Goal: Task Accomplishment & Management: Manage account settings

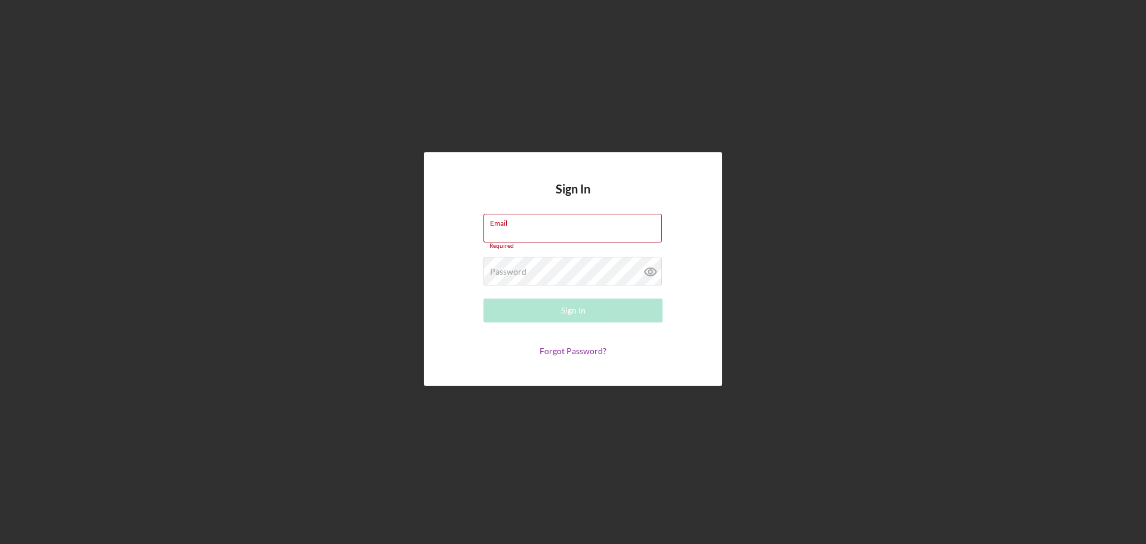
type input "dsimpson@cacapital.org"
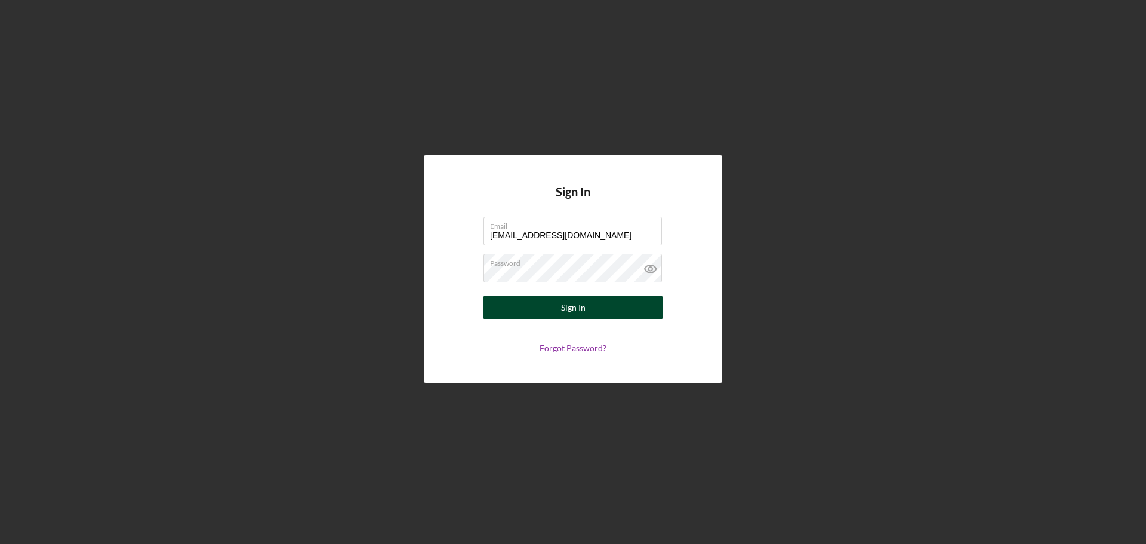
click at [578, 318] on div "Sign In" at bounding box center [573, 307] width 24 height 24
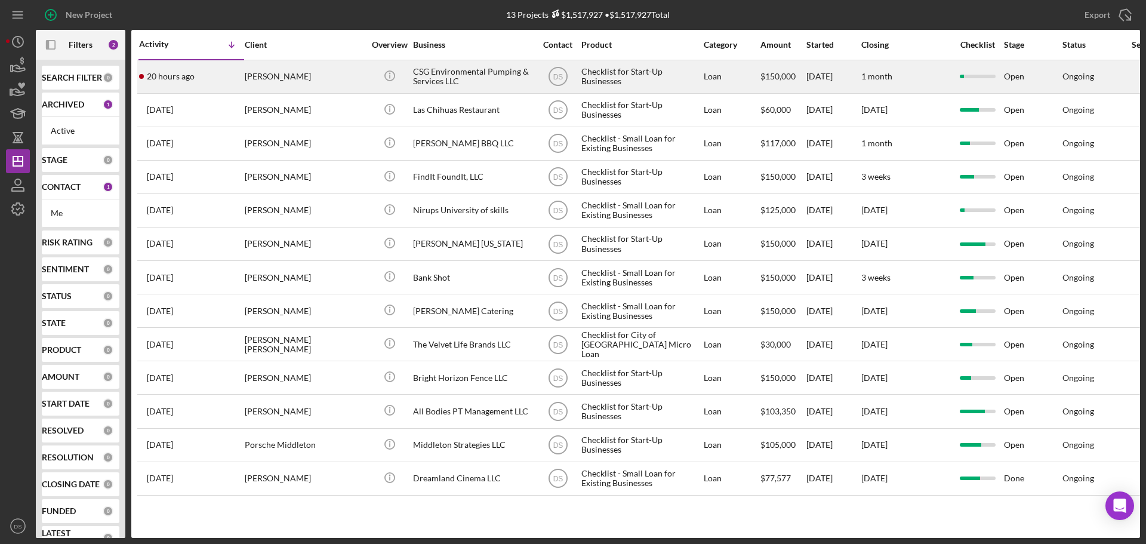
click at [451, 79] on div "CSG Environmental Pumping & Services LLC" at bounding box center [472, 77] width 119 height 32
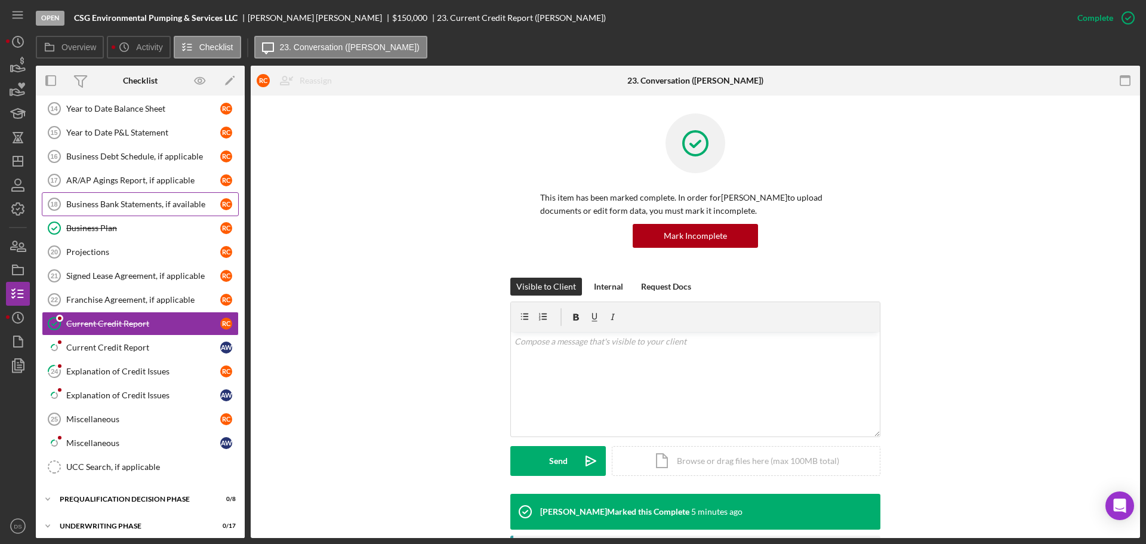
scroll to position [636, 0]
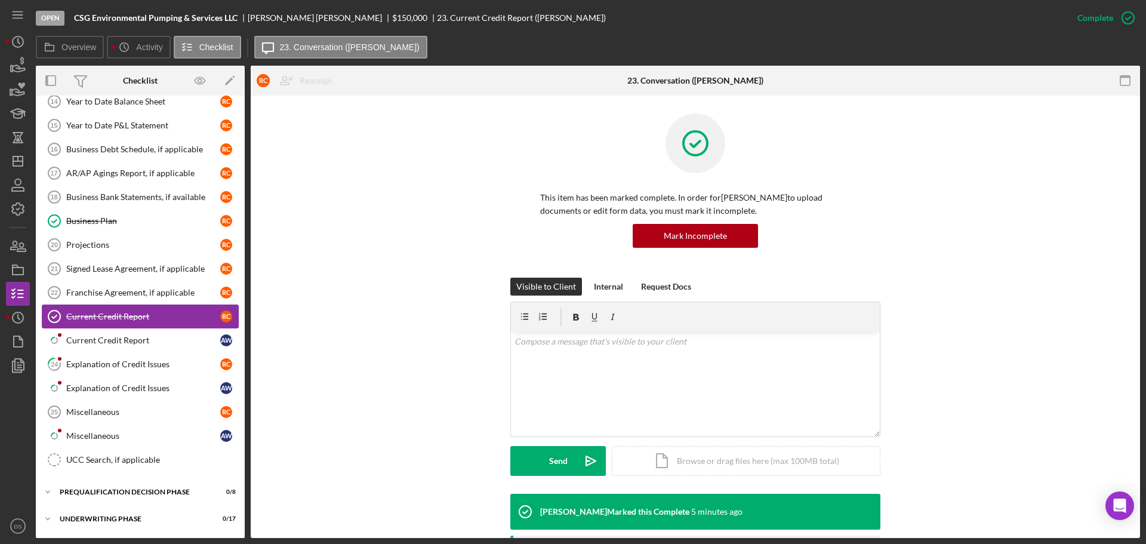
click at [139, 323] on link "Current Credit Report Current Credit Report R C" at bounding box center [140, 316] width 197 height 24
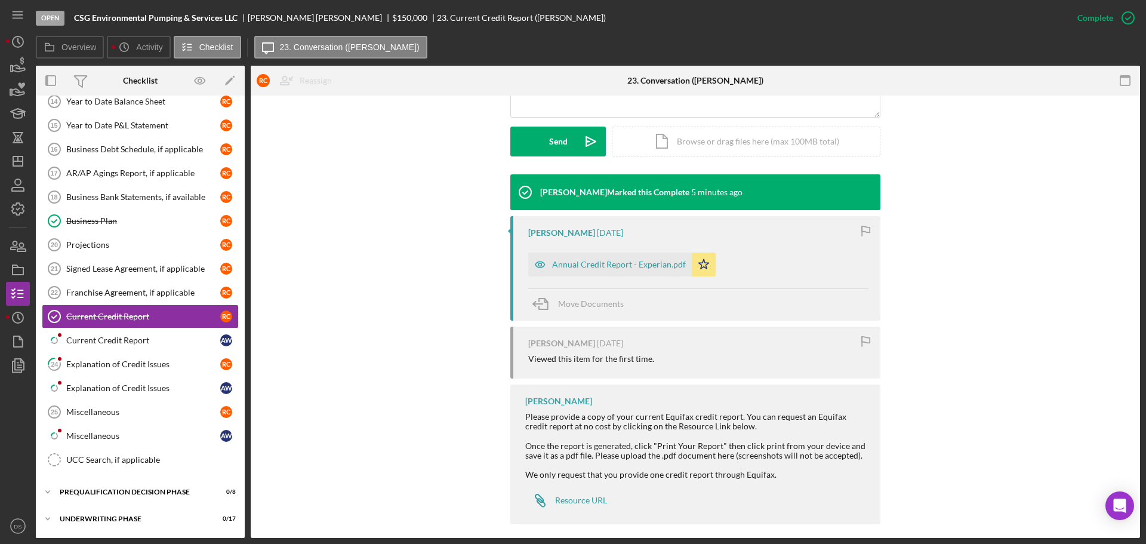
scroll to position [329, 0]
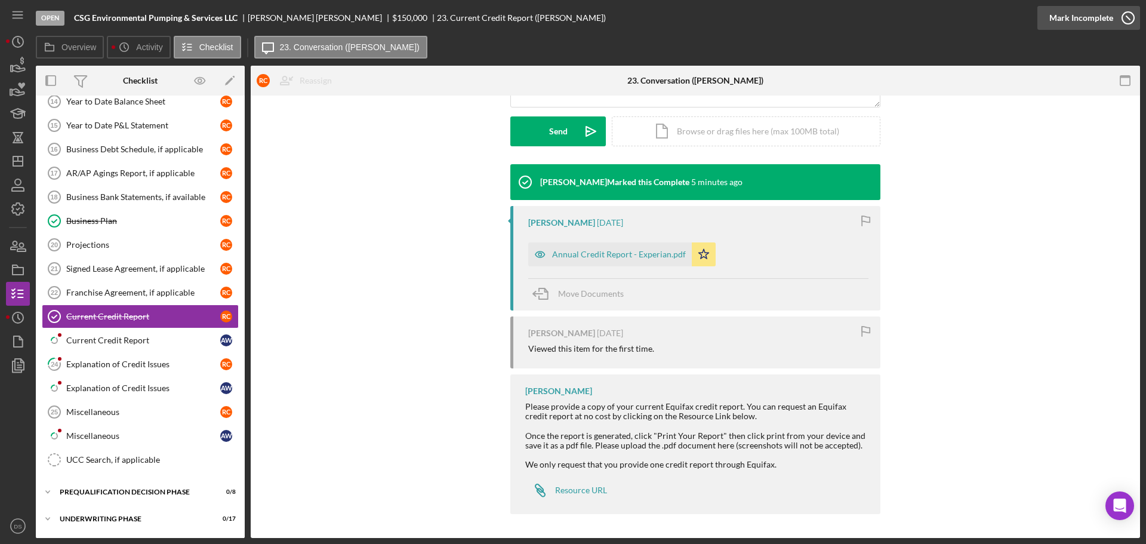
click at [1123, 16] on icon "button" at bounding box center [1128, 18] width 30 height 30
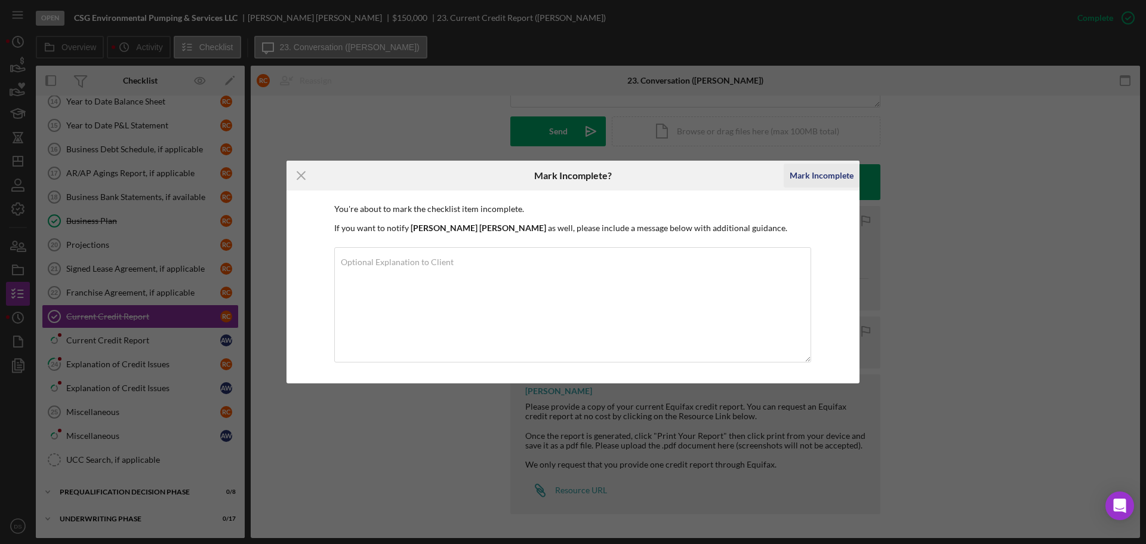
click at [811, 169] on div "Mark Incomplete" at bounding box center [822, 176] width 64 height 24
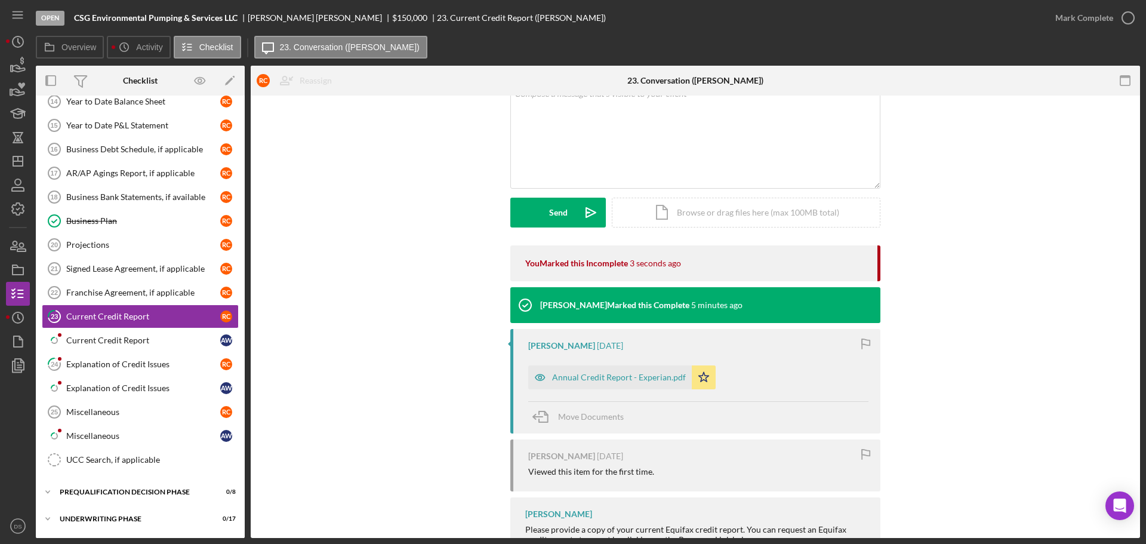
scroll to position [46, 0]
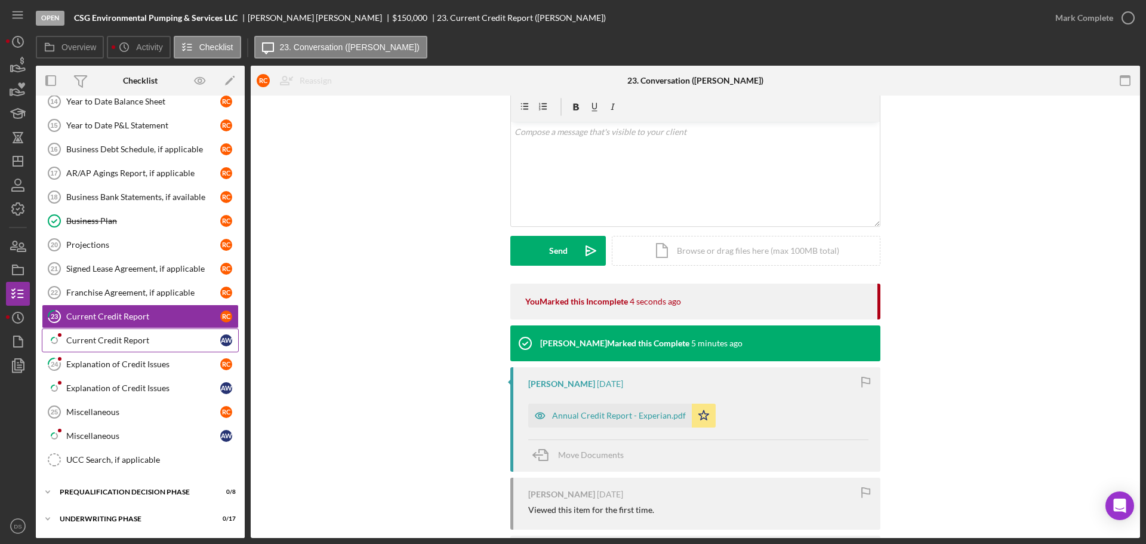
click at [183, 335] on div "Current Credit Report" at bounding box center [143, 340] width 154 height 10
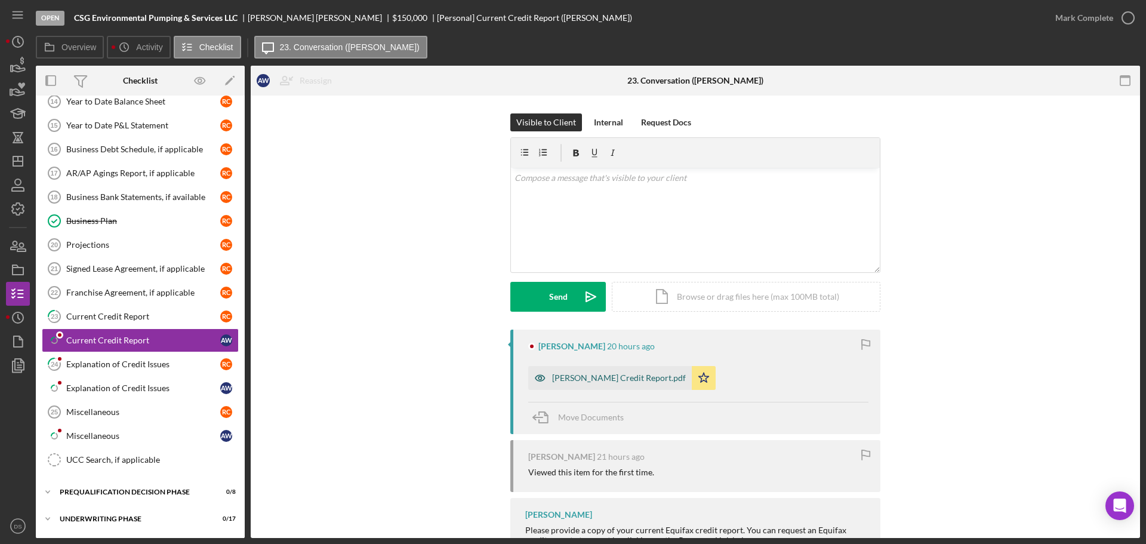
click at [617, 379] on div "Allyson Credit Report.pdf" at bounding box center [619, 378] width 134 height 10
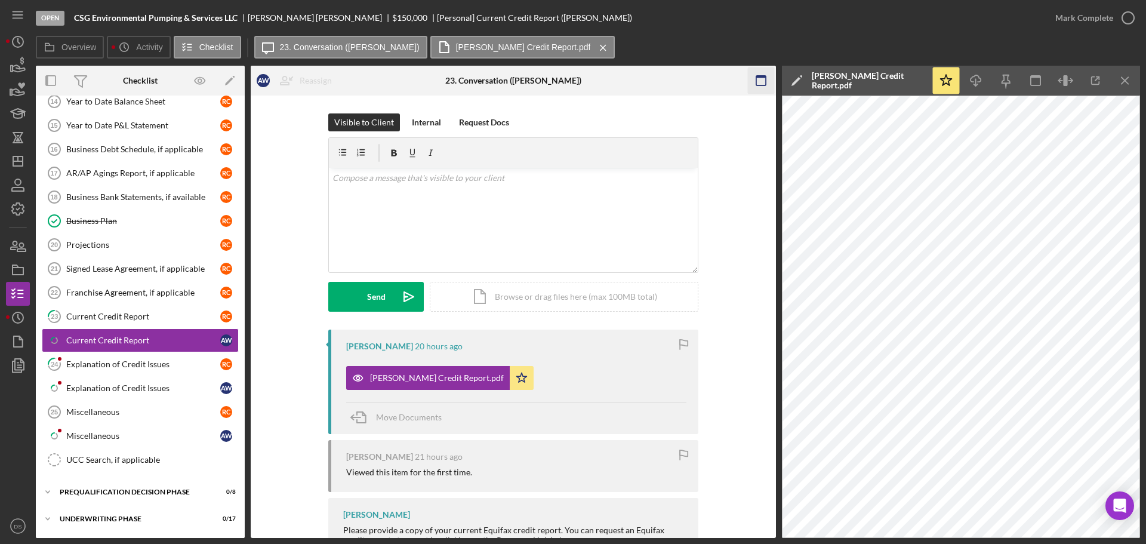
click at [1118, 69] on icon "Icon/Menu Close" at bounding box center [1125, 80] width 27 height 27
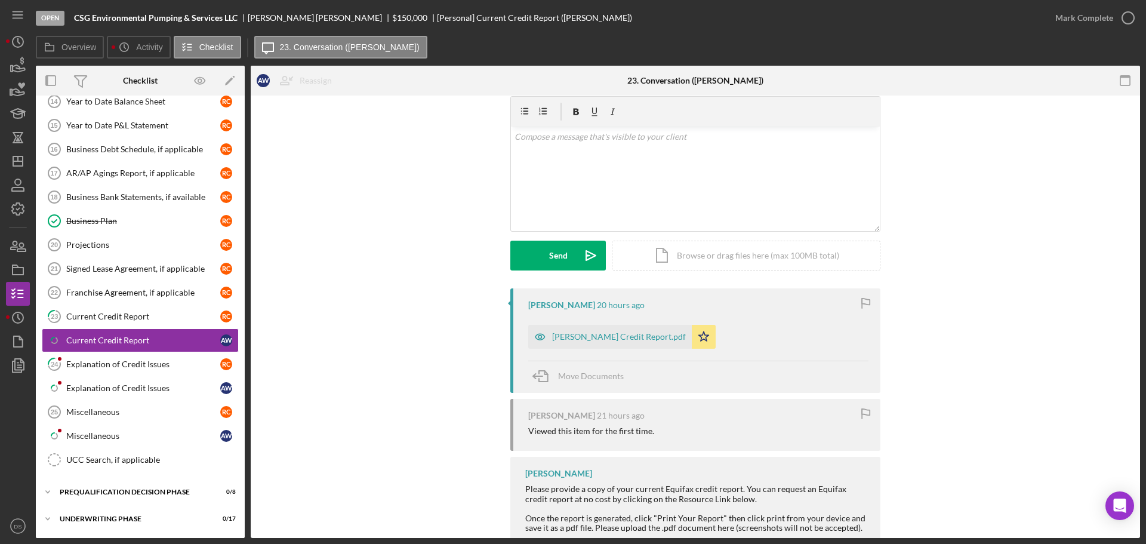
scroll to position [124, 0]
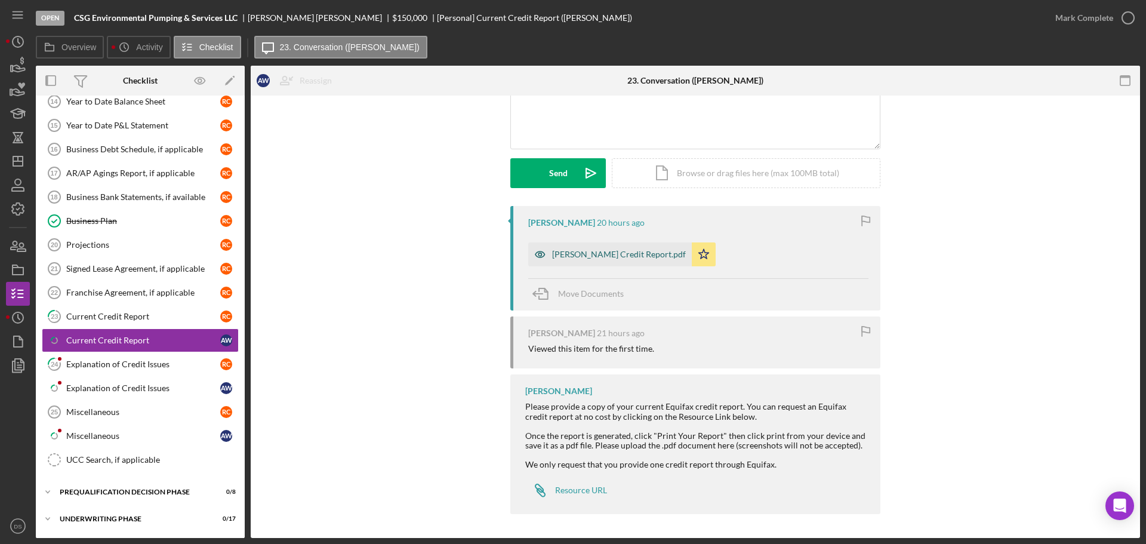
click at [593, 253] on div "Allyson Credit Report.pdf" at bounding box center [619, 254] width 134 height 10
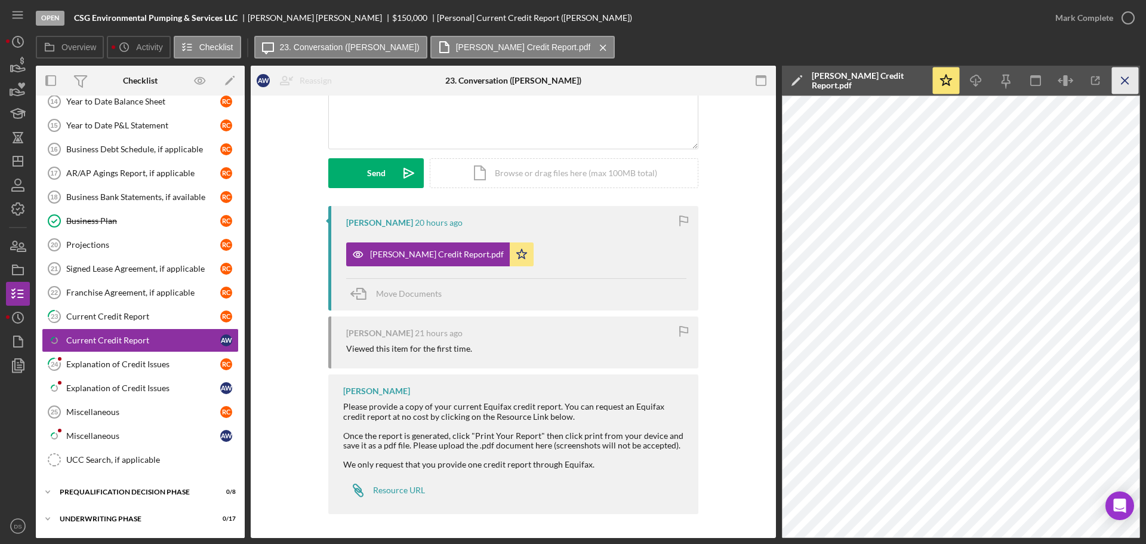
click at [1120, 79] on icon "Icon/Menu Close" at bounding box center [1125, 80] width 27 height 27
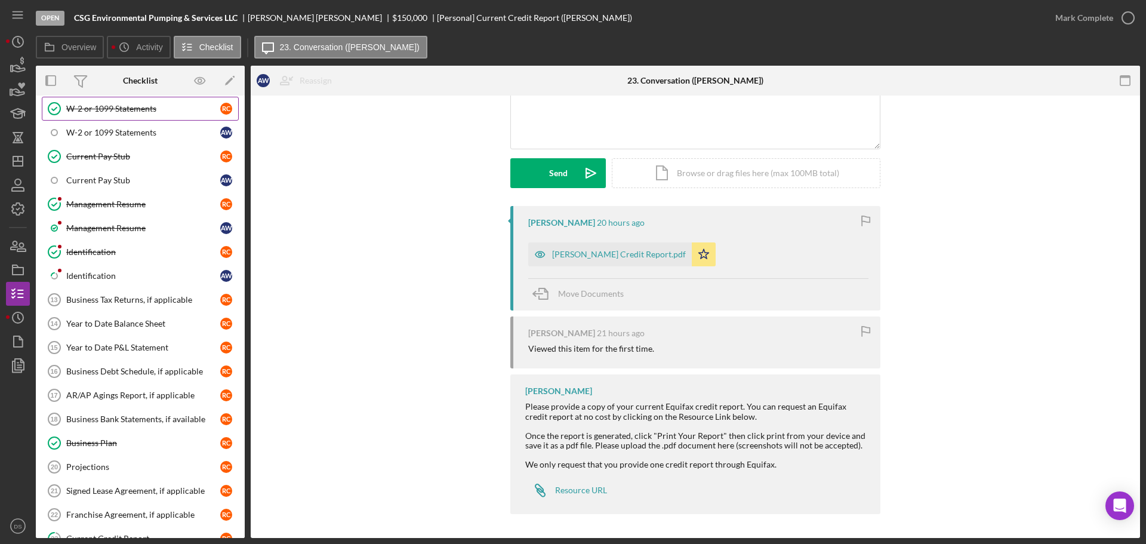
scroll to position [477, 0]
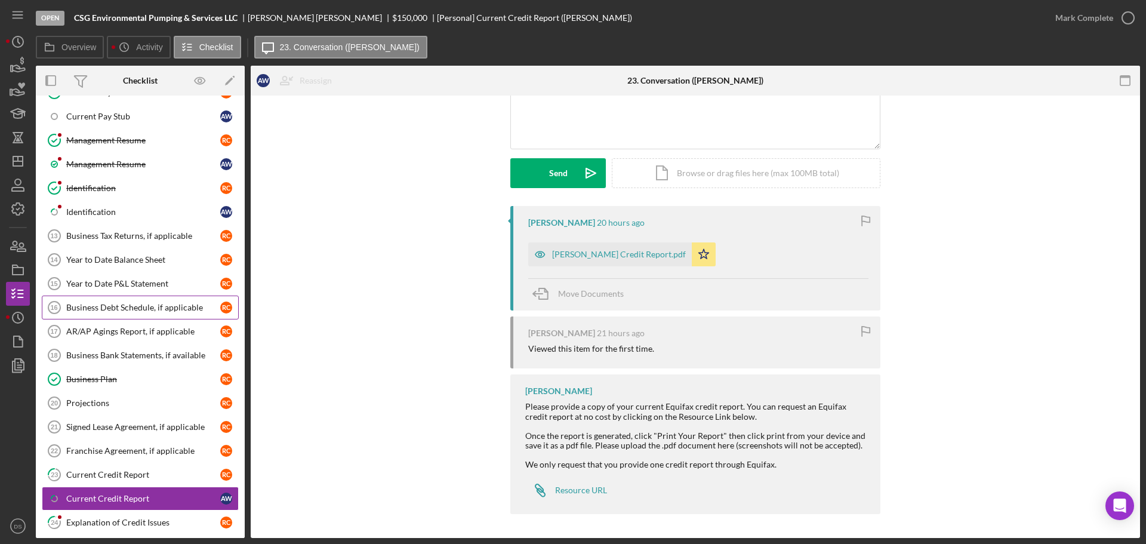
click at [168, 303] on div "Business Debt Schedule, if applicable" at bounding box center [143, 308] width 154 height 10
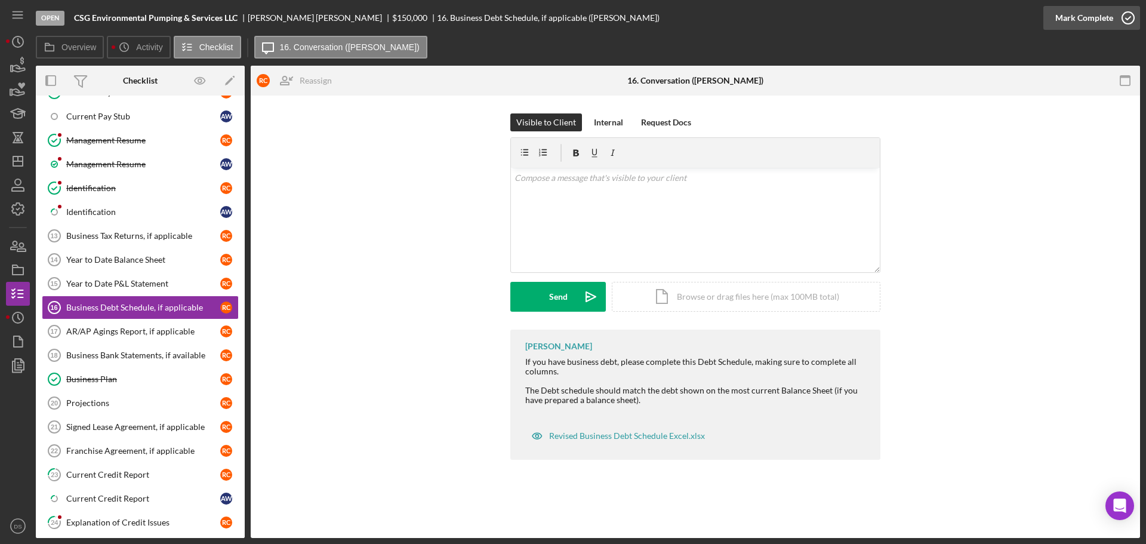
click at [1117, 11] on icon "button" at bounding box center [1128, 18] width 30 height 30
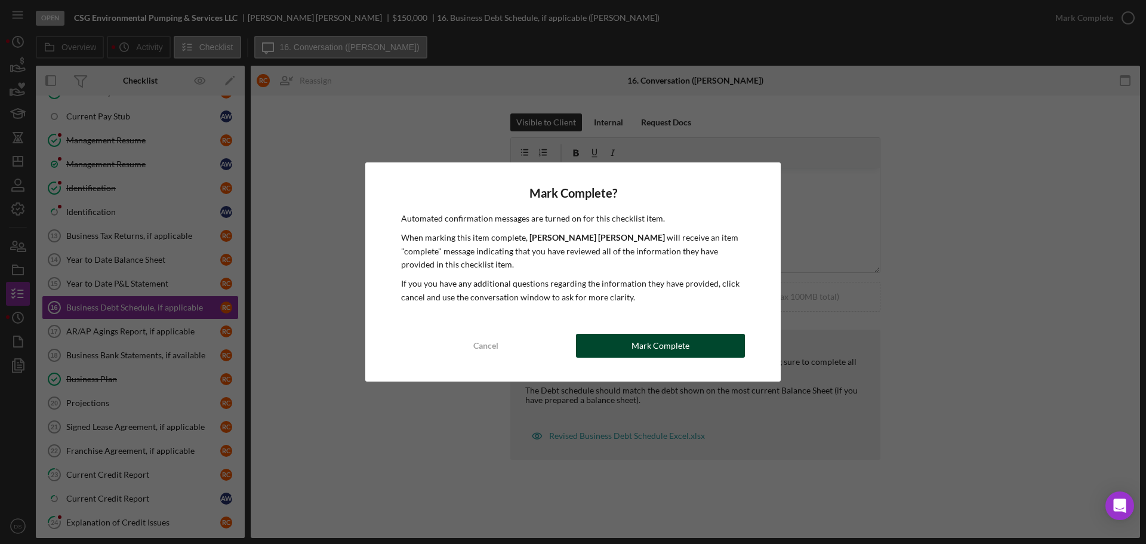
click at [687, 338] on div "Mark Complete" at bounding box center [660, 346] width 58 height 24
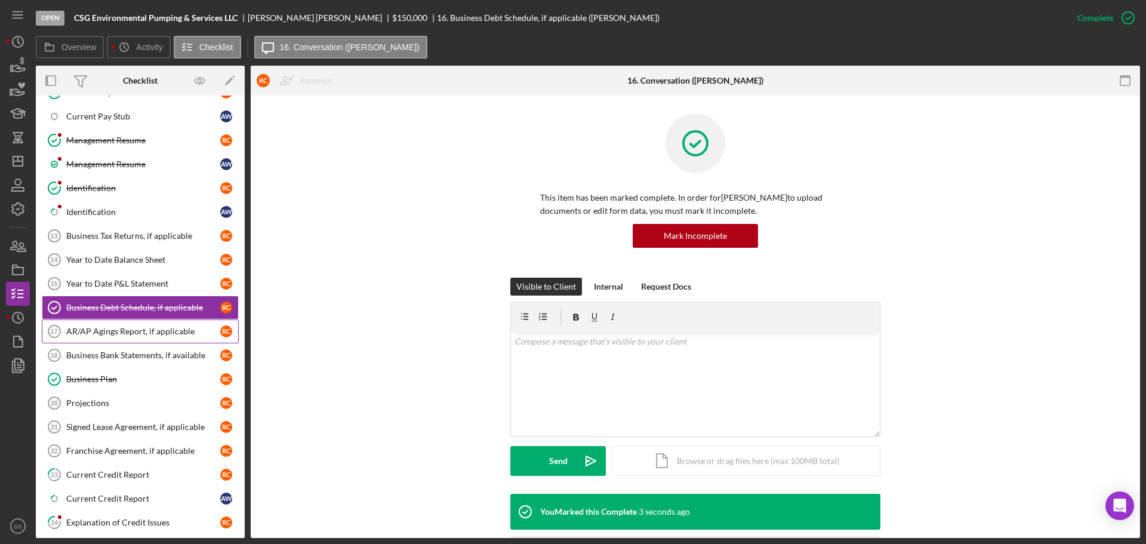
click at [155, 336] on div "AR/AP Agings Report, if applicable" at bounding box center [143, 331] width 154 height 10
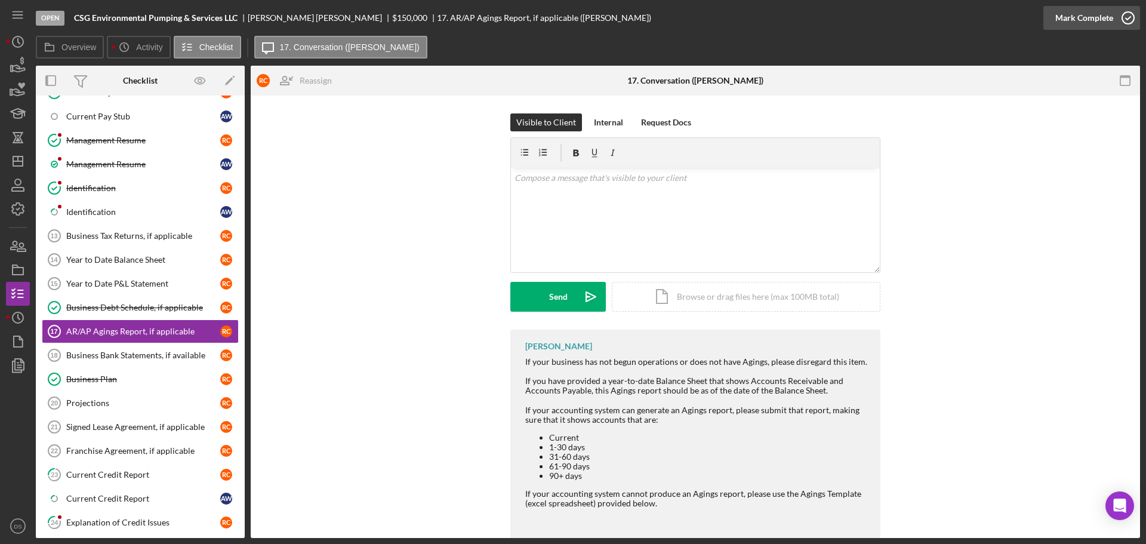
click at [1120, 9] on icon "button" at bounding box center [1128, 18] width 30 height 30
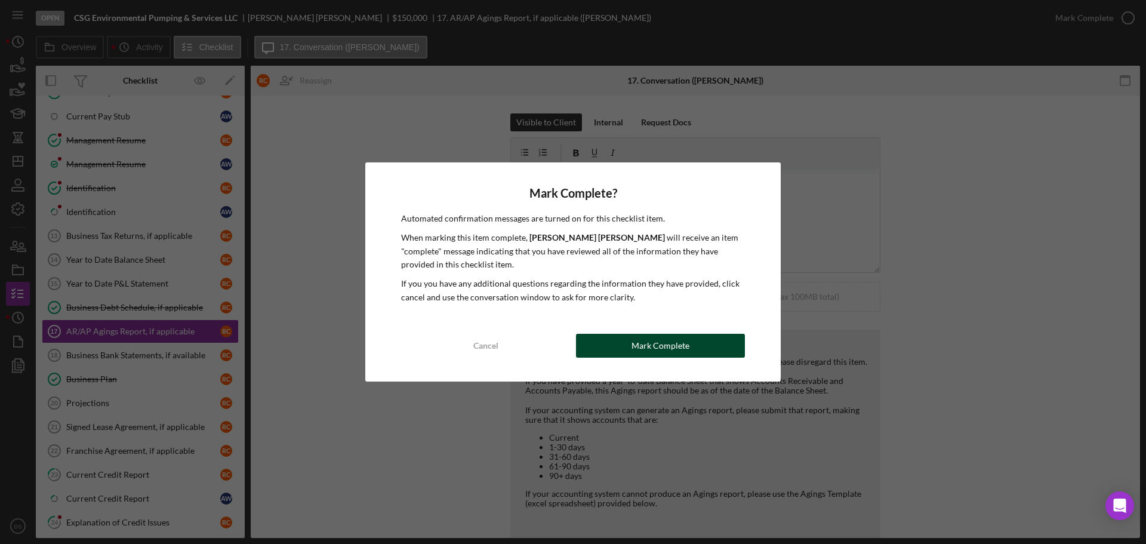
click at [698, 350] on button "Mark Complete" at bounding box center [660, 346] width 169 height 24
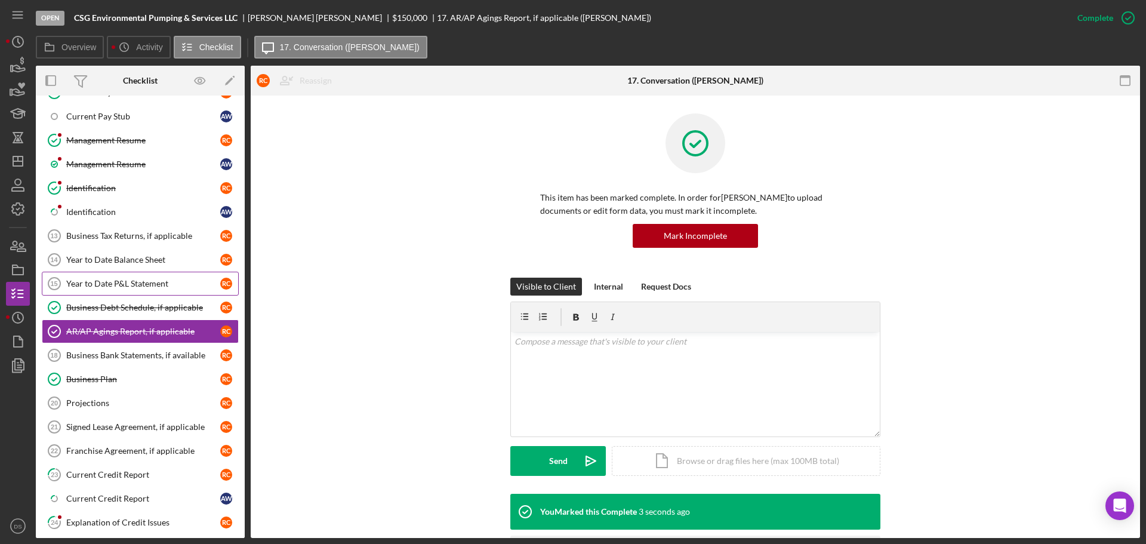
click at [187, 294] on link "Year to Date P&L Statement 15 Year to Date P&L Statement R C" at bounding box center [140, 284] width 197 height 24
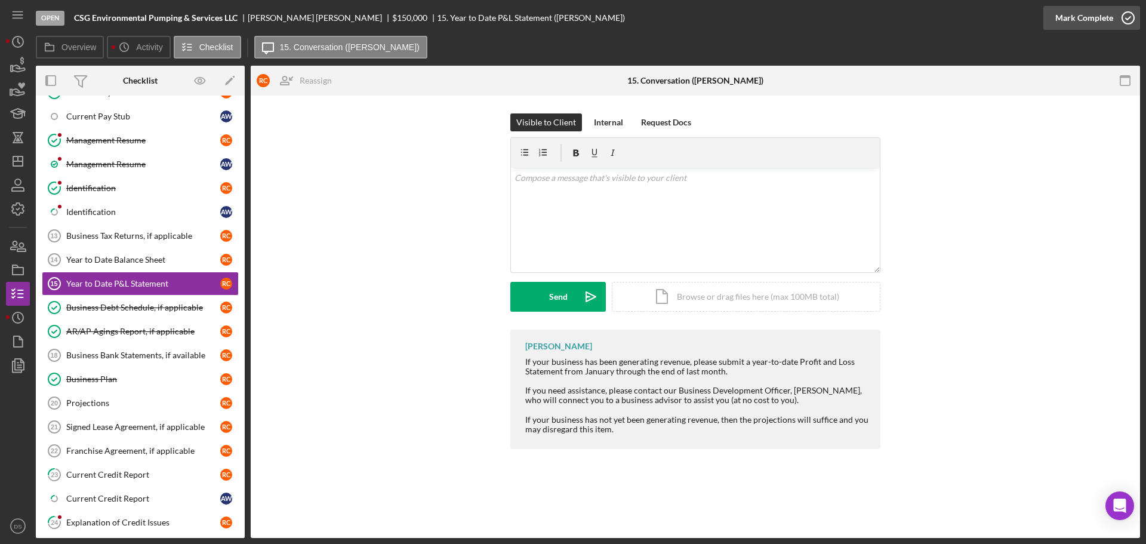
click at [1128, 10] on icon "button" at bounding box center [1128, 18] width 30 height 30
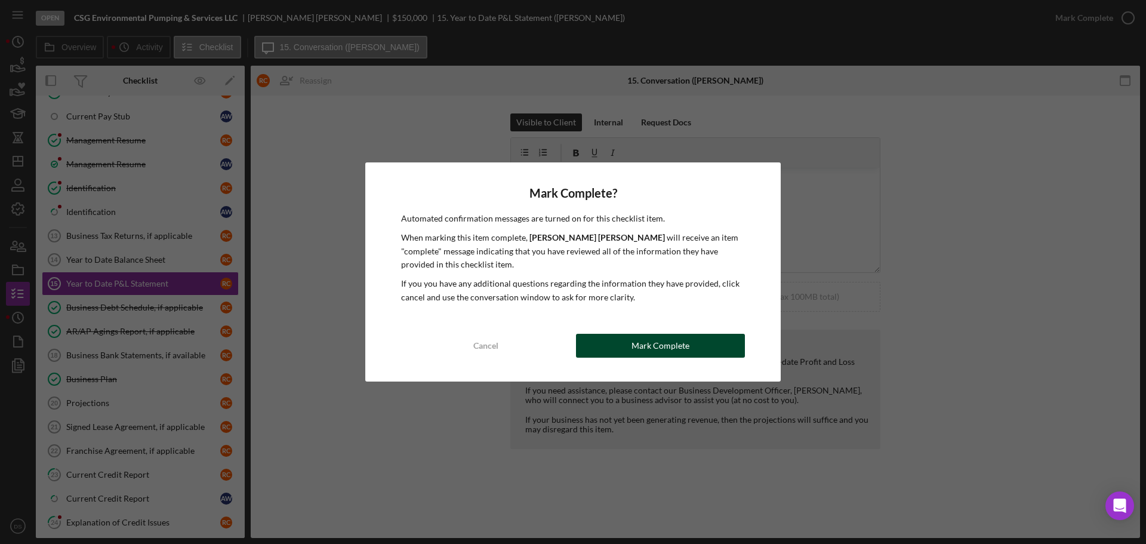
click at [647, 354] on div "Mark Complete" at bounding box center [660, 346] width 58 height 24
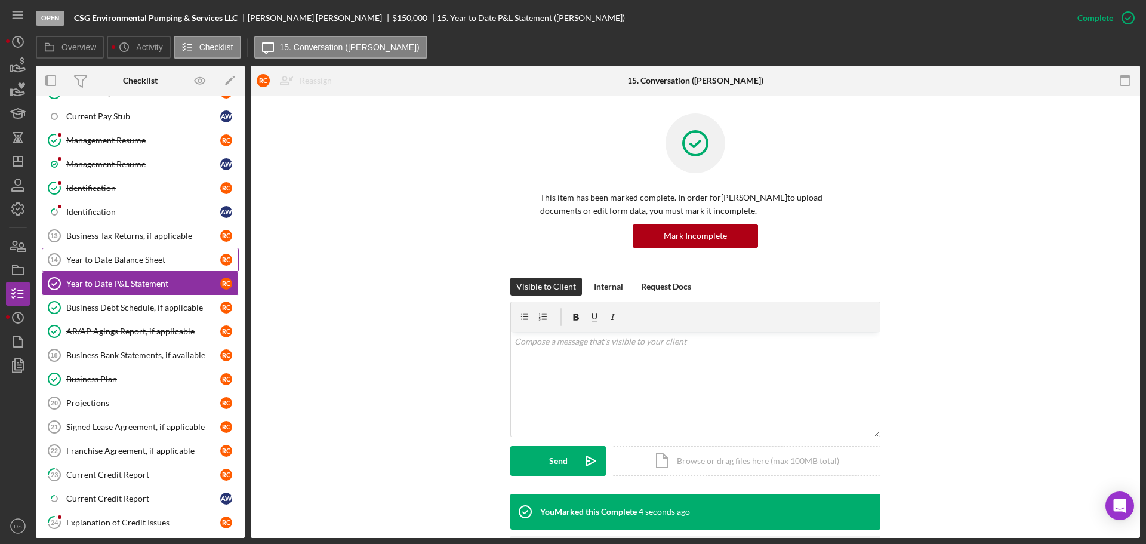
click at [144, 263] on div "Year to Date Balance Sheet" at bounding box center [143, 260] width 154 height 10
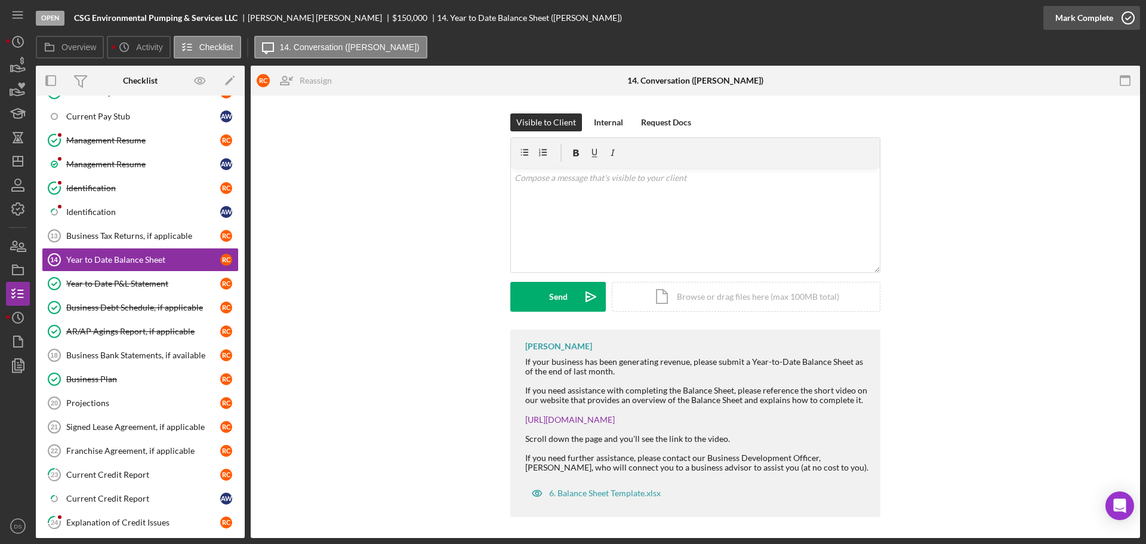
click at [1127, 24] on icon "button" at bounding box center [1128, 18] width 30 height 30
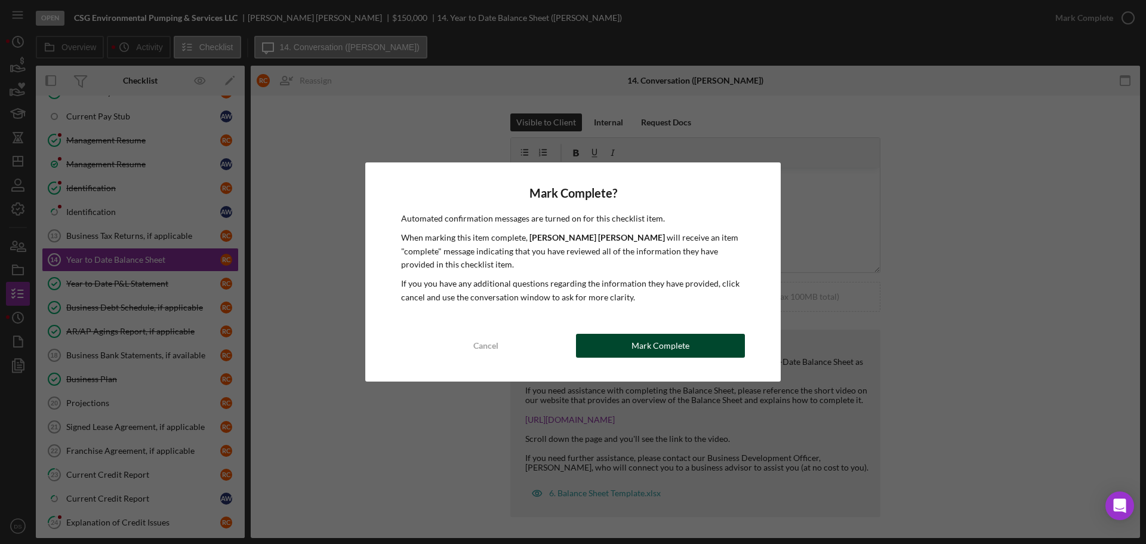
click at [707, 337] on button "Mark Complete" at bounding box center [660, 346] width 169 height 24
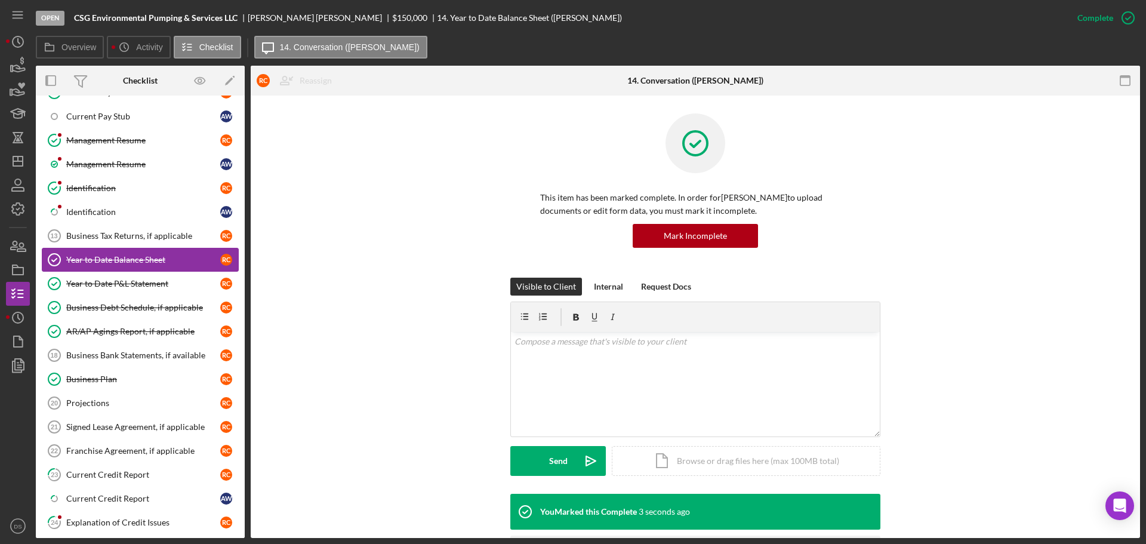
click at [140, 248] on link "Year to Date Balance Sheet Year to Date Balance Sheet R C" at bounding box center [140, 260] width 197 height 24
click at [143, 240] on div "Business Tax Returns, if applicable" at bounding box center [143, 236] width 154 height 10
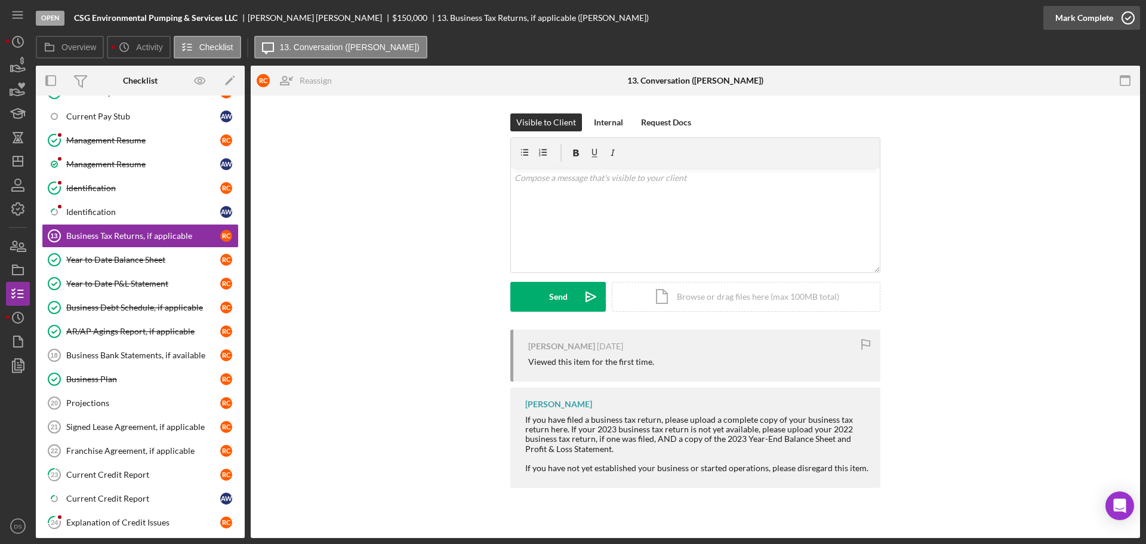
click at [1124, 15] on icon "button" at bounding box center [1128, 18] width 30 height 30
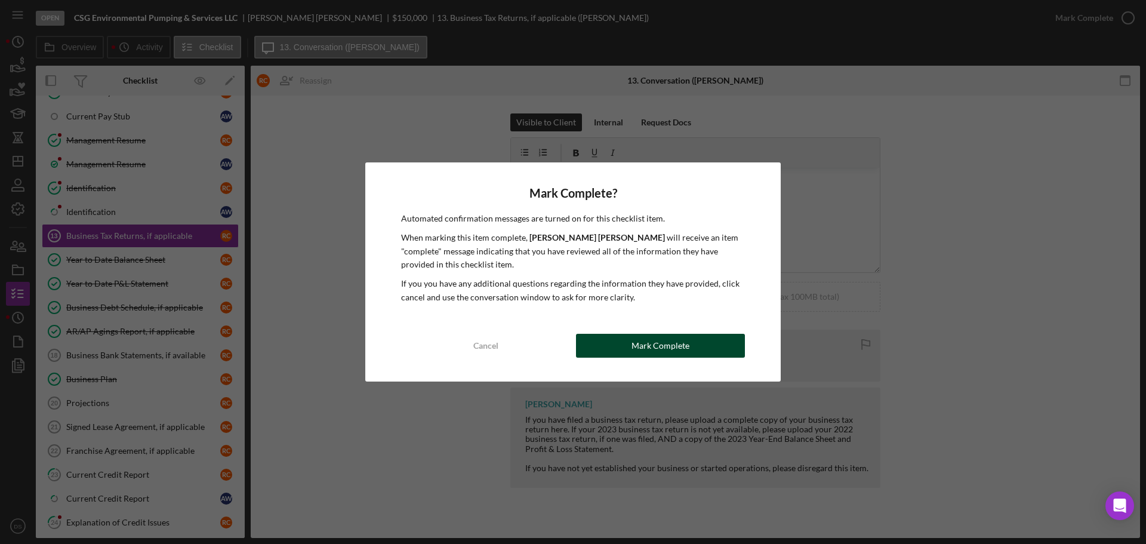
click at [695, 348] on button "Mark Complete" at bounding box center [660, 346] width 169 height 24
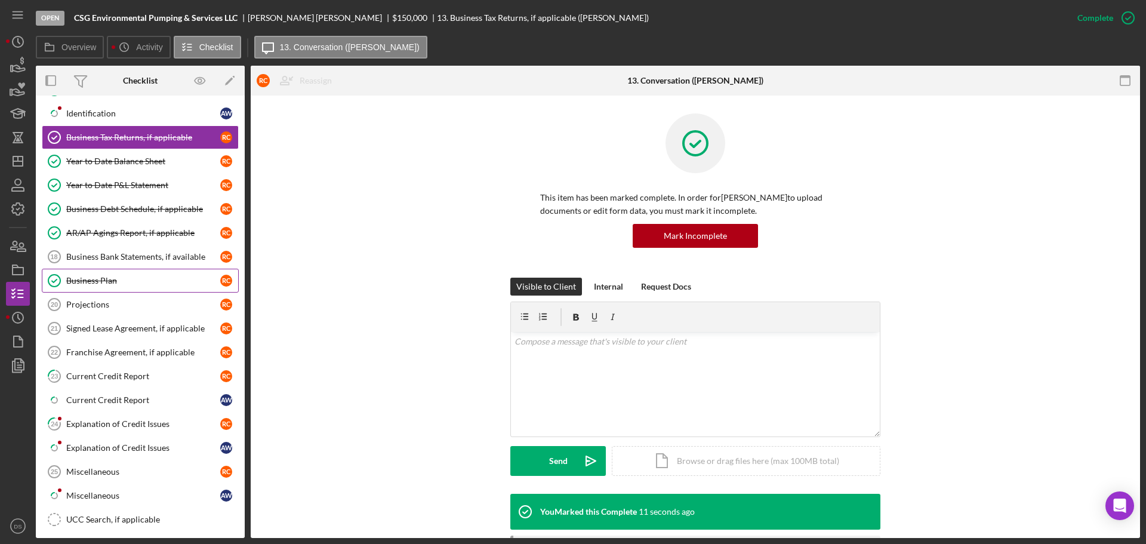
scroll to position [597, 0]
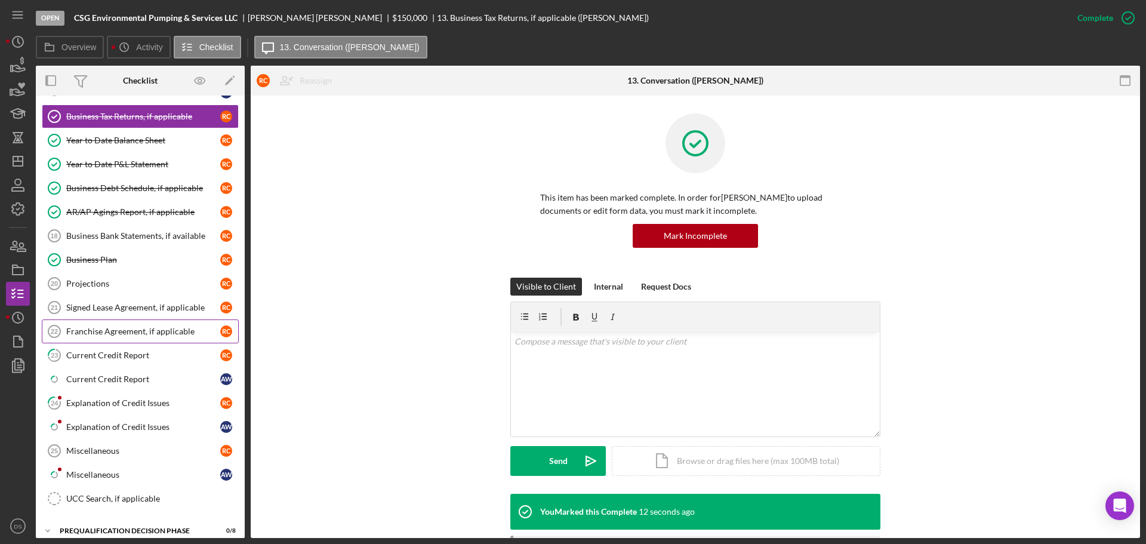
click at [154, 336] on div "Franchise Agreement, if applicable" at bounding box center [143, 331] width 154 height 10
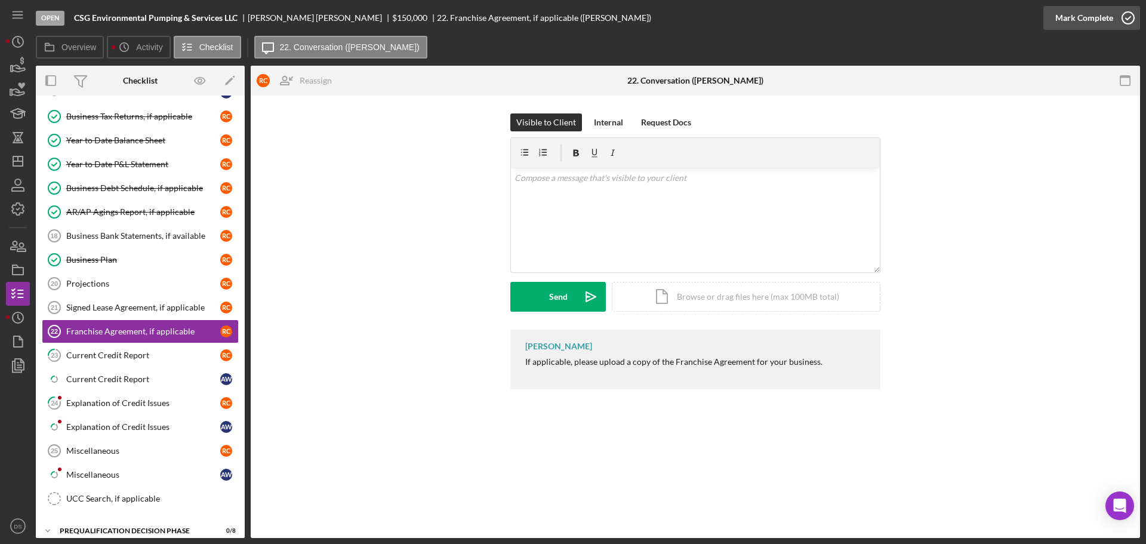
click at [1130, 16] on icon "button" at bounding box center [1128, 18] width 30 height 30
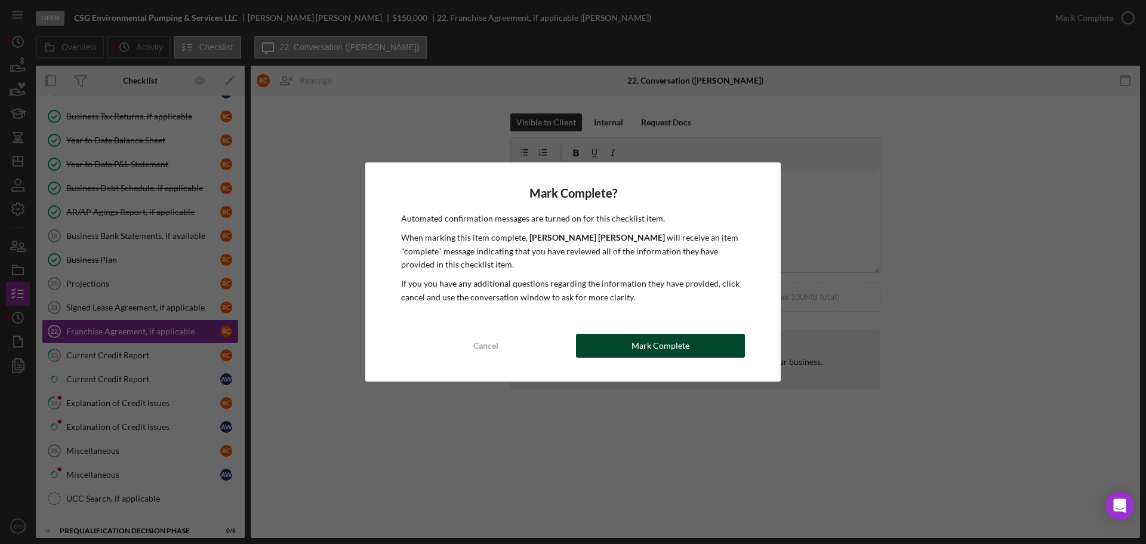
click at [698, 351] on button "Mark Complete" at bounding box center [660, 346] width 169 height 24
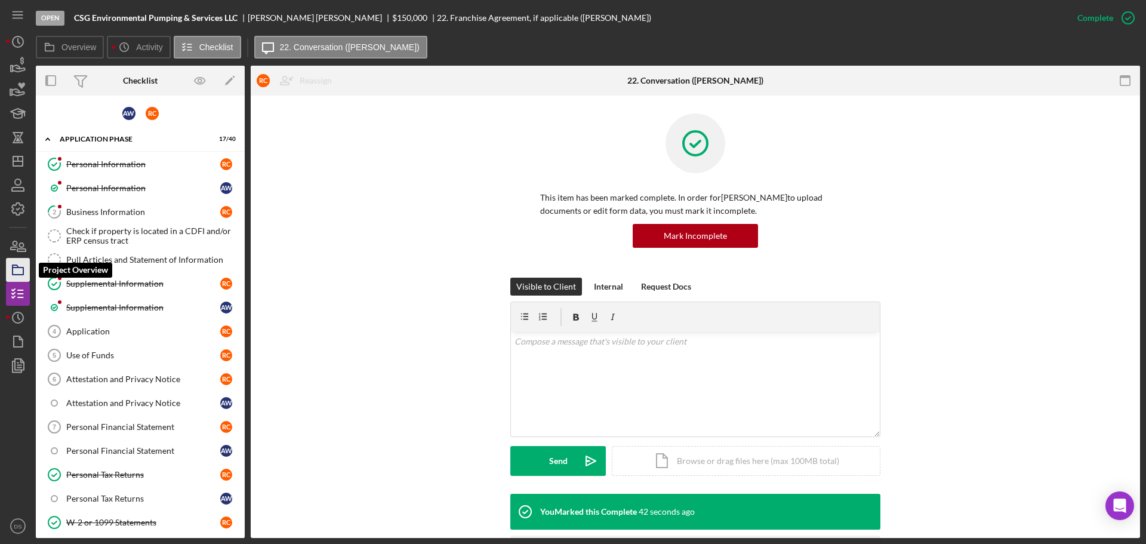
click at [21, 273] on icon "button" at bounding box center [18, 270] width 30 height 30
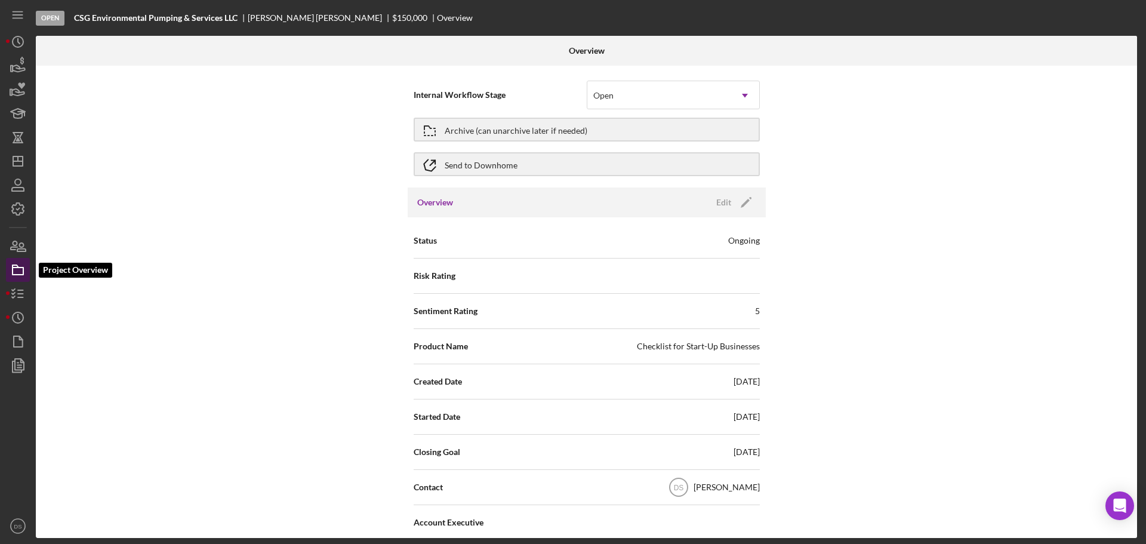
click at [24, 273] on icon "button" at bounding box center [18, 270] width 30 height 30
click at [18, 286] on icon "button" at bounding box center [18, 294] width 30 height 30
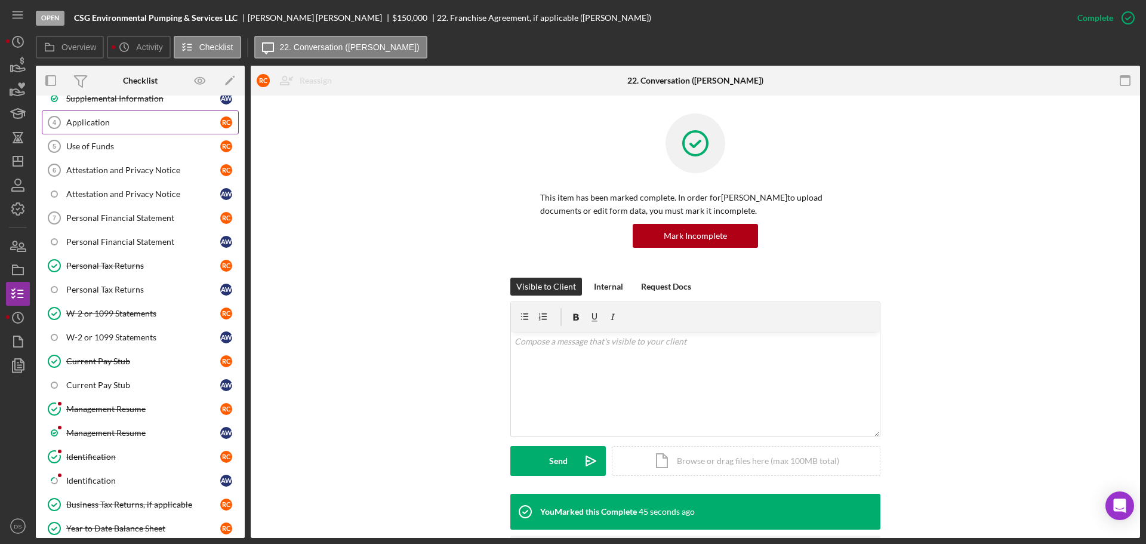
scroll to position [193, 0]
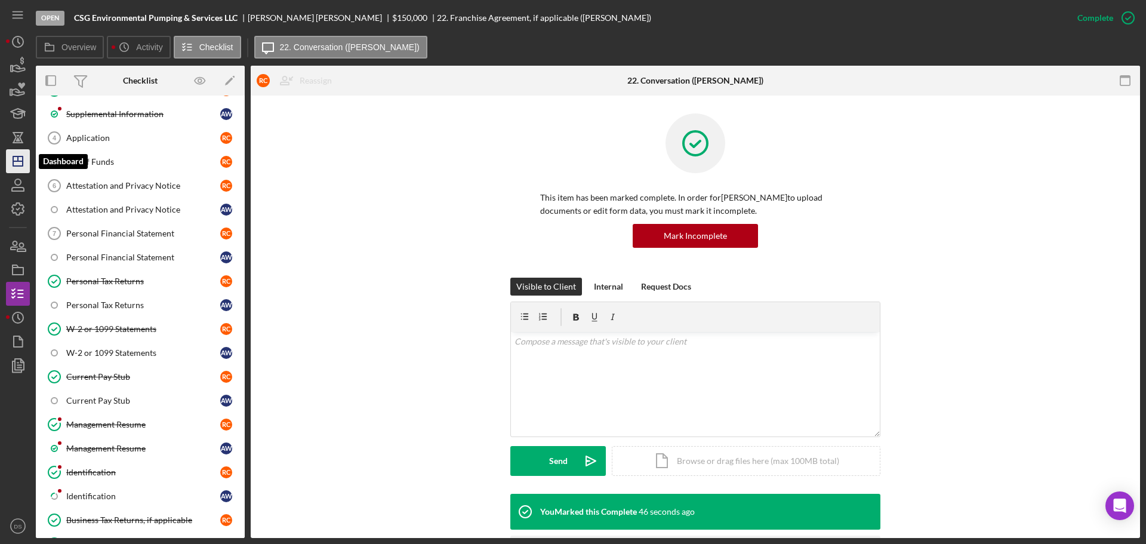
click at [14, 171] on icon "Icon/Dashboard" at bounding box center [18, 161] width 30 height 30
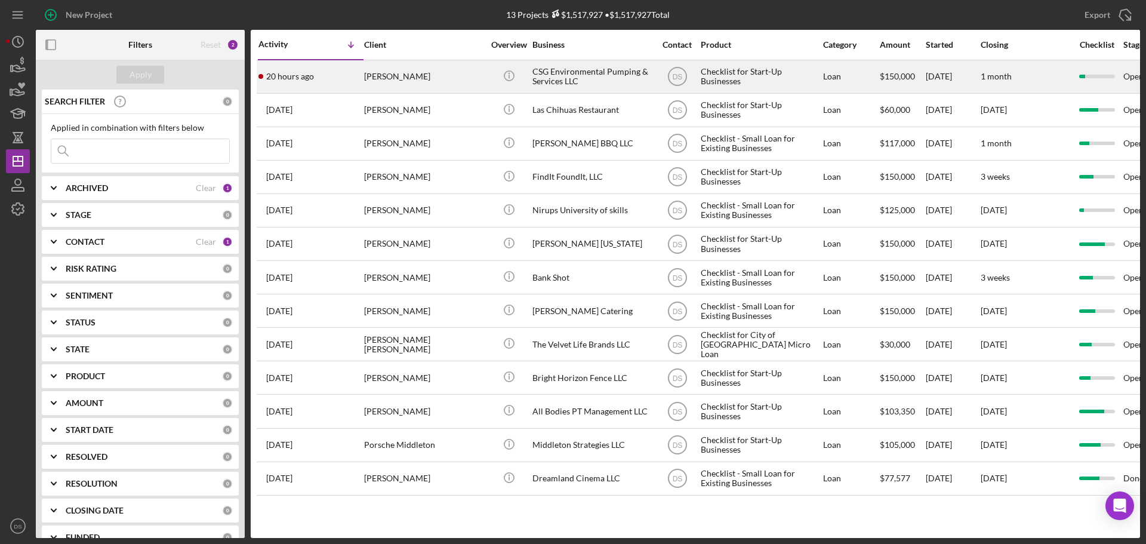
click at [491, 72] on div "Icon/Info" at bounding box center [508, 77] width 45 height 32
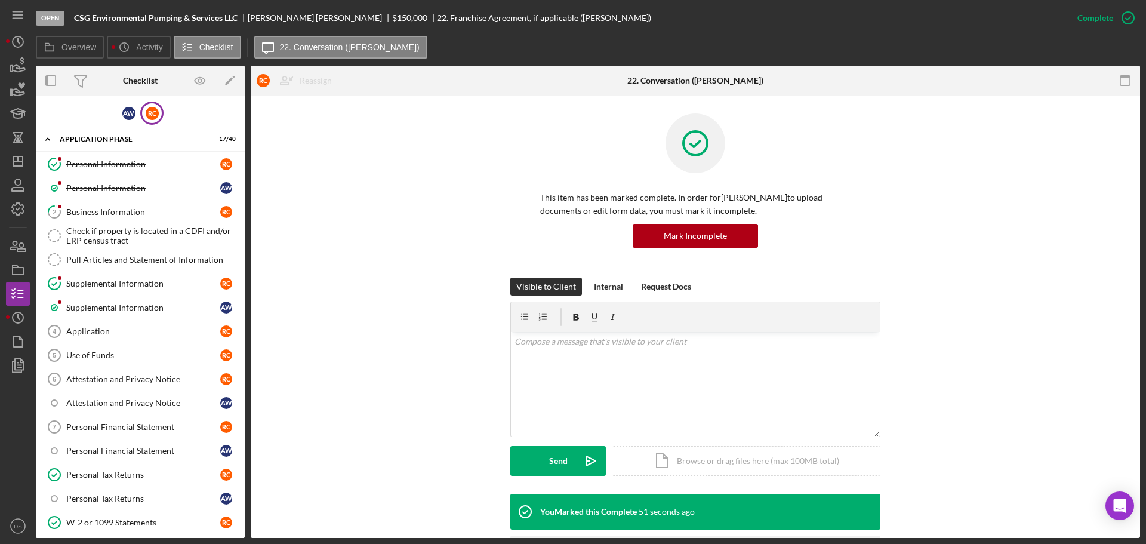
click at [149, 120] on div "R C" at bounding box center [151, 112] width 23 height 23
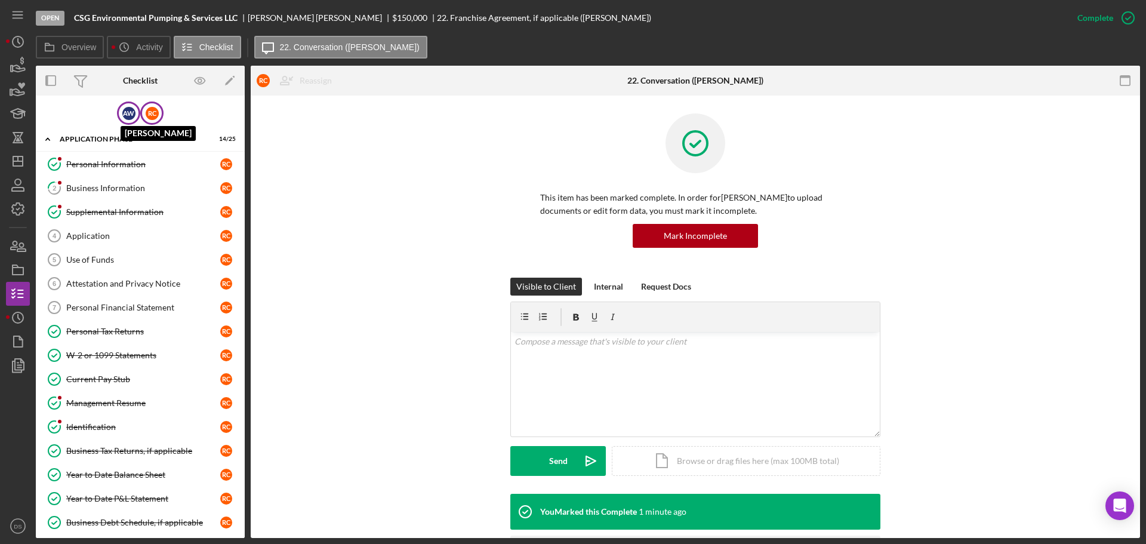
click at [131, 107] on div "A W" at bounding box center [128, 113] width 13 height 13
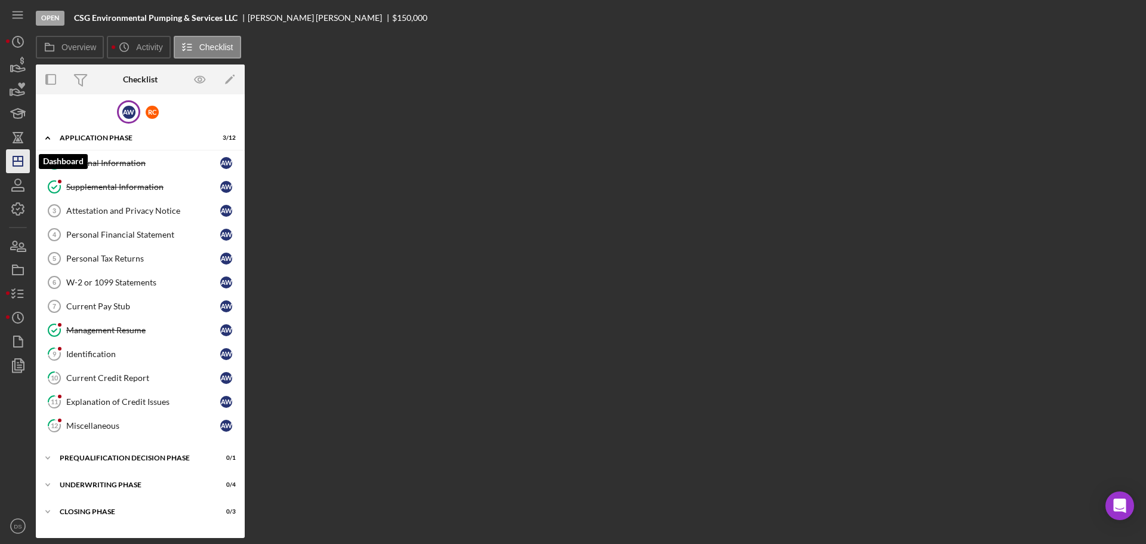
click at [16, 166] on polygon "button" at bounding box center [18, 161] width 10 height 10
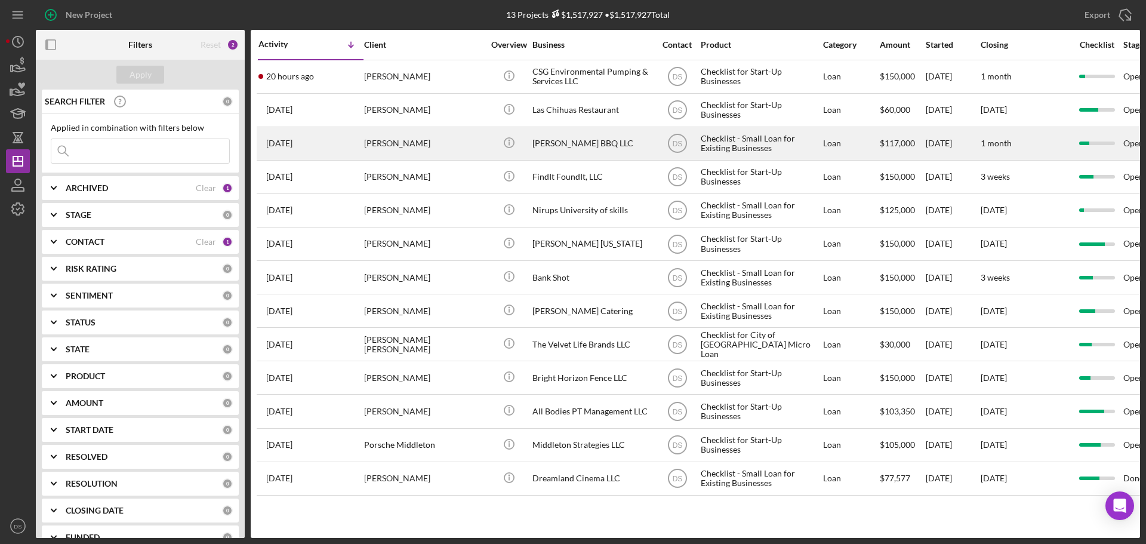
click at [439, 150] on div "[PERSON_NAME]" at bounding box center [423, 144] width 119 height 32
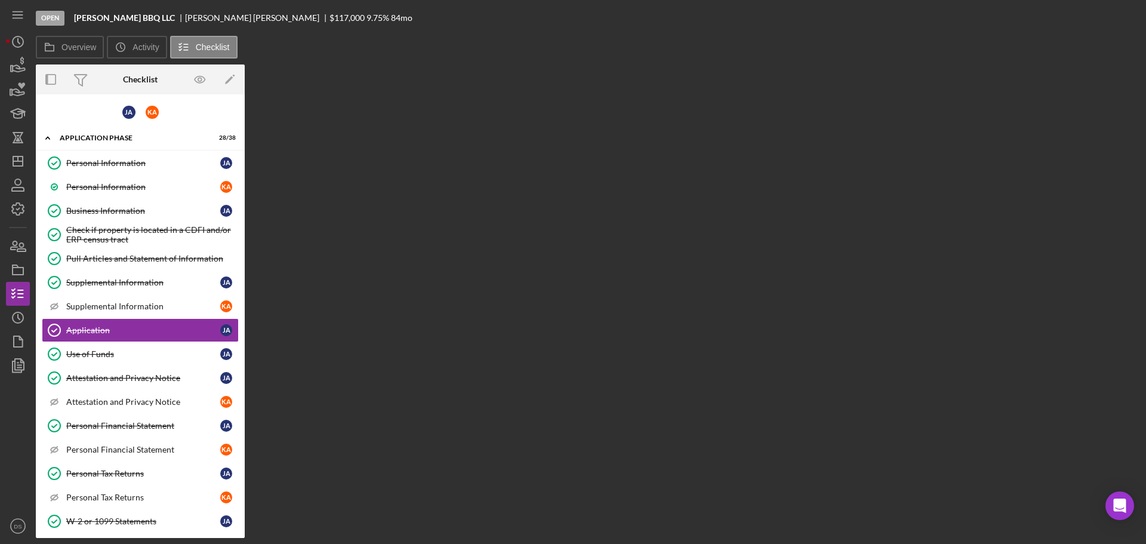
scroll to position [14, 0]
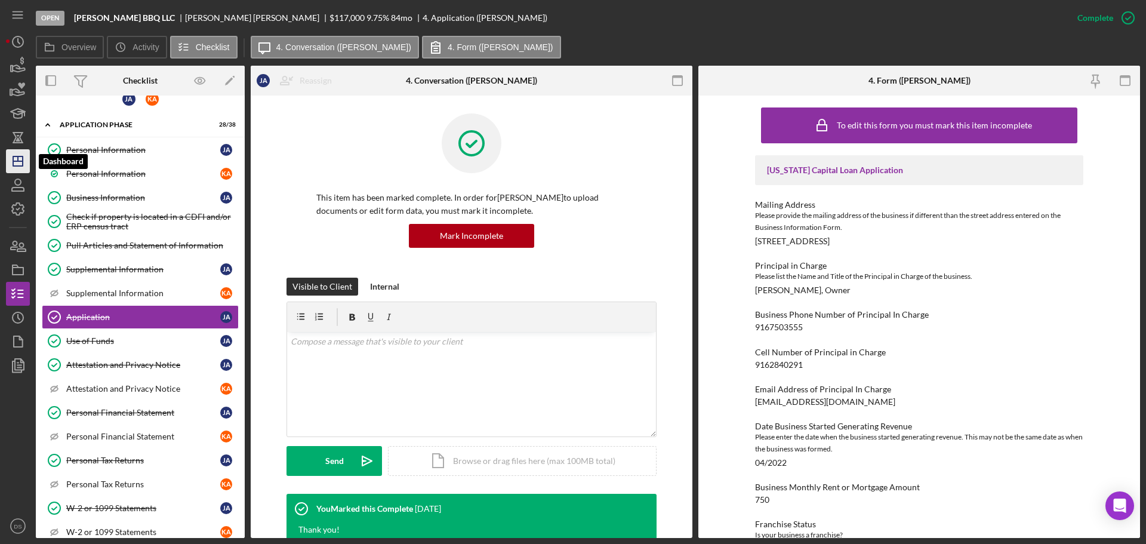
click at [26, 158] on icon "Icon/Dashboard" at bounding box center [18, 161] width 30 height 30
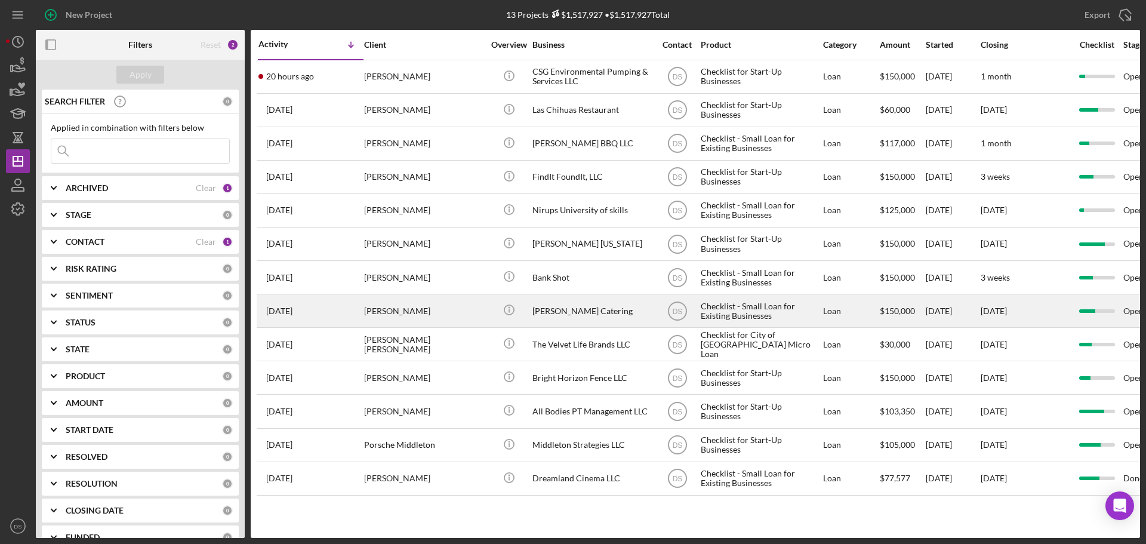
click at [566, 313] on div "[PERSON_NAME] Catering" at bounding box center [591, 311] width 119 height 32
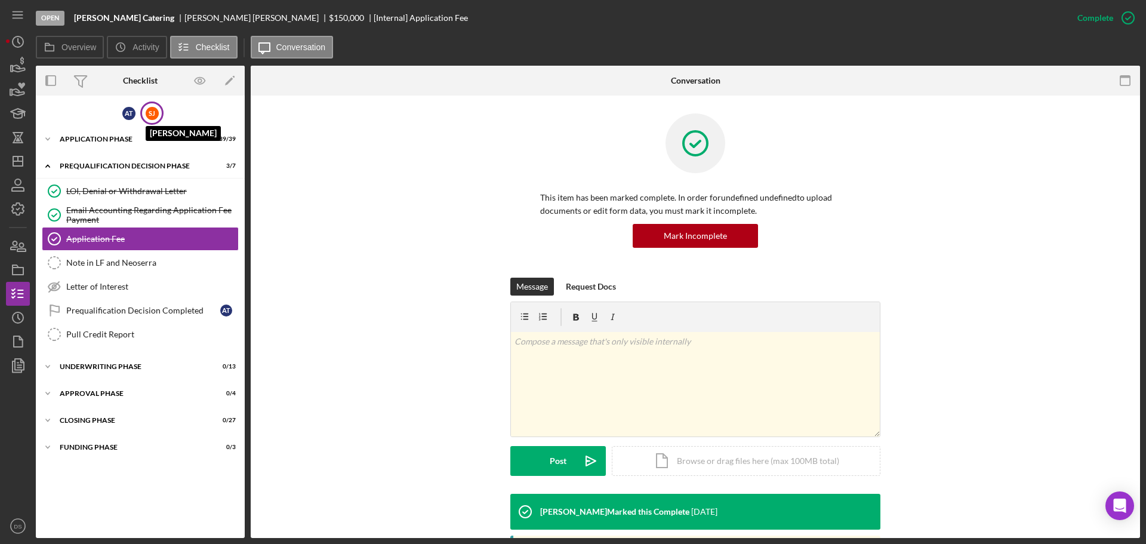
click at [153, 112] on div "S J" at bounding box center [152, 113] width 13 height 13
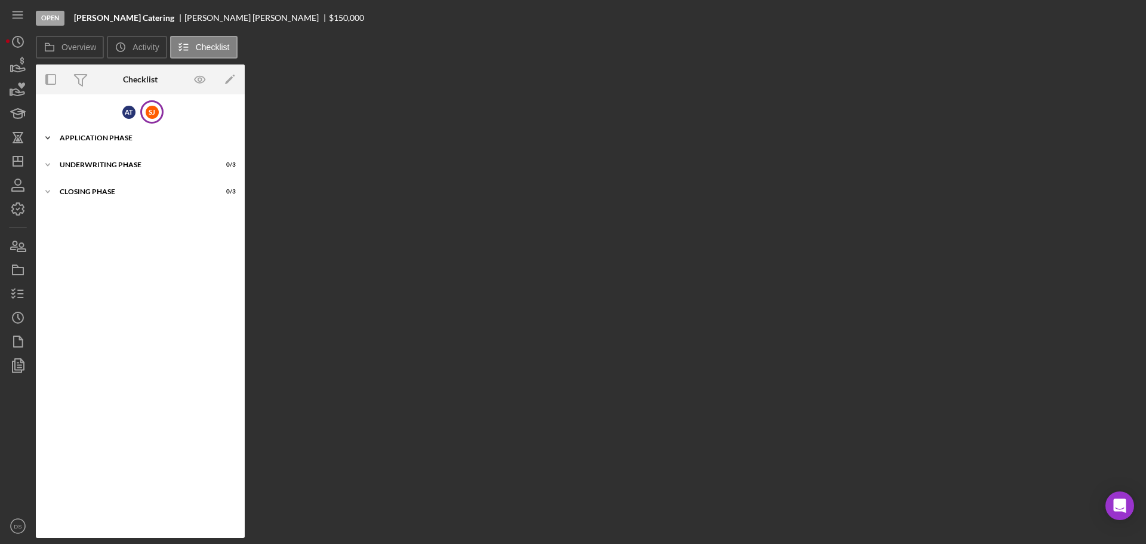
click at [151, 138] on div "Application Phase" at bounding box center [145, 137] width 170 height 7
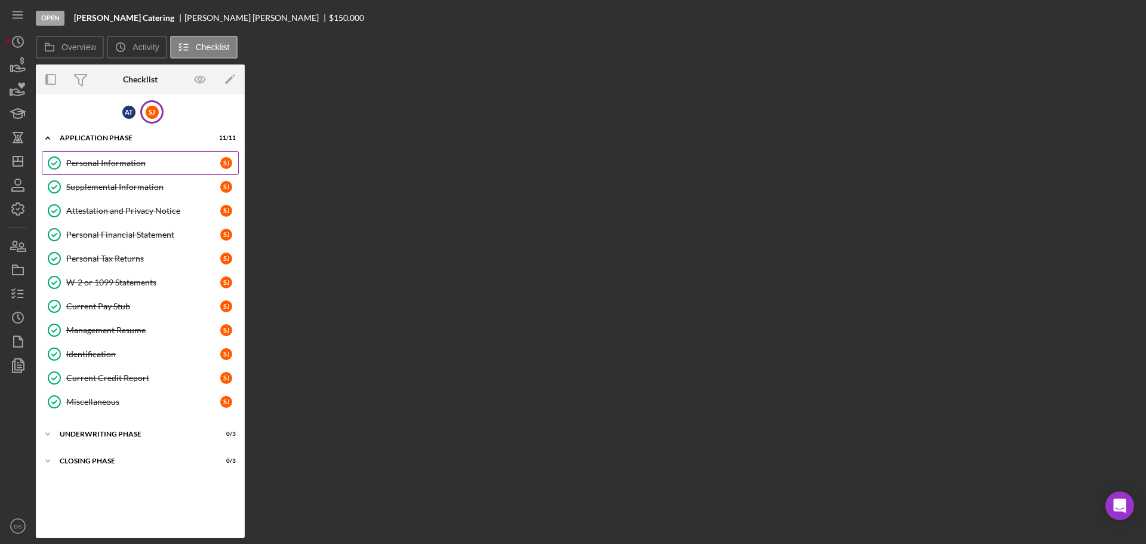
click at [136, 166] on div "Personal Information" at bounding box center [143, 163] width 154 height 10
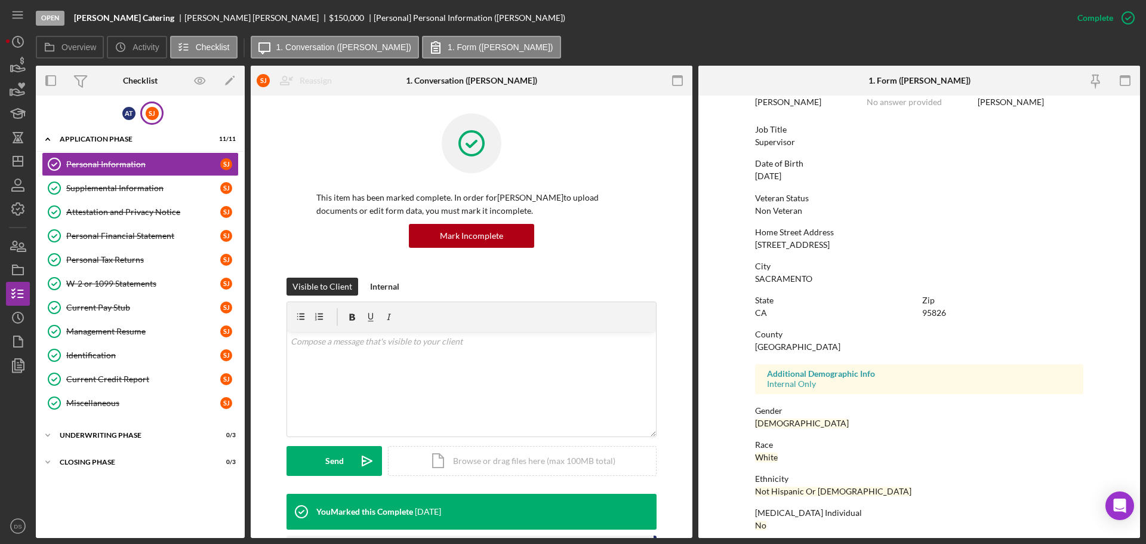
scroll to position [115, 0]
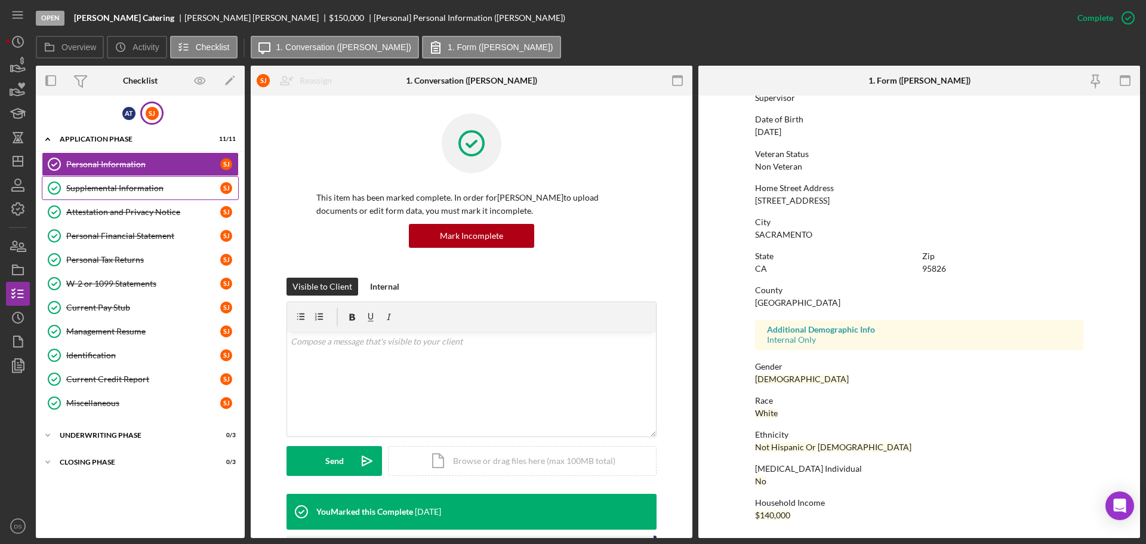
click at [122, 192] on div "Supplemental Information" at bounding box center [143, 188] width 154 height 10
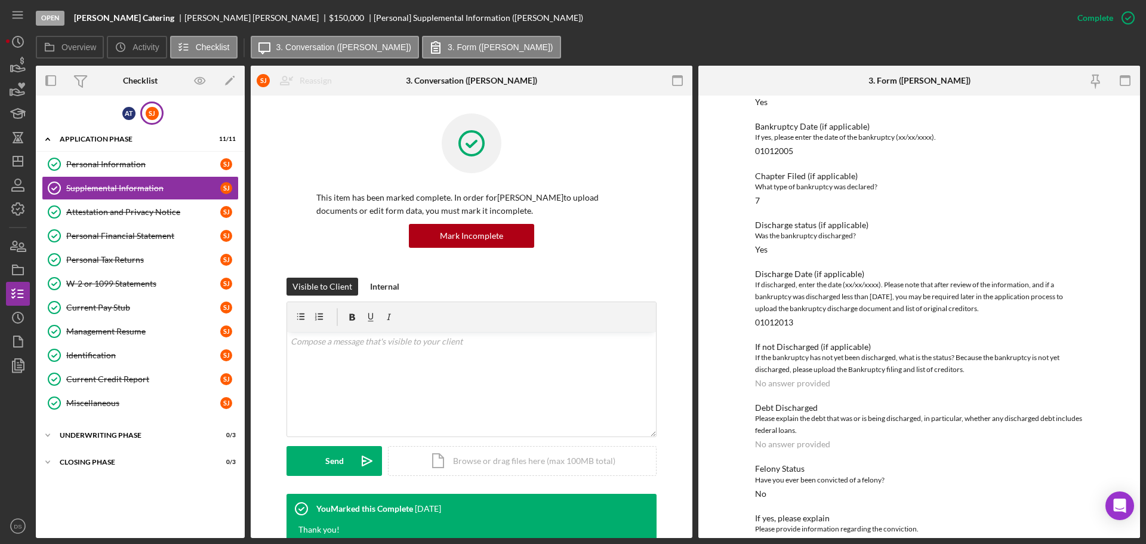
scroll to position [1976, 0]
click at [18, 177] on icon "button" at bounding box center [18, 185] width 30 height 30
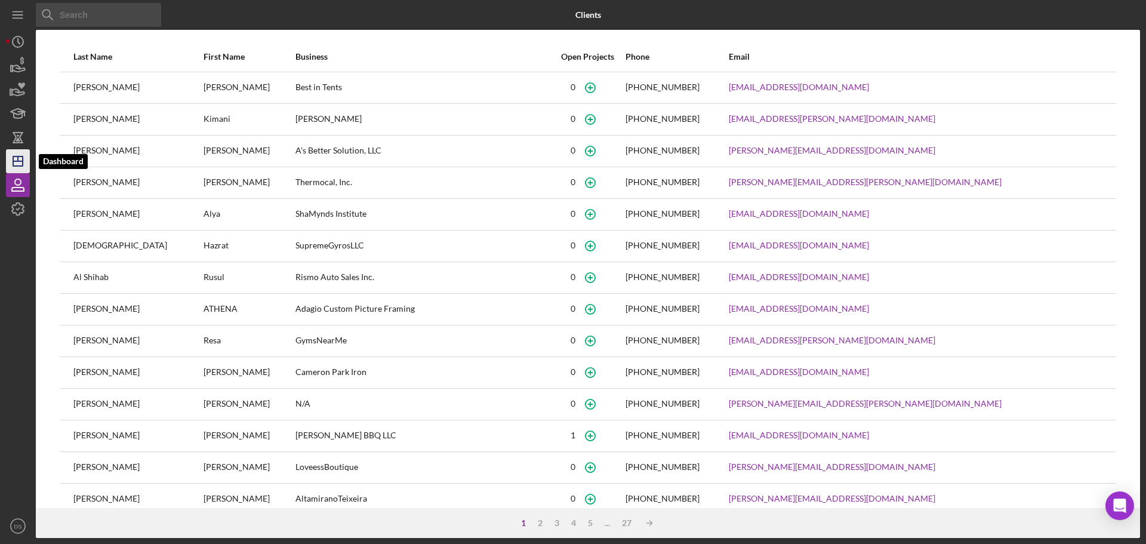
click at [25, 168] on icon "Icon/Dashboard" at bounding box center [18, 161] width 30 height 30
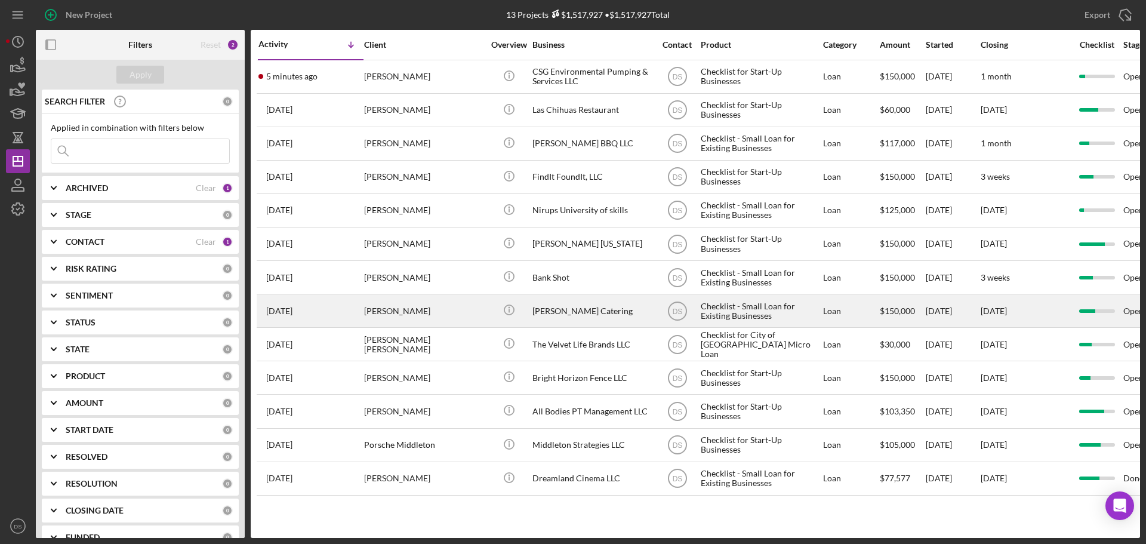
click at [581, 314] on div "[PERSON_NAME] Catering" at bounding box center [591, 311] width 119 height 32
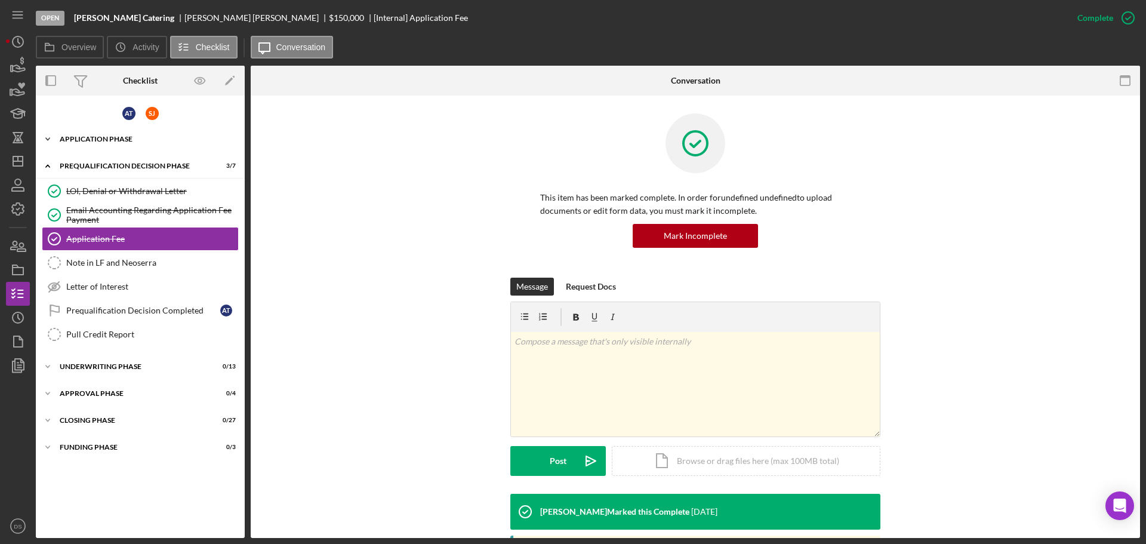
click at [128, 142] on div "Application Phase" at bounding box center [145, 138] width 170 height 7
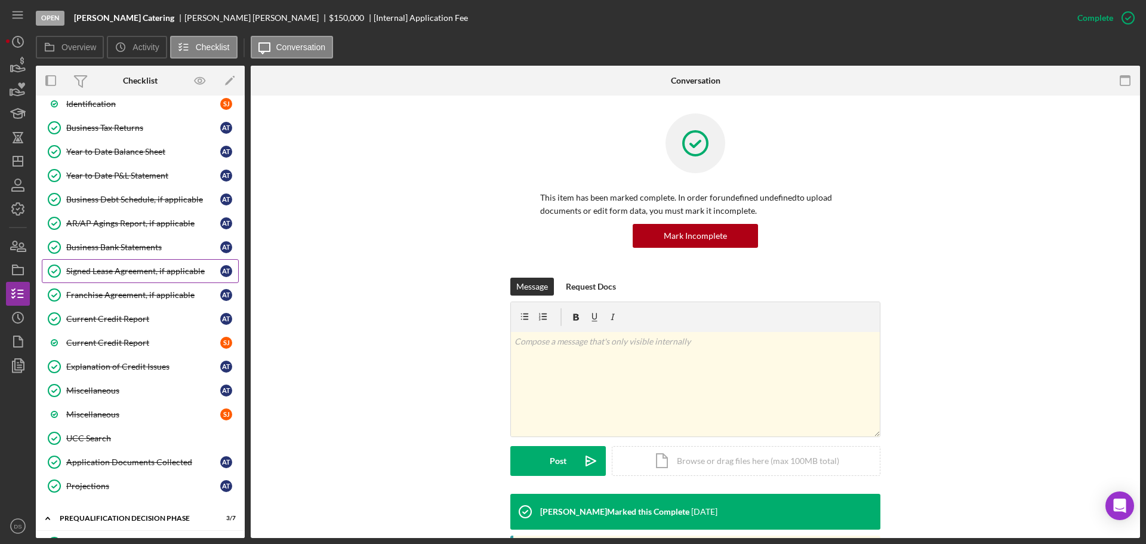
scroll to position [776, 0]
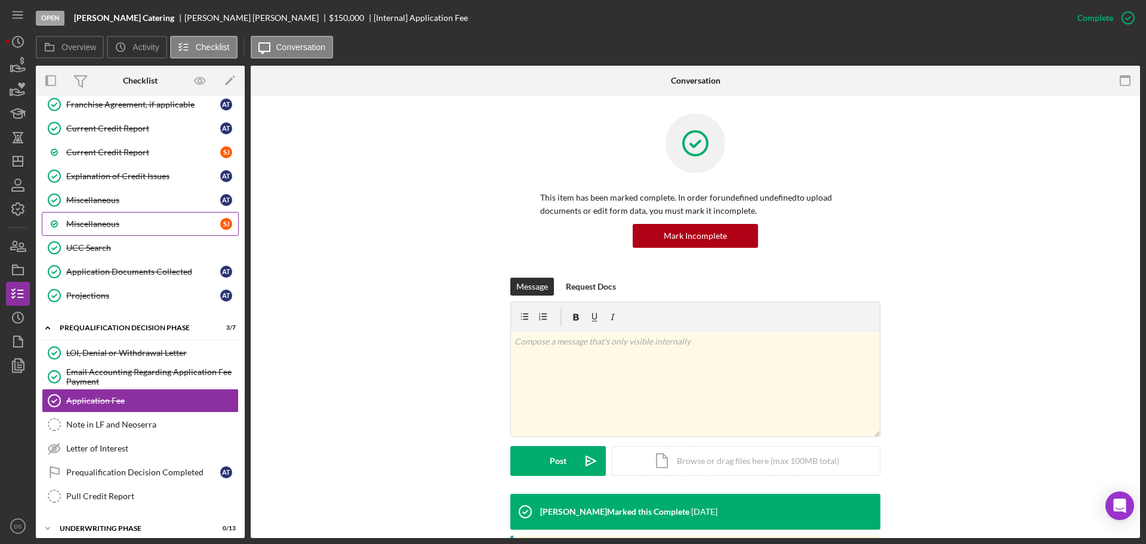
click at [144, 223] on div "Miscellaneous" at bounding box center [143, 224] width 154 height 10
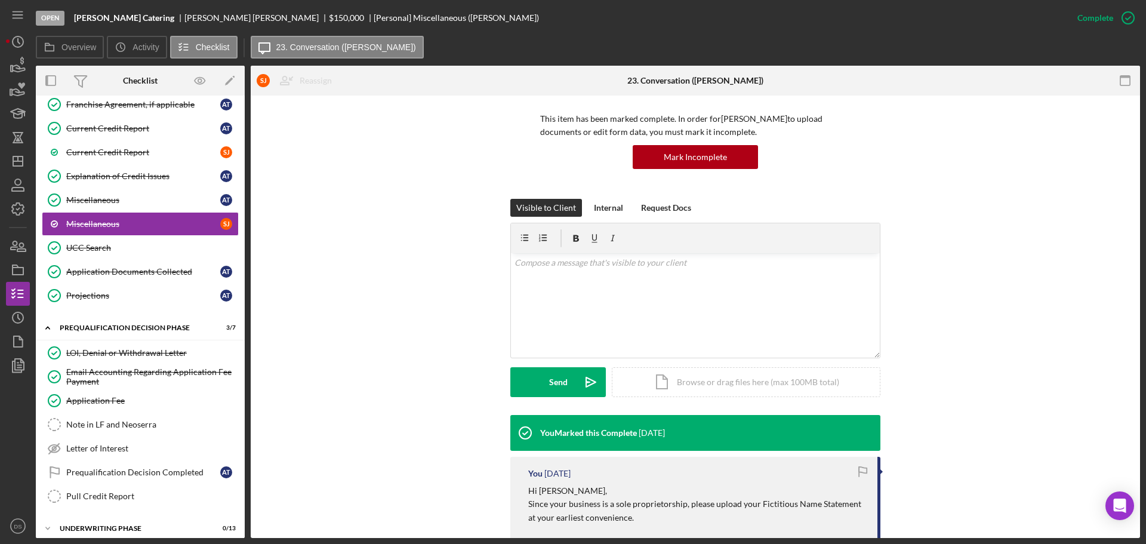
scroll to position [227, 0]
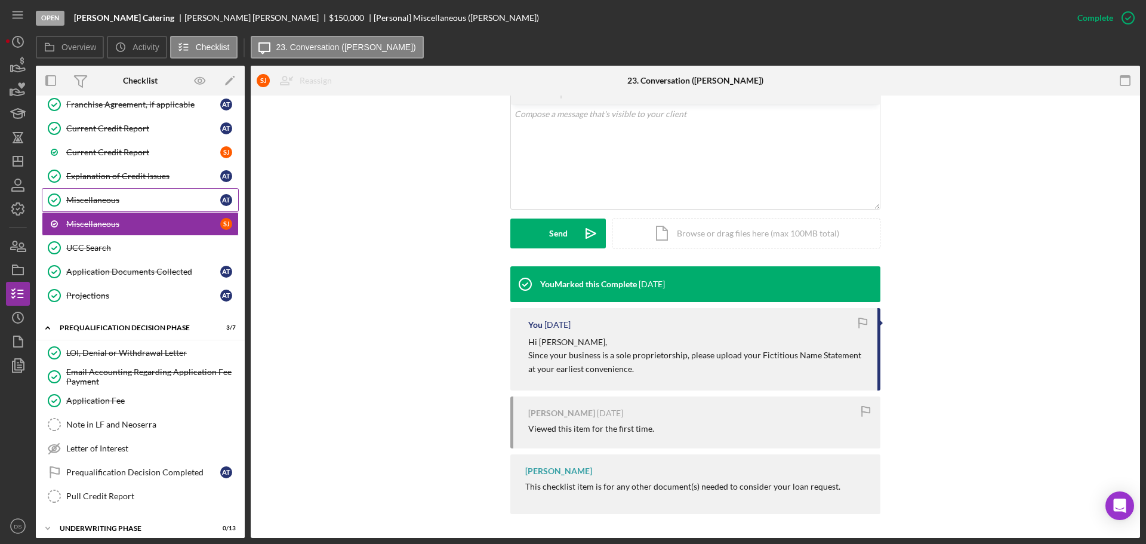
click at [168, 204] on div "Miscellaneous" at bounding box center [143, 200] width 154 height 10
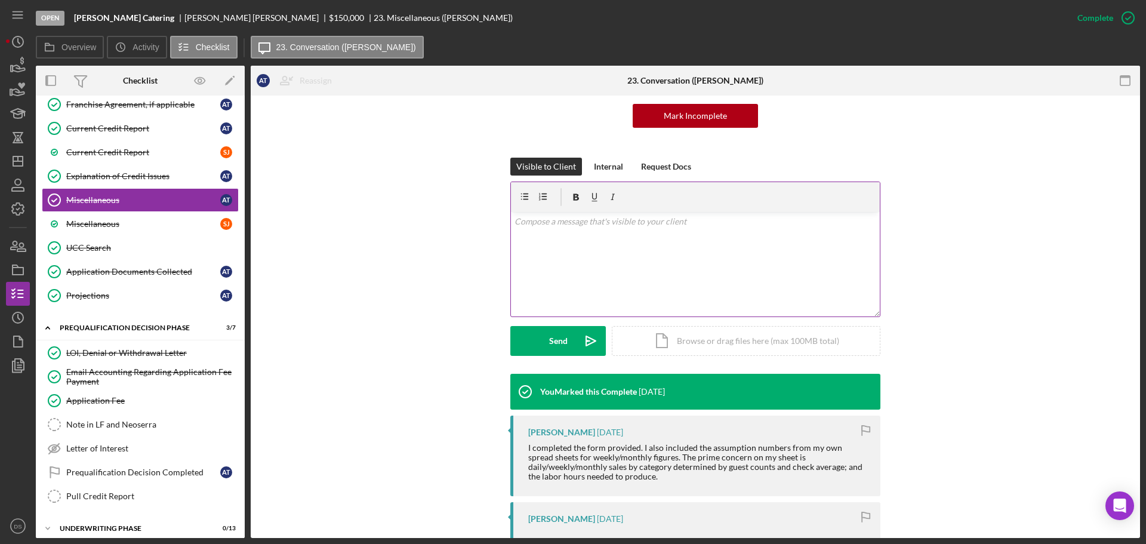
scroll to position [358, 0]
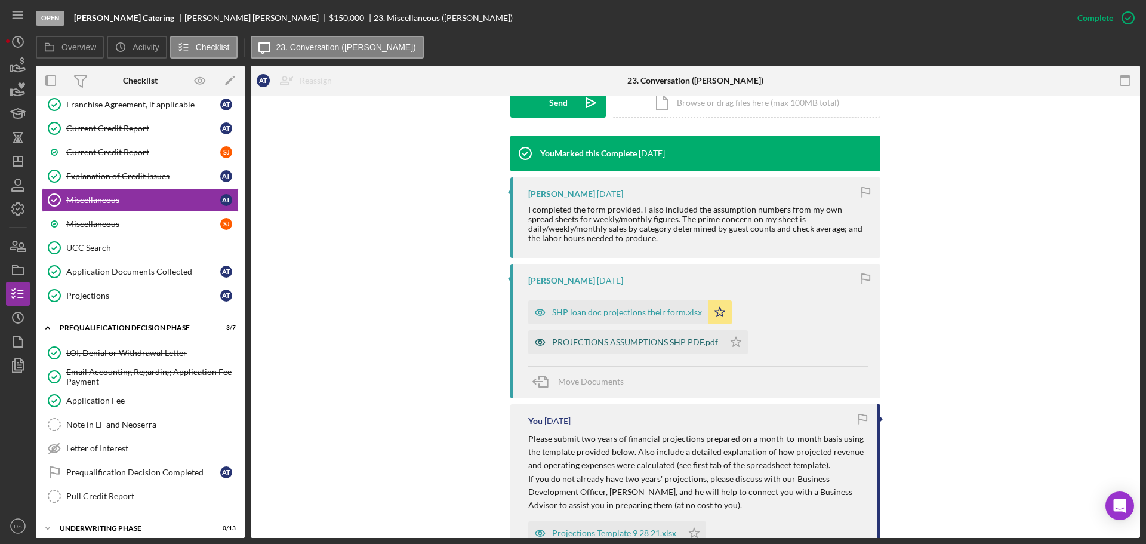
click at [610, 344] on div "PROJECTIONS ASSUMPTIONS SHP PDF.pdf" at bounding box center [626, 342] width 196 height 24
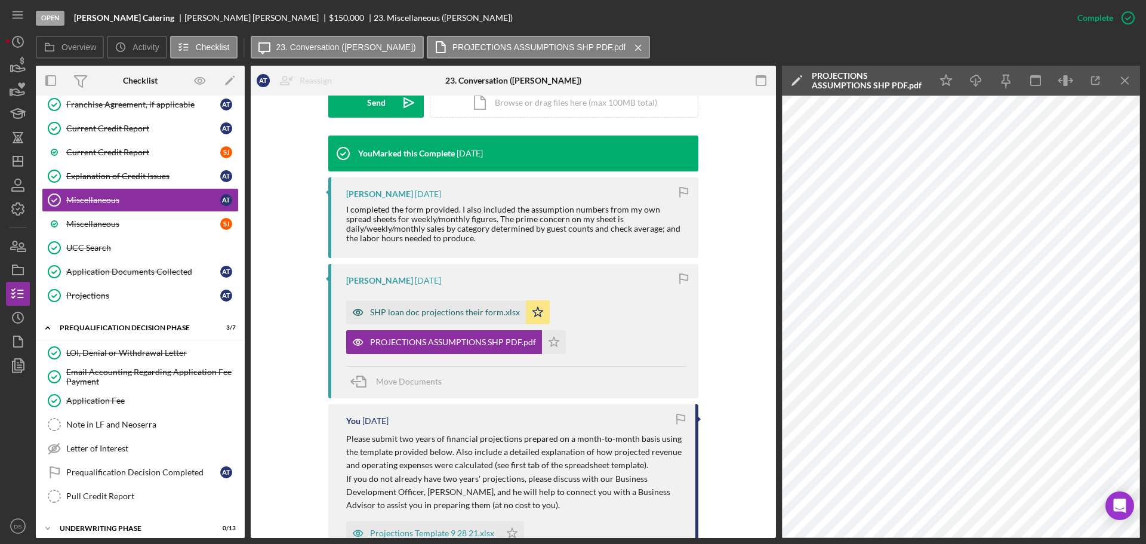
click at [465, 316] on div "SHP loan doc projections their form.xlsx" at bounding box center [436, 312] width 180 height 24
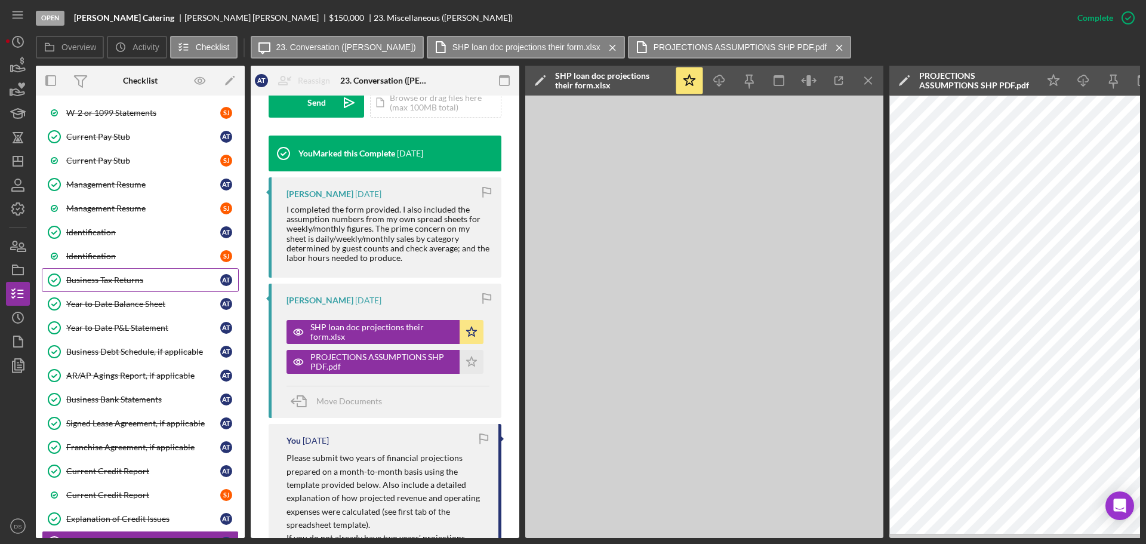
scroll to position [716, 0]
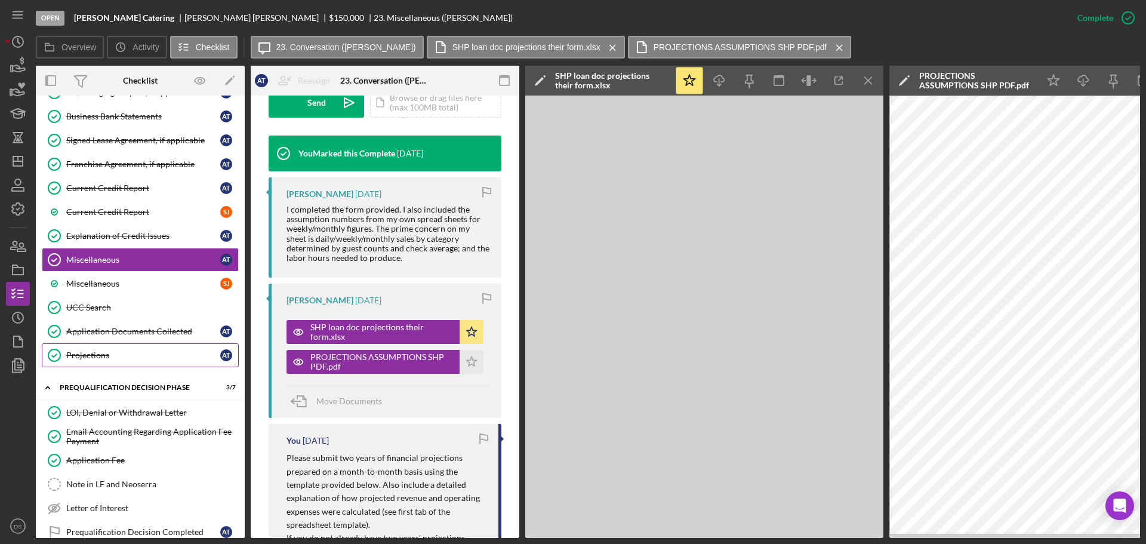
click at [115, 356] on div "Projections" at bounding box center [143, 355] width 154 height 10
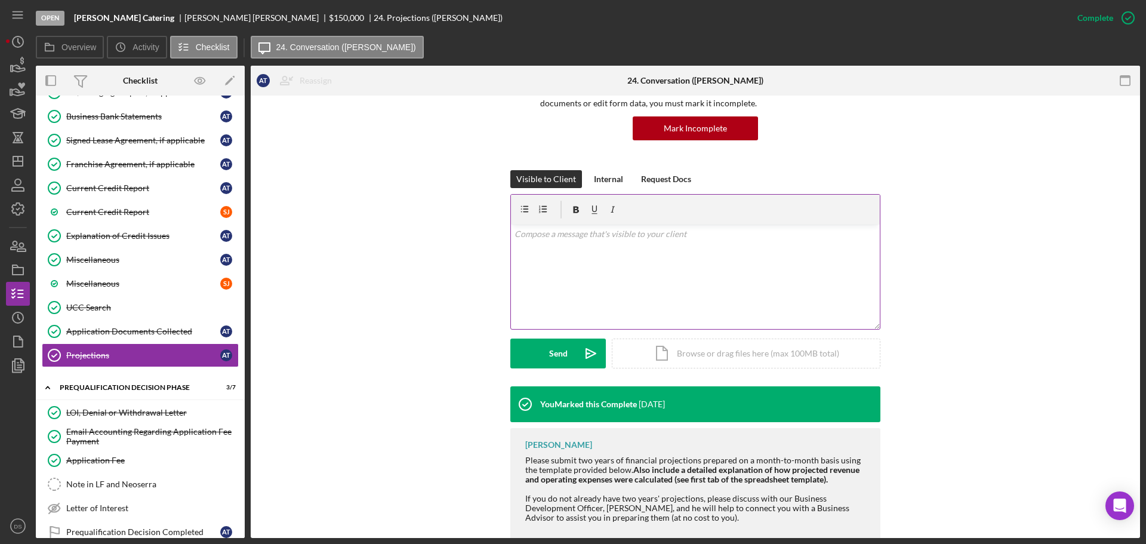
scroll to position [161, 0]
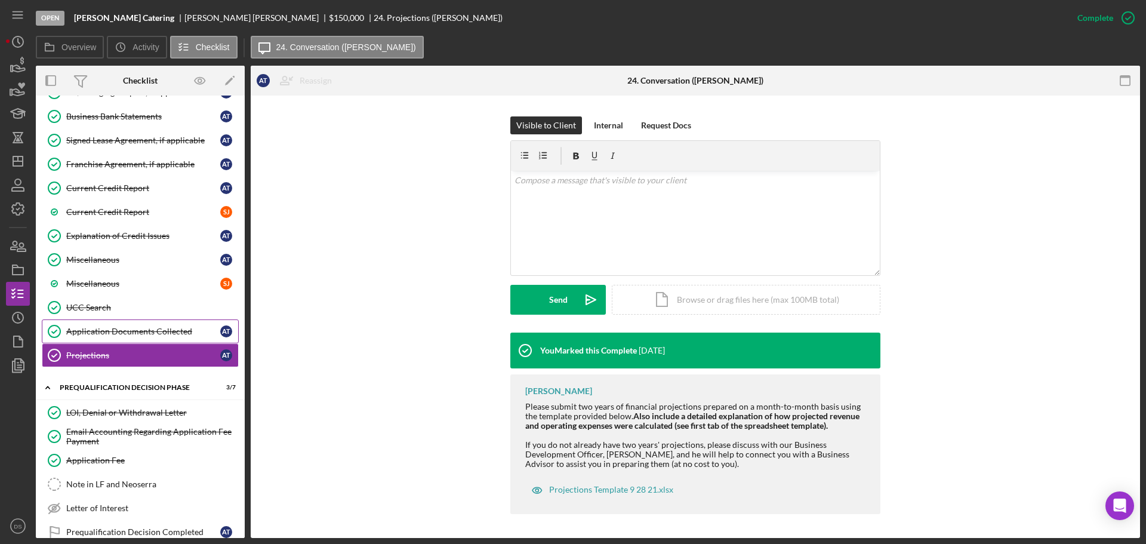
click at [135, 333] on div "Application Documents Collected" at bounding box center [143, 331] width 154 height 10
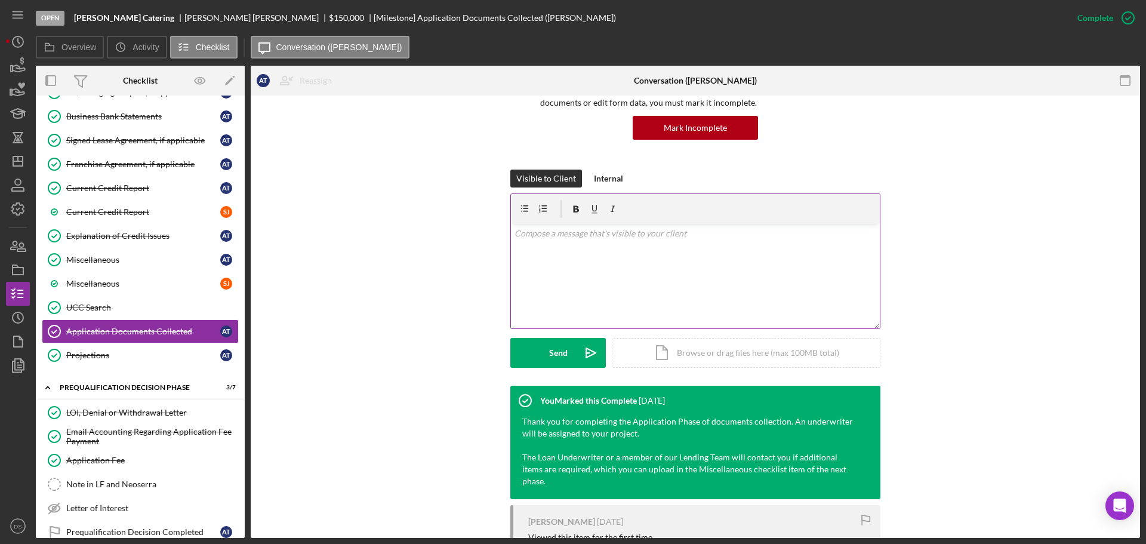
scroll to position [226, 0]
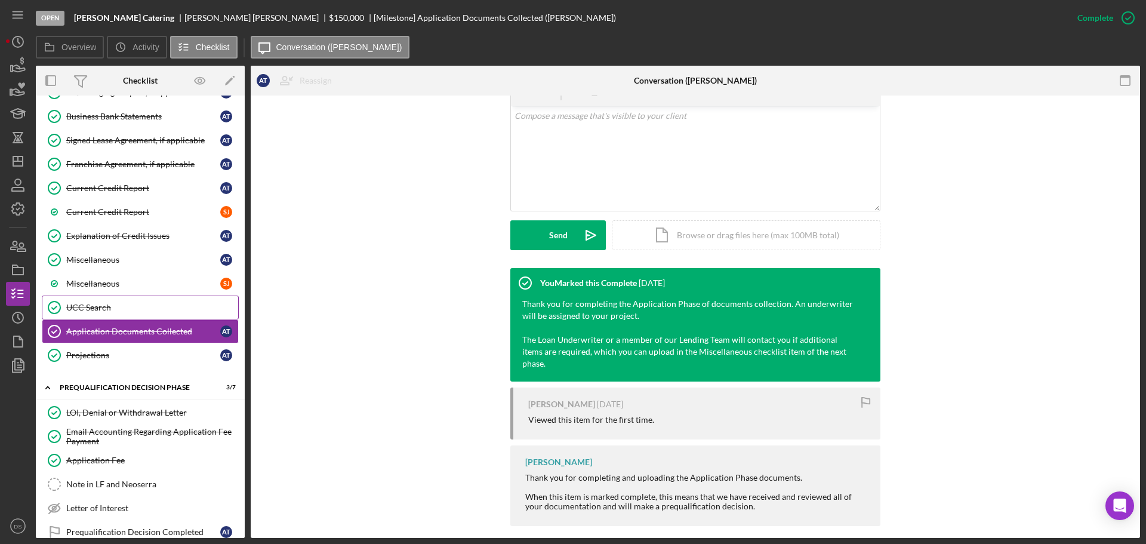
click at [189, 314] on link "UCC Search UCC Search" at bounding box center [140, 307] width 197 height 24
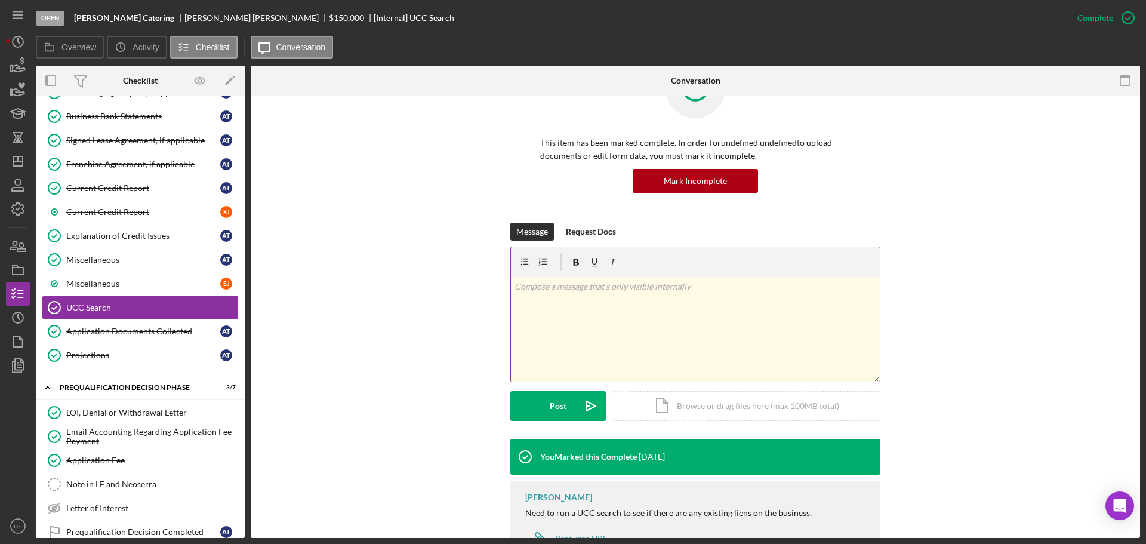
scroll to position [103, 0]
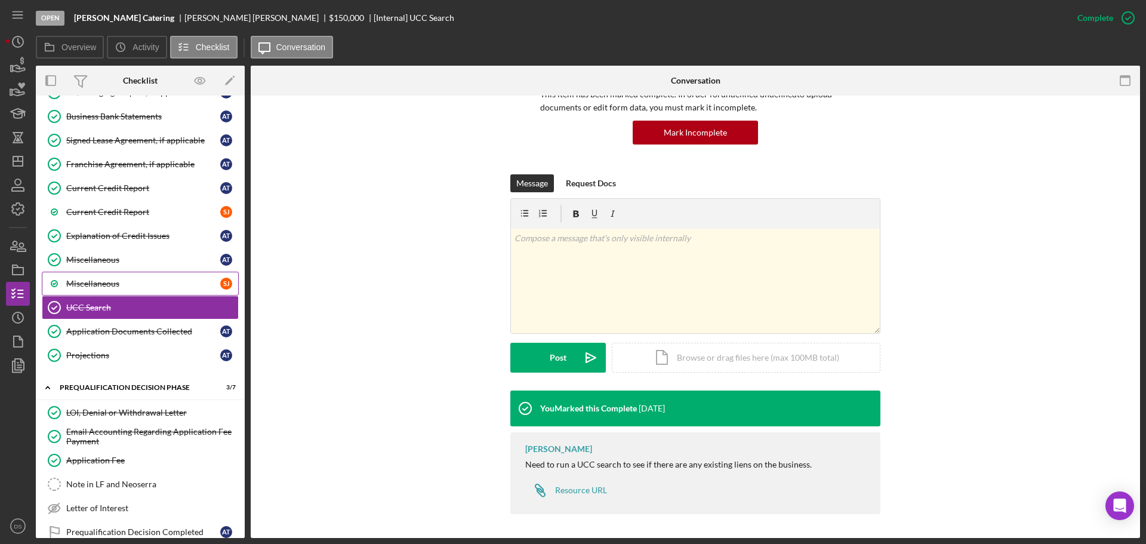
click at [155, 289] on link "Miscellaneous S J" at bounding box center [140, 284] width 197 height 24
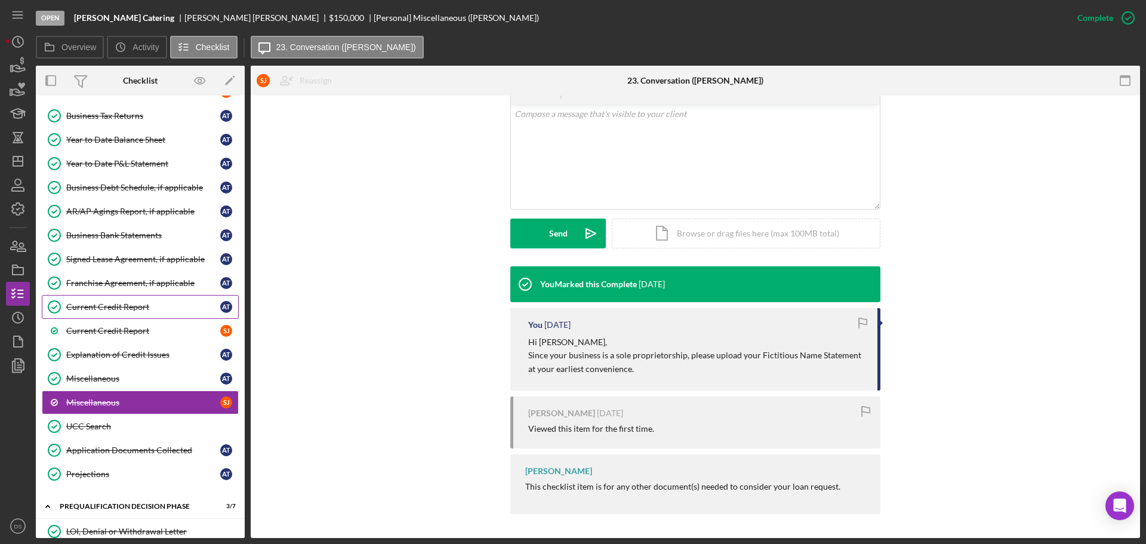
scroll to position [597, 0]
click at [121, 372] on link "Miscellaneous Miscellaneous A T" at bounding box center [140, 379] width 197 height 24
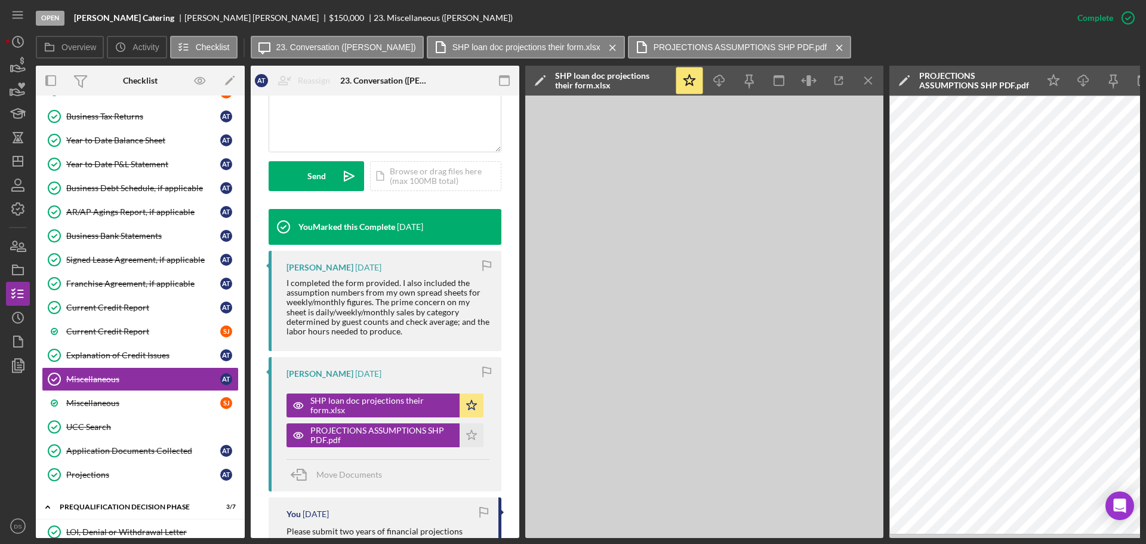
scroll to position [298, 0]
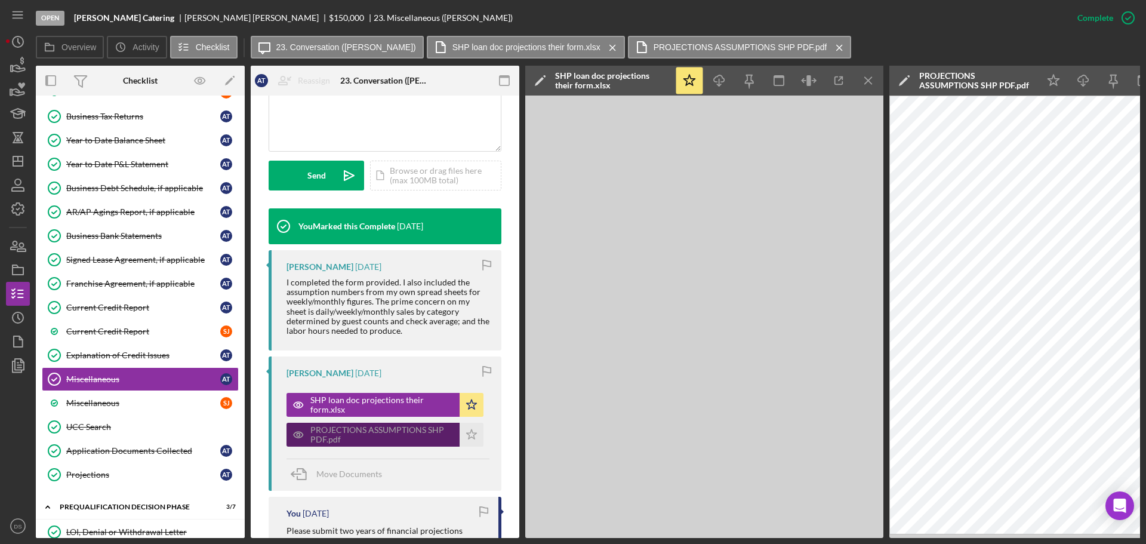
click at [397, 437] on div "PROJECTIONS ASSUMPTIONS SHP PDF.pdf" at bounding box center [381, 434] width 143 height 19
click at [405, 406] on div "SHP loan doc projections their form.xlsx" at bounding box center [381, 404] width 143 height 19
click at [165, 350] on div "Explanation of Credit Issues" at bounding box center [143, 355] width 154 height 10
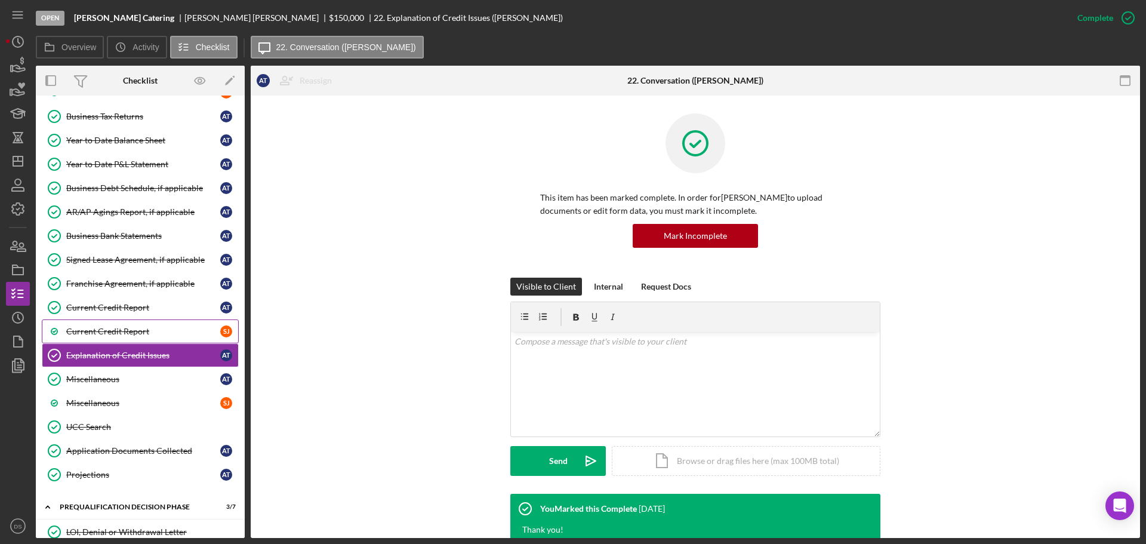
click at [158, 331] on div "Current Credit Report" at bounding box center [143, 331] width 154 height 10
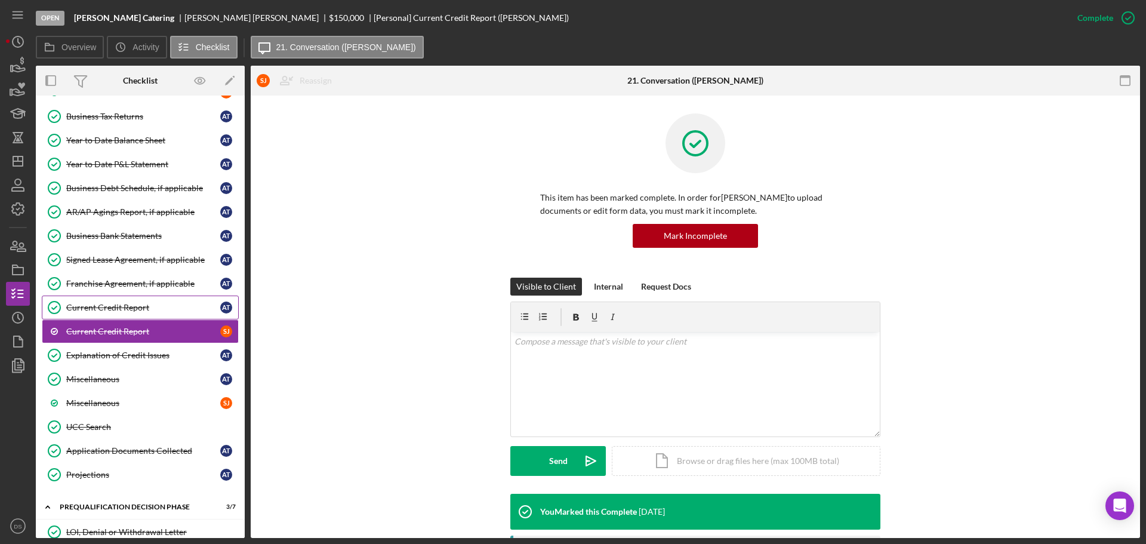
click at [155, 309] on div "Current Credit Report" at bounding box center [143, 308] width 154 height 10
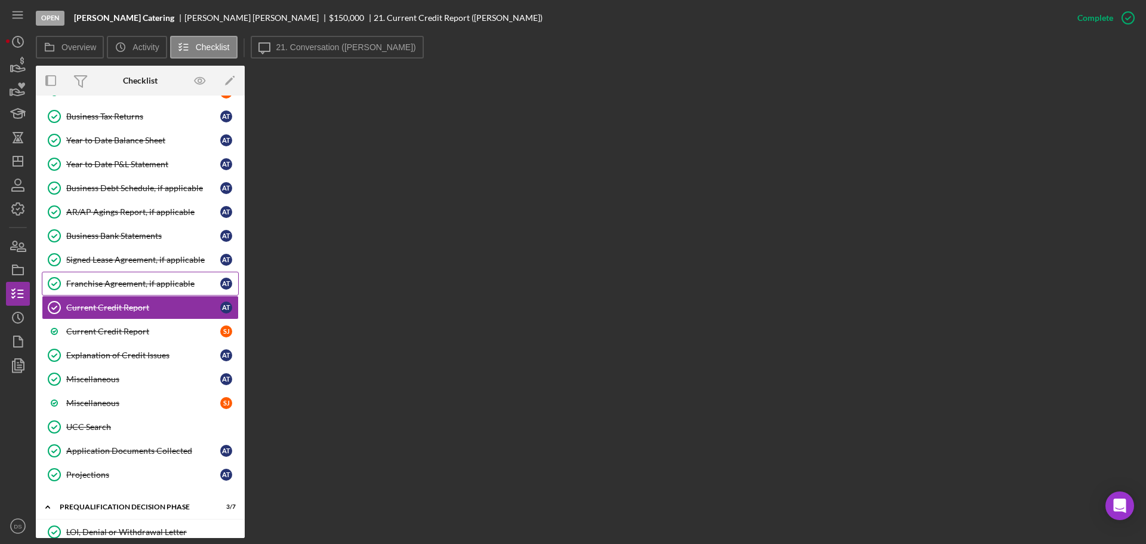
click at [156, 289] on link "Franchise Agreement, if applicable Franchise Agreement, if applicable A T" at bounding box center [140, 284] width 197 height 24
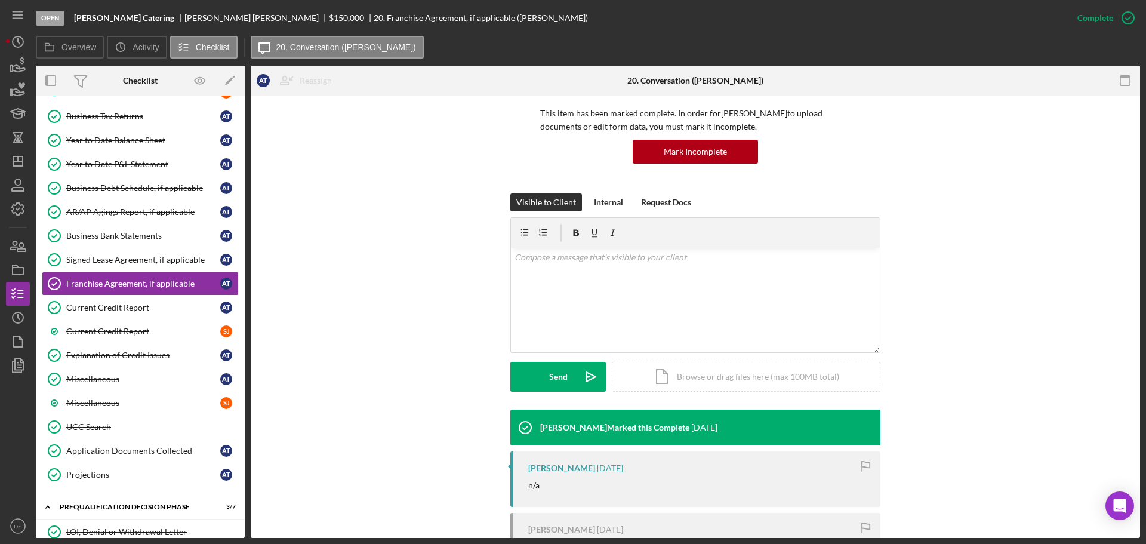
scroll to position [201, 0]
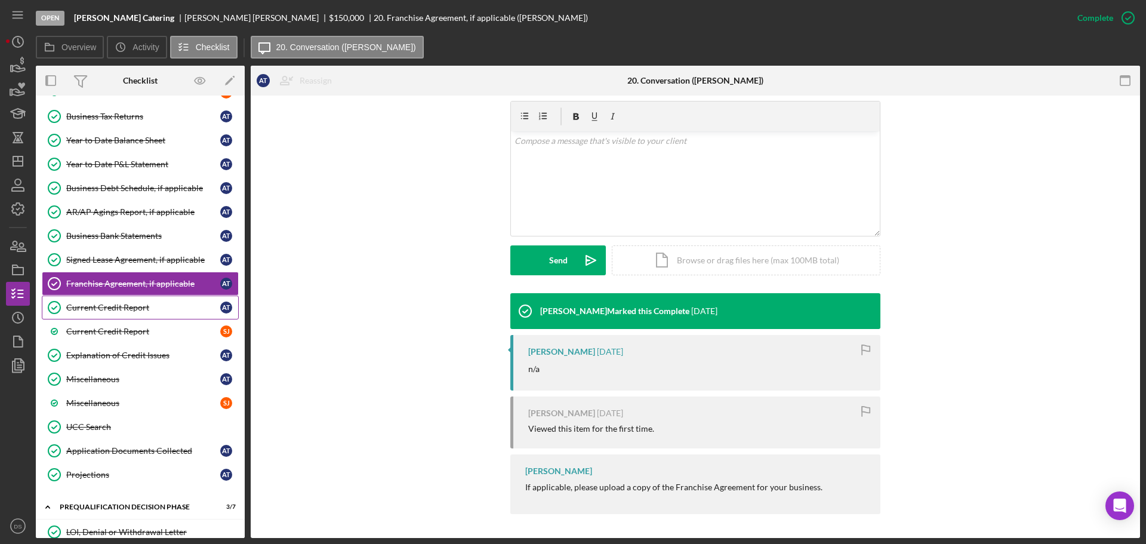
click at [154, 310] on div "Current Credit Report" at bounding box center [143, 308] width 154 height 10
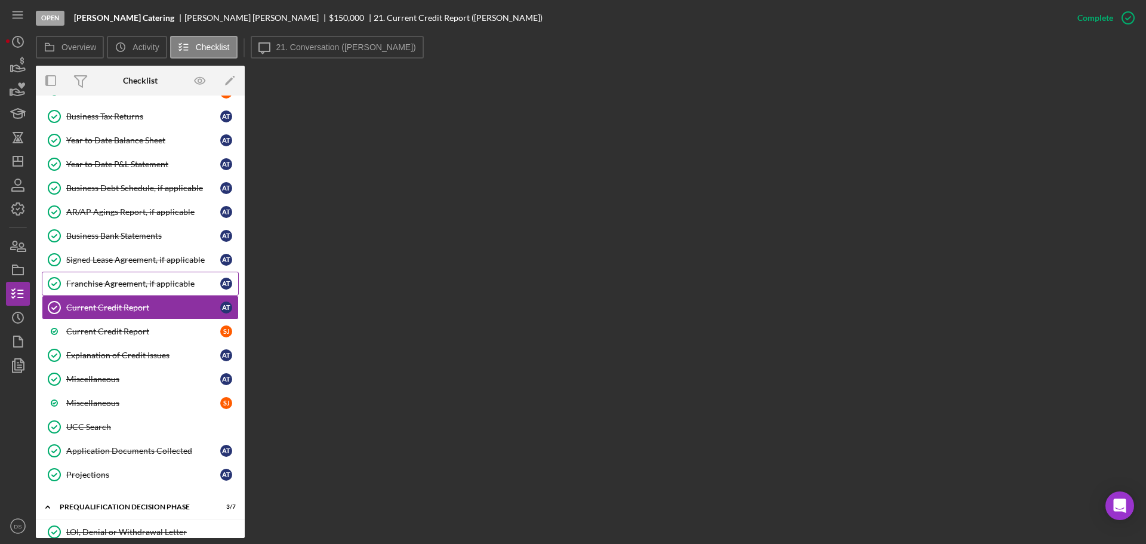
click at [144, 284] on div "Franchise Agreement, if applicable" at bounding box center [143, 284] width 154 height 10
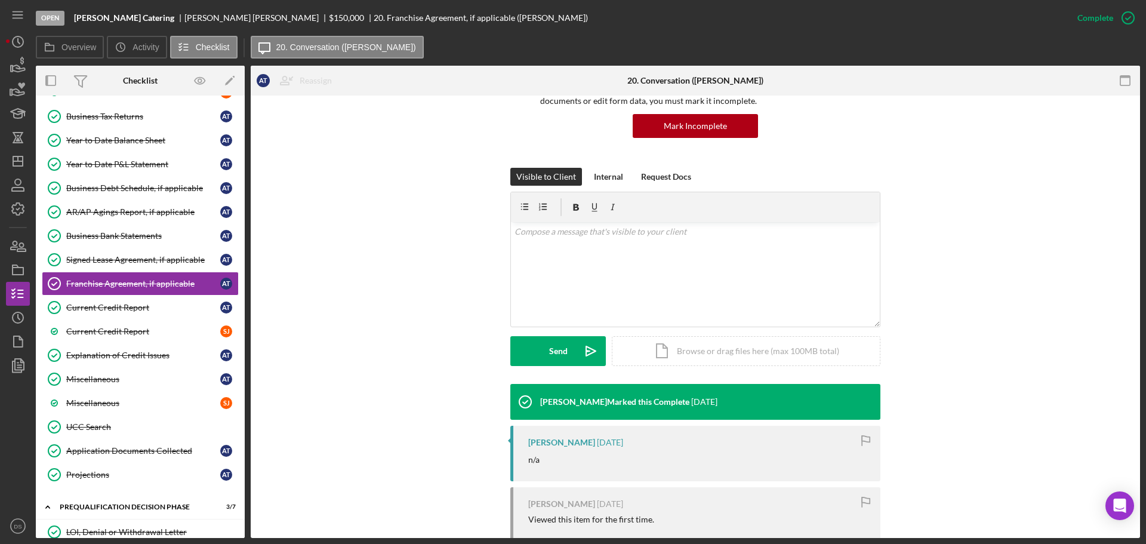
scroll to position [201, 0]
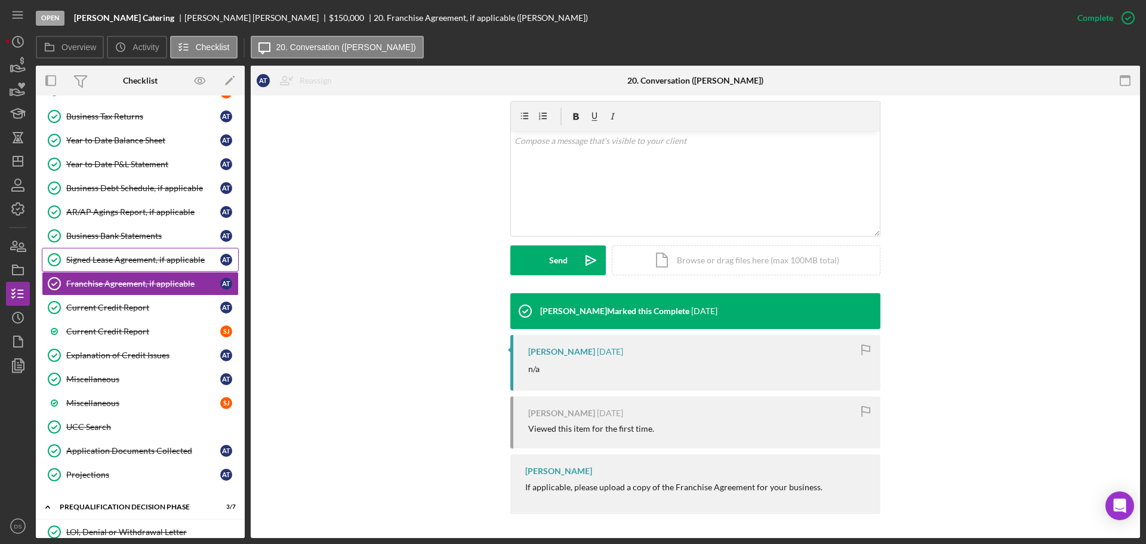
click at [174, 264] on div "Signed Lease Agreement, if applicable" at bounding box center [143, 260] width 154 height 10
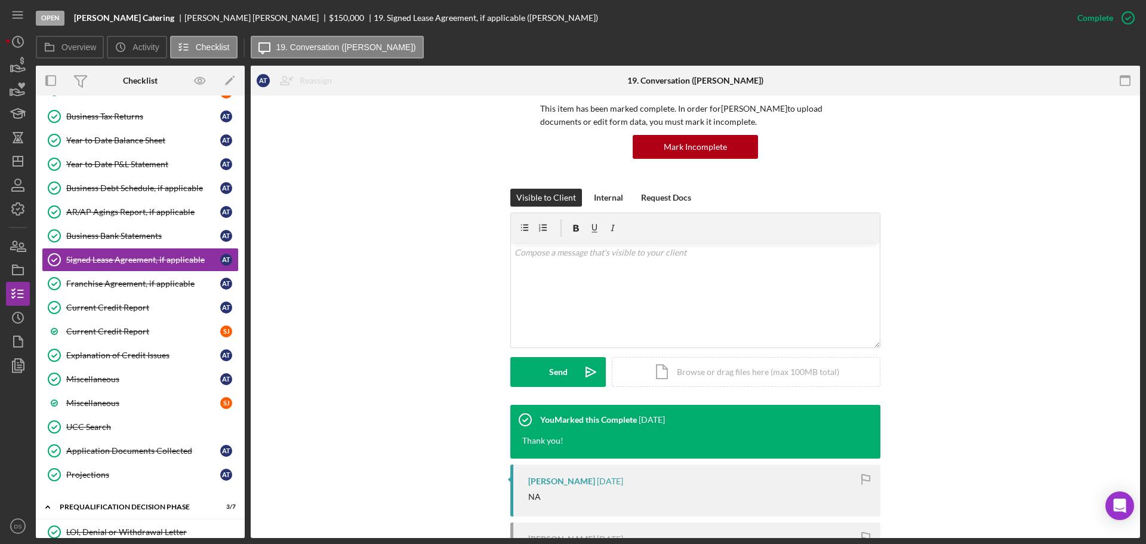
scroll to position [217, 0]
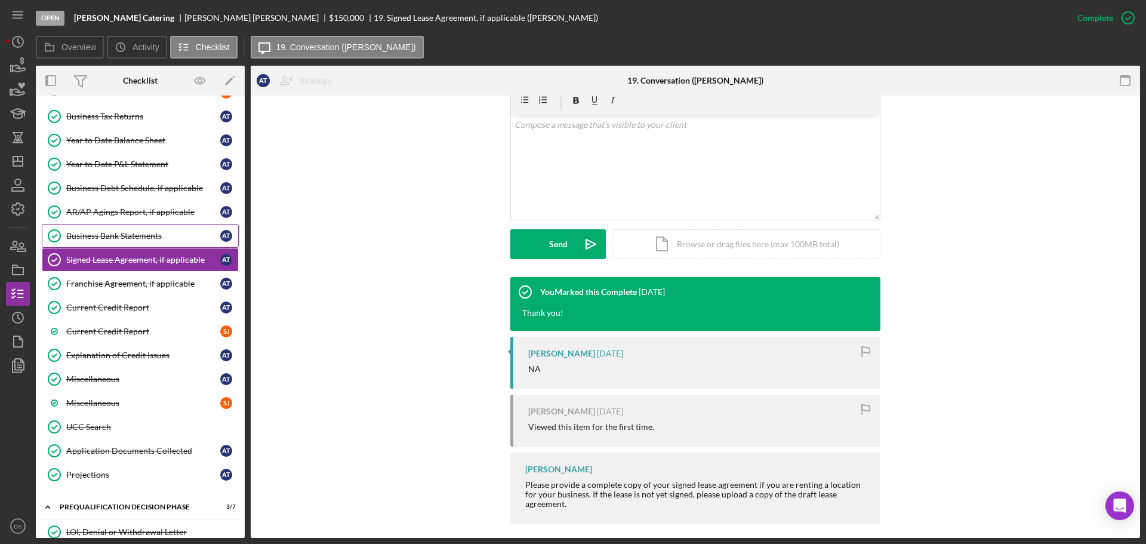
click at [116, 224] on link "Business Bank Statements Business Bank Statements A T" at bounding box center [140, 236] width 197 height 24
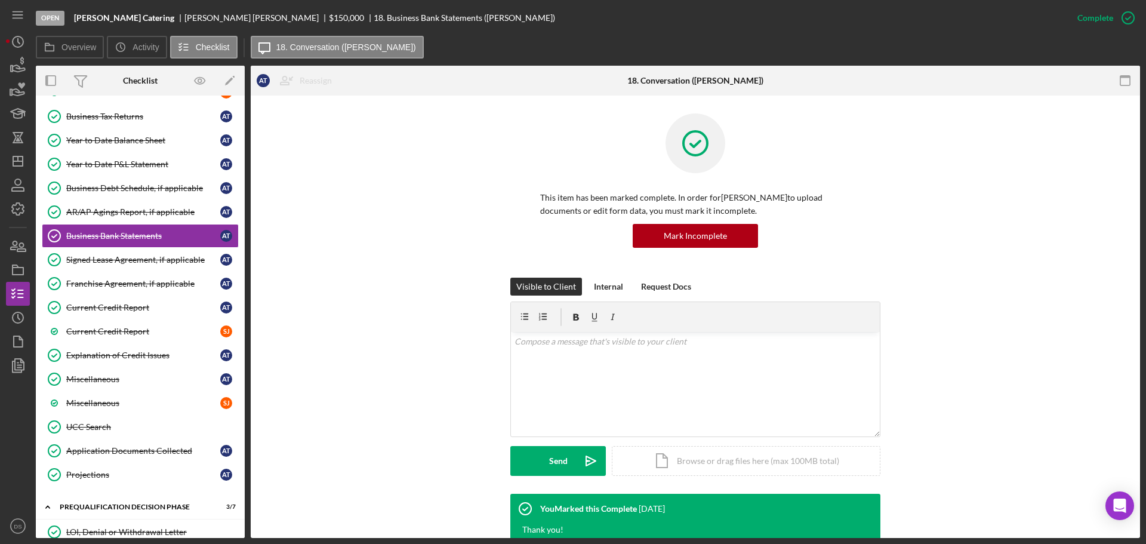
scroll to position [298, 0]
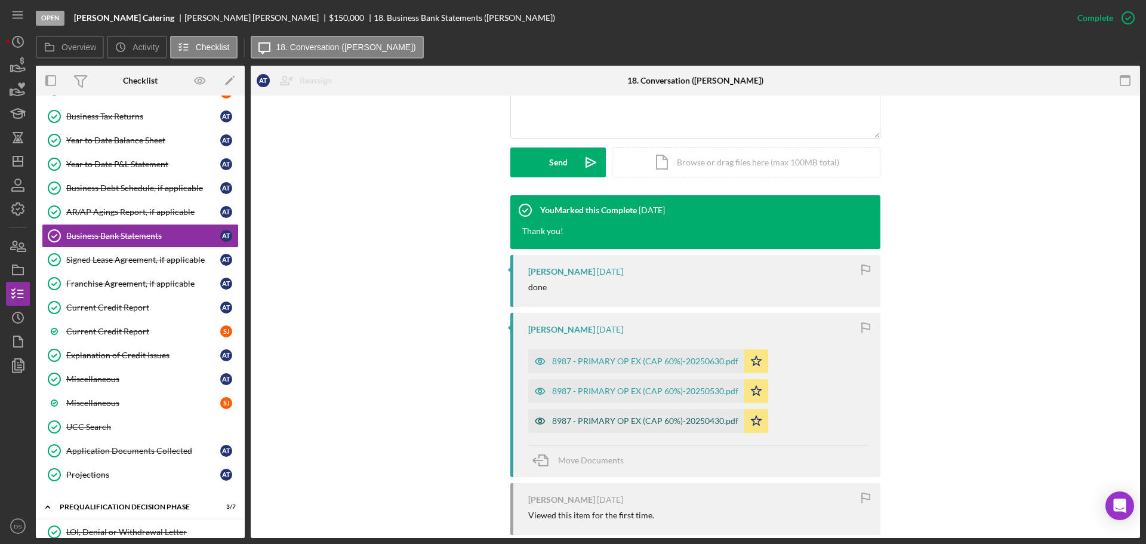
click at [632, 419] on div "8987 - PRIMARY OP EX (CAP 60%)-20250430.pdf" at bounding box center [645, 421] width 186 height 10
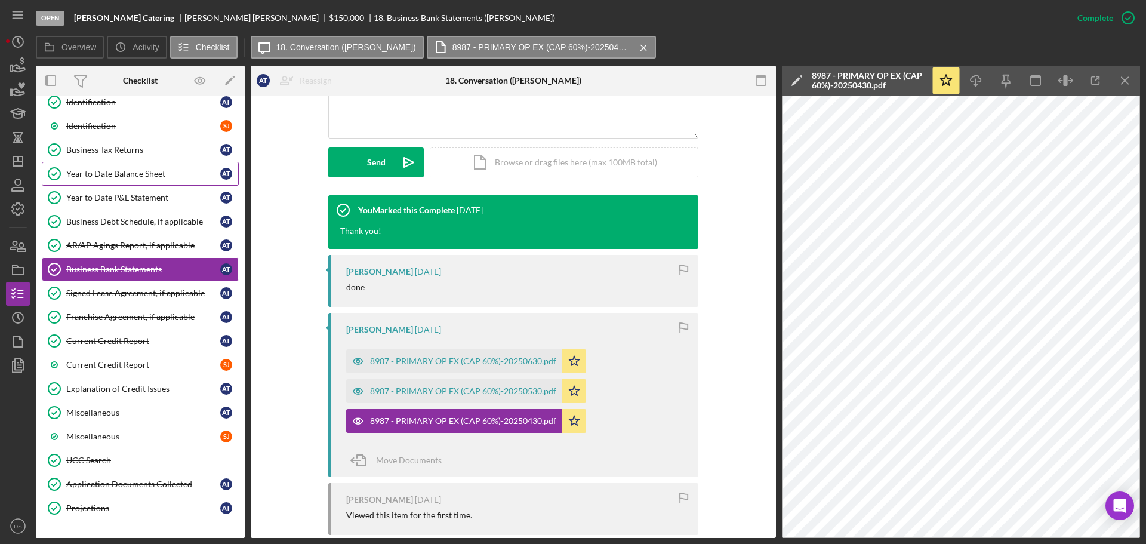
scroll to position [418, 0]
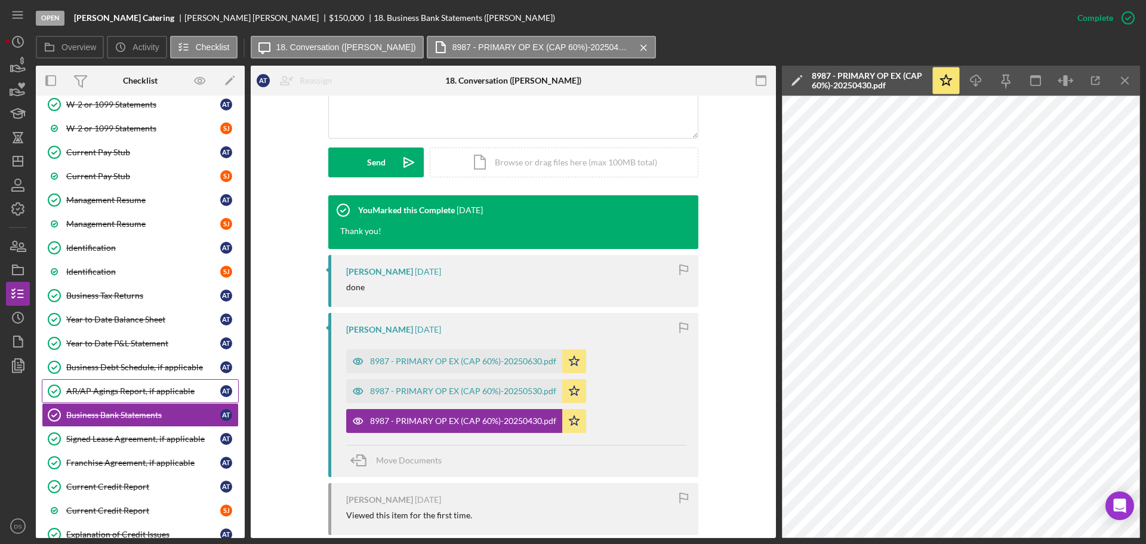
click at [116, 391] on div "AR/AP Agings Report, if applicable" at bounding box center [143, 391] width 154 height 10
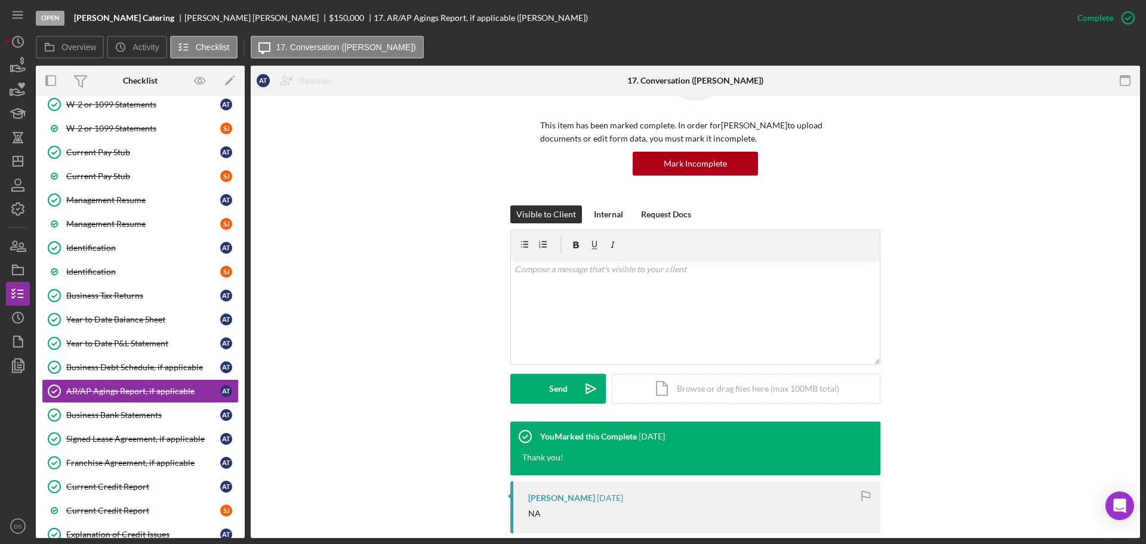
scroll to position [239, 0]
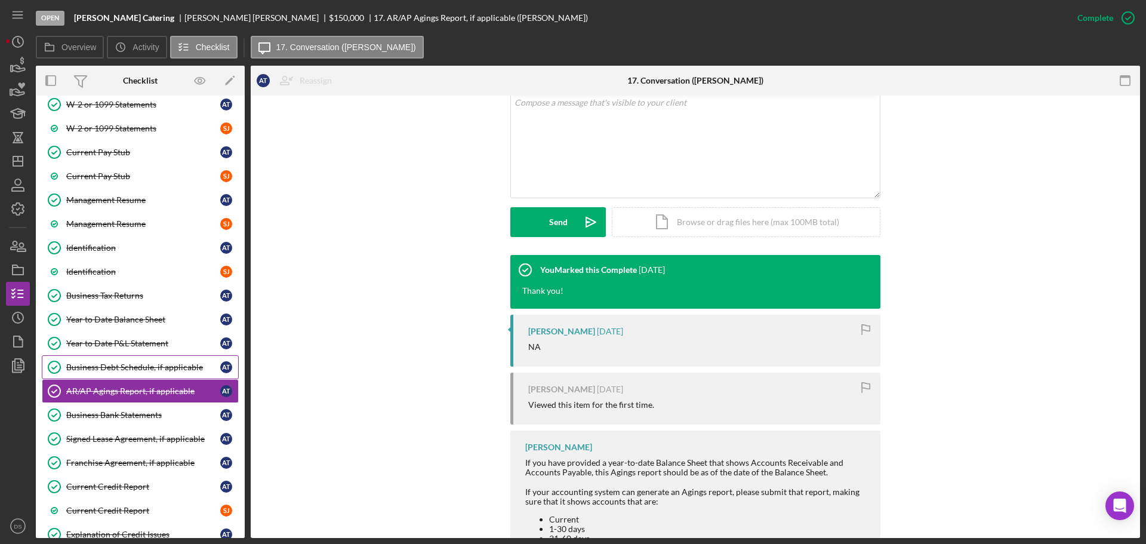
click at [137, 371] on div "Business Debt Schedule, if applicable" at bounding box center [143, 367] width 154 height 10
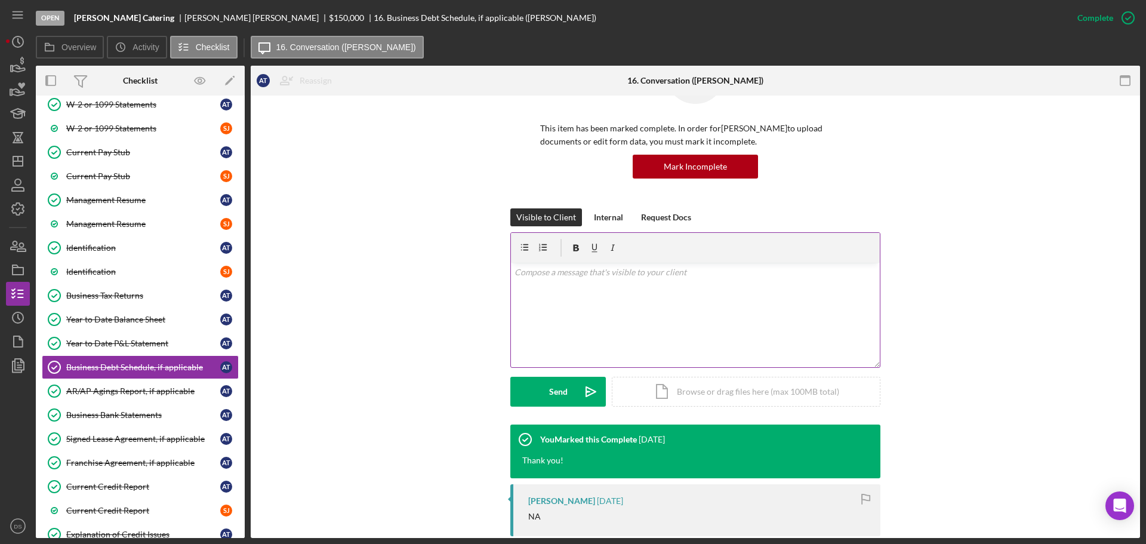
scroll to position [314, 0]
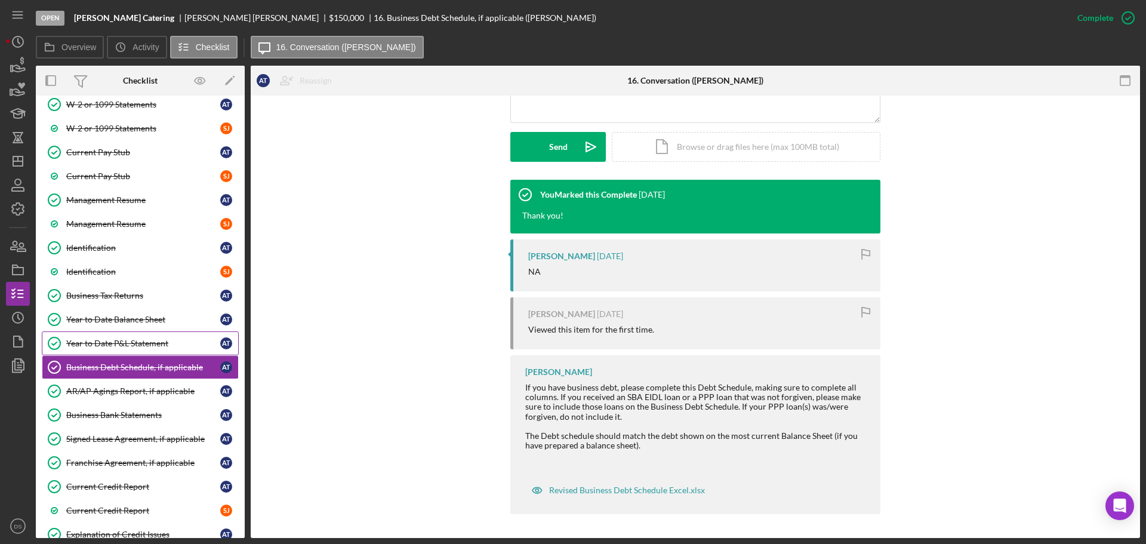
click at [158, 344] on div "Year to Date P&L Statement" at bounding box center [143, 343] width 154 height 10
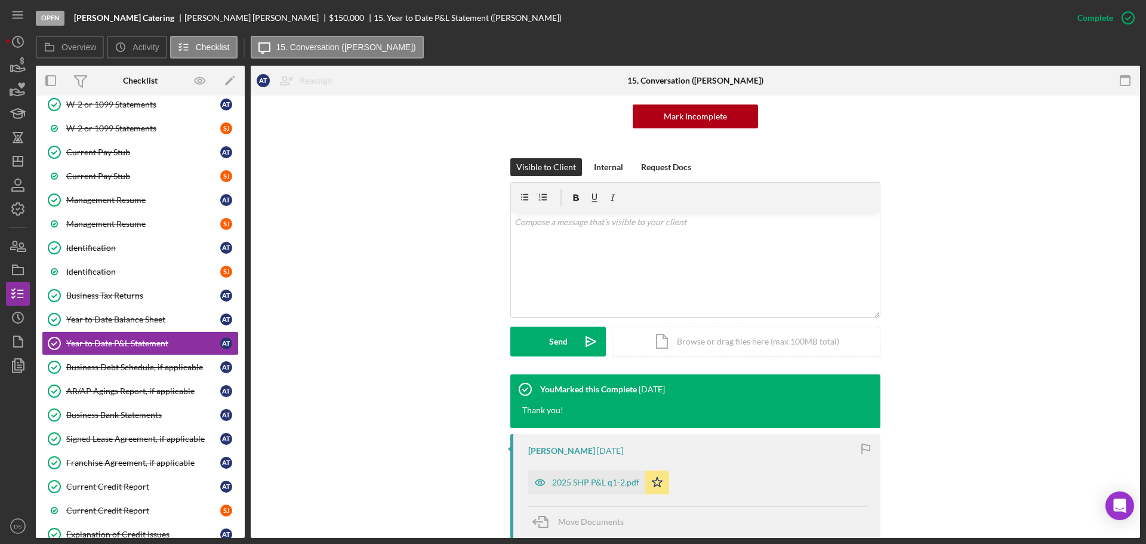
scroll to position [298, 0]
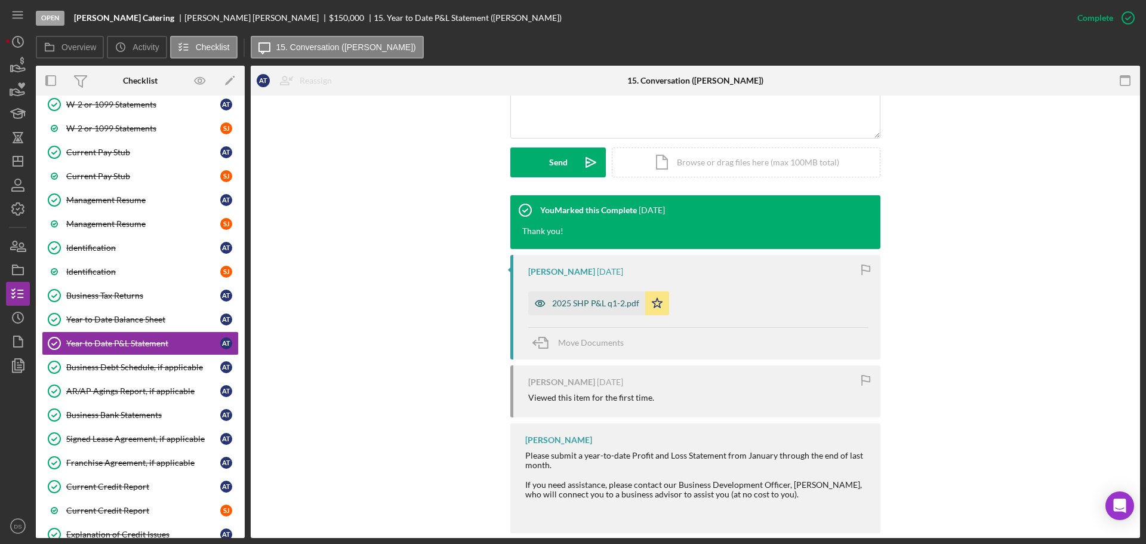
click at [583, 303] on div "2025 SHP P&L q1-2.pdf" at bounding box center [595, 303] width 87 height 10
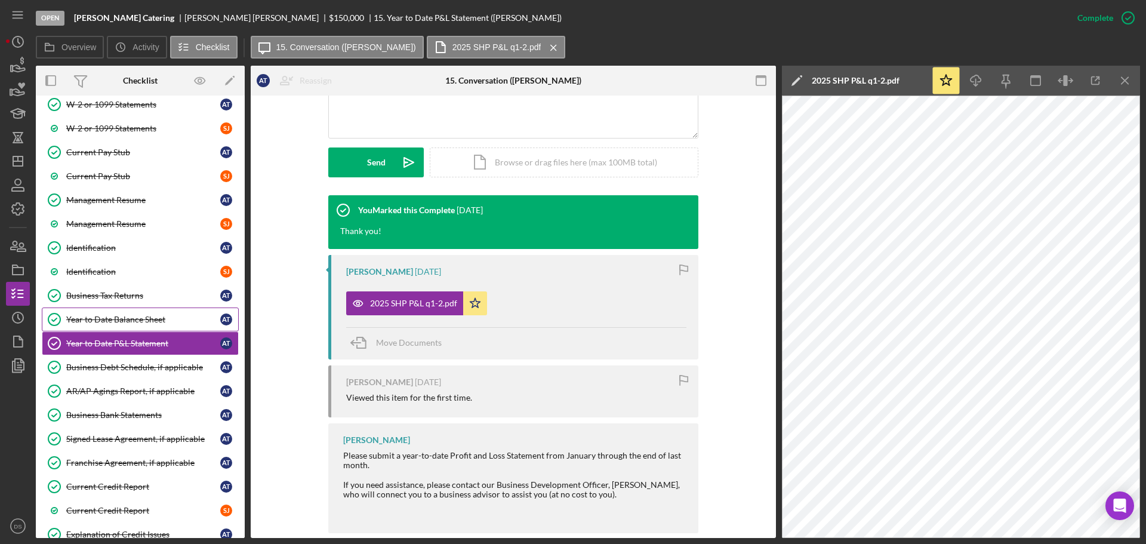
click at [172, 323] on div "Year to Date Balance Sheet" at bounding box center [143, 319] width 154 height 10
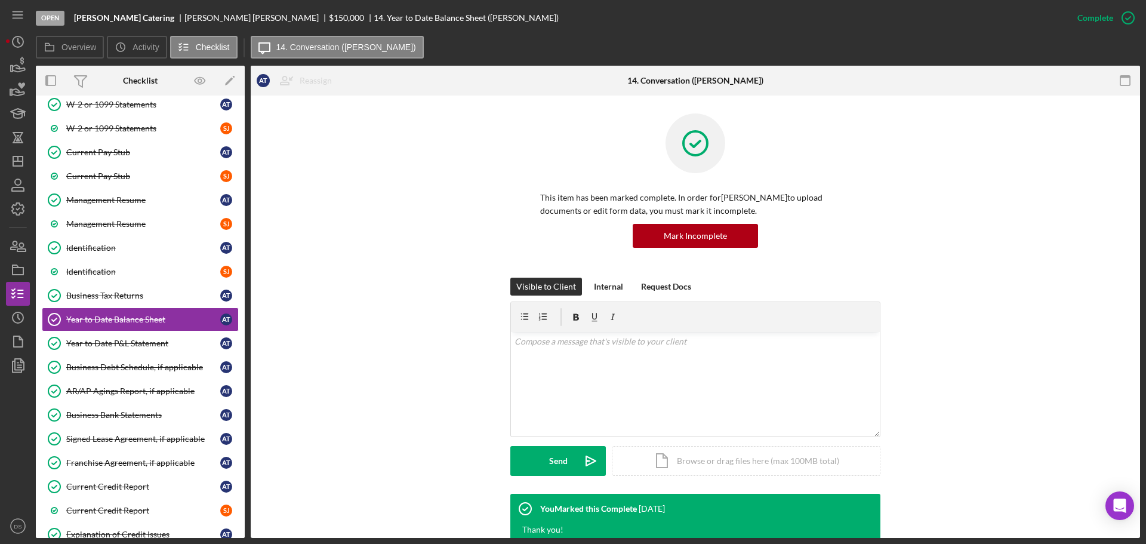
scroll to position [386, 0]
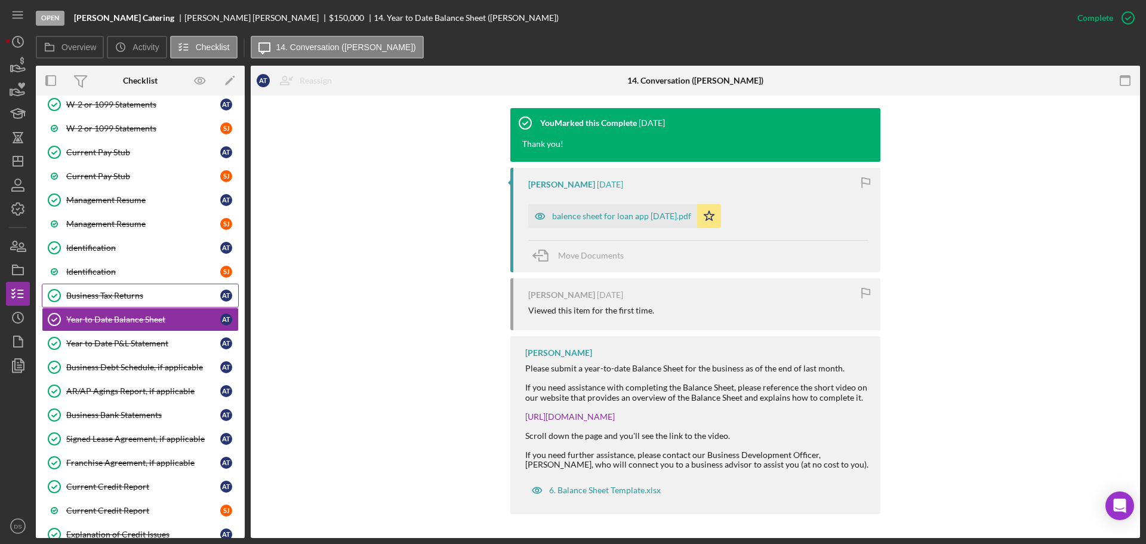
click at [179, 299] on div "Business Tax Returns" at bounding box center [143, 296] width 154 height 10
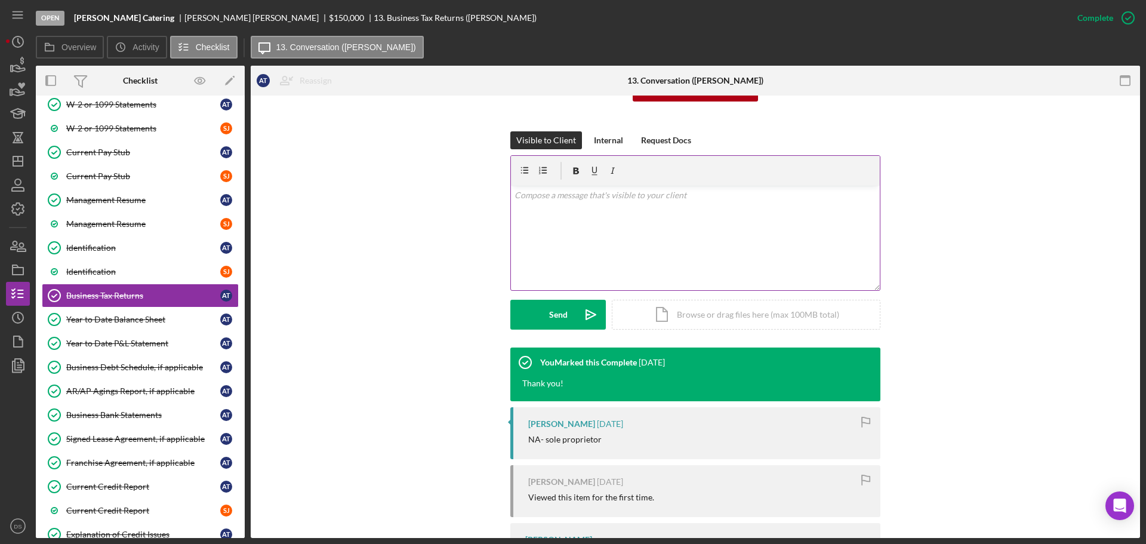
scroll to position [236, 0]
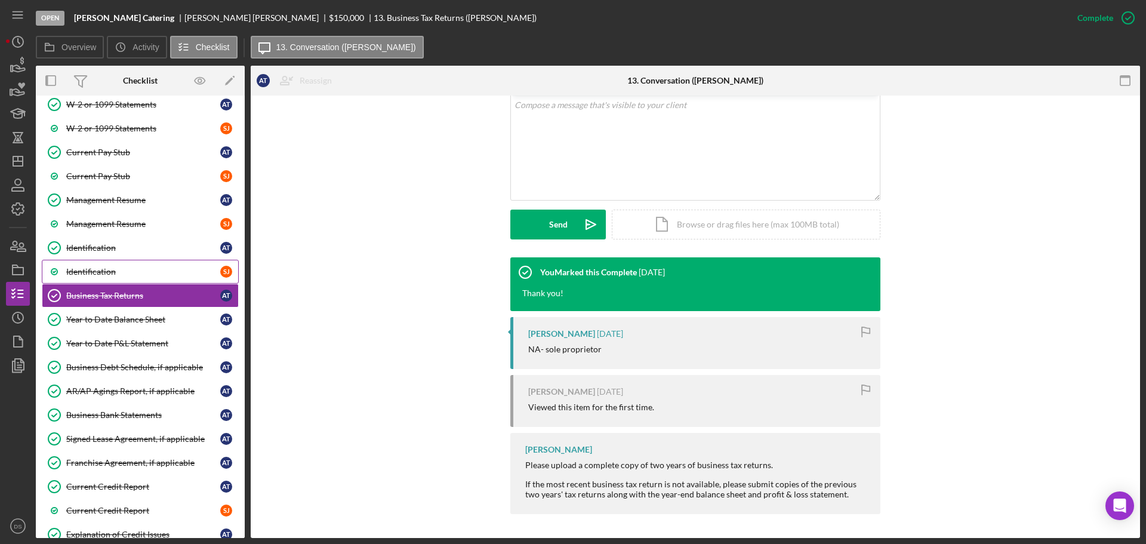
click at [182, 281] on link "Identification S J" at bounding box center [140, 272] width 197 height 24
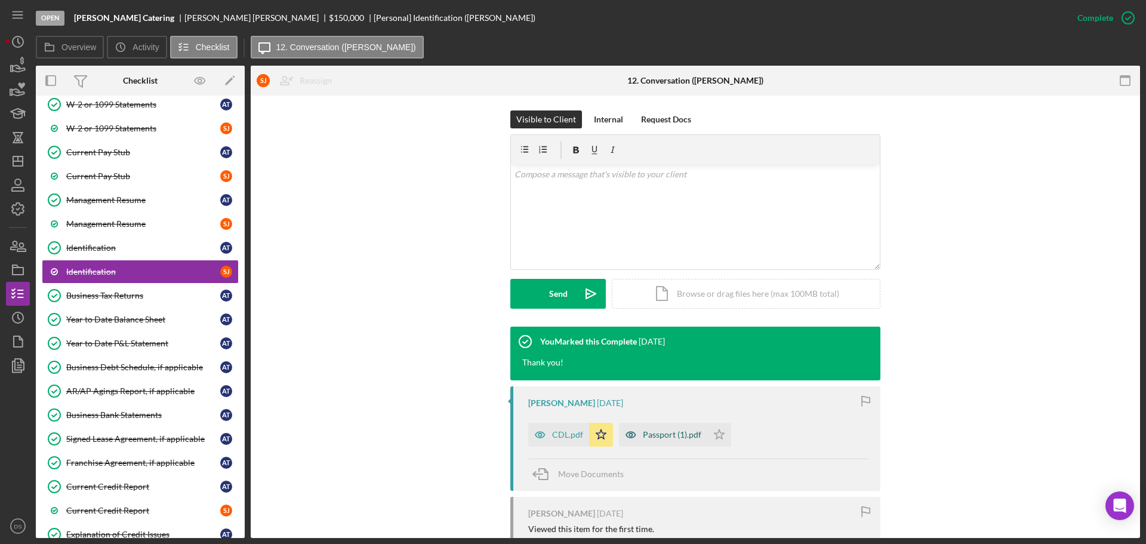
scroll to position [306, 0]
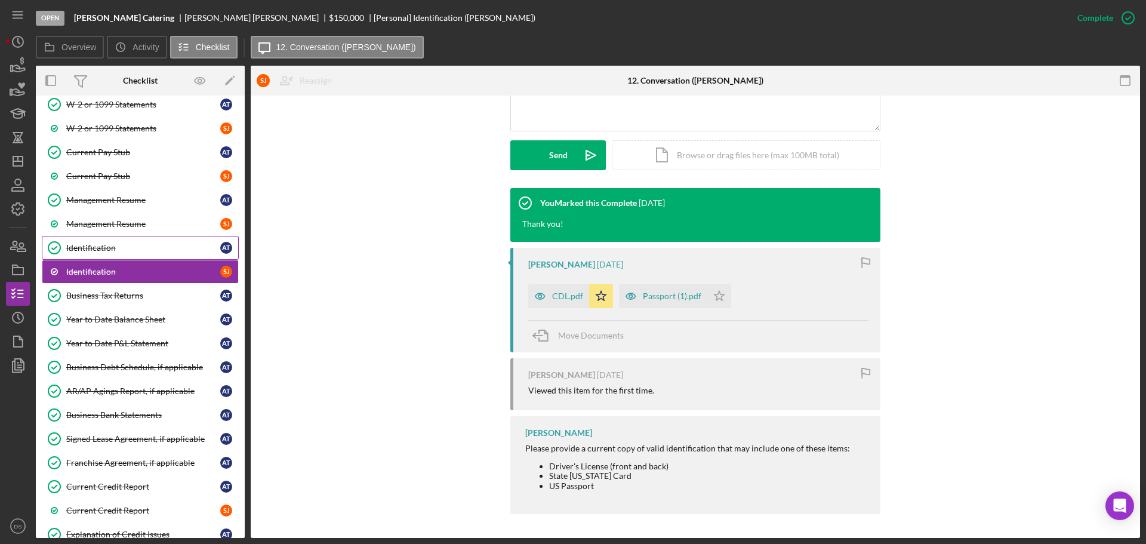
click at [117, 249] on div "Identification" at bounding box center [143, 248] width 154 height 10
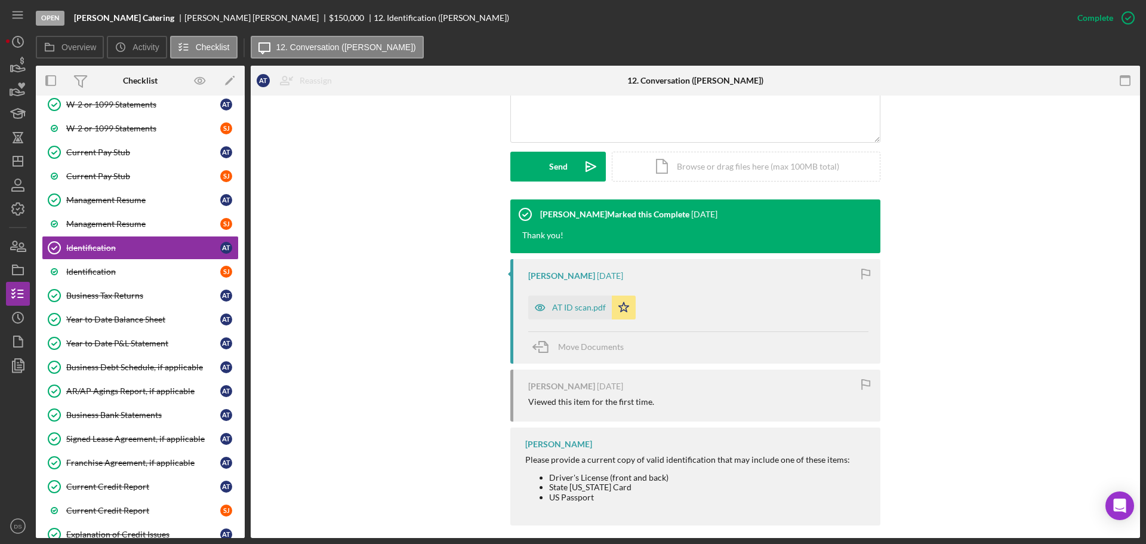
scroll to position [306, 0]
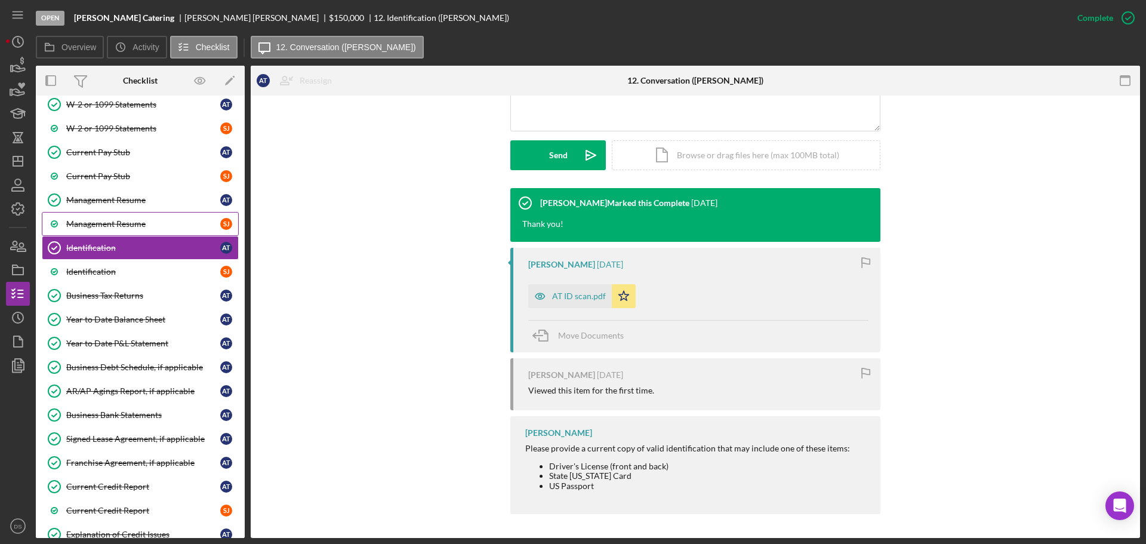
click at [151, 221] on div "Management Resume" at bounding box center [143, 224] width 154 height 10
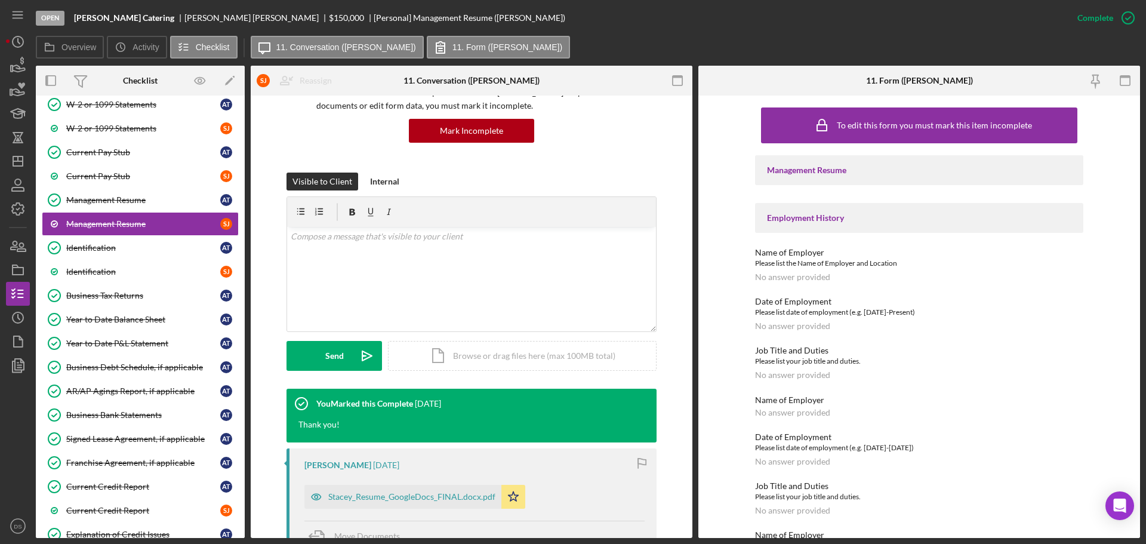
scroll to position [267, 0]
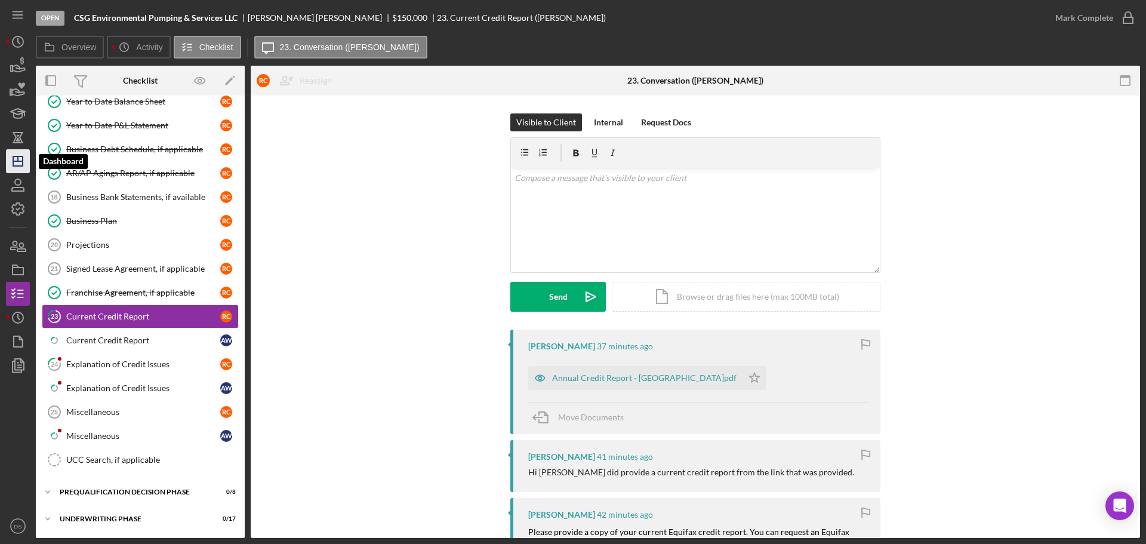
click at [14, 154] on icon "Icon/Dashboard" at bounding box center [18, 161] width 30 height 30
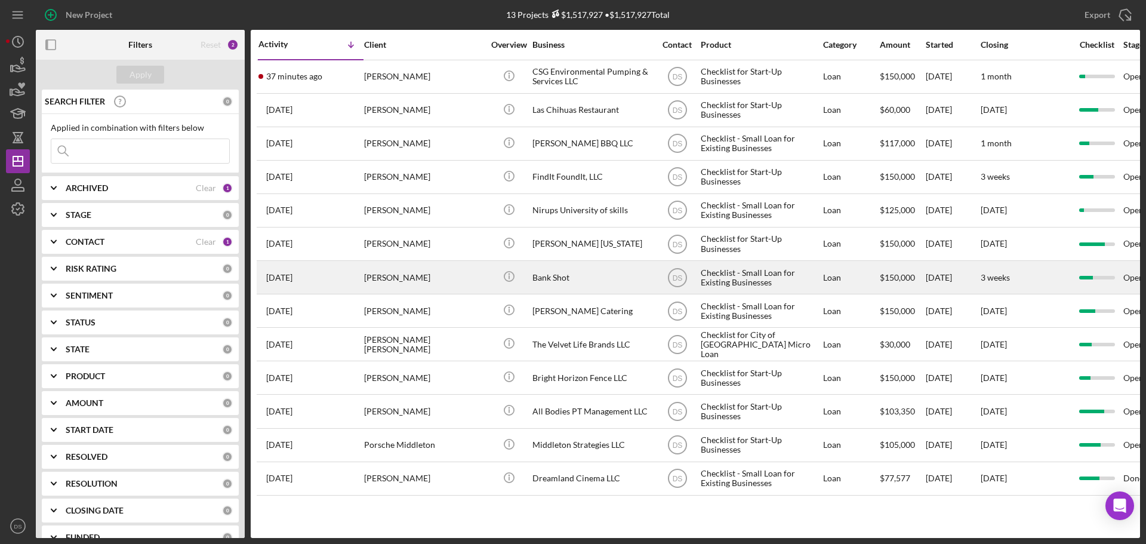
click at [578, 272] on div "Bank Shot" at bounding box center [591, 277] width 119 height 32
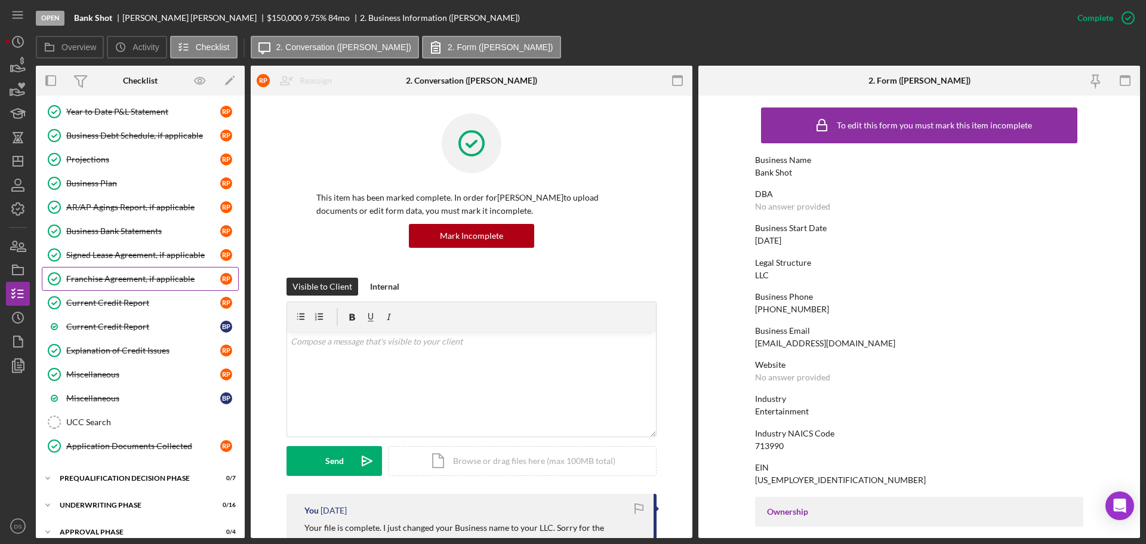
scroll to position [656, 0]
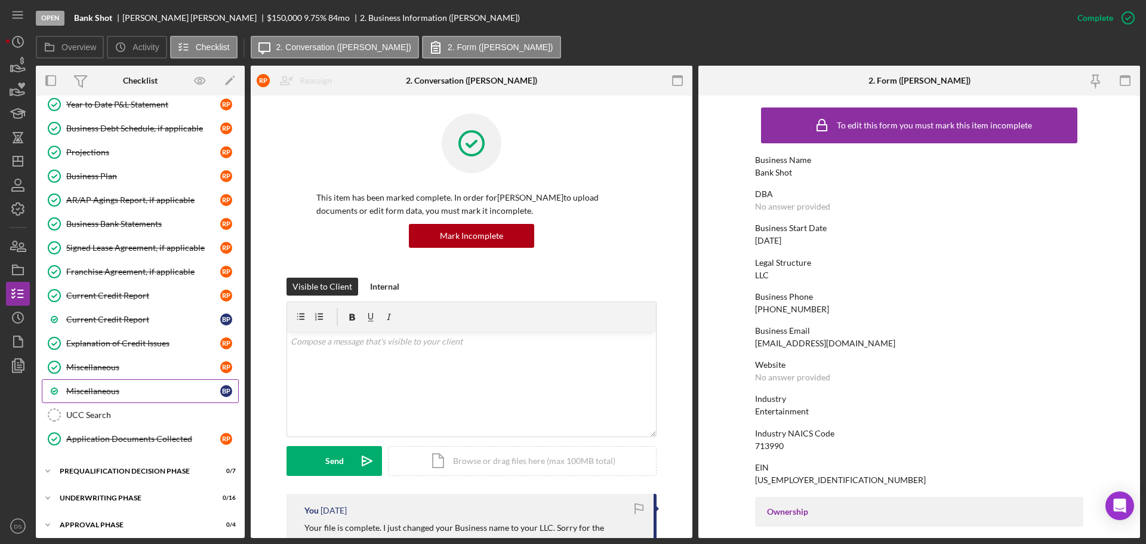
click at [125, 389] on div "Miscellaneous" at bounding box center [143, 391] width 154 height 10
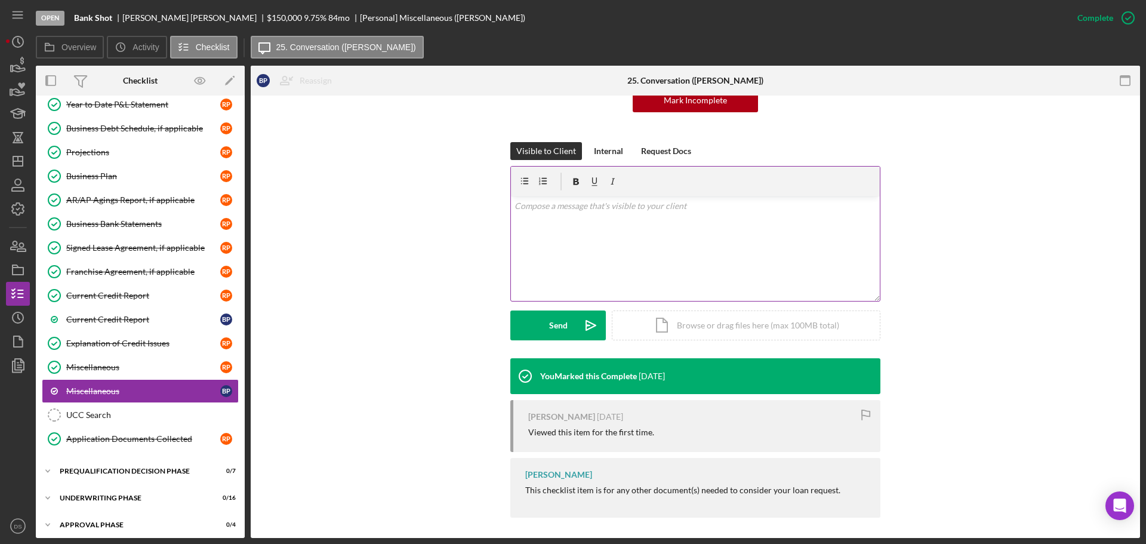
scroll to position [139, 0]
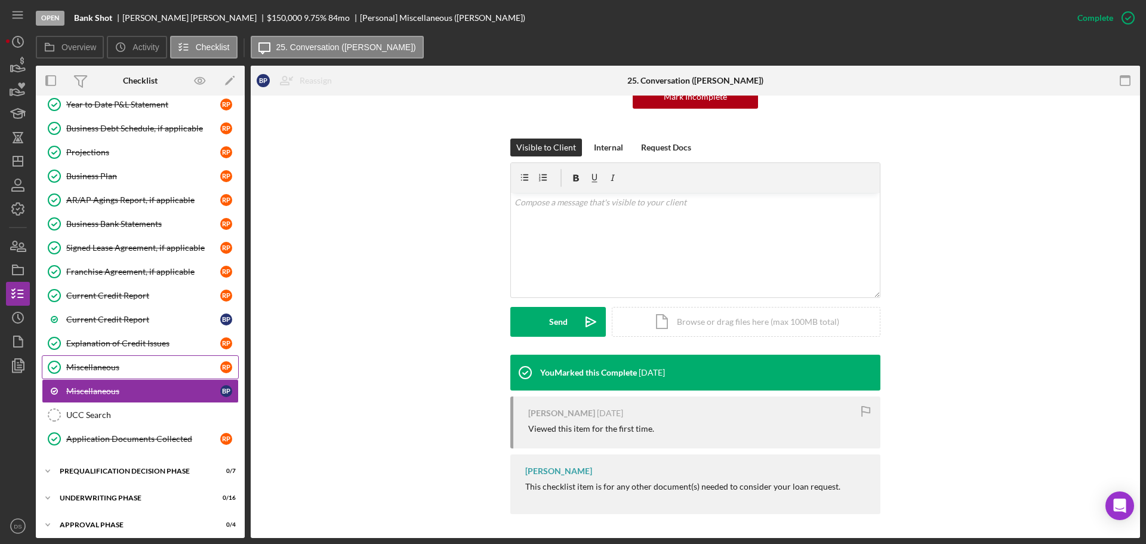
click at [134, 363] on div "Miscellaneous" at bounding box center [143, 367] width 154 height 10
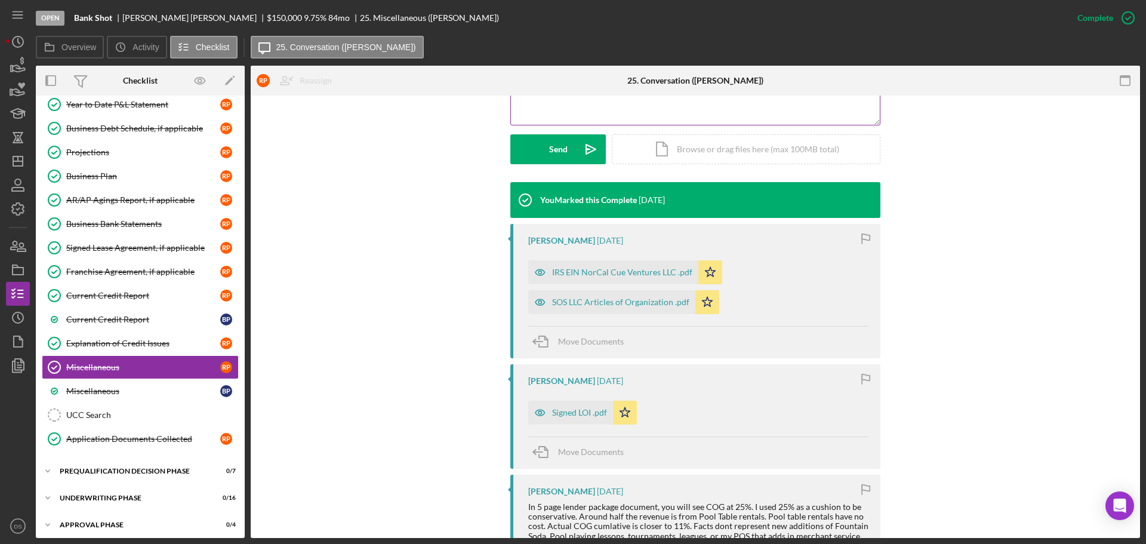
scroll to position [358, 0]
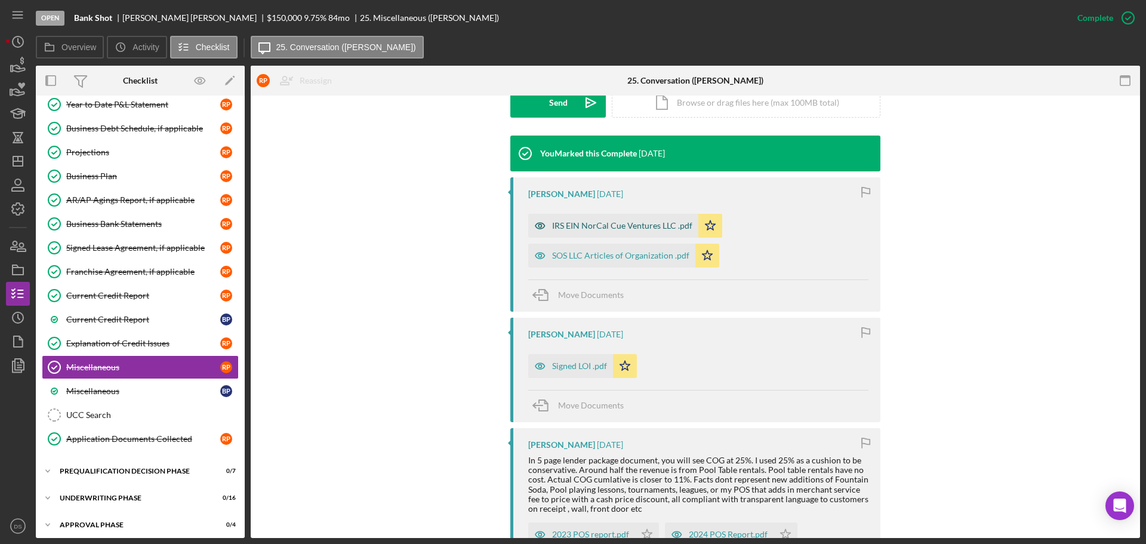
click at [631, 225] on div "IRS EIN NorCal Cue Ventures LLC .pdf" at bounding box center [622, 226] width 140 height 10
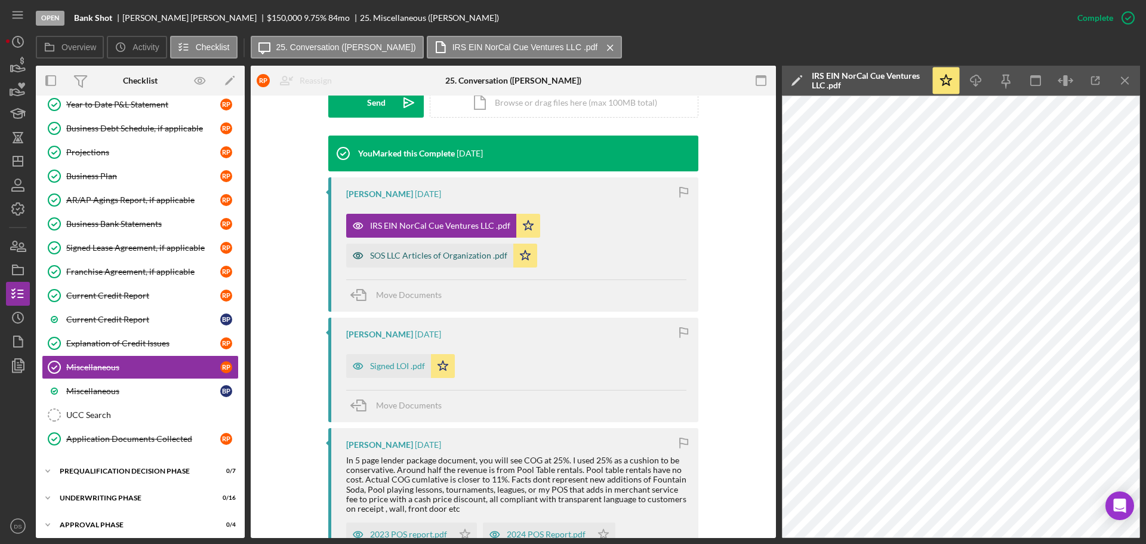
click at [461, 254] on div "SOS LLC Articles of Organization .pdf" at bounding box center [438, 256] width 137 height 10
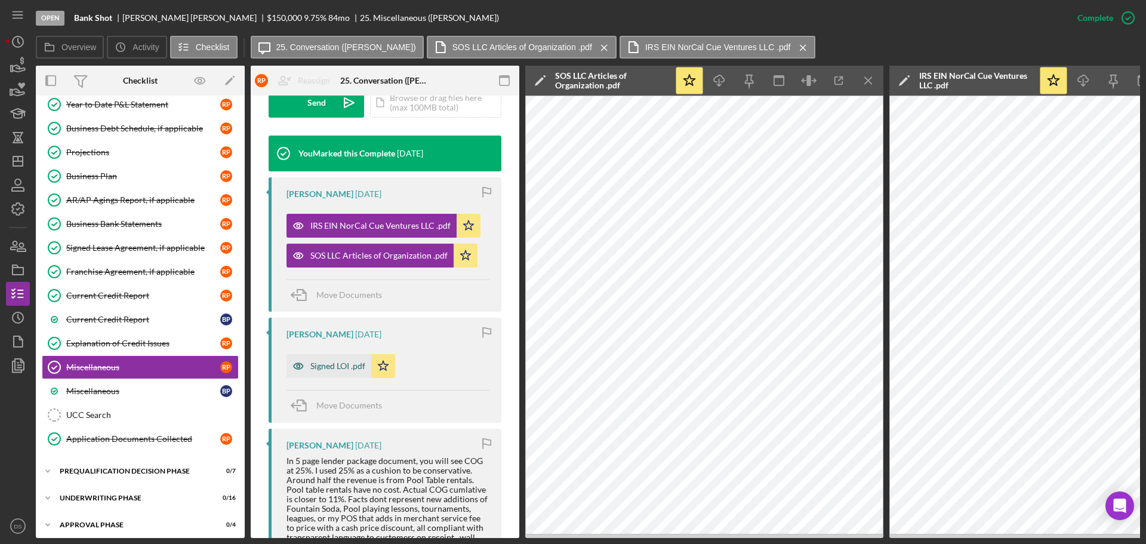
click at [348, 372] on div "Signed LOI .pdf" at bounding box center [328, 366] width 85 height 24
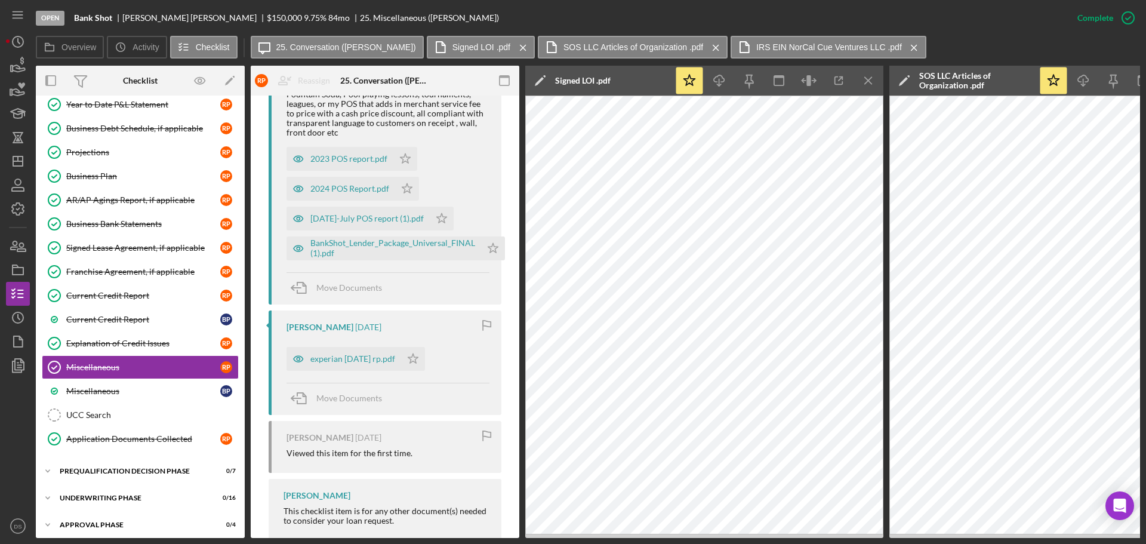
scroll to position [789, 0]
click at [406, 243] on div "BankShot_Lender_Package_Universal_FINAL (1).pdf" at bounding box center [392, 244] width 165 height 19
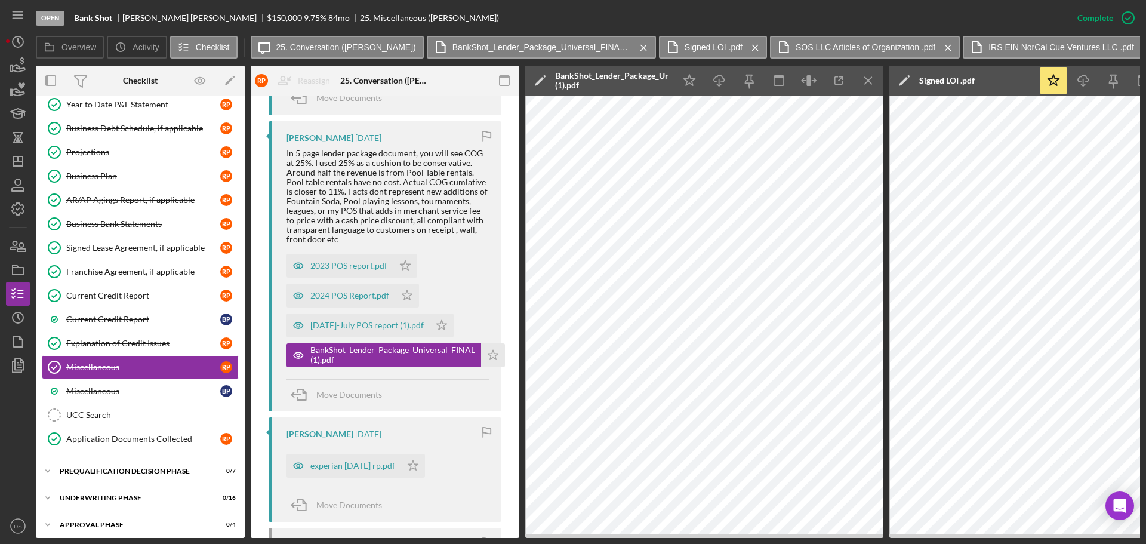
scroll to position [696, 0]
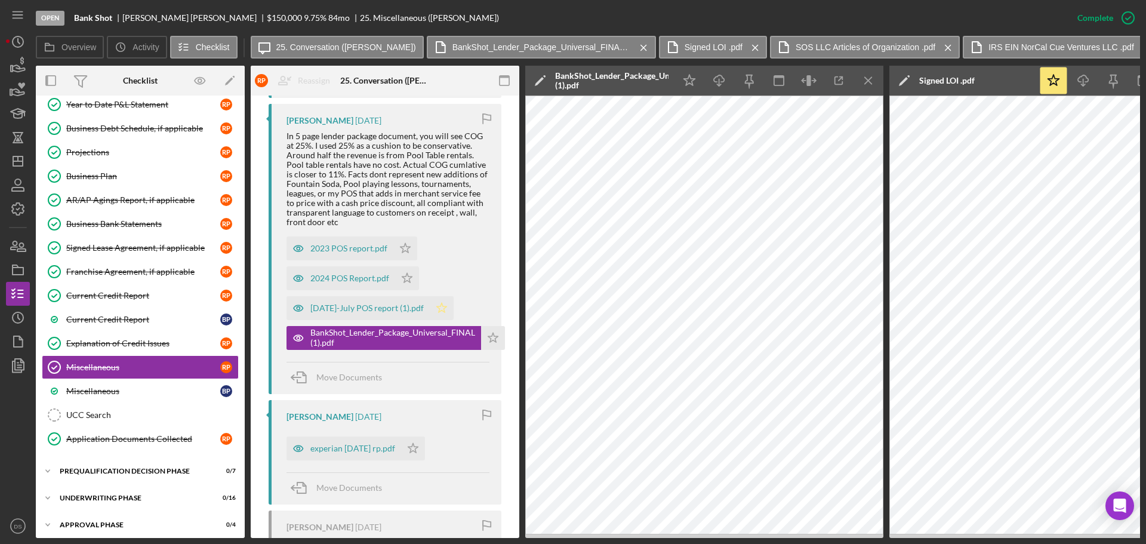
click at [449, 312] on icon "Icon/Star" at bounding box center [442, 308] width 24 height 24
click at [409, 284] on icon "Icon/Star" at bounding box center [407, 278] width 24 height 24
click at [409, 252] on icon "Icon/Star" at bounding box center [405, 248] width 24 height 24
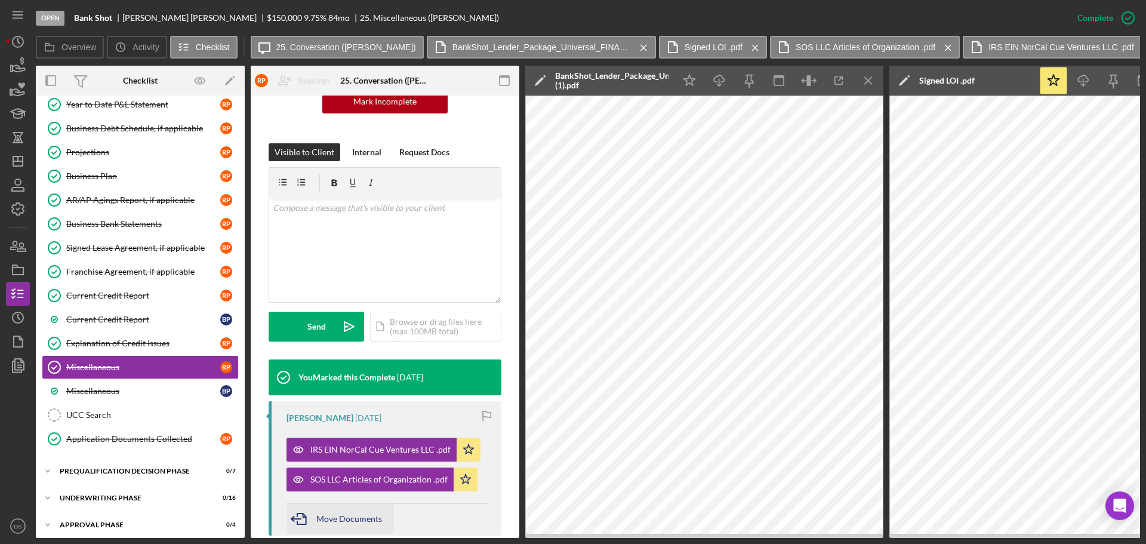
scroll to position [39, 0]
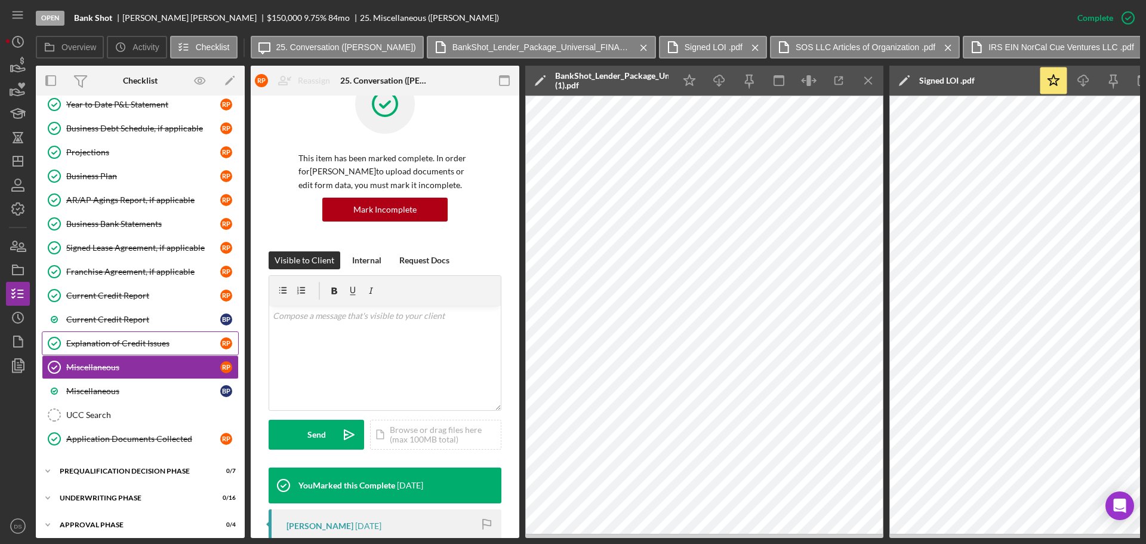
click at [140, 340] on div "Explanation of Credit Issues" at bounding box center [143, 343] width 154 height 10
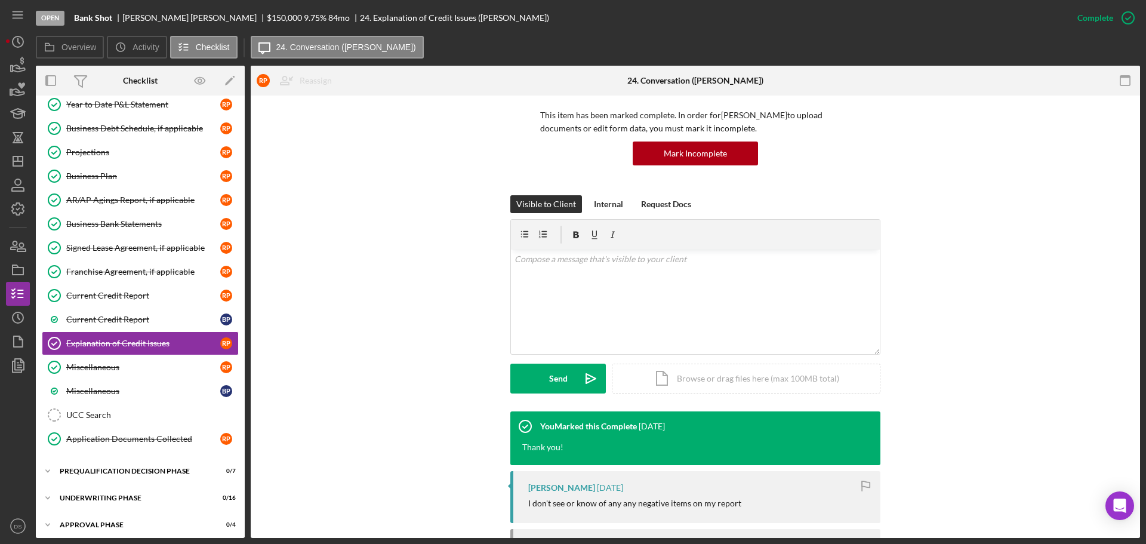
scroll to position [217, 0]
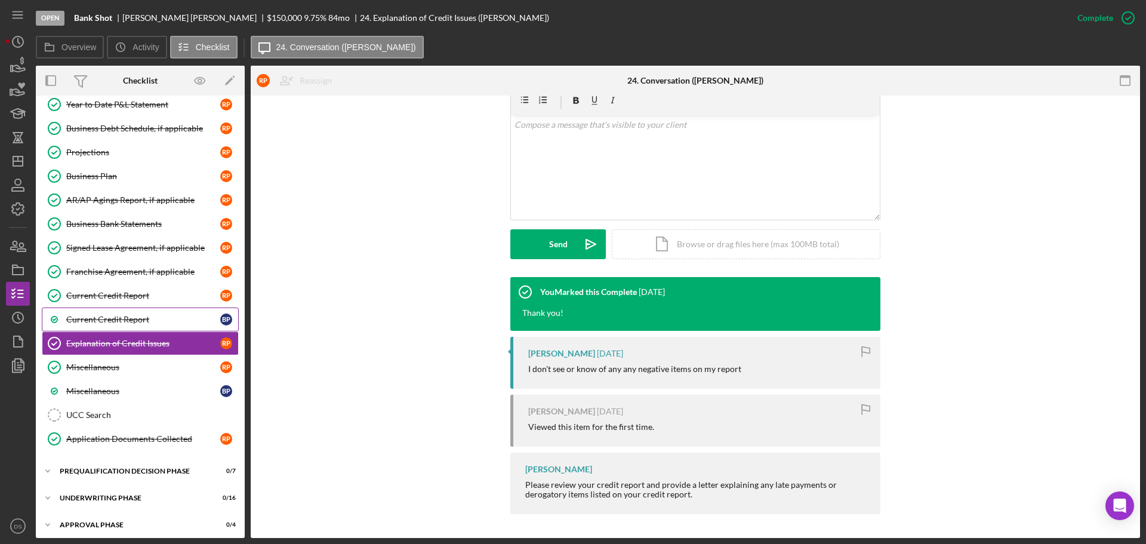
click at [134, 315] on div "Current Credit Report" at bounding box center [143, 319] width 154 height 10
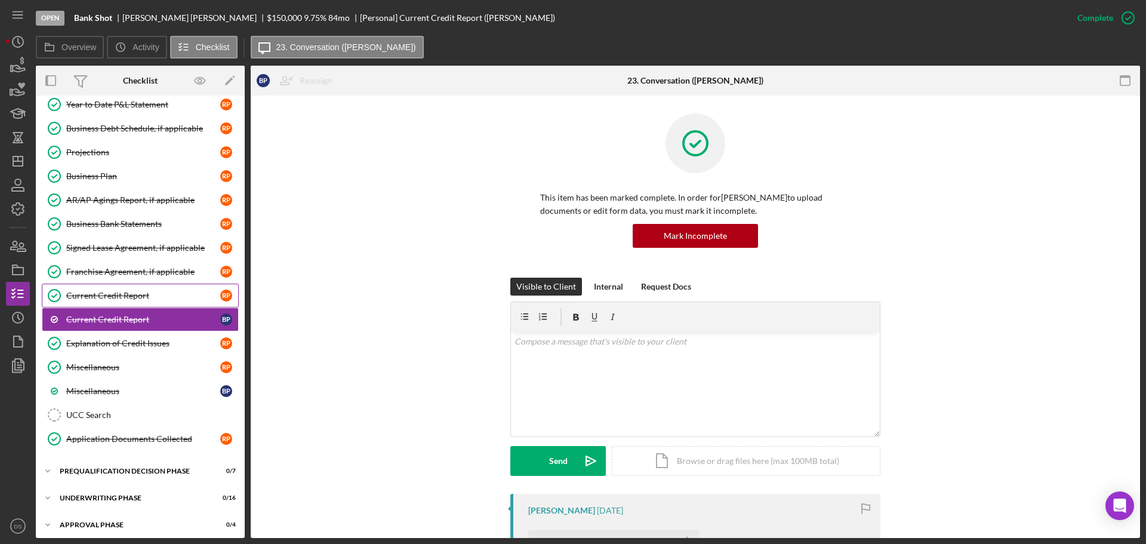
click at [141, 295] on div "Current Credit Report" at bounding box center [143, 296] width 154 height 10
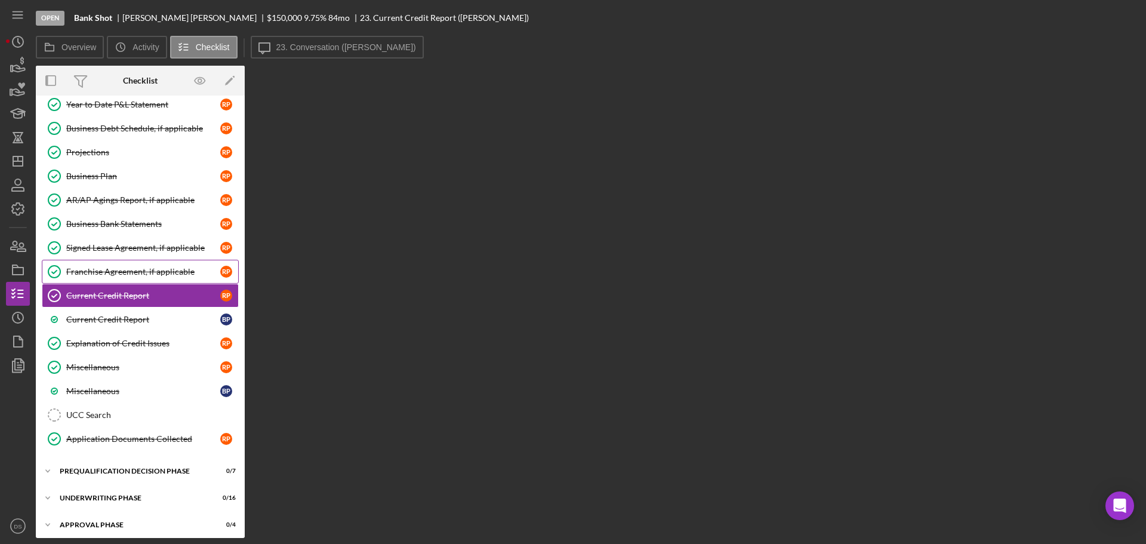
click at [152, 272] on div "Franchise Agreement, if applicable" at bounding box center [143, 272] width 154 height 10
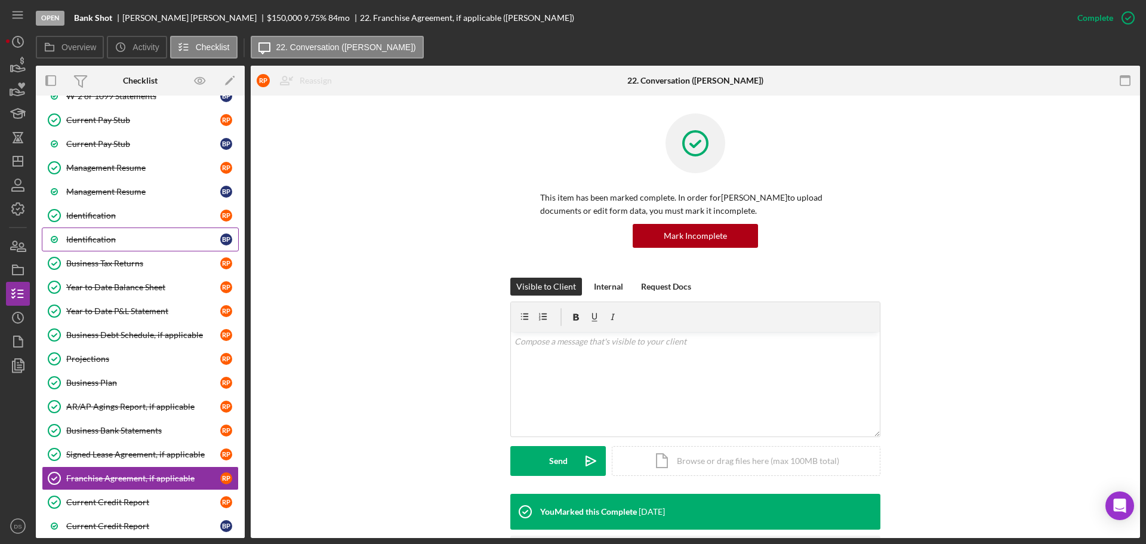
scroll to position [477, 0]
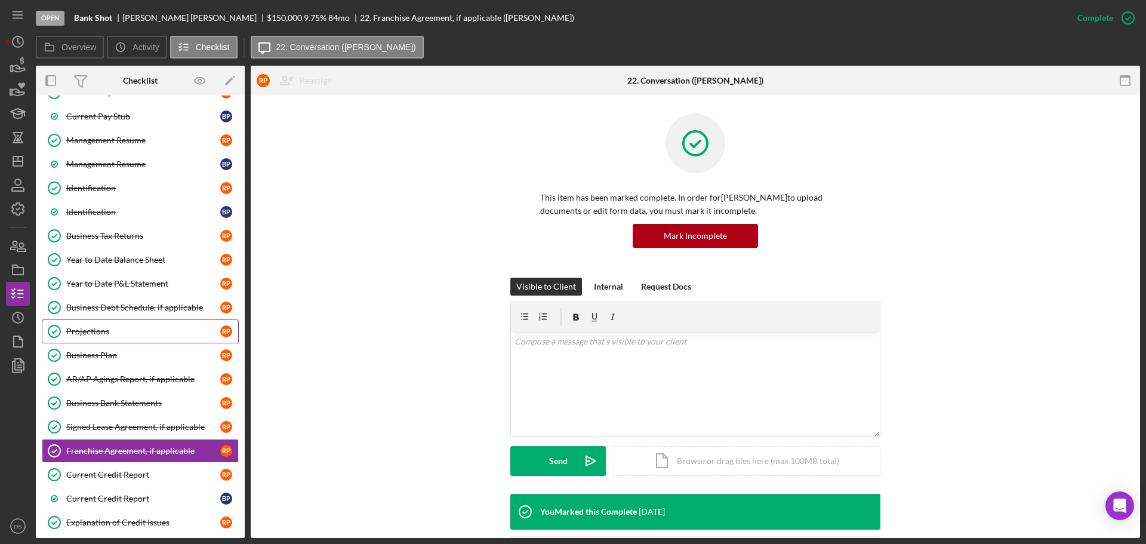
click at [153, 335] on div "Projections" at bounding box center [143, 331] width 154 height 10
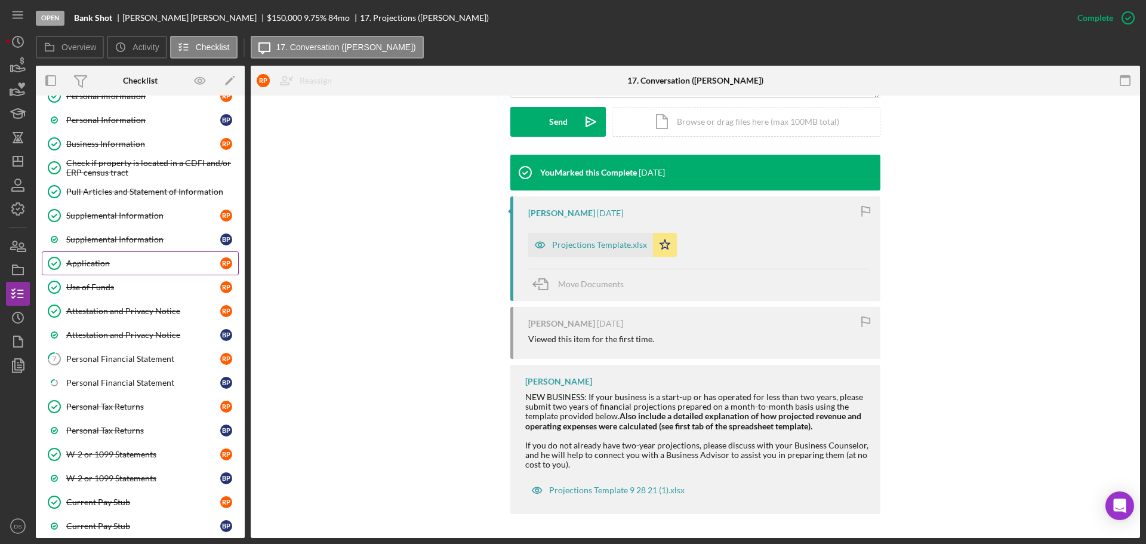
scroll to position [60, 0]
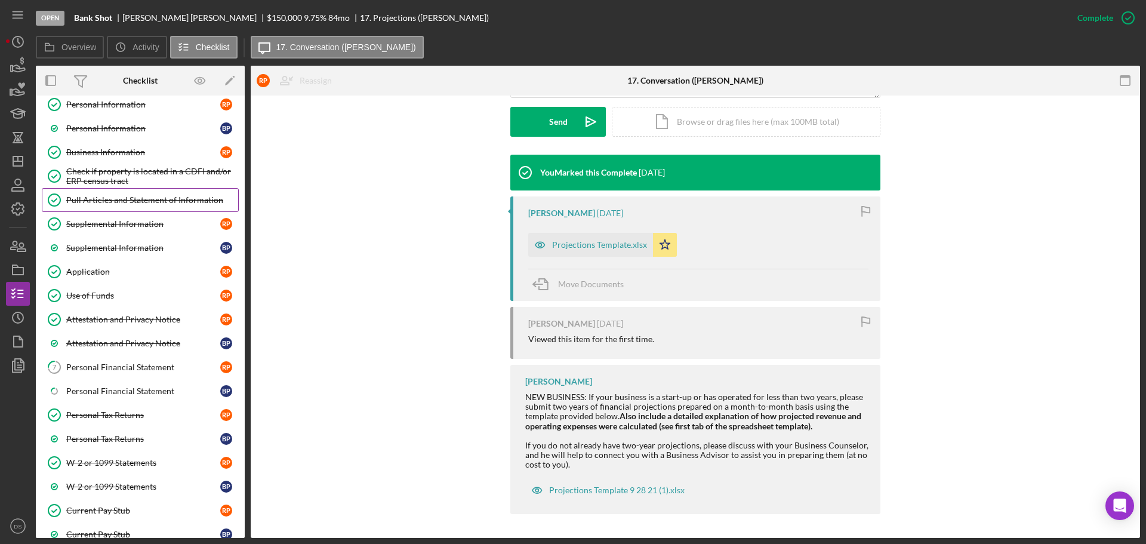
click at [162, 195] on div "Pull Articles and Statement of Information" at bounding box center [152, 200] width 172 height 10
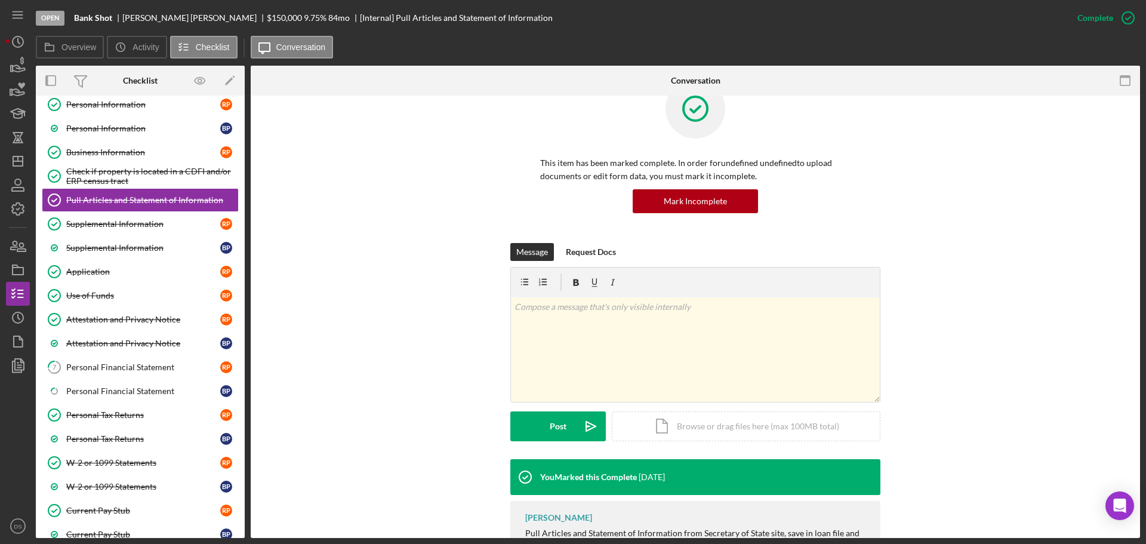
scroll to position [113, 0]
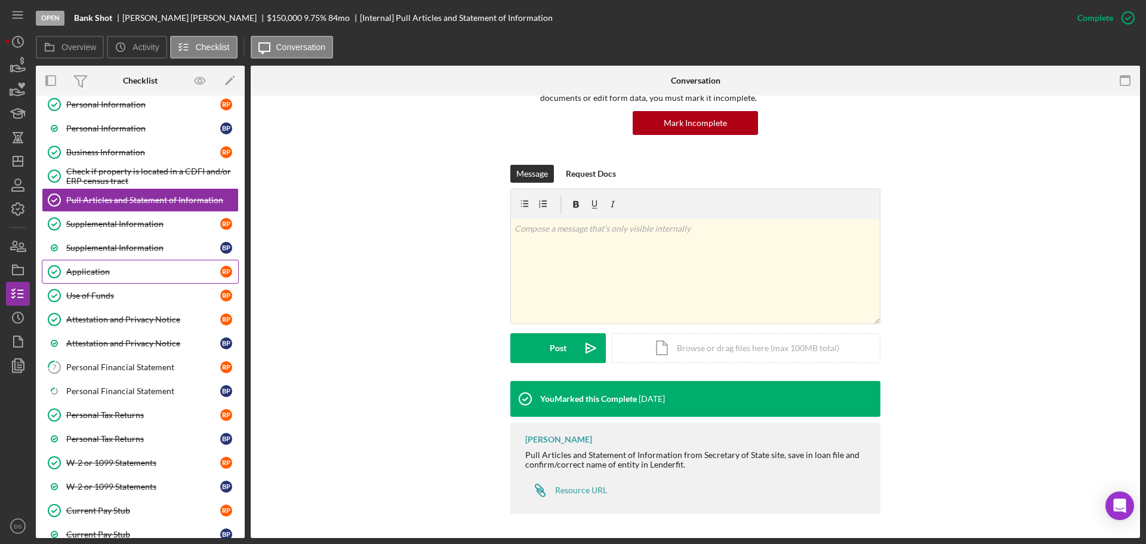
click at [162, 275] on div "Application" at bounding box center [143, 272] width 154 height 10
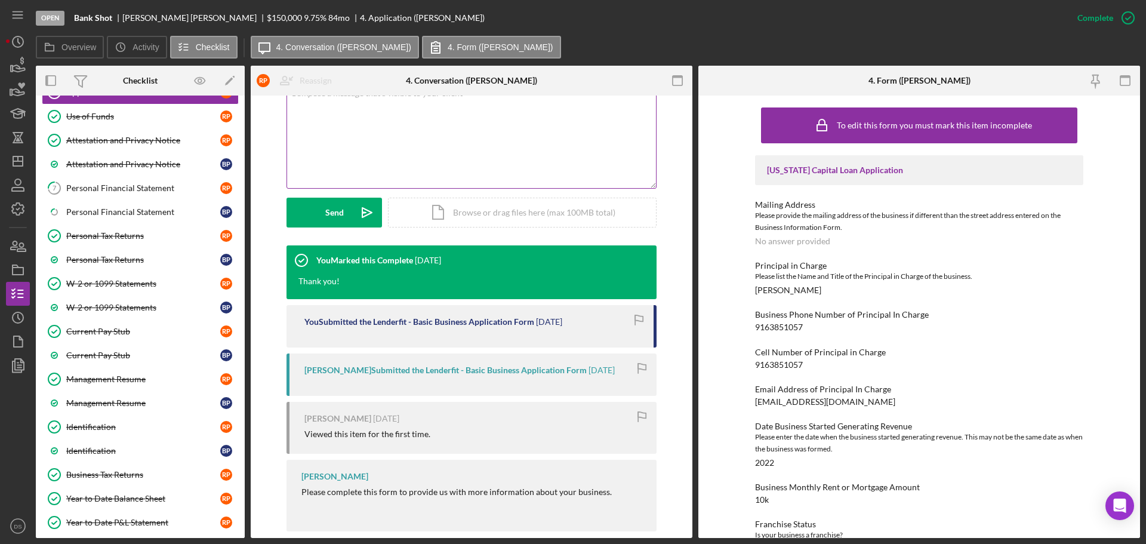
scroll to position [266, 0]
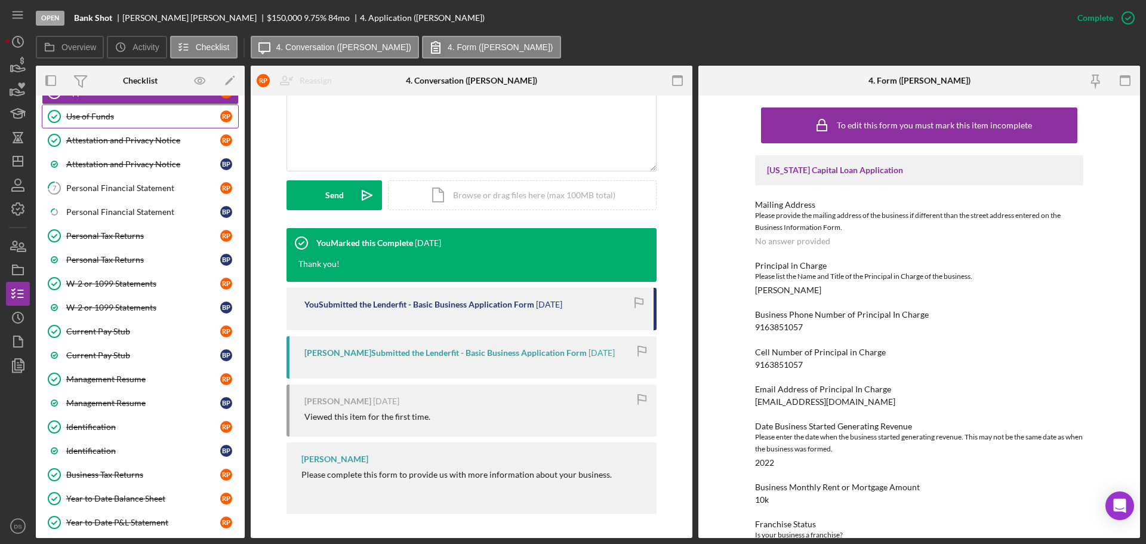
click at [160, 124] on link "Use of Funds Use of Funds R P" at bounding box center [140, 116] width 197 height 24
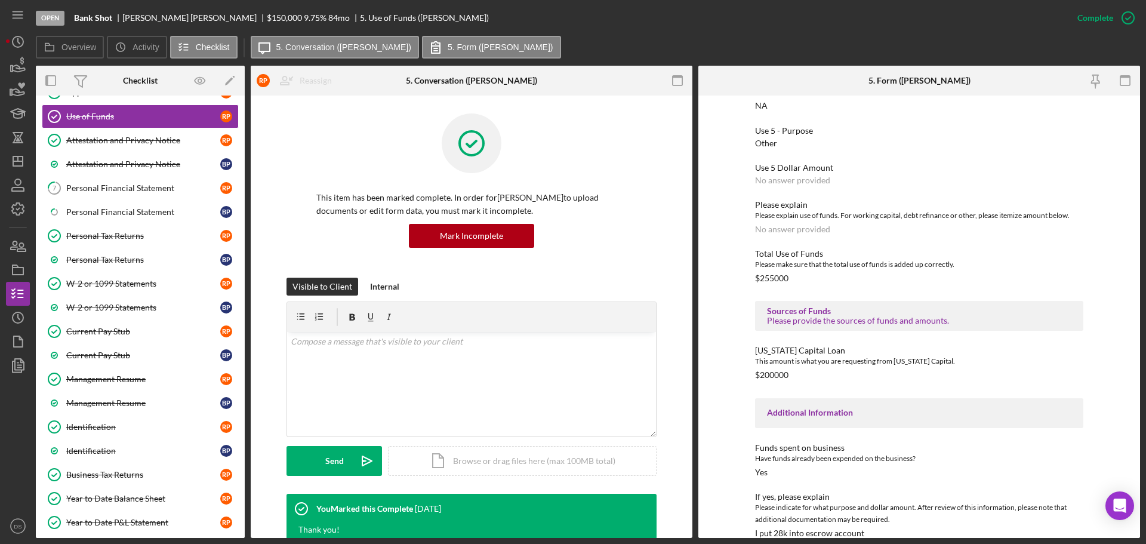
scroll to position [680, 0]
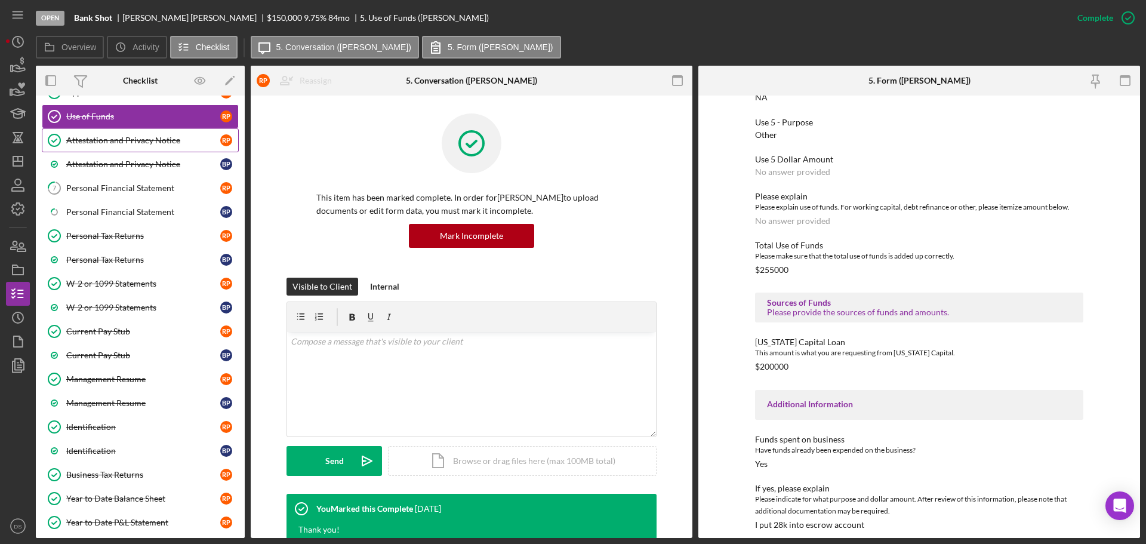
click at [163, 144] on div "Attestation and Privacy Notice" at bounding box center [143, 140] width 154 height 10
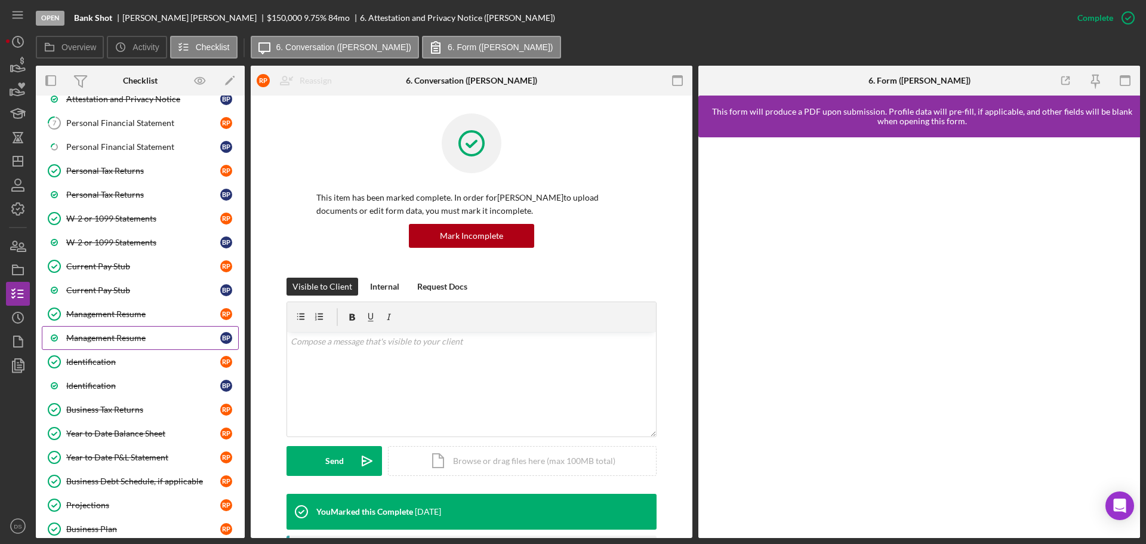
scroll to position [418, 0]
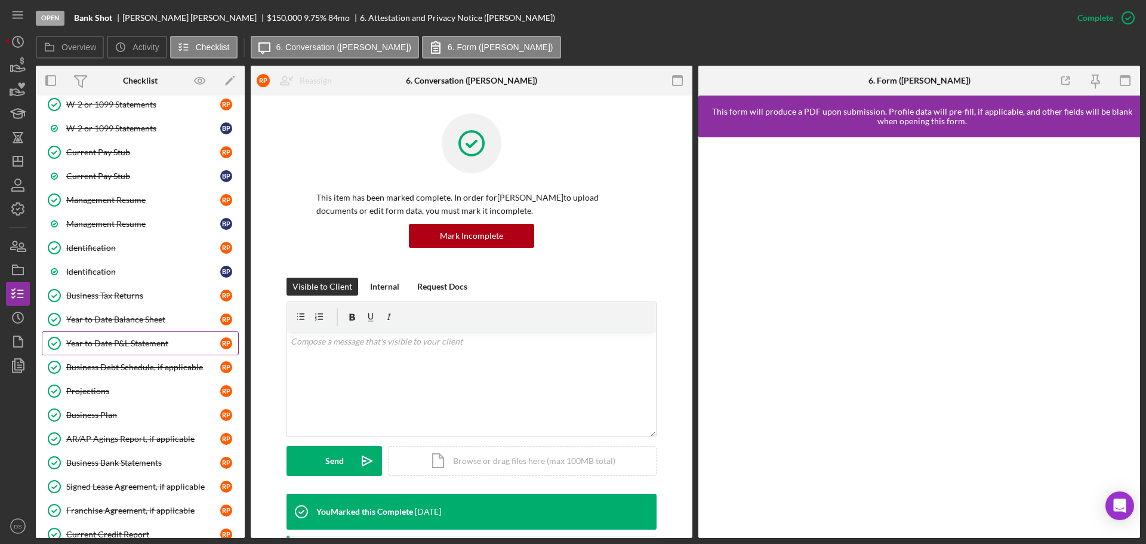
click at [153, 351] on link "Year to Date P&L Statement Year to Date P&L Statement R P" at bounding box center [140, 343] width 197 height 24
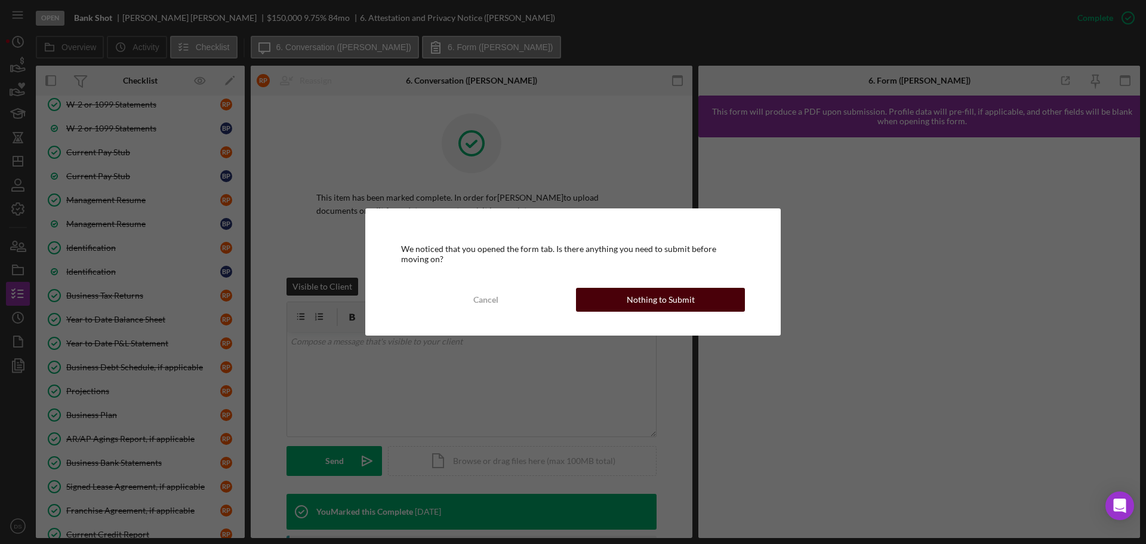
click at [655, 293] on div "Nothing to Submit" at bounding box center [661, 300] width 68 height 24
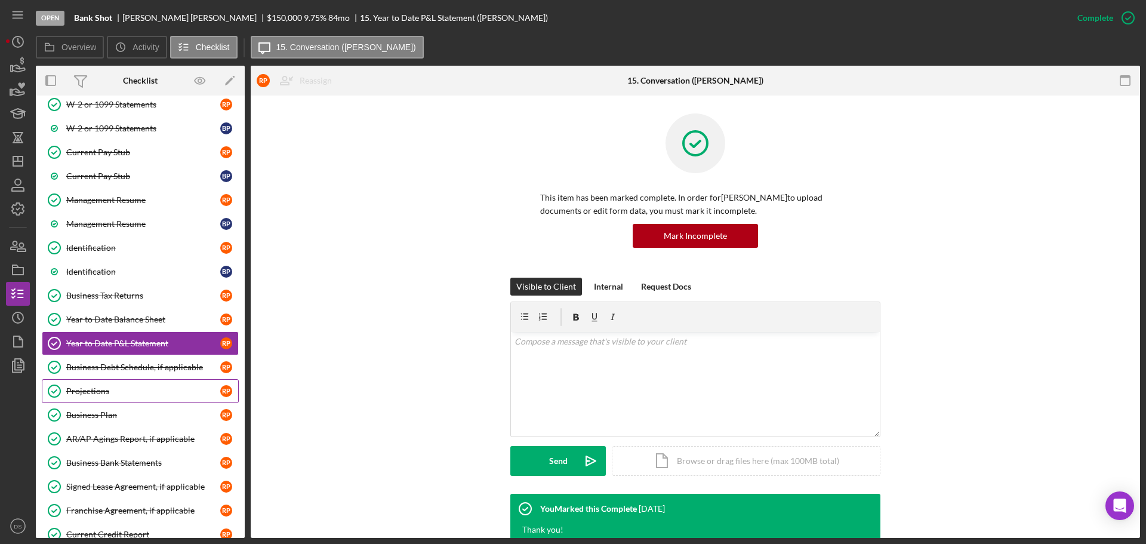
click at [92, 388] on div "Projections" at bounding box center [143, 391] width 154 height 10
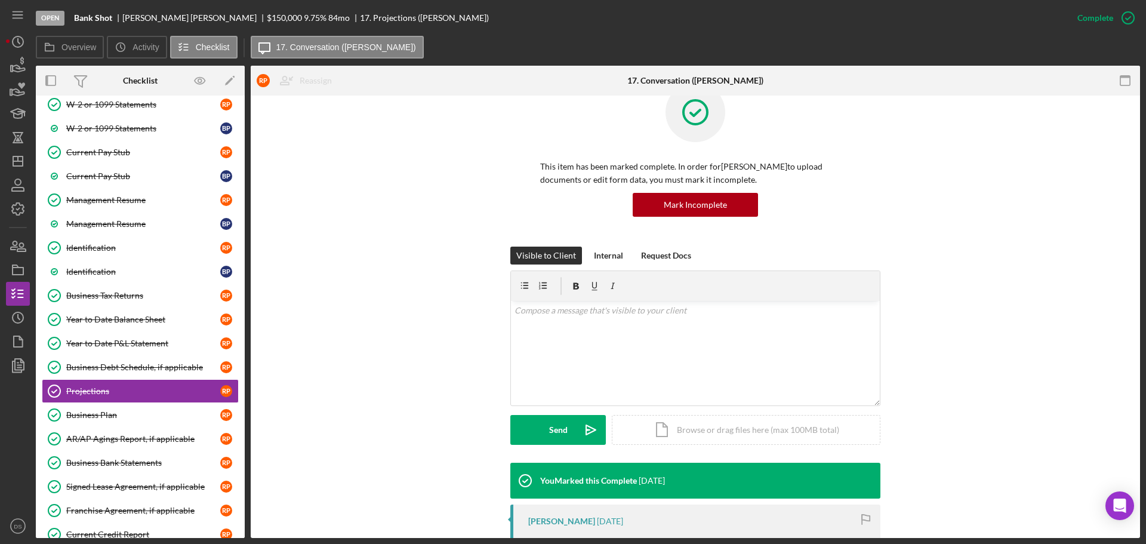
scroll to position [339, 0]
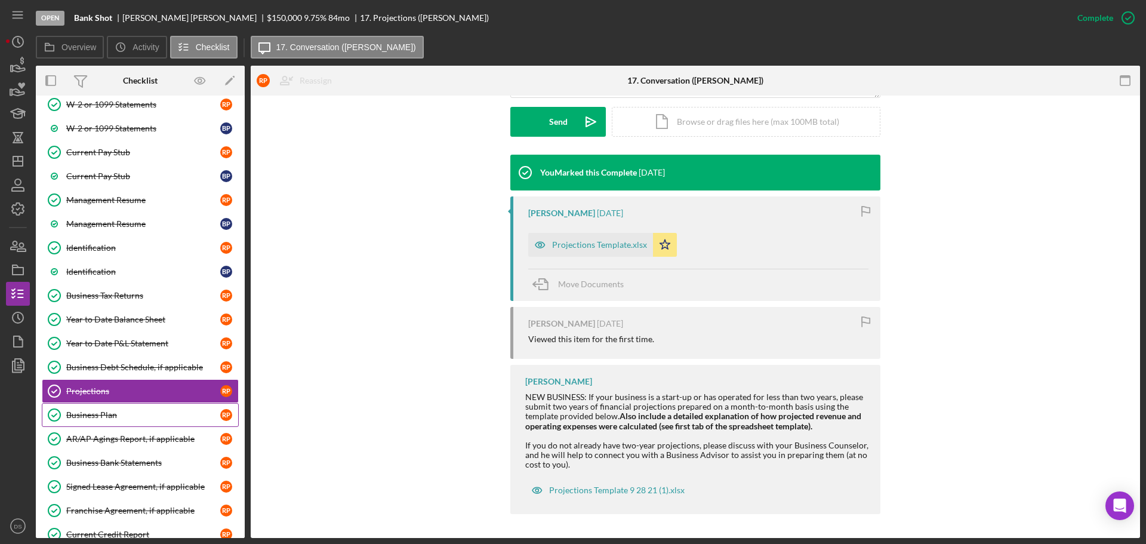
click at [90, 412] on div "Business Plan" at bounding box center [143, 415] width 154 height 10
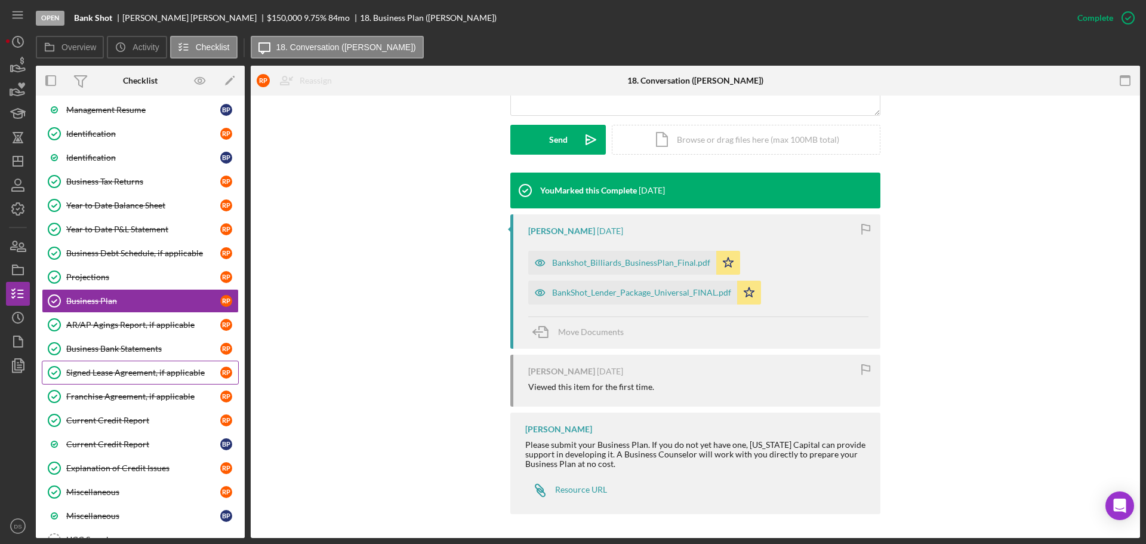
scroll to position [537, 0]
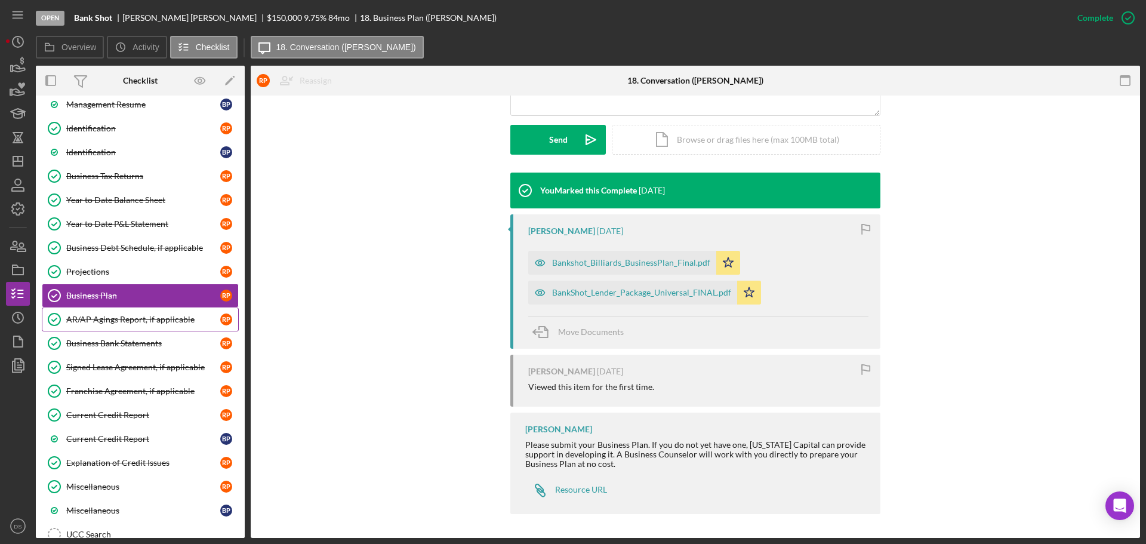
click at [129, 319] on div "AR/AP Agings Report, if applicable" at bounding box center [143, 319] width 154 height 10
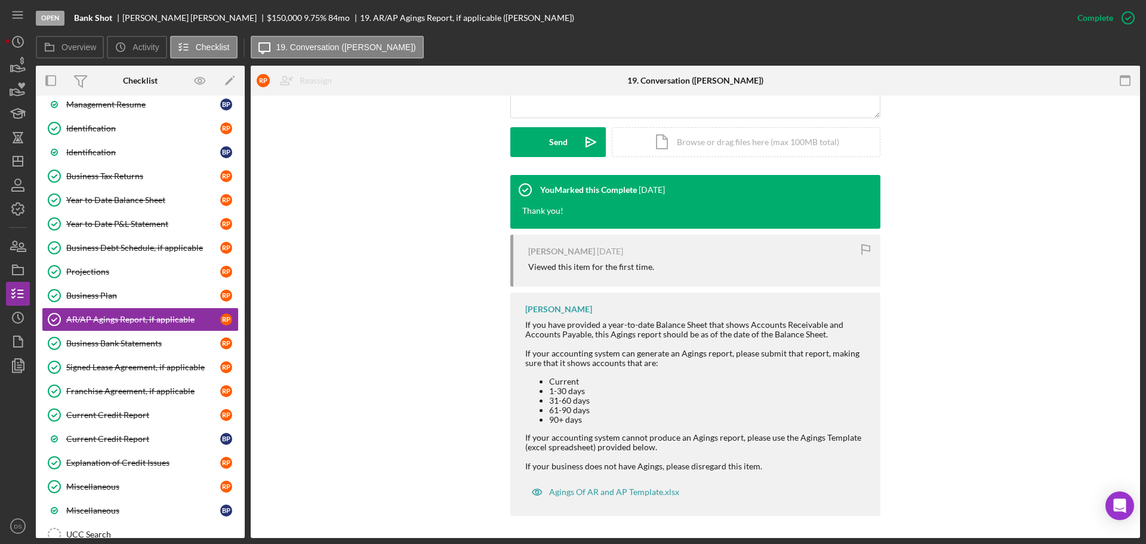
scroll to position [320, 0]
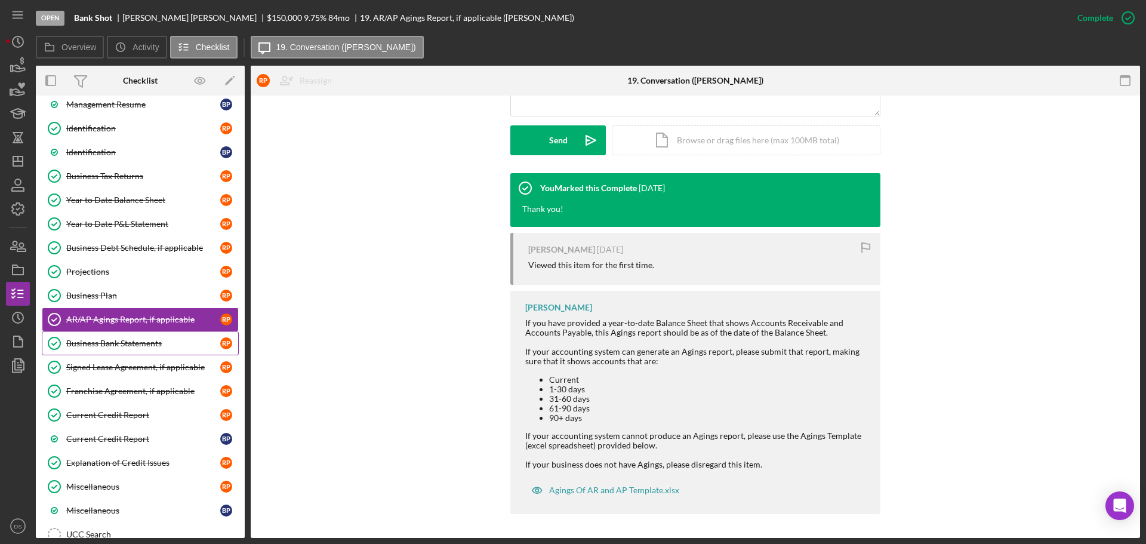
click at [100, 347] on div "Business Bank Statements" at bounding box center [143, 343] width 154 height 10
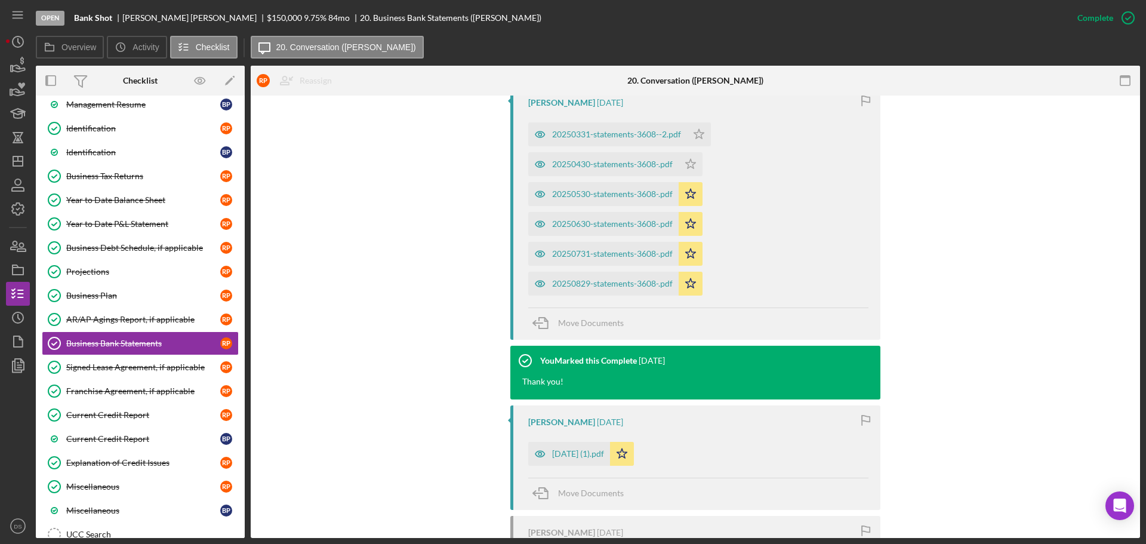
scroll to position [529, 0]
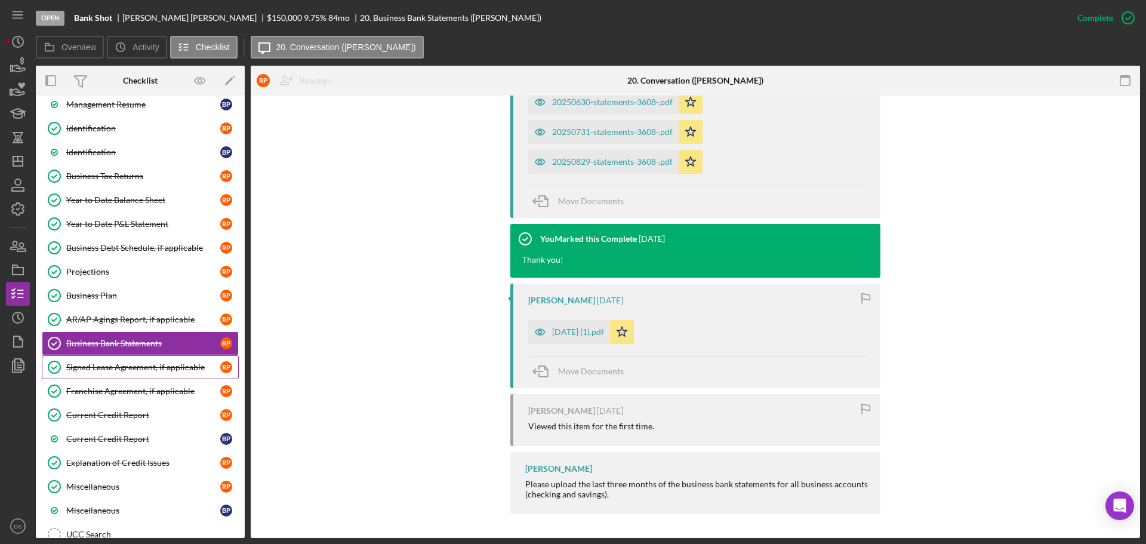
click at [98, 368] on div "Signed Lease Agreement, if applicable" at bounding box center [143, 367] width 154 height 10
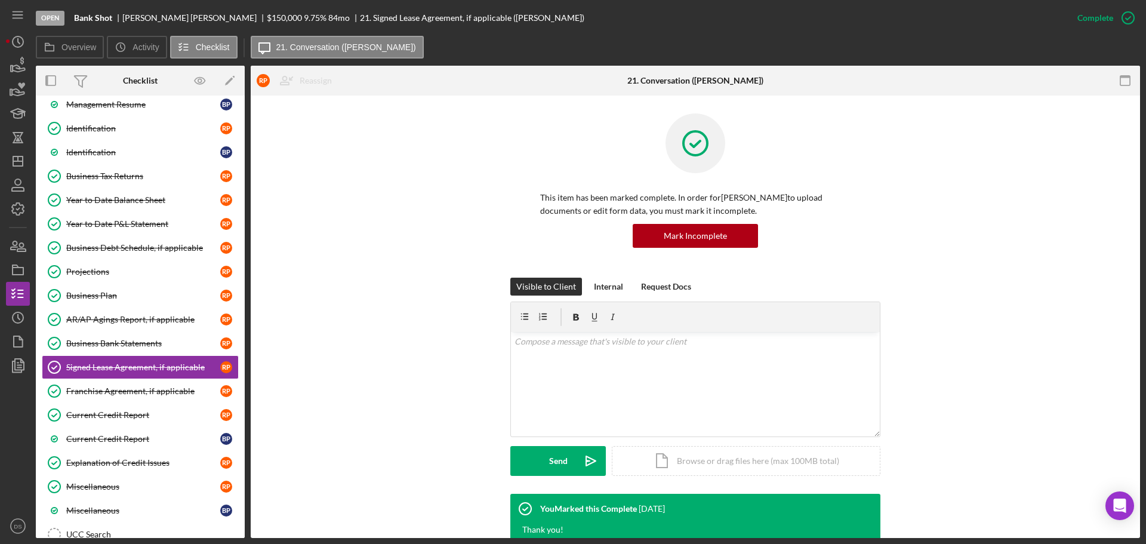
scroll to position [299, 0]
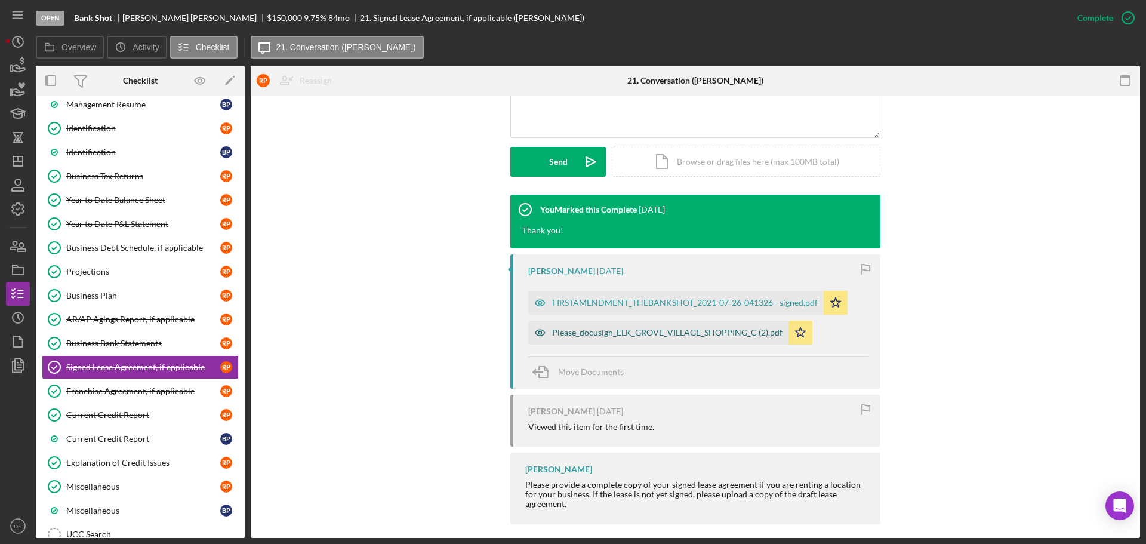
click at [586, 338] on div "Please_docusign_ELK_GROVE_VILLAGE_SHOPPING_C (2).pdf" at bounding box center [658, 332] width 260 height 24
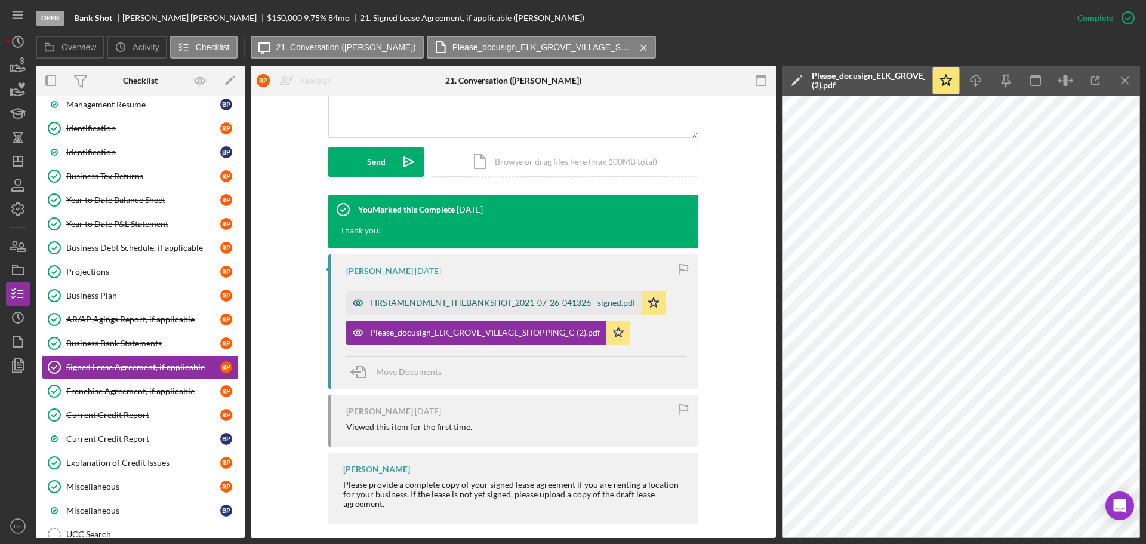
click at [493, 307] on div "FIRSTAMENDMENT_THEBANKSHOT_2021-07-26-041326 - signed.pdf" at bounding box center [493, 303] width 295 height 24
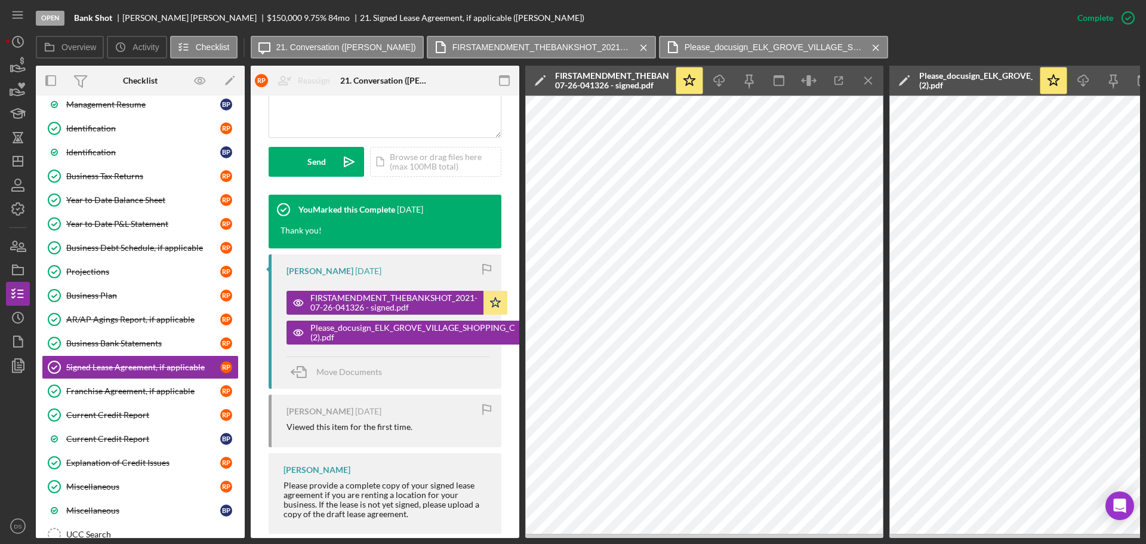
click at [871, 84] on icon "Icon/Menu Close" at bounding box center [868, 80] width 27 height 27
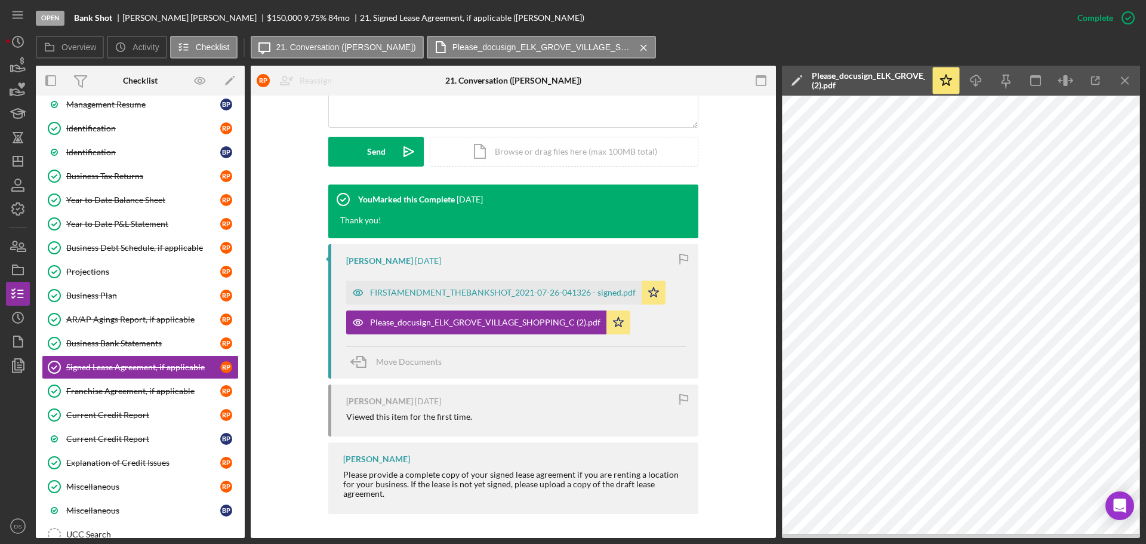
scroll to position [299, 0]
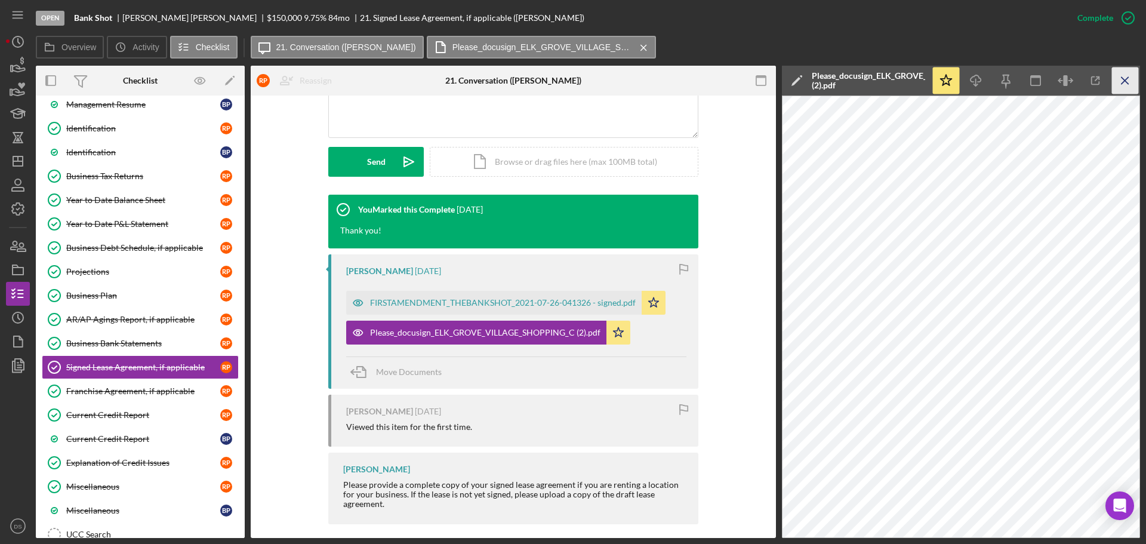
click at [1112, 80] on icon "Icon/Menu Close" at bounding box center [1125, 80] width 27 height 27
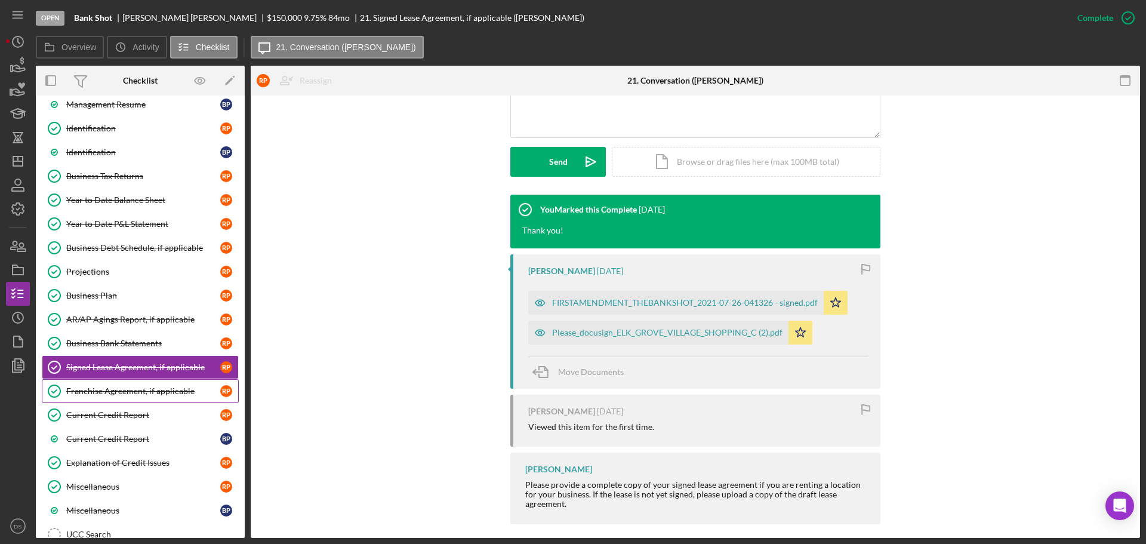
click at [172, 393] on div "Franchise Agreement, if applicable" at bounding box center [143, 391] width 154 height 10
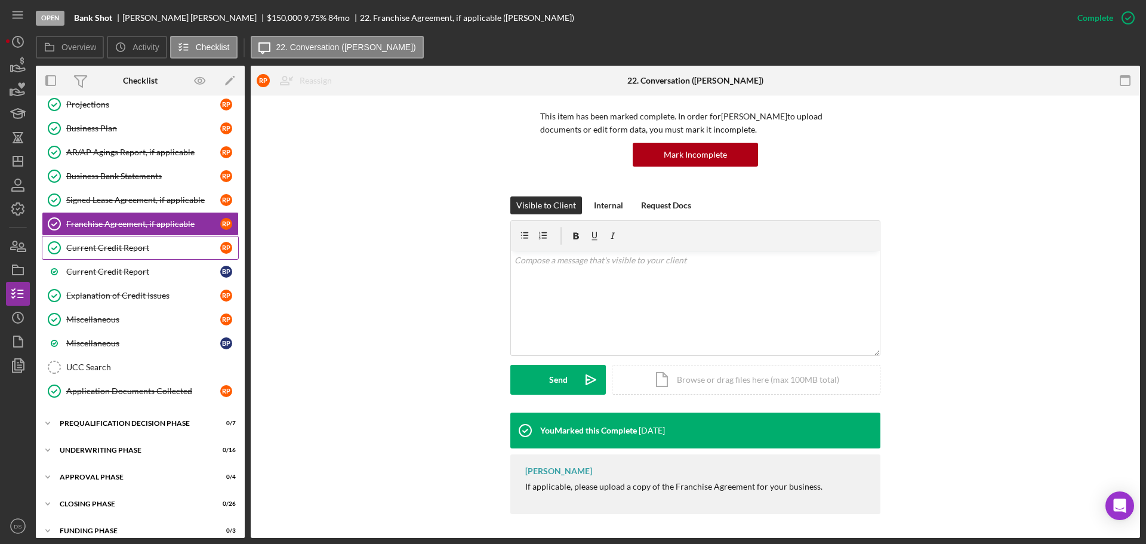
scroll to position [716, 0]
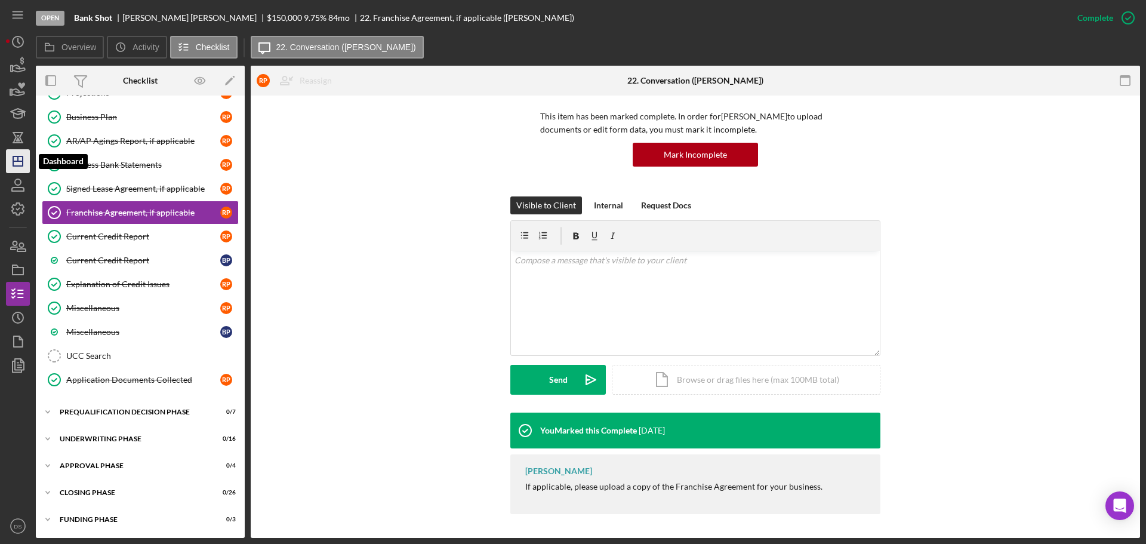
click at [16, 170] on icon "Icon/Dashboard" at bounding box center [18, 161] width 30 height 30
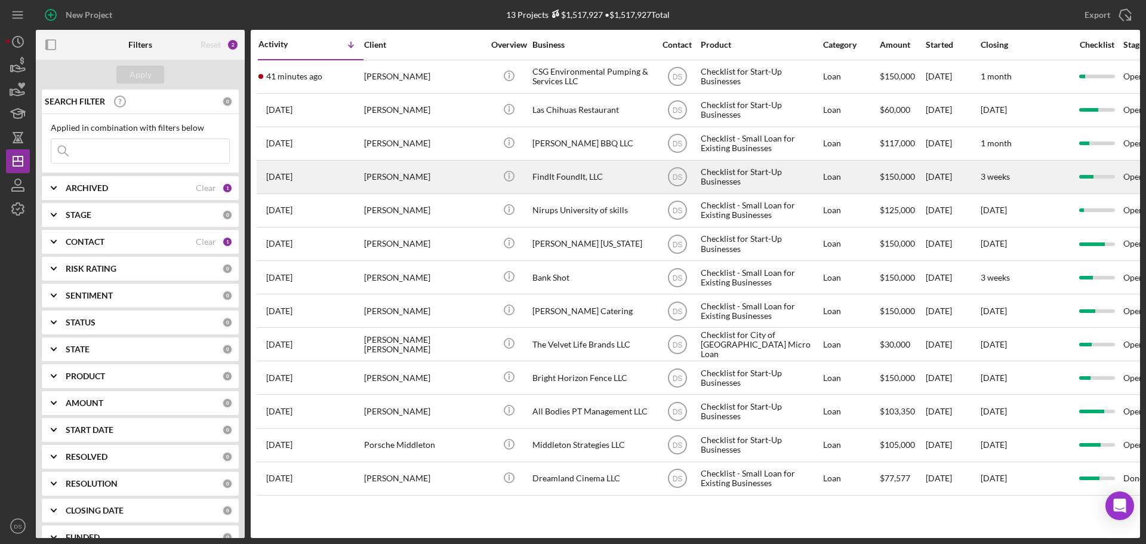
click at [571, 172] on div "FindIt FoundIt, LLC" at bounding box center [591, 177] width 119 height 32
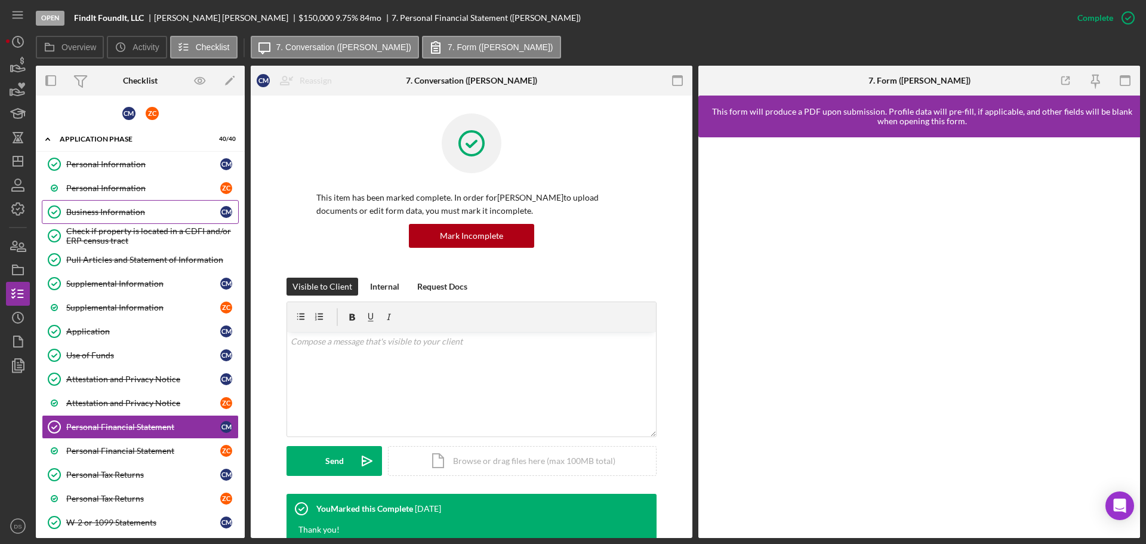
click at [113, 207] on div "Business Information" at bounding box center [143, 212] width 154 height 10
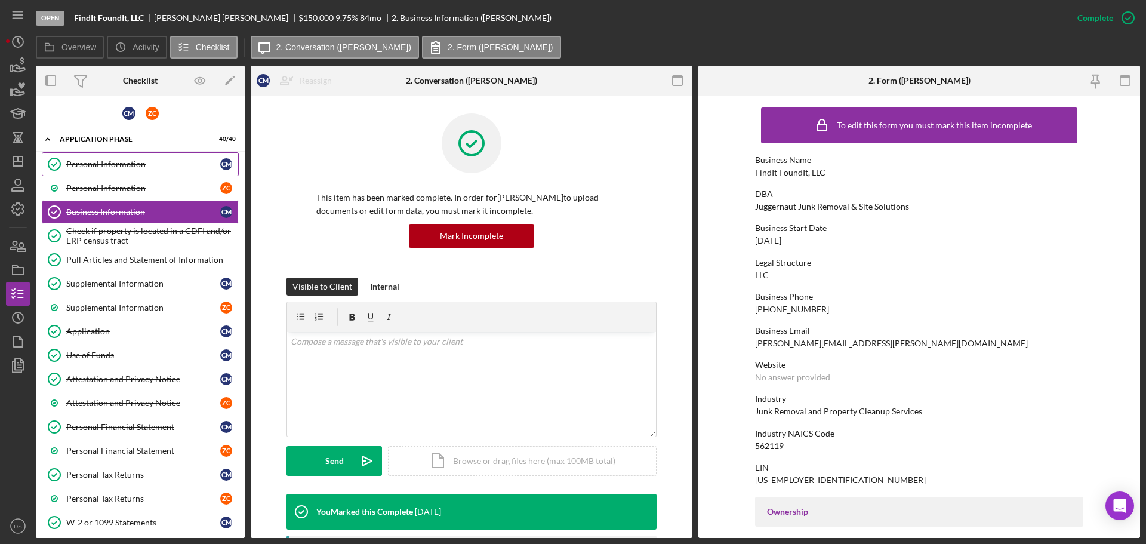
click at [129, 162] on div "Personal Information" at bounding box center [143, 164] width 154 height 10
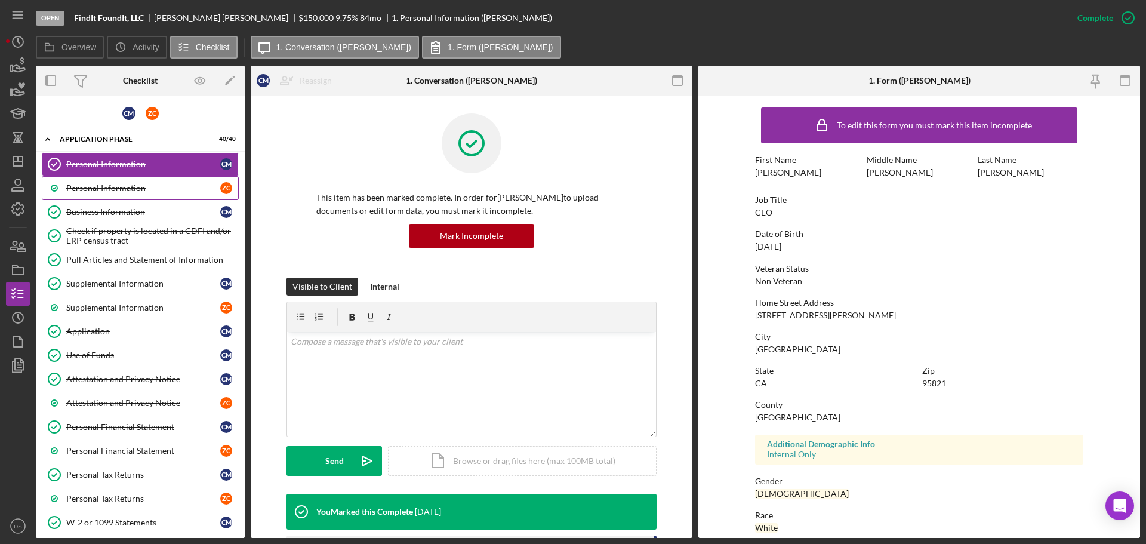
click at [134, 195] on link "Personal Information Z C" at bounding box center [140, 188] width 197 height 24
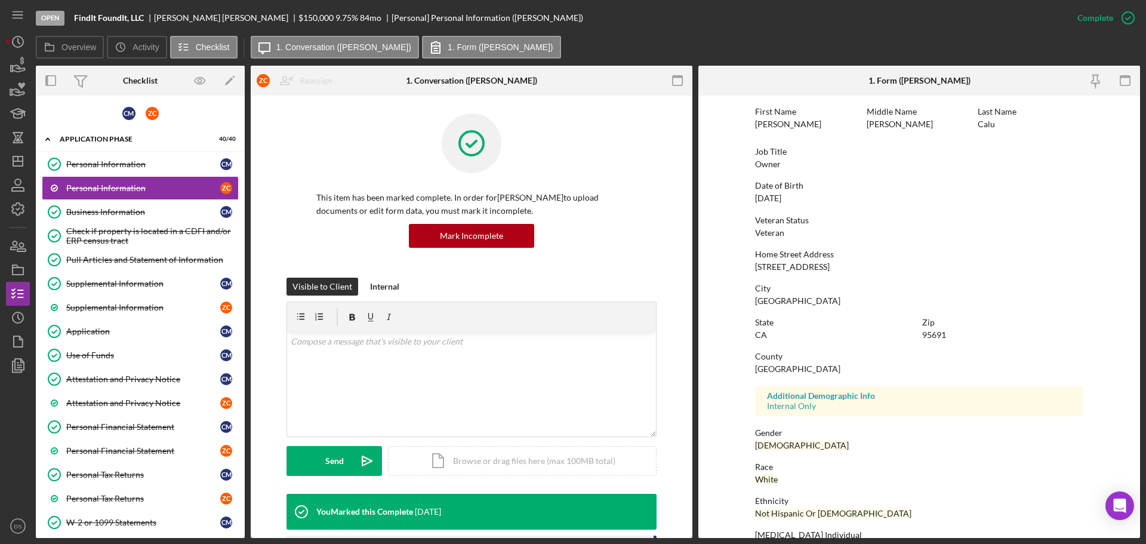
scroll to position [115, 0]
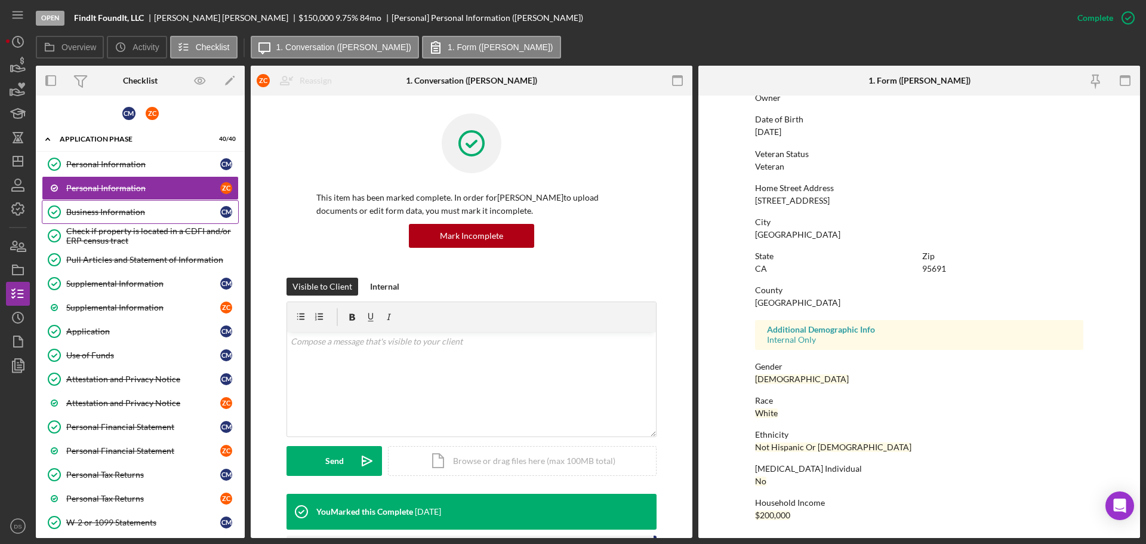
click at [166, 214] on div "Business Information" at bounding box center [143, 212] width 154 height 10
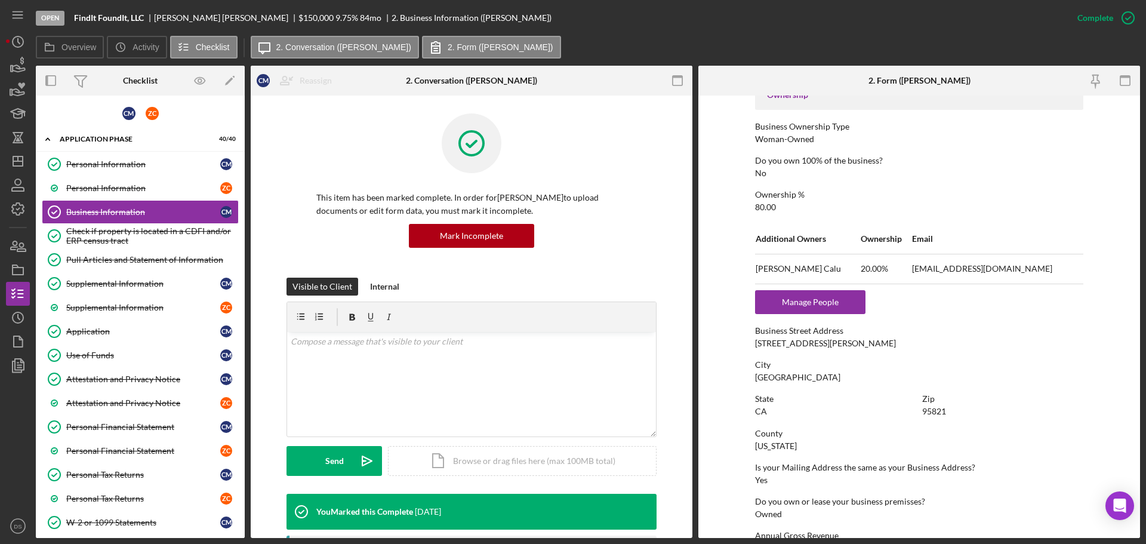
scroll to position [418, 0]
click at [1124, 23] on circle "button" at bounding box center [1128, 18] width 12 height 12
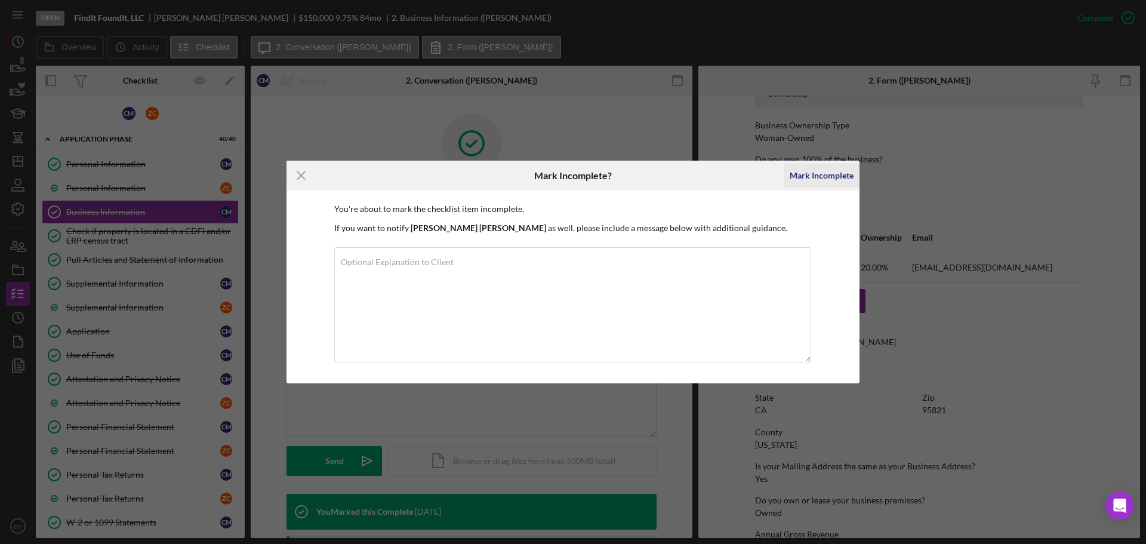
click at [806, 177] on div "Mark Incomplete" at bounding box center [822, 176] width 64 height 24
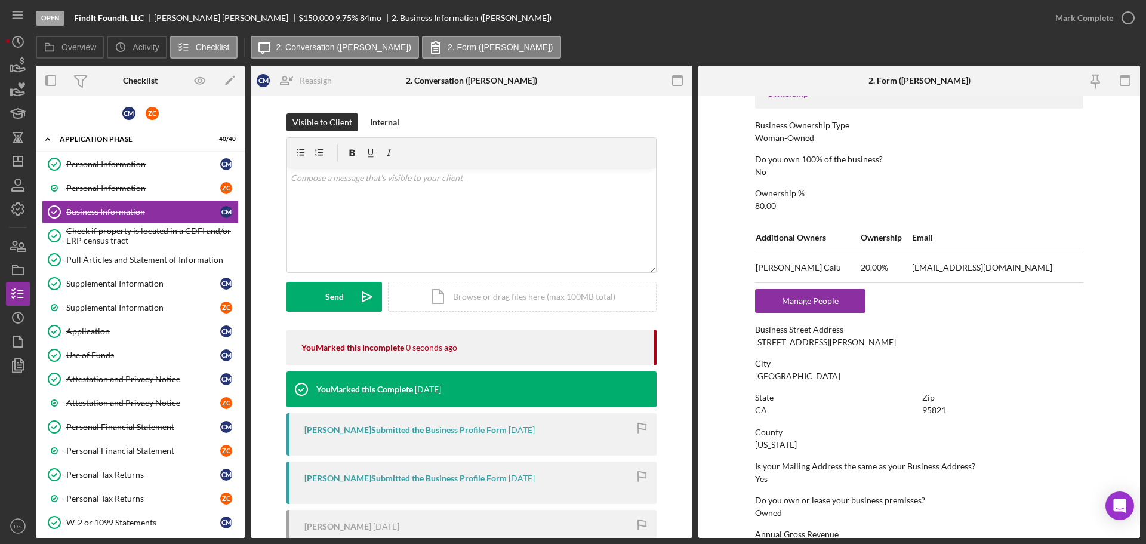
scroll to position [573, 0]
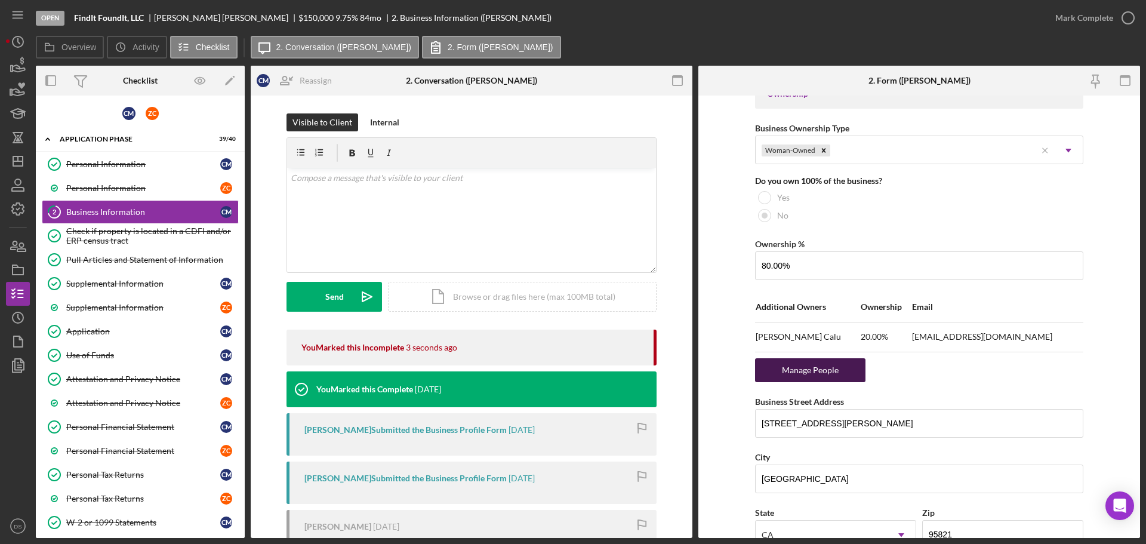
click at [843, 374] on div "Manage People" at bounding box center [810, 370] width 98 height 24
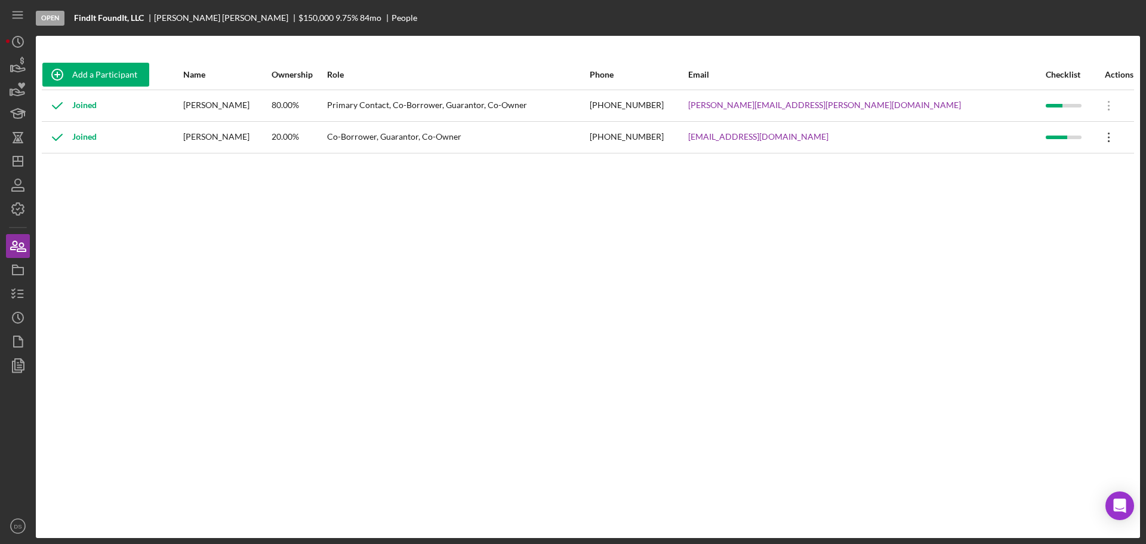
click at [1099, 138] on icon "Icon/Overflow" at bounding box center [1109, 137] width 30 height 30
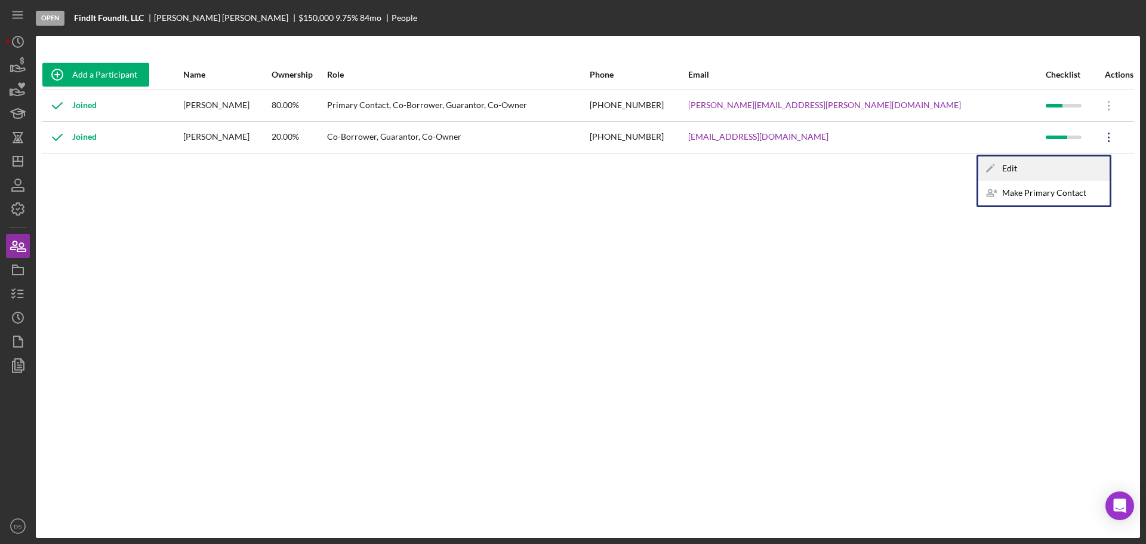
click at [1059, 170] on div "Icon/Edit Edit" at bounding box center [1043, 168] width 131 height 24
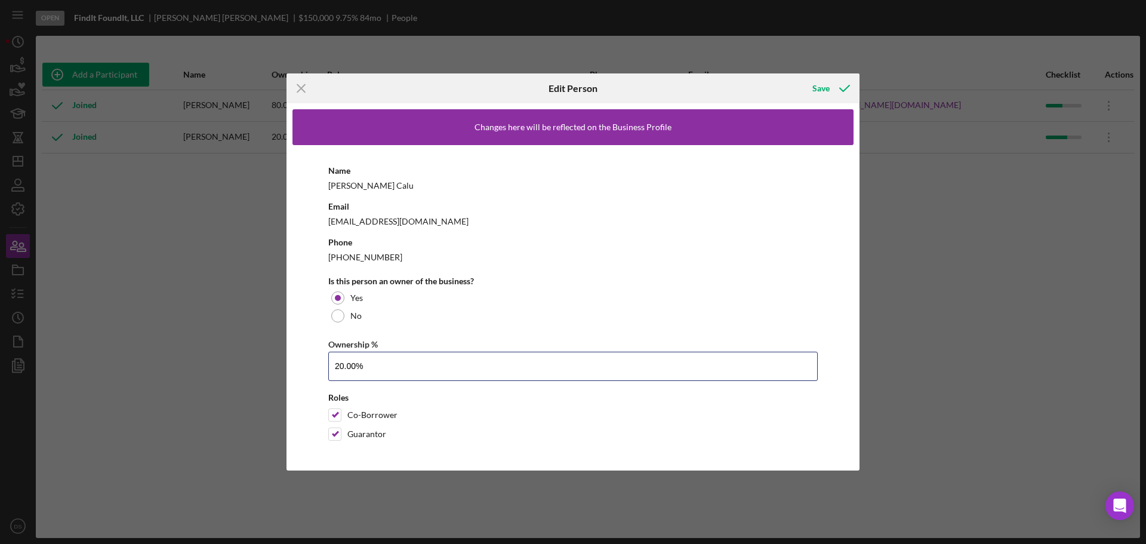
drag, startPoint x: 383, startPoint y: 362, endPoint x: 326, endPoint y: 356, distance: 56.5
click at [326, 356] on div "Name [PERSON_NAME] Email [EMAIL_ADDRESS][DOMAIN_NAME] Phone [PHONE_NUMBER] Is t…" at bounding box center [572, 304] width 561 height 319
type input "10.00%"
click at [827, 85] on div "Save" at bounding box center [820, 88] width 17 height 24
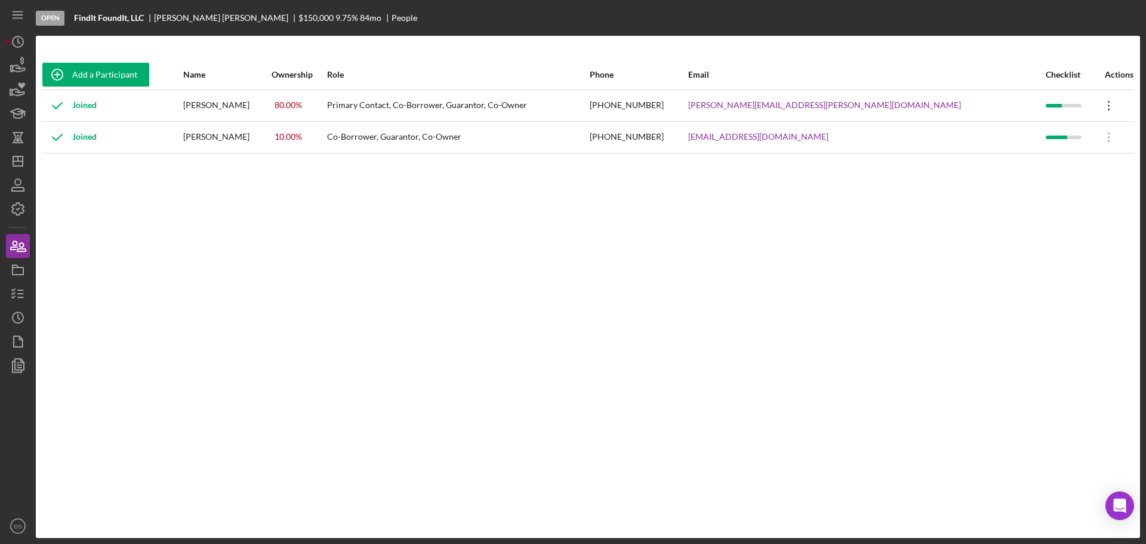
click at [1095, 105] on icon "Icon/Overflow" at bounding box center [1109, 106] width 30 height 30
click at [999, 105] on div "[PERSON_NAME][EMAIL_ADDRESS][PERSON_NAME][DOMAIN_NAME]" at bounding box center [866, 106] width 357 height 30
click at [1094, 101] on icon "Icon/Overflow" at bounding box center [1109, 106] width 30 height 30
click at [1039, 138] on div "Icon/Edit Edit" at bounding box center [1043, 137] width 131 height 24
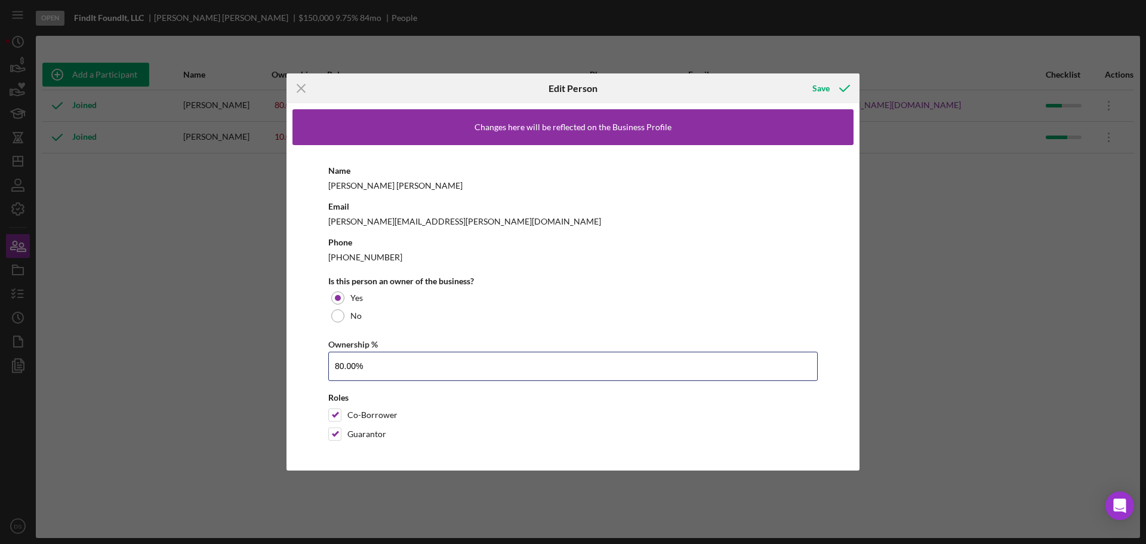
drag, startPoint x: 384, startPoint y: 366, endPoint x: 317, endPoint y: 364, distance: 67.5
click at [317, 364] on div "Name [PERSON_NAME] Email [PERSON_NAME][EMAIL_ADDRESS][PERSON_NAME][DOMAIN_NAME]…" at bounding box center [572, 304] width 561 height 319
type input "90.00%"
click at [824, 87] on div "Save" at bounding box center [820, 88] width 17 height 24
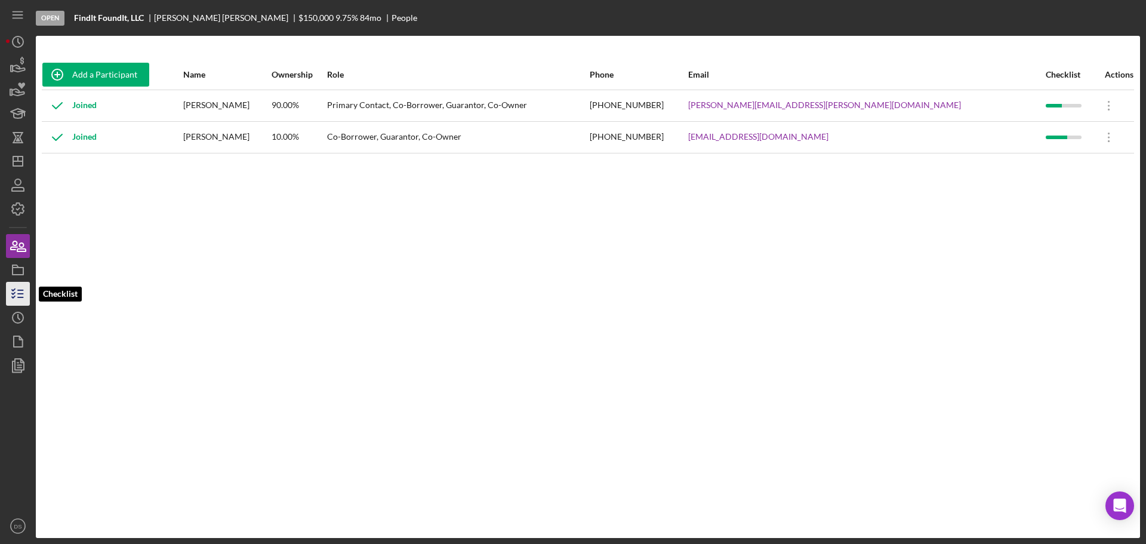
click at [17, 285] on icon "button" at bounding box center [18, 294] width 30 height 30
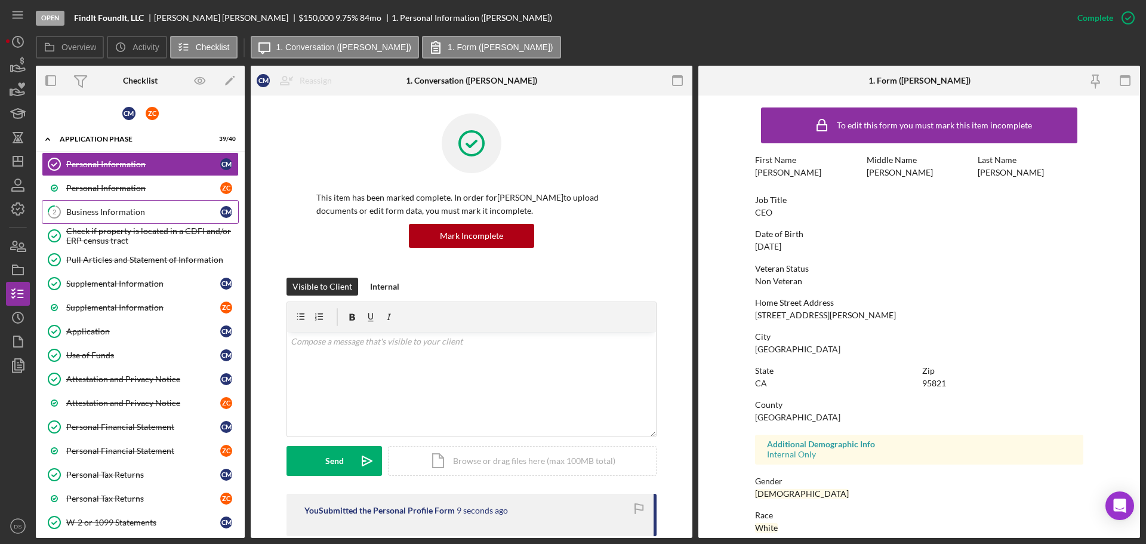
click at [125, 217] on div "Business Information" at bounding box center [143, 212] width 154 height 10
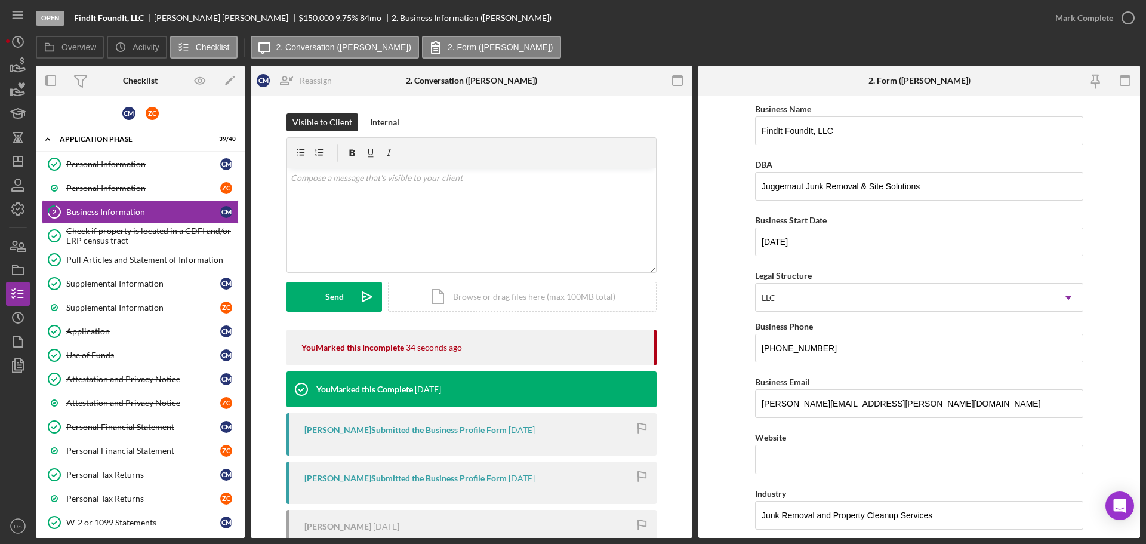
type input "90.00%"
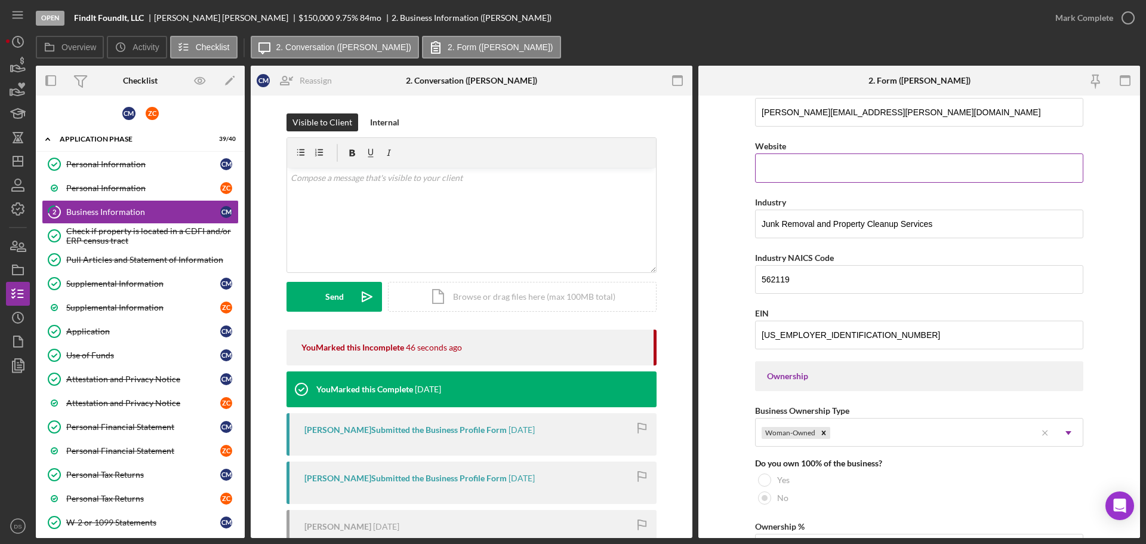
scroll to position [298, 0]
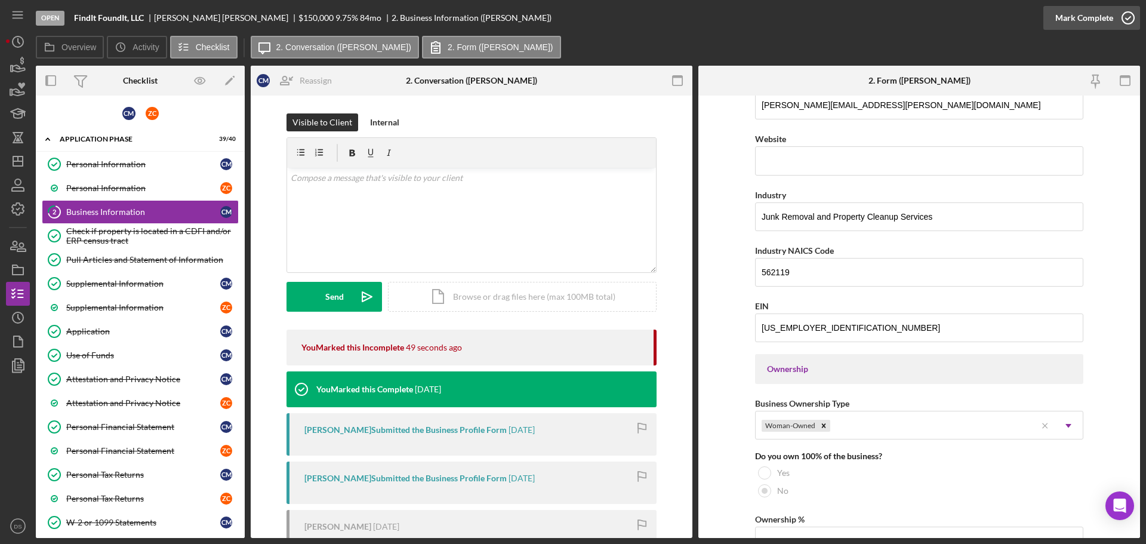
click at [1131, 19] on icon "button" at bounding box center [1128, 18] width 30 height 30
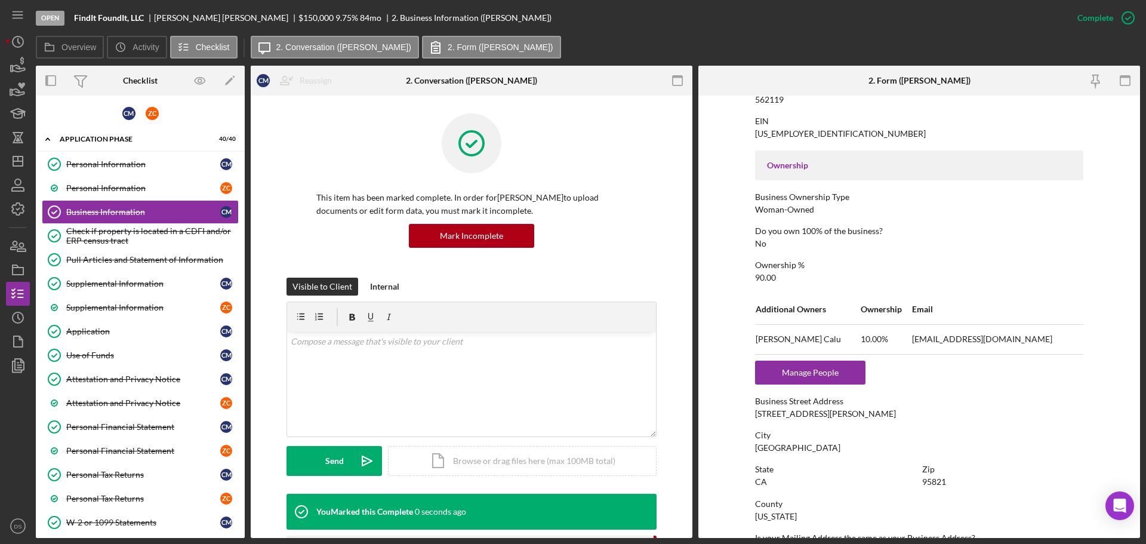
scroll to position [143, 0]
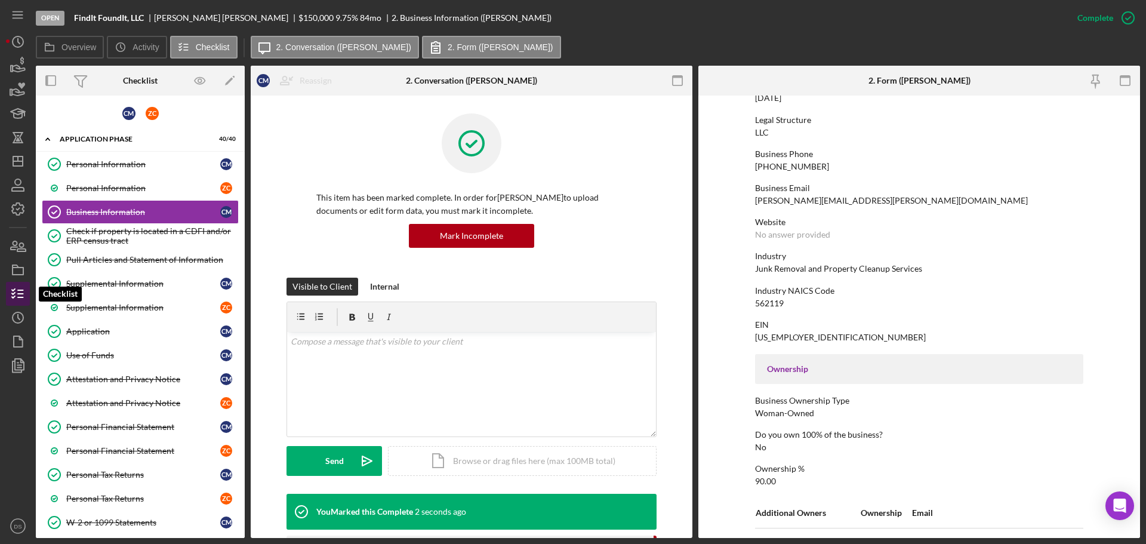
click at [24, 294] on icon "button" at bounding box center [18, 294] width 30 height 30
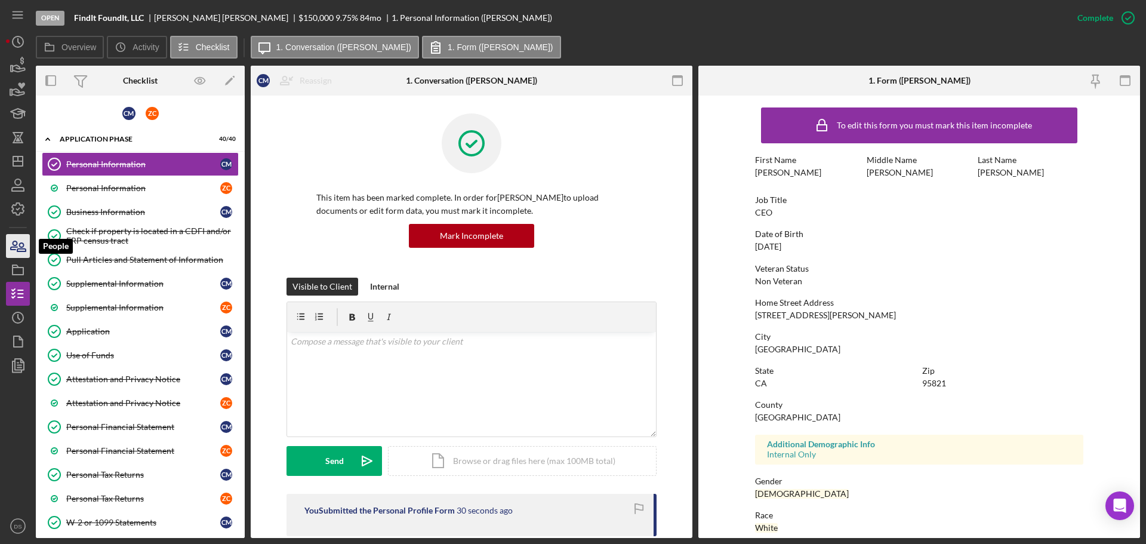
click at [20, 242] on icon "button" at bounding box center [18, 246] width 30 height 30
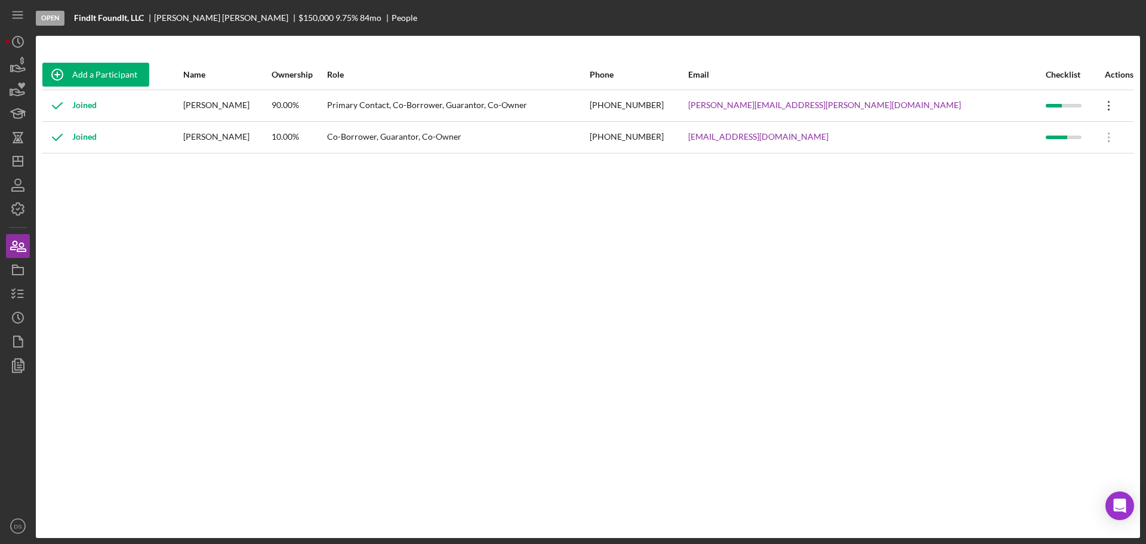
click at [1097, 106] on icon "Icon/Overflow" at bounding box center [1109, 106] width 30 height 30
click at [1060, 133] on div "Icon/Edit Edit" at bounding box center [1043, 137] width 131 height 24
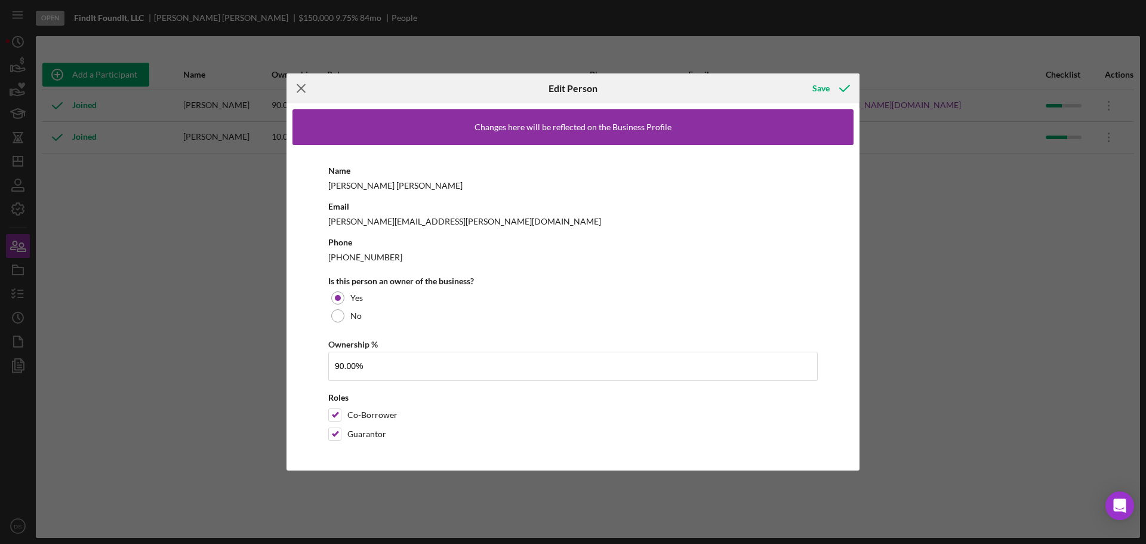
click at [300, 91] on icon "Icon/Menu Close" at bounding box center [301, 88] width 30 height 30
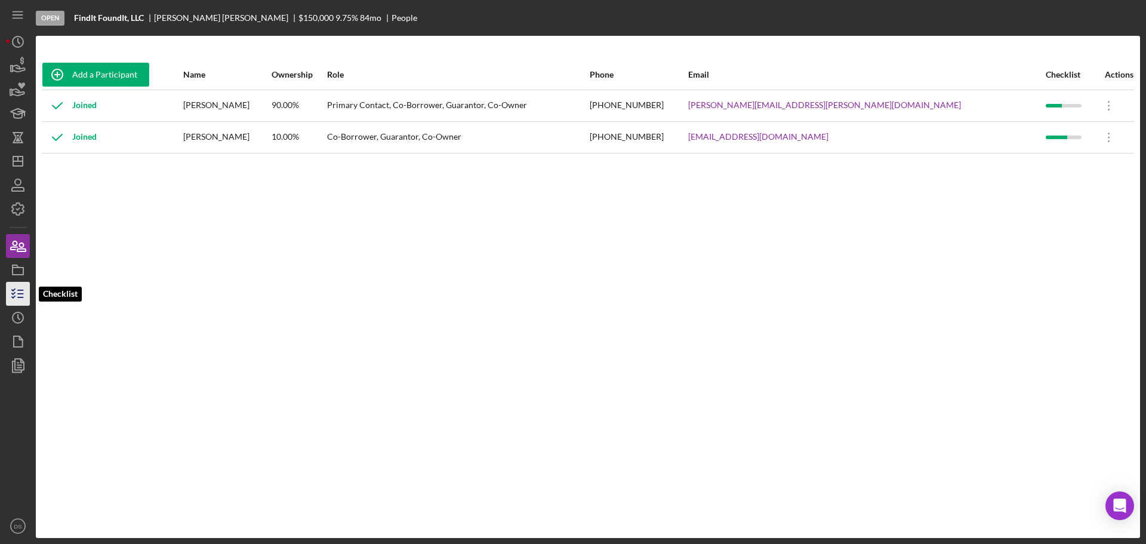
click at [18, 295] on icon "button" at bounding box center [18, 294] width 30 height 30
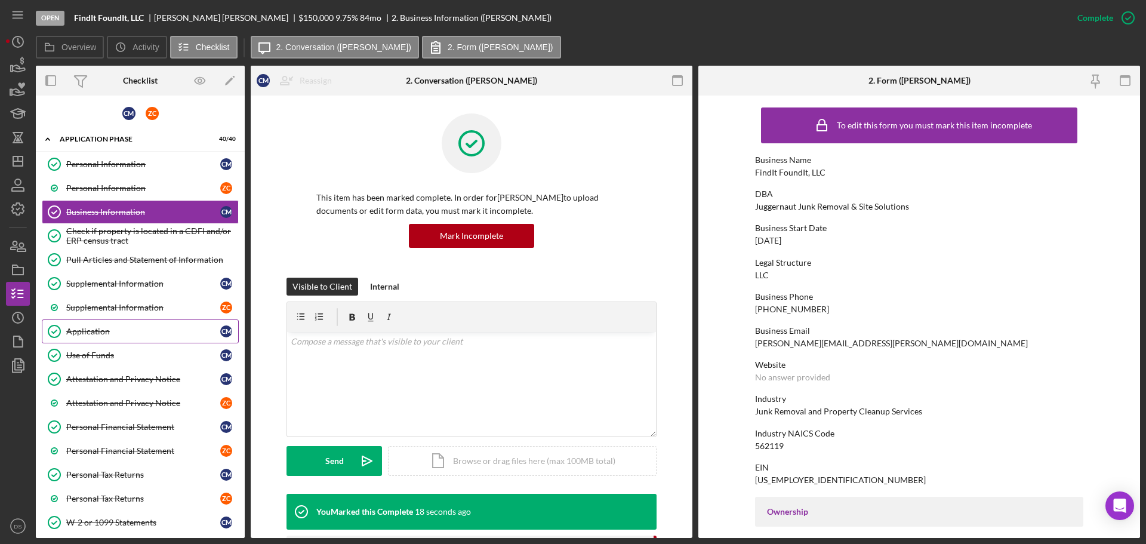
click at [107, 325] on link "Application Application C M" at bounding box center [140, 331] width 197 height 24
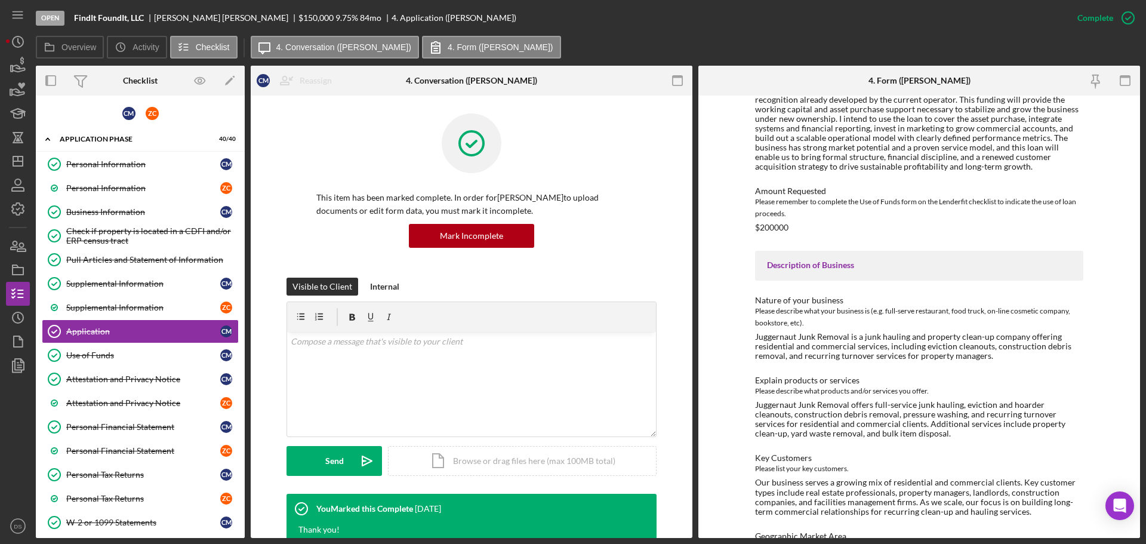
scroll to position [1194, 0]
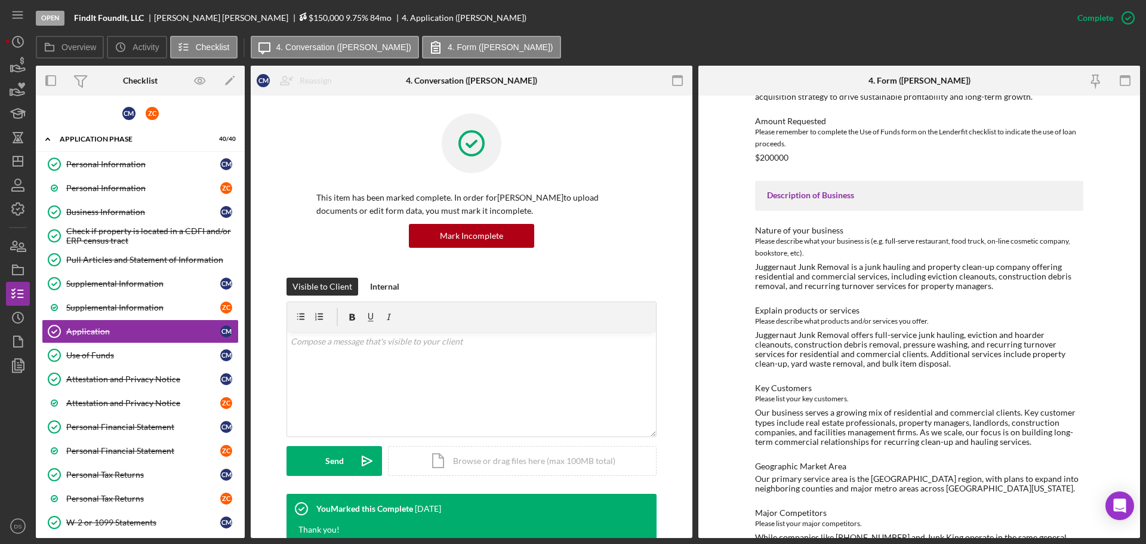
click at [298, 17] on span "$150,000" at bounding box center [320, 18] width 45 height 10
click at [298, 14] on span "$150,000" at bounding box center [320, 18] width 45 height 10
click at [147, 48] on label "Activity" at bounding box center [145, 47] width 26 height 10
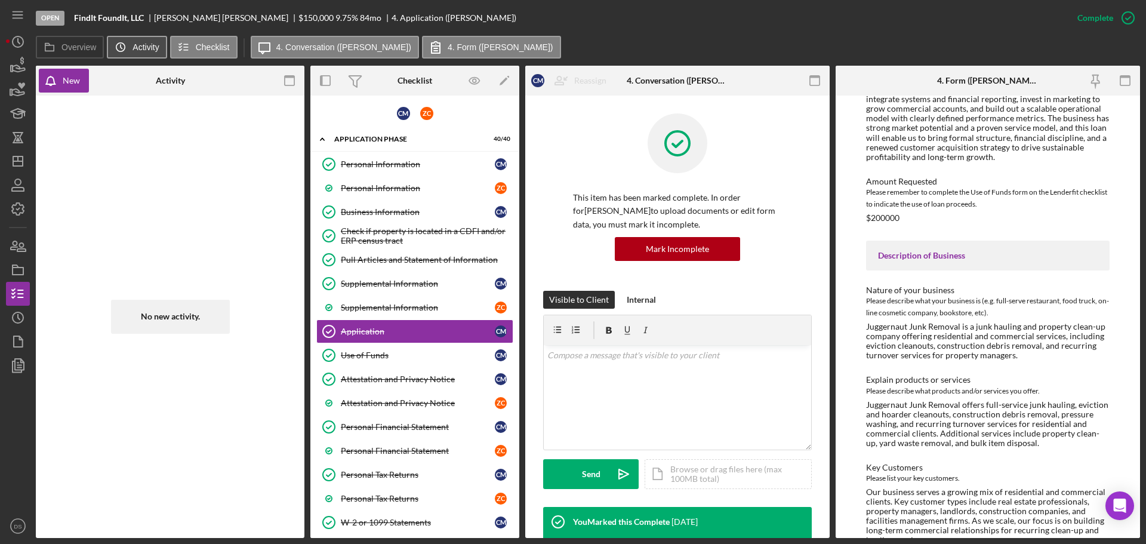
drag, startPoint x: 110, startPoint y: 44, endPoint x: 100, endPoint y: 44, distance: 10.8
click at [110, 44] on icon "Icon/History" at bounding box center [121, 47] width 24 height 24
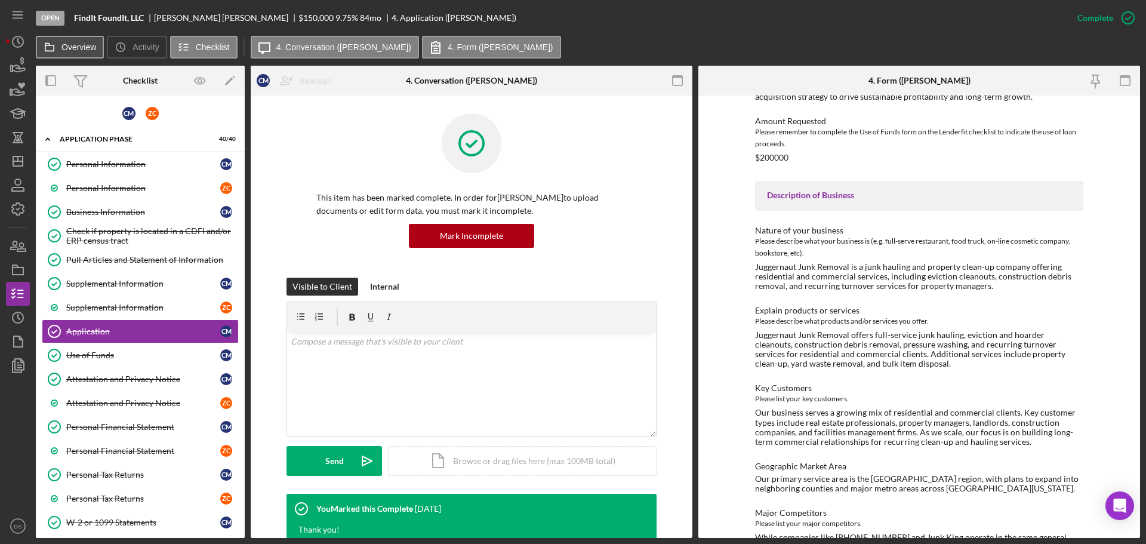
click at [99, 44] on button "Overview" at bounding box center [70, 47] width 68 height 23
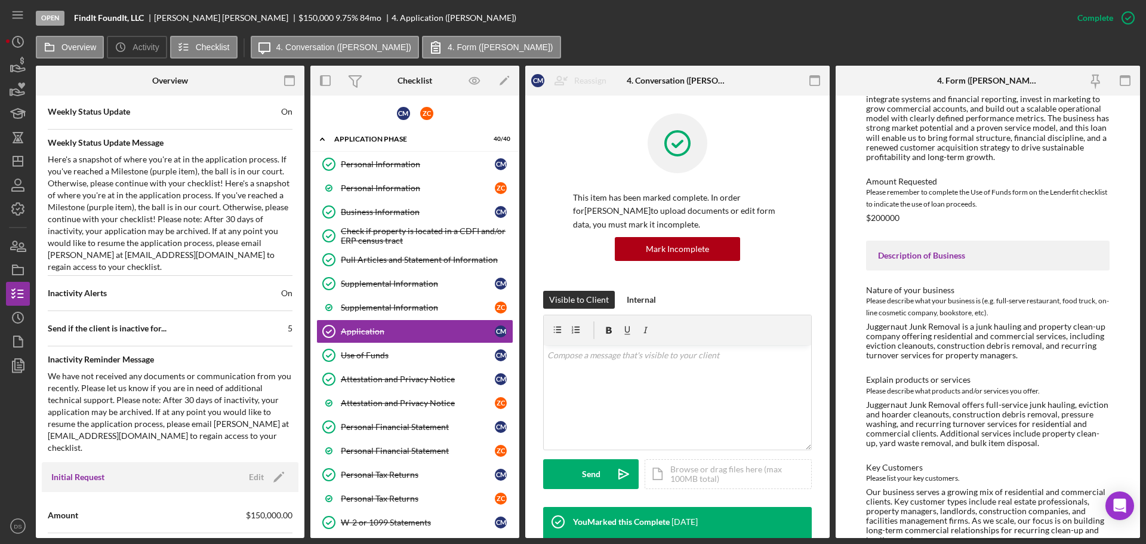
scroll to position [776, 0]
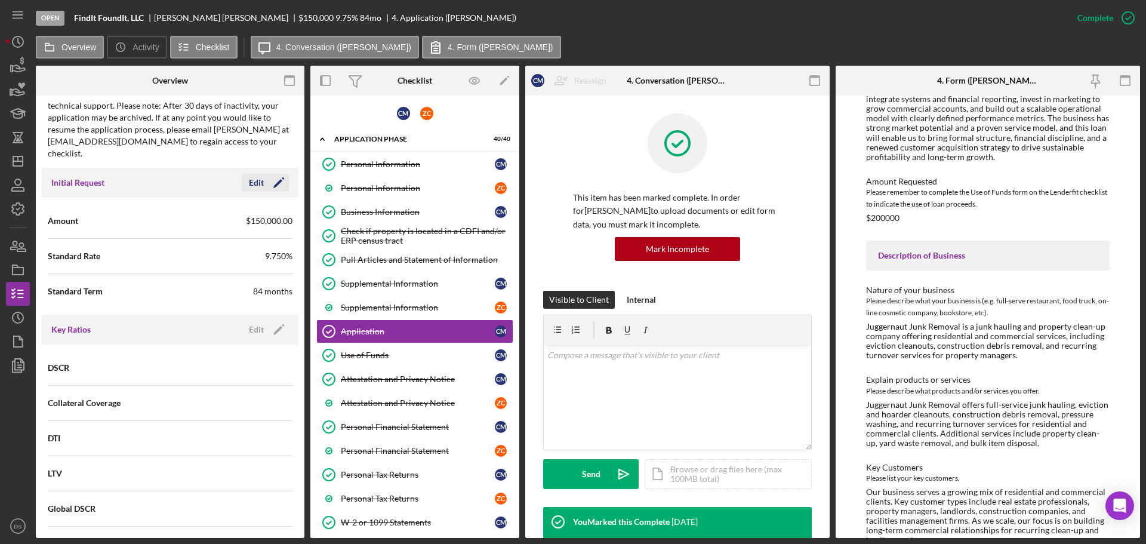
click at [282, 169] on icon "Icon/Edit" at bounding box center [279, 183] width 30 height 30
drag, startPoint x: 242, startPoint y: 203, endPoint x: 160, endPoint y: 199, distance: 81.9
click at [160, 206] on div "Amount $150,000" at bounding box center [170, 221] width 245 height 30
paste input "9,401"
click at [265, 174] on div "Save" at bounding box center [268, 183] width 17 height 18
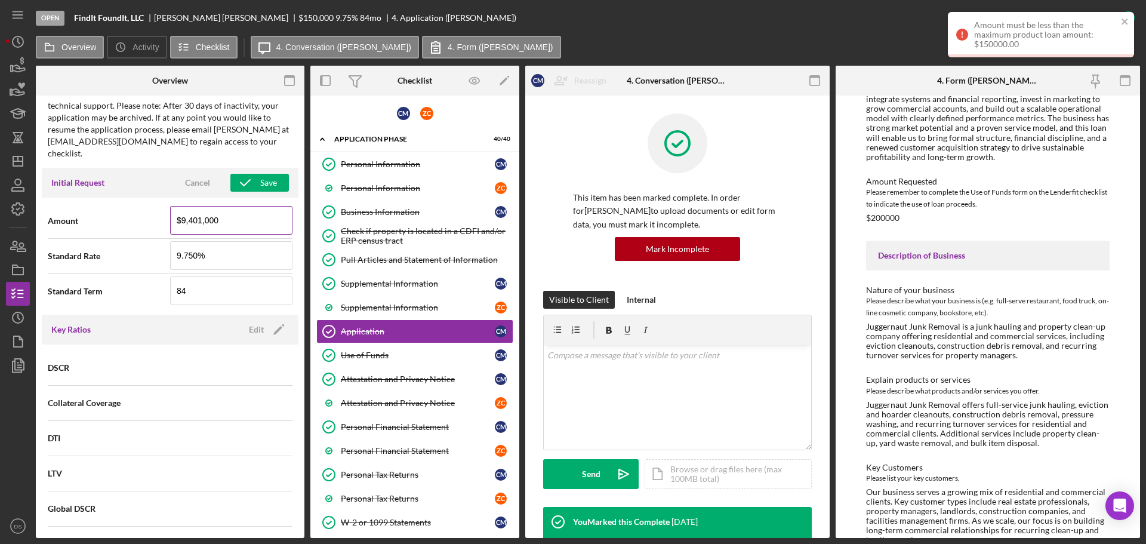
drag, startPoint x: 237, startPoint y: 208, endPoint x: 181, endPoint y: 209, distance: 55.5
click at [181, 209] on input "$9,401,000" at bounding box center [231, 220] width 122 height 29
type input "$"
paste input "$9,401,000"
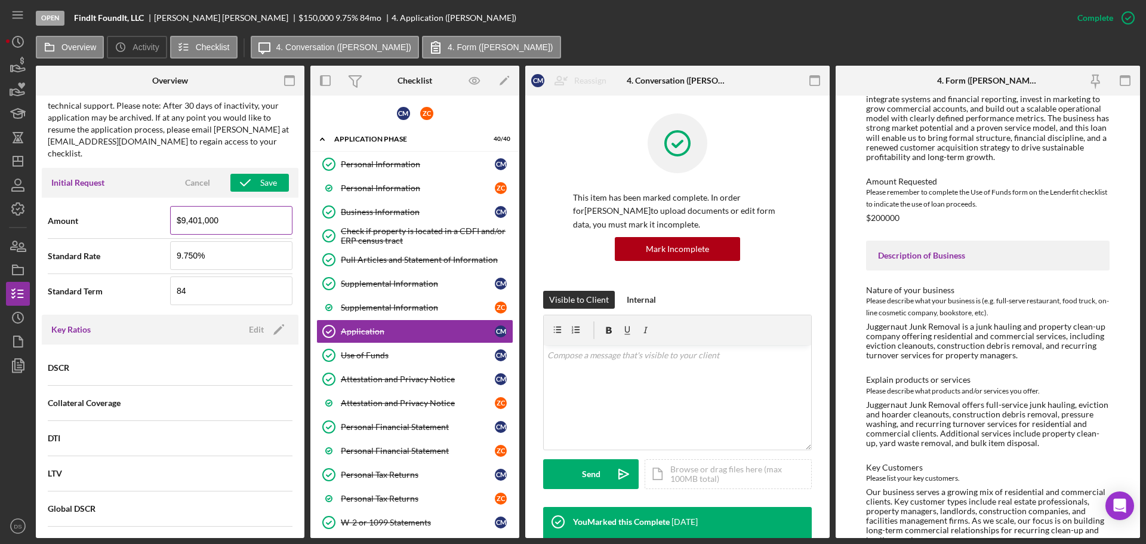
drag, startPoint x: 223, startPoint y: 212, endPoint x: 202, endPoint y: 212, distance: 20.3
click at [202, 212] on input "$9,401,000" at bounding box center [231, 220] width 122 height 29
click at [188, 211] on input "$9,401,000" at bounding box center [231, 220] width 122 height 29
drag, startPoint x: 230, startPoint y: 212, endPoint x: 187, endPoint y: 209, distance: 42.5
click at [187, 209] on input "$94,401,000" at bounding box center [231, 220] width 122 height 29
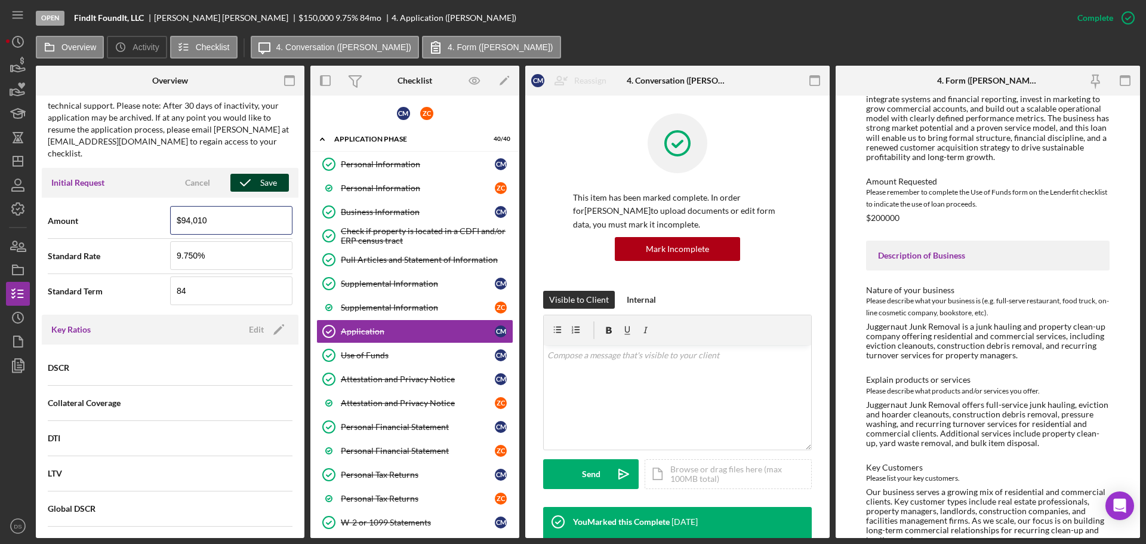
type input "$94,010"
click at [263, 174] on div "Save" at bounding box center [268, 183] width 17 height 18
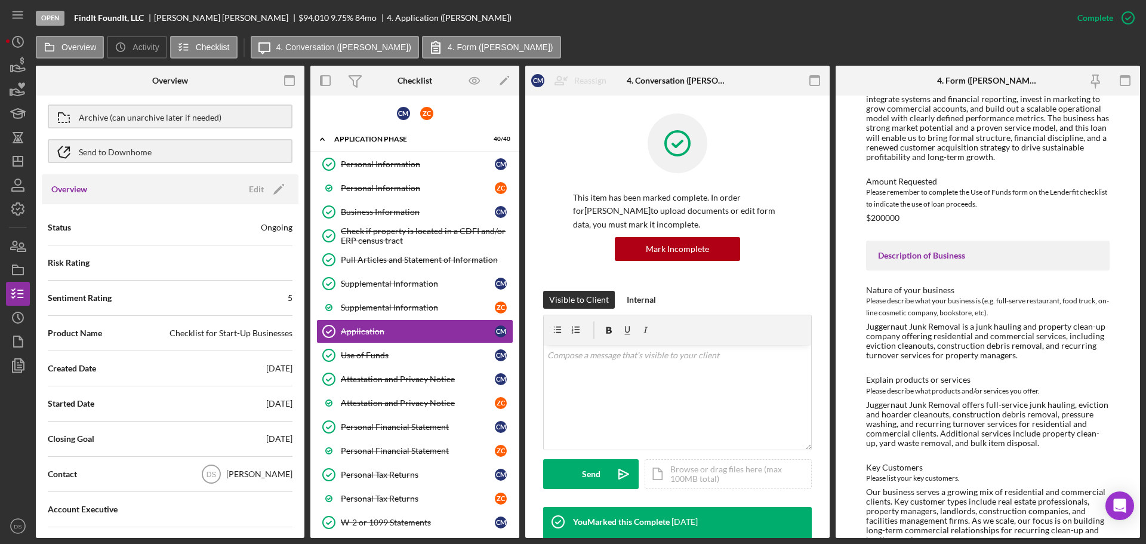
scroll to position [48, 0]
click at [17, 243] on icon "button" at bounding box center [14, 245] width 7 height 8
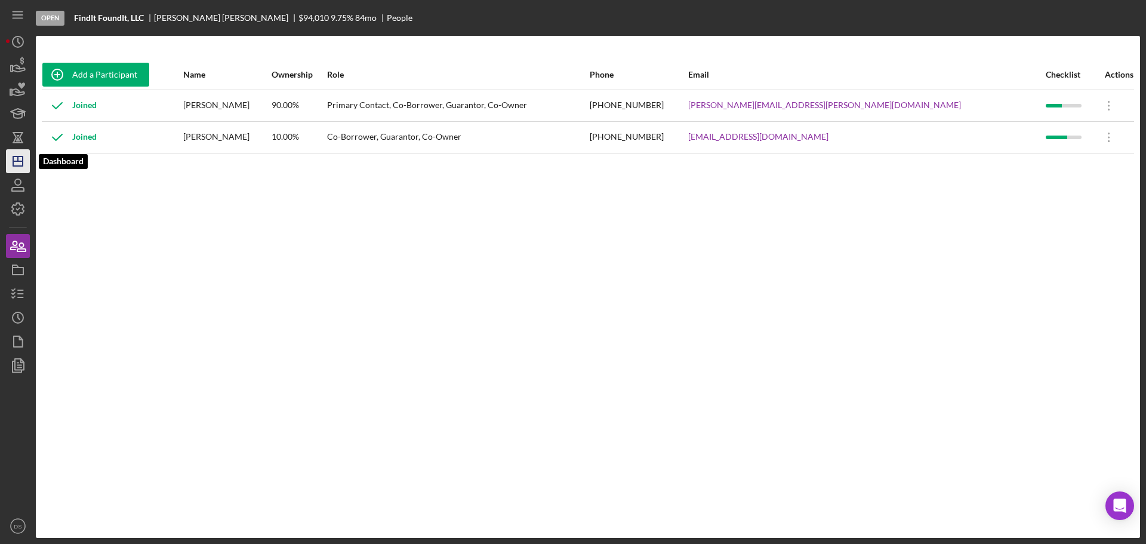
click at [18, 161] on line "button" at bounding box center [18, 158] width 0 height 5
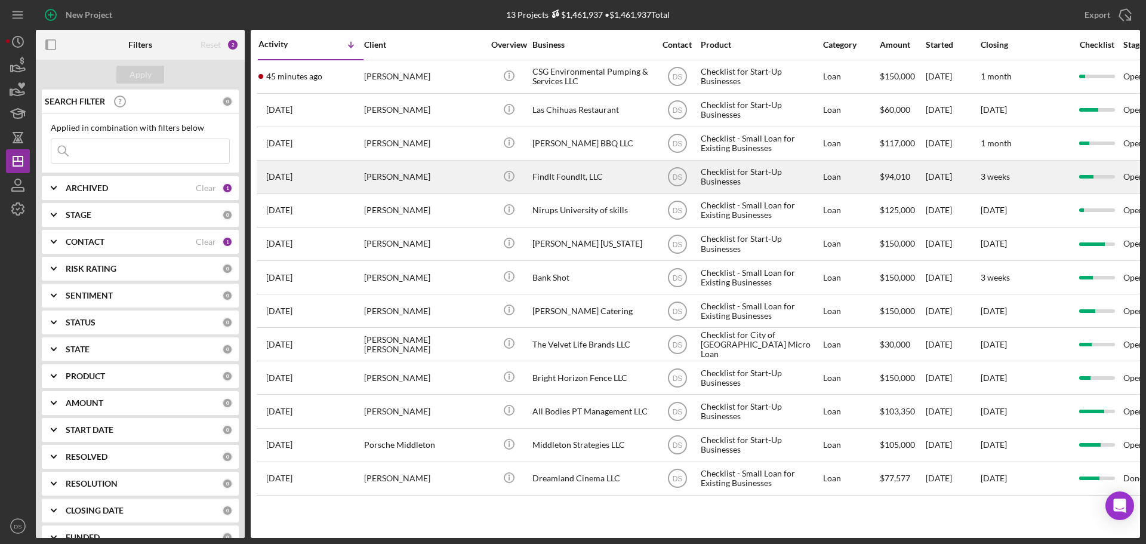
click at [424, 177] on div "[PERSON_NAME]" at bounding box center [423, 177] width 119 height 32
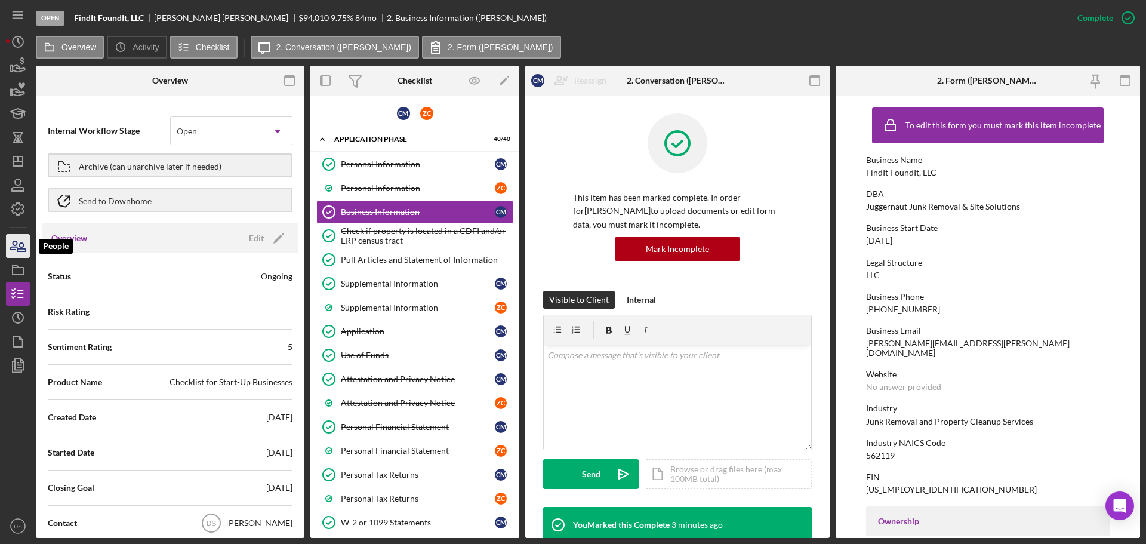
click at [26, 250] on icon "button" at bounding box center [21, 247] width 8 height 8
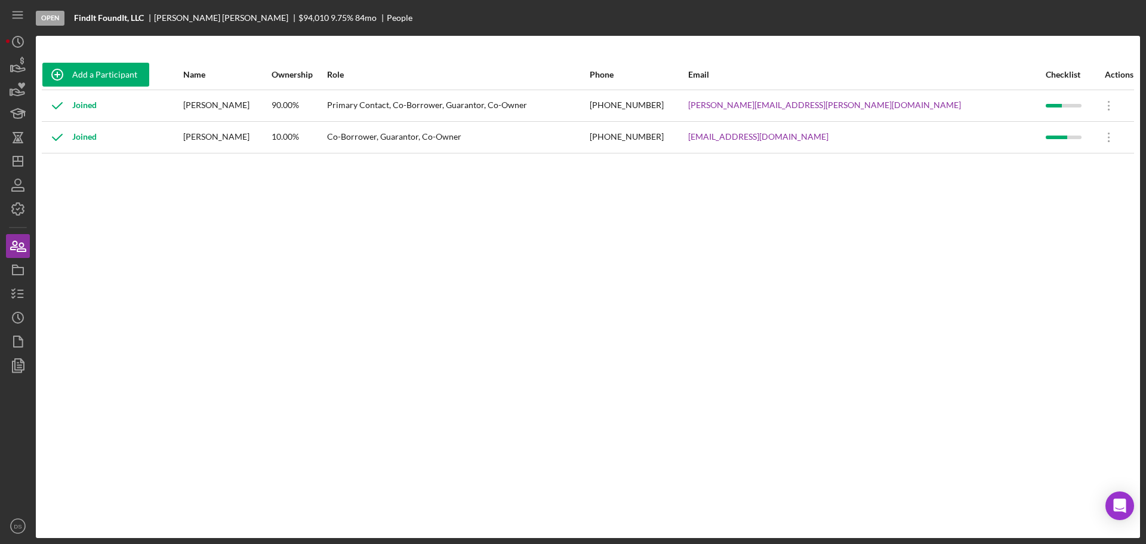
drag, startPoint x: 216, startPoint y: 107, endPoint x: 298, endPoint y: 102, distance: 81.9
click at [298, 102] on tr "Joined [PERSON_NAME] 90.00% Primary Contact, Co-Borrower, Guarantor, Co-Owner […" at bounding box center [588, 106] width 1092 height 32
click at [189, 200] on div "Add a Participant Name Ownership Role Phone Email Checklist Actions Joined [PER…" at bounding box center [588, 287] width 1104 height 454
drag, startPoint x: 224, startPoint y: 107, endPoint x: 286, endPoint y: 107, distance: 62.7
click at [270, 107] on div "[PERSON_NAME]" at bounding box center [226, 106] width 87 height 30
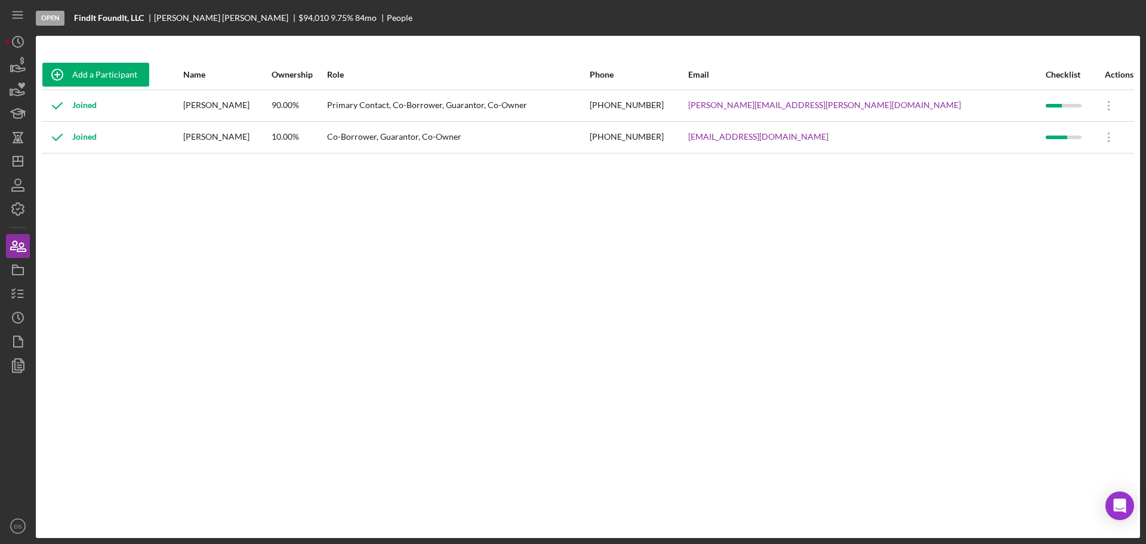
copy div "[PERSON_NAME]"
drag, startPoint x: 961, startPoint y: 106, endPoint x: 843, endPoint y: 107, distance: 118.2
click at [843, 107] on div "[PERSON_NAME][EMAIL_ADDRESS][PERSON_NAME][DOMAIN_NAME]" at bounding box center [866, 106] width 357 height 30
copy link "[PERSON_NAME][EMAIL_ADDRESS][PERSON_NAME][DOMAIN_NAME]"
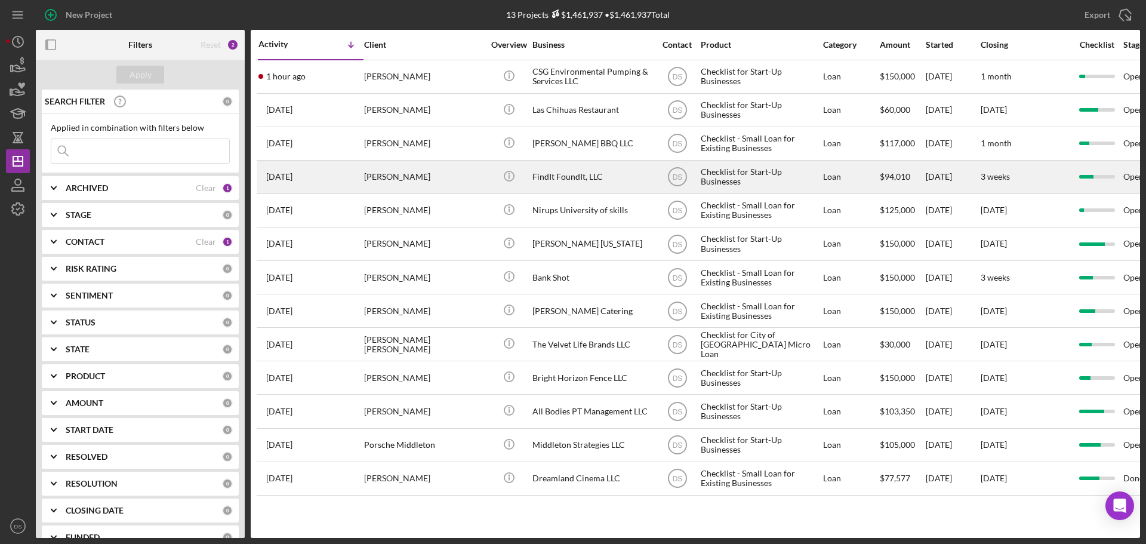
click at [449, 168] on div "[PERSON_NAME]" at bounding box center [423, 177] width 119 height 32
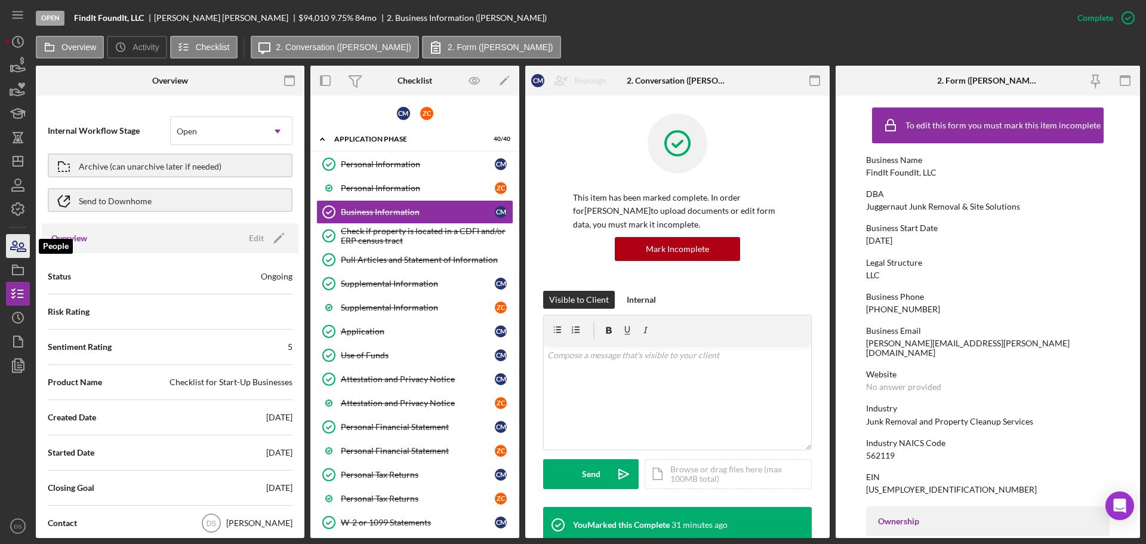
click at [17, 252] on icon "button" at bounding box center [18, 246] width 30 height 30
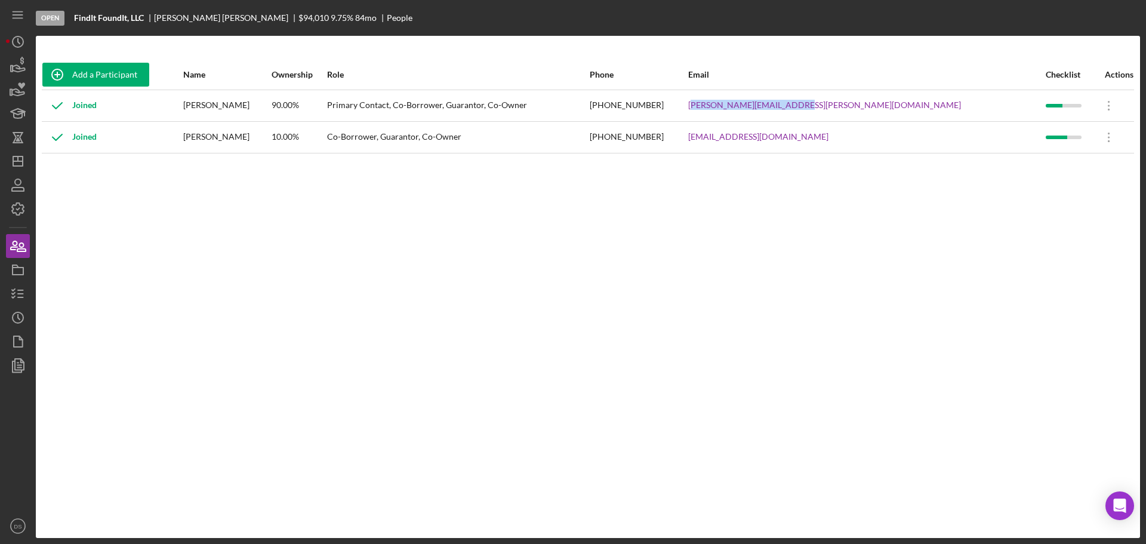
drag, startPoint x: 957, startPoint y: 107, endPoint x: 845, endPoint y: 94, distance: 113.0
click at [845, 94] on div "[PERSON_NAME][EMAIL_ADDRESS][PERSON_NAME][DOMAIN_NAME]" at bounding box center [866, 106] width 357 height 30
click at [977, 234] on div "Add a Participant Name Ownership Role Phone Email Checklist Actions Joined [PER…" at bounding box center [588, 287] width 1104 height 454
drag, startPoint x: 942, startPoint y: 105, endPoint x: 828, endPoint y: 99, distance: 114.1
click at [828, 99] on tr "Joined [PERSON_NAME] 90.00% Primary Contact, Co-Borrower, Guarantor, Co-Owner […" at bounding box center [588, 106] width 1092 height 32
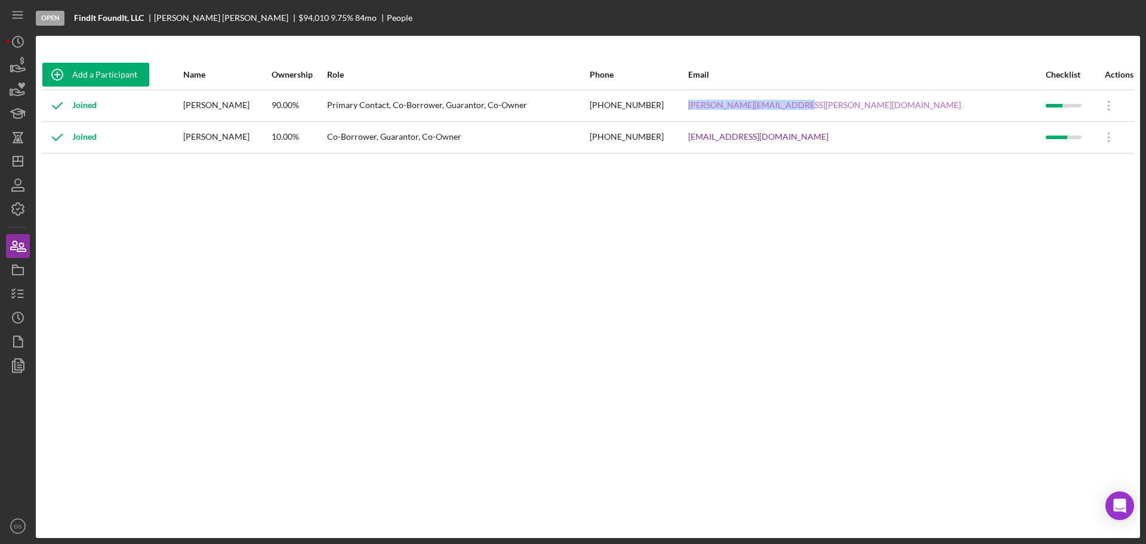
copy tr "[PERSON_NAME][EMAIL_ADDRESS][PERSON_NAME][DOMAIN_NAME]"
click at [17, 170] on icon "Icon/Dashboard" at bounding box center [18, 161] width 30 height 30
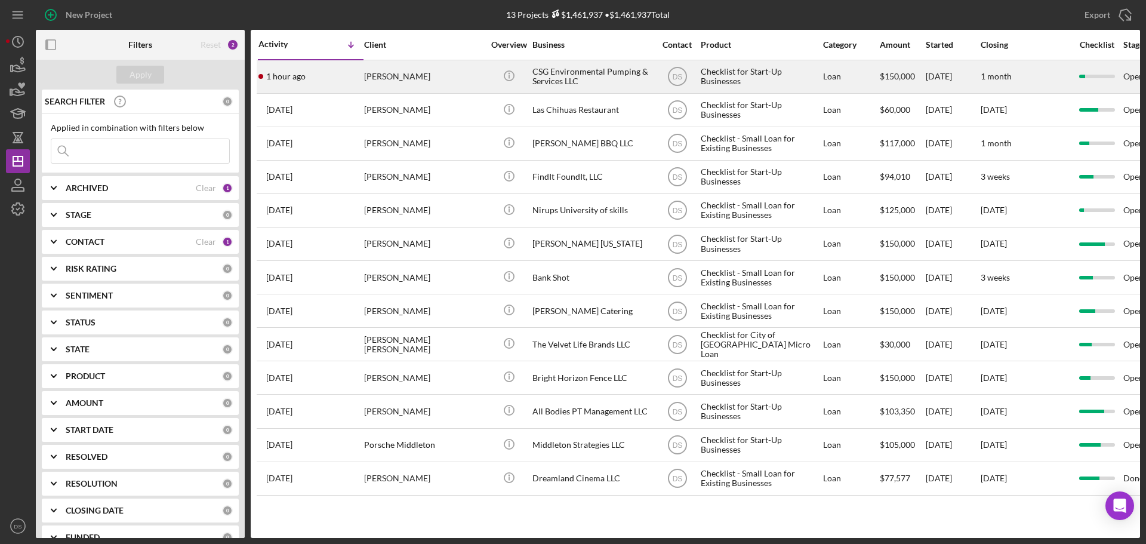
click at [456, 76] on div "[PERSON_NAME]" at bounding box center [423, 77] width 119 height 32
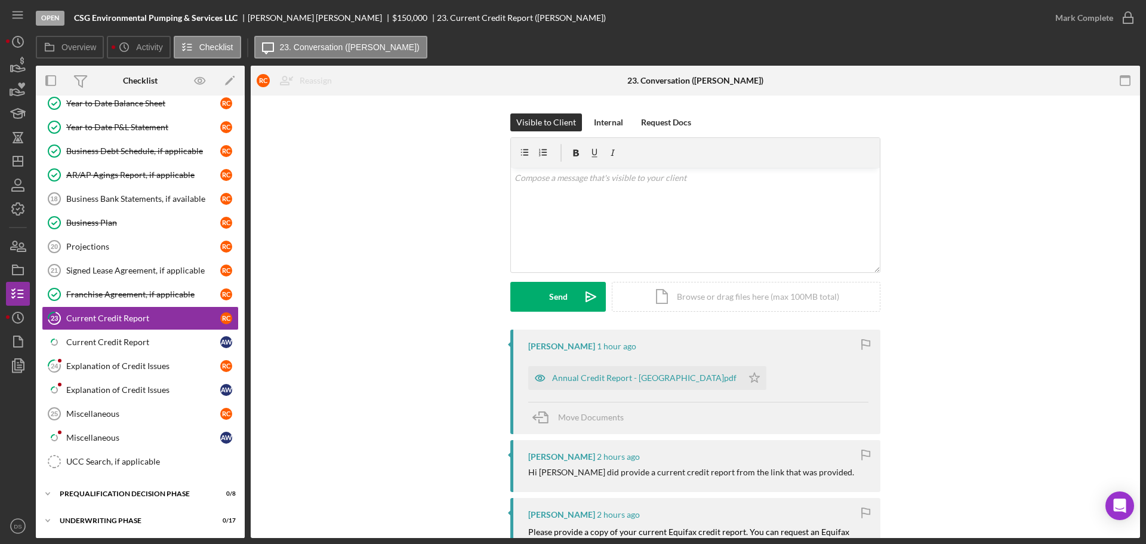
scroll to position [635, 0]
click at [16, 158] on icon "Icon/Dashboard" at bounding box center [18, 161] width 30 height 30
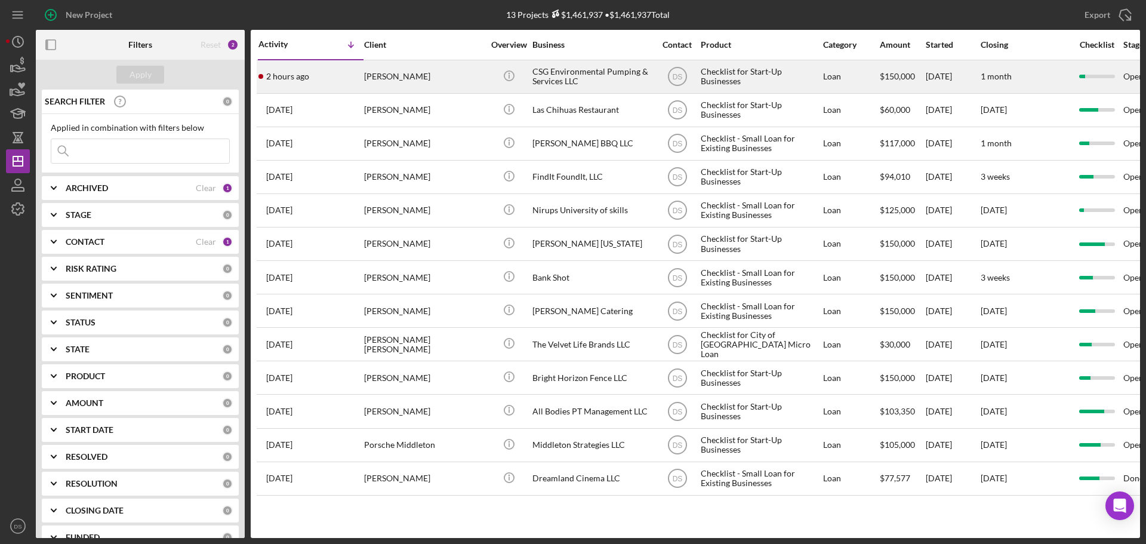
click at [450, 81] on div "[PERSON_NAME]" at bounding box center [423, 77] width 119 height 32
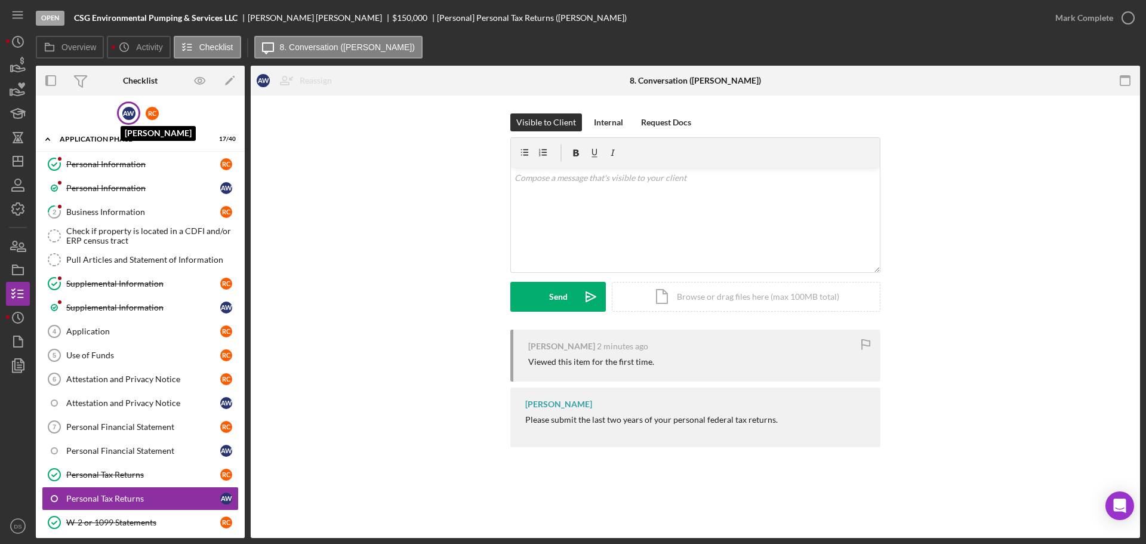
click at [128, 117] on div "A W" at bounding box center [128, 113] width 13 height 13
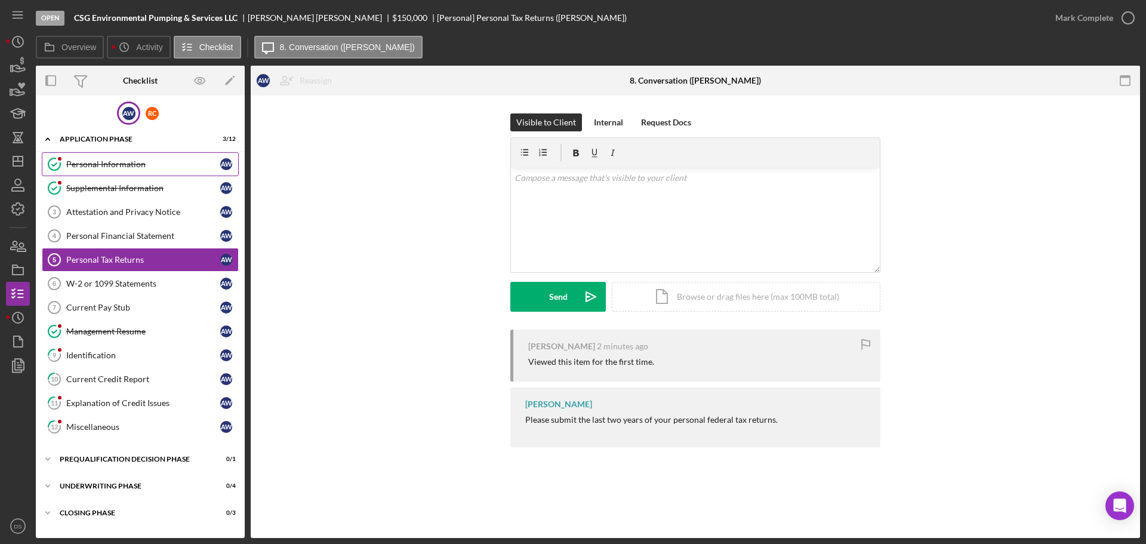
click at [121, 161] on div "Personal Information" at bounding box center [143, 164] width 154 height 10
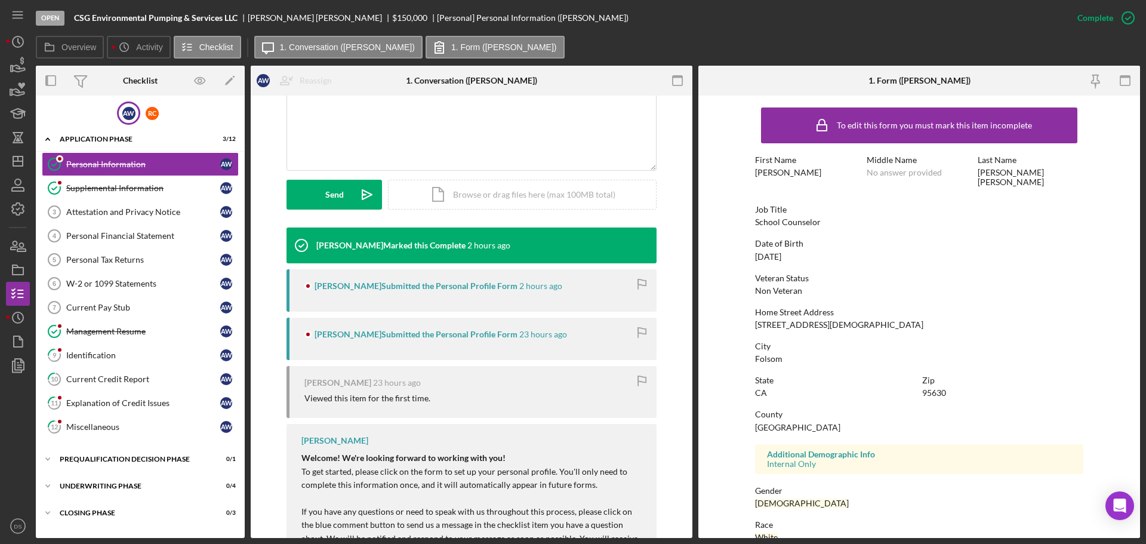
scroll to position [358, 0]
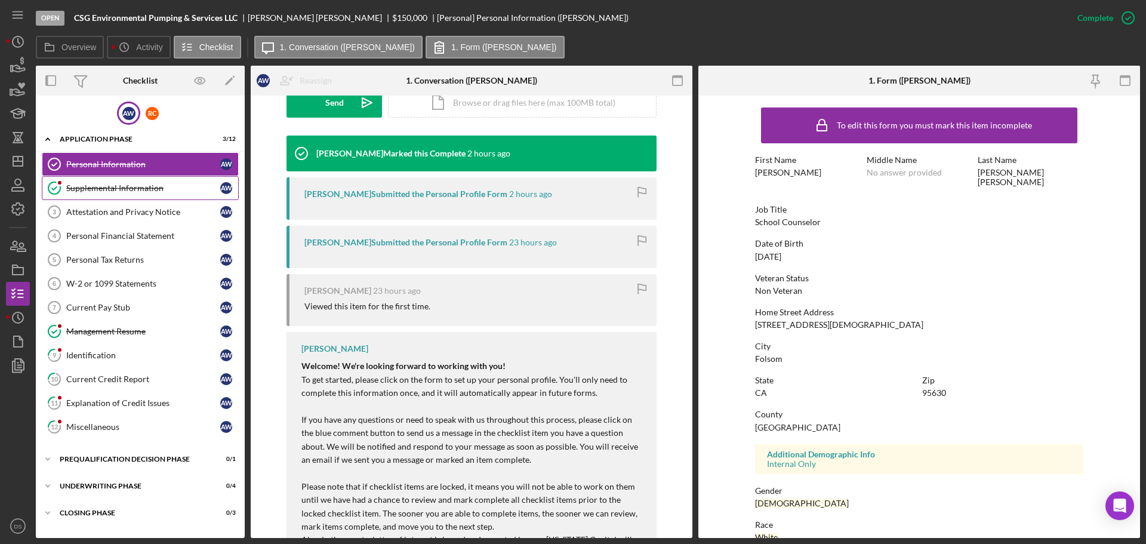
click at [183, 191] on div "Supplemental Information" at bounding box center [143, 188] width 154 height 10
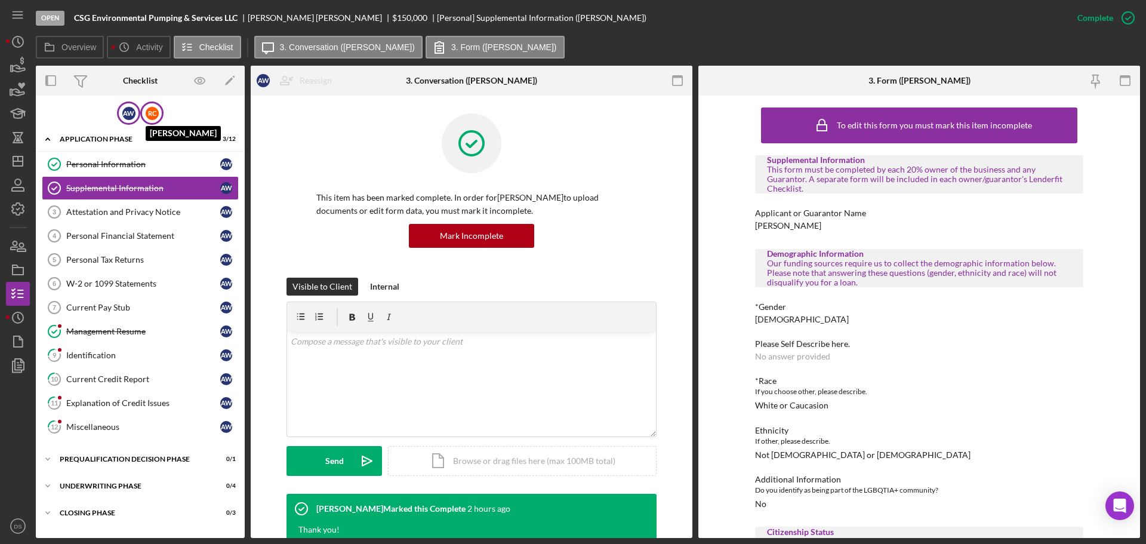
click at [154, 114] on div "R C" at bounding box center [152, 113] width 13 height 13
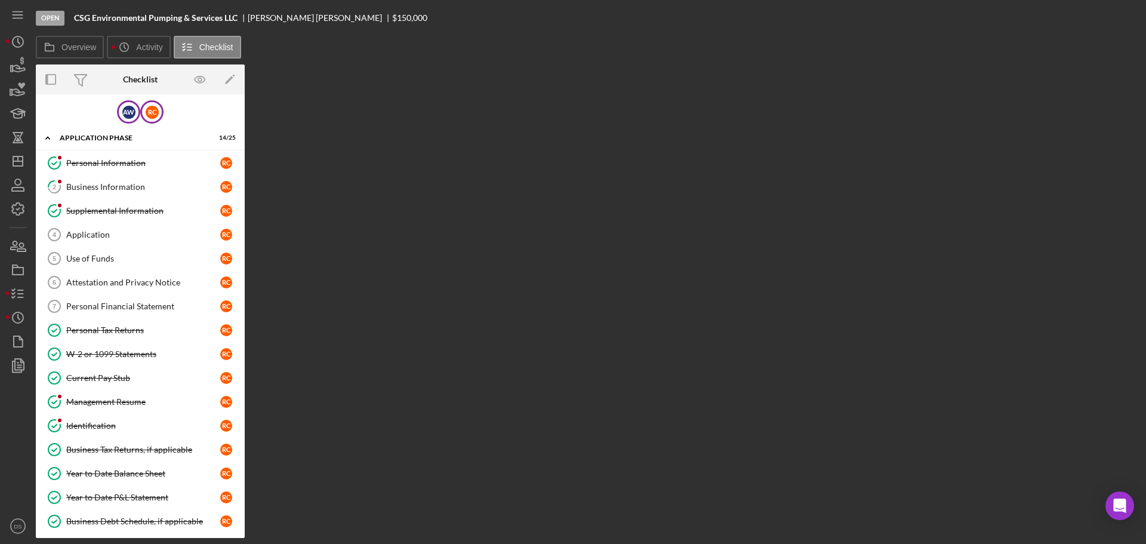
click at [123, 112] on div "A W" at bounding box center [128, 112] width 13 height 13
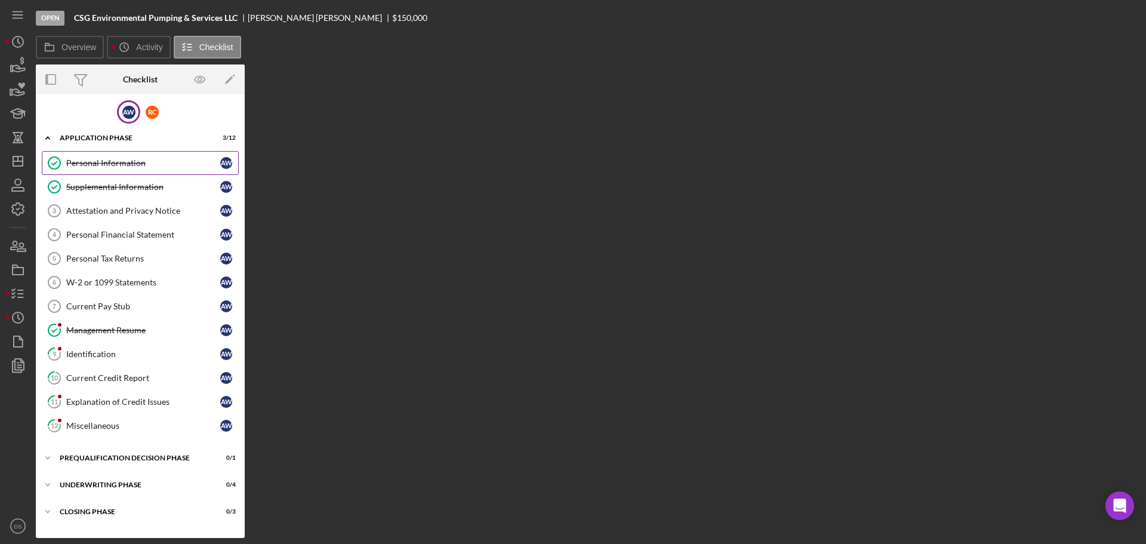
click at [136, 159] on div "Personal Information" at bounding box center [143, 163] width 154 height 10
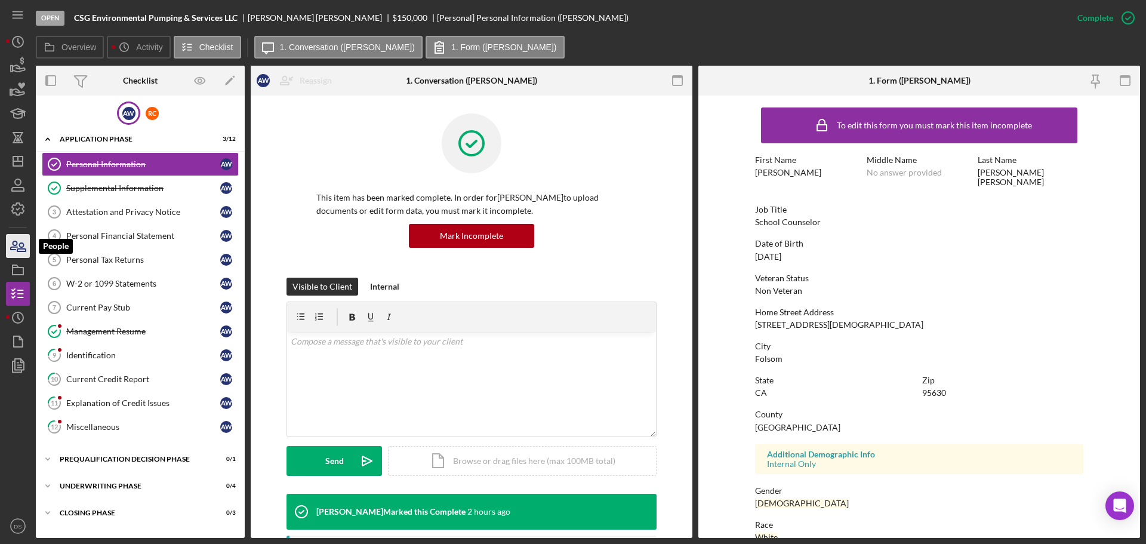
click at [23, 251] on icon "button" at bounding box center [21, 247] width 8 height 8
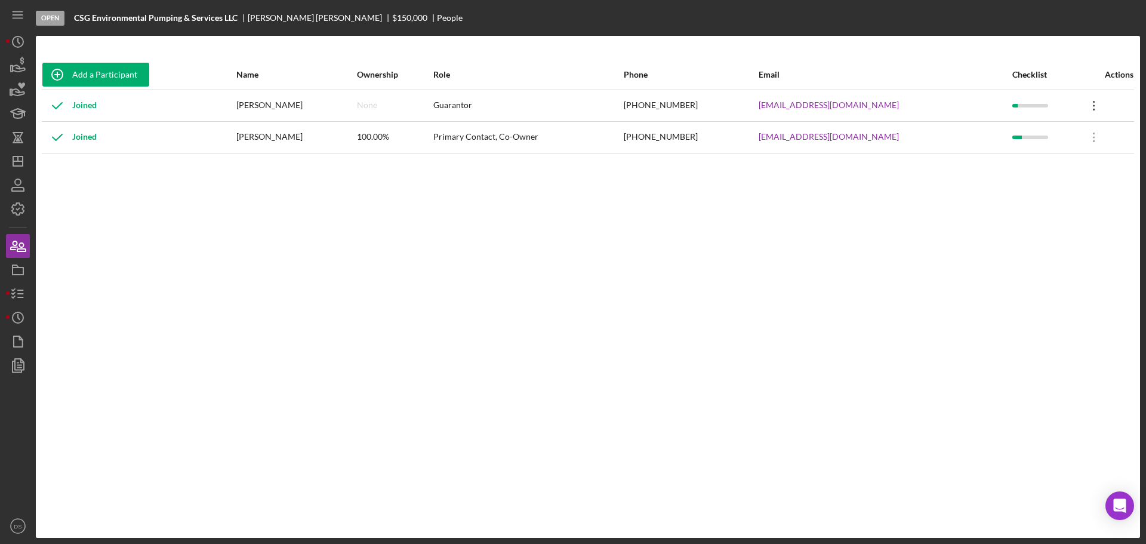
click at [1087, 104] on icon "Icon/Overflow" at bounding box center [1094, 106] width 30 height 30
click at [1065, 131] on div "Icon/Edit Edit" at bounding box center [1037, 137] width 131 height 24
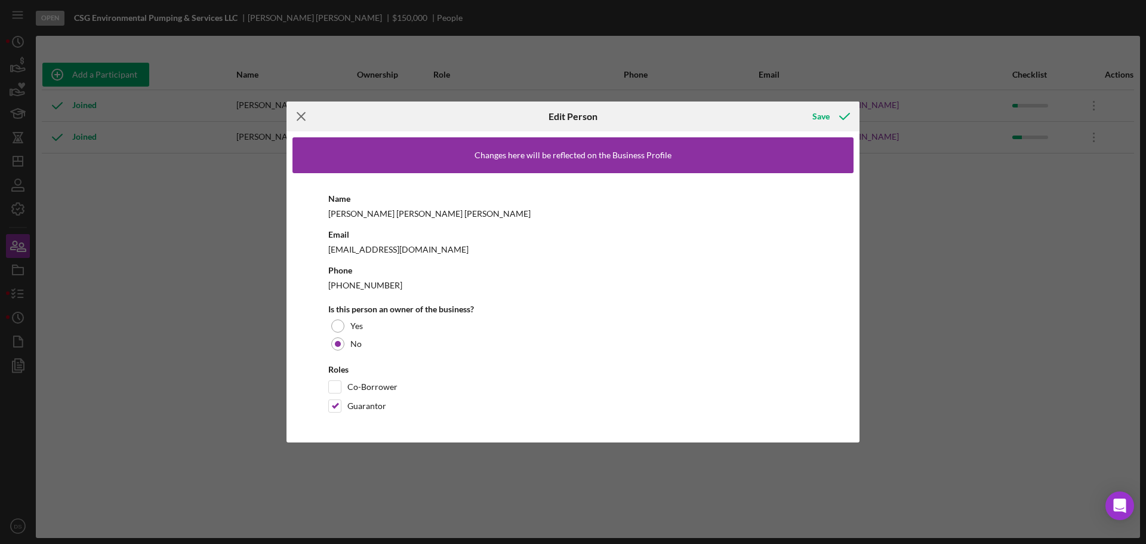
click at [300, 117] on line at bounding box center [301, 117] width 8 height 8
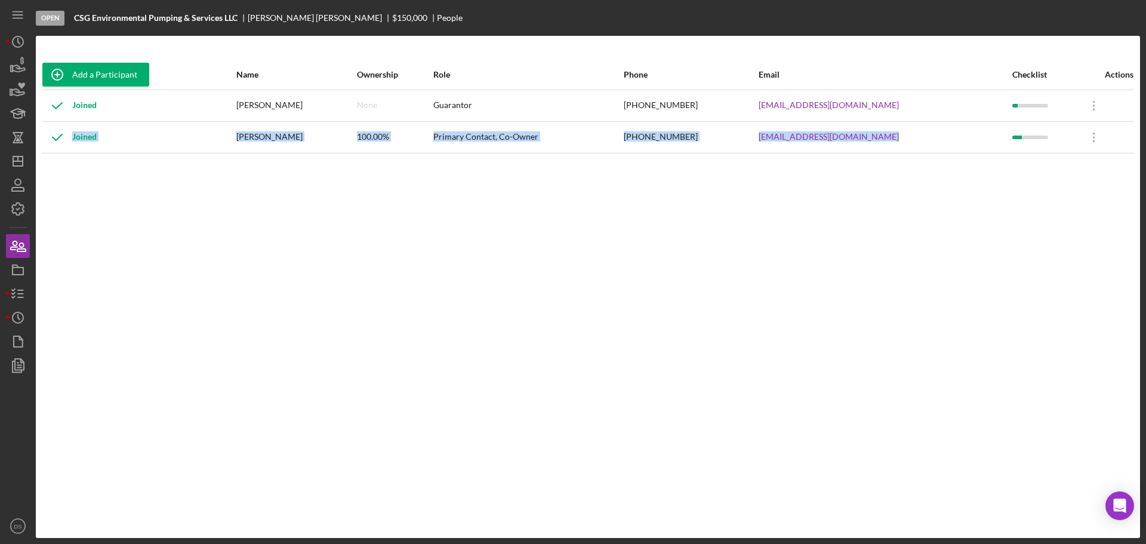
drag, startPoint x: 1062, startPoint y: 110, endPoint x: 1063, endPoint y: 135, distance: 25.1
click at [1063, 135] on tbody "Joined Allyson Wilkins Cooke None Guarantor (916) 532-8332 awilkins31@gmail.com…" at bounding box center [588, 121] width 1092 height 63
click at [929, 217] on div "Add a Participant Name Ownership Role Phone Email Checklist Actions Joined Ally…" at bounding box center [588, 287] width 1104 height 454
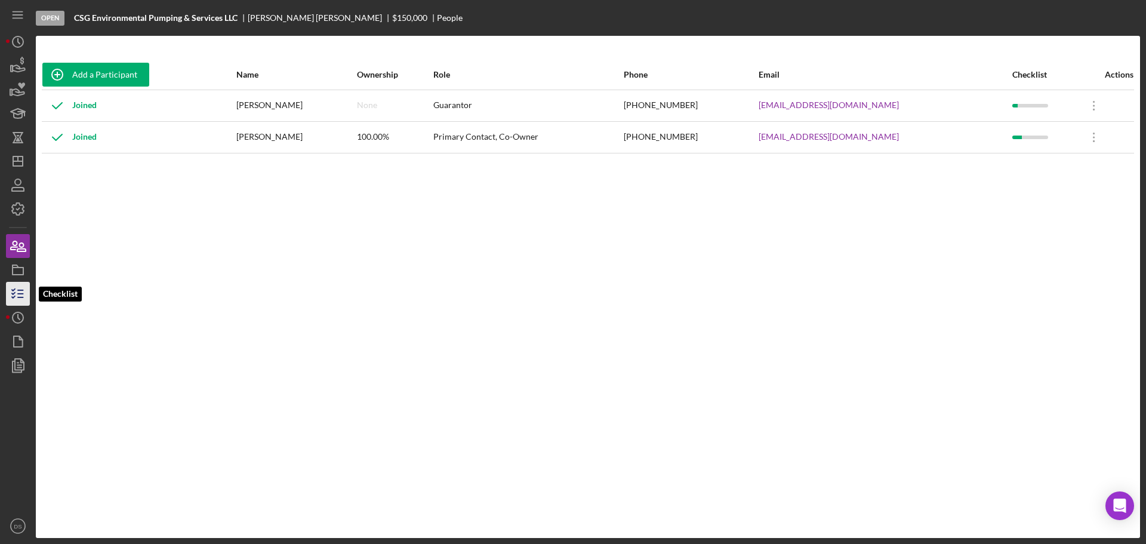
click at [19, 294] on line "button" at bounding box center [20, 294] width 5 height 0
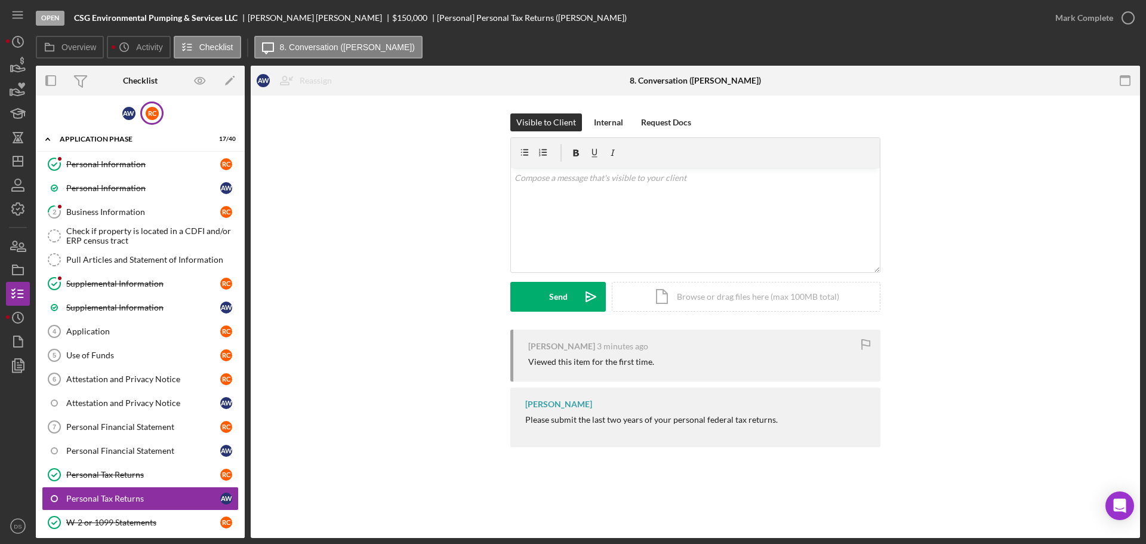
click at [159, 113] on div "R C" at bounding box center [151, 112] width 23 height 23
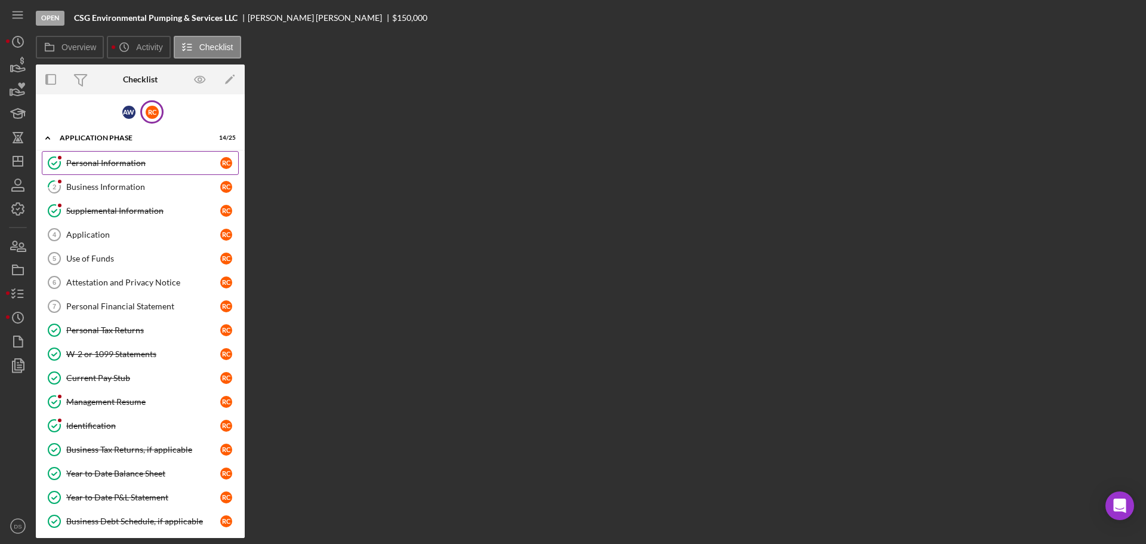
click at [140, 164] on div "Personal Information" at bounding box center [143, 163] width 154 height 10
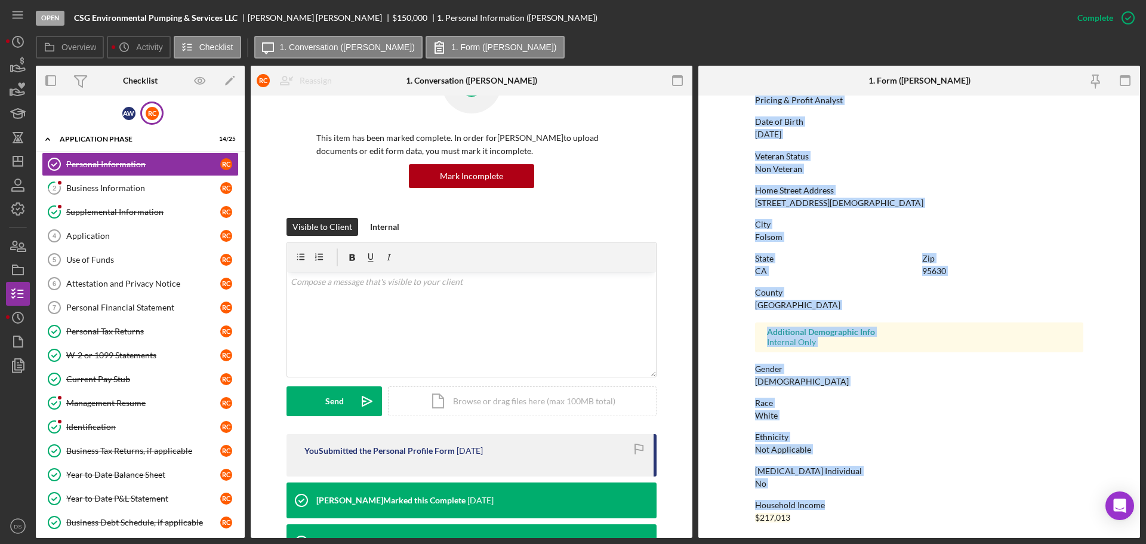
scroll to position [115, 0]
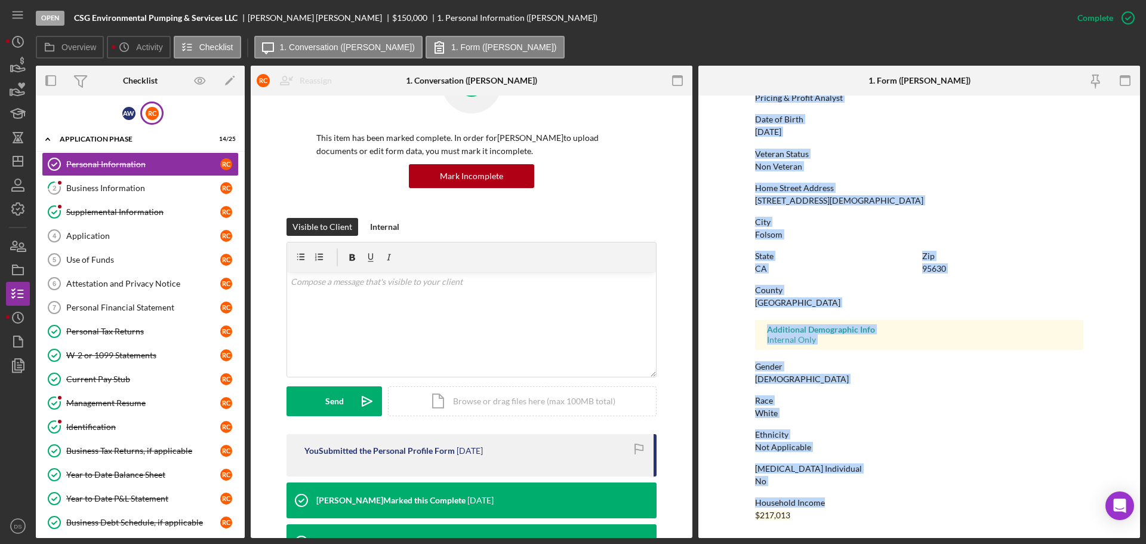
drag, startPoint x: 741, startPoint y: 159, endPoint x: 877, endPoint y: 507, distance: 373.4
click at [877, 507] on form "To edit this form you must mark this item incomplete First Name Robert Middle N…" at bounding box center [919, 316] width 442 height 442
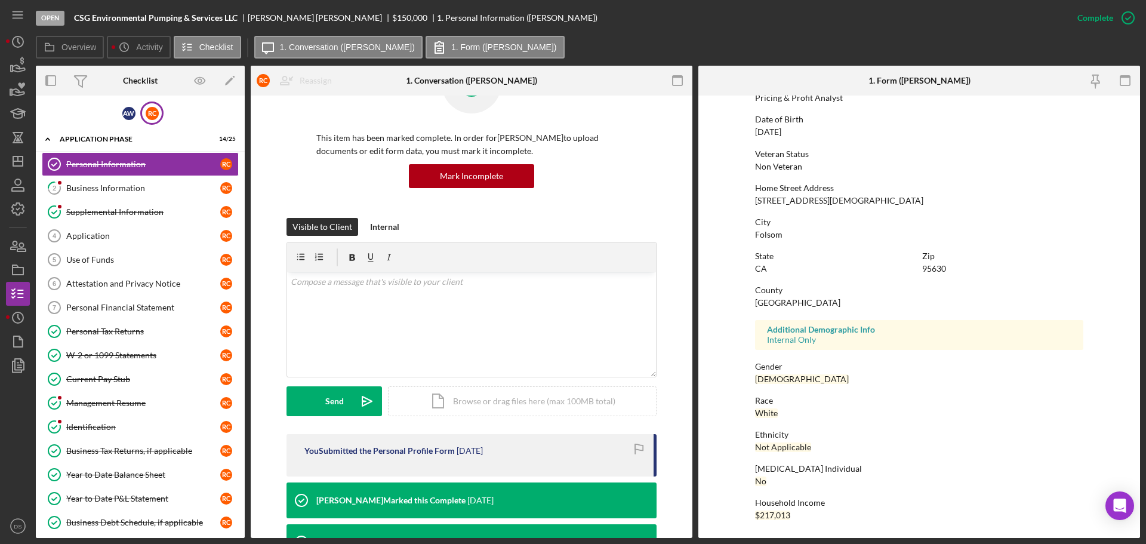
drag, startPoint x: 878, startPoint y: 514, endPoint x: 872, endPoint y: 517, distance: 6.1
click at [874, 530] on div "To edit this form you must mark this item incomplete First Name Robert Middle N…" at bounding box center [919, 259] width 328 height 545
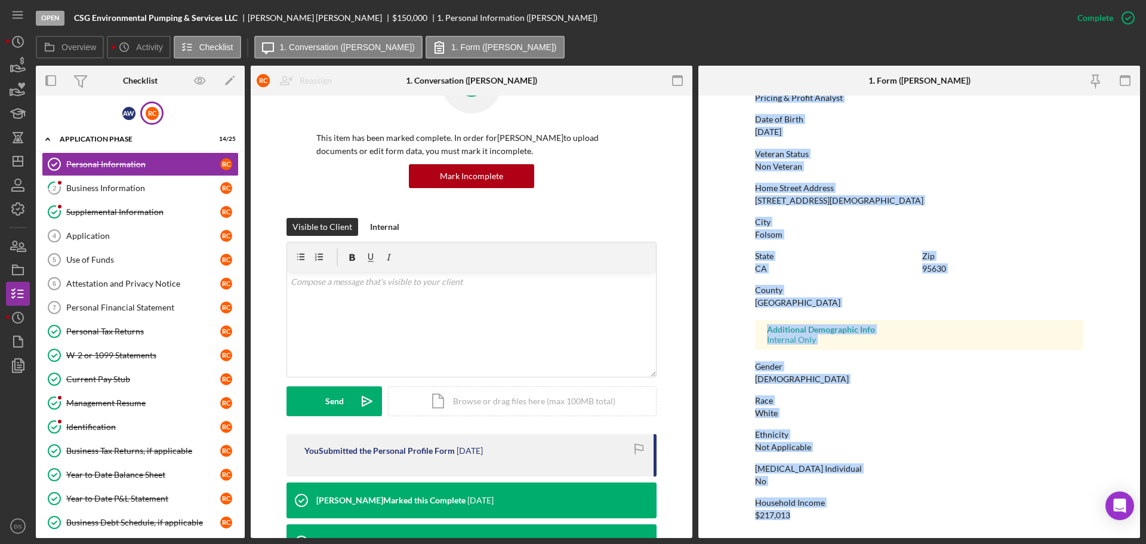
drag, startPoint x: 747, startPoint y: 158, endPoint x: 878, endPoint y: 571, distance: 433.5
click at [878, 543] on html "Open CSG Environmental Pumping & Services LLC Robert Cooke $150,000 $150,000 1.…" at bounding box center [573, 272] width 1146 height 544
copy div "First Name Robert Middle Name No answer provided Last Name Cooke Job Title Pric…"
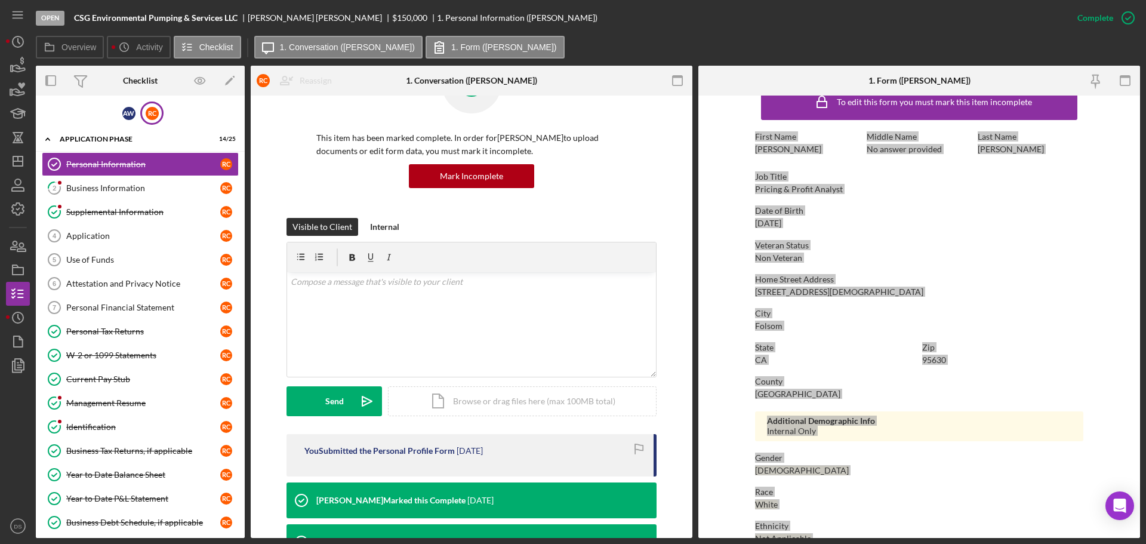
scroll to position [0, 0]
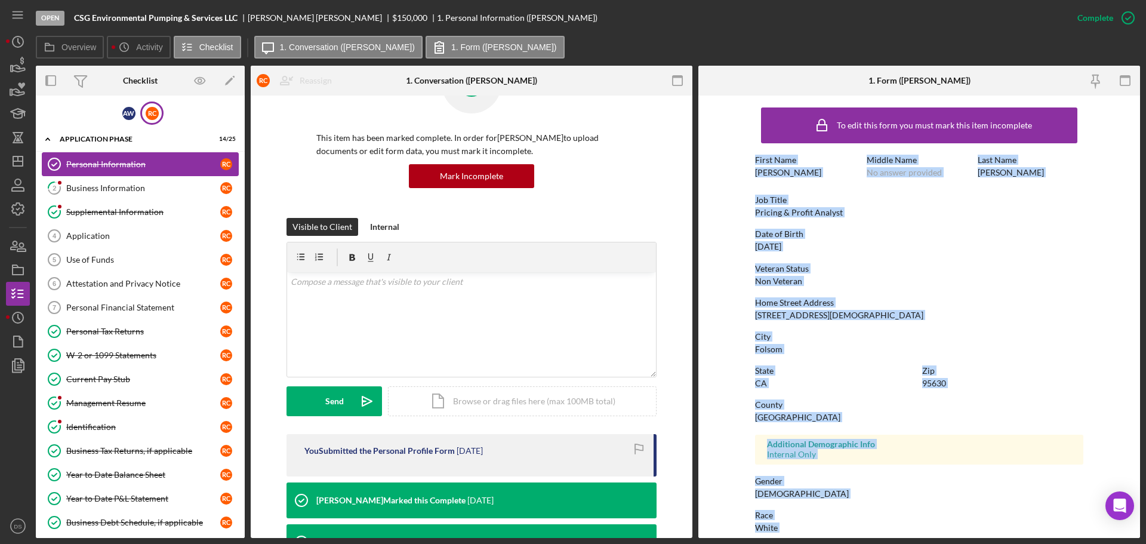
click at [154, 174] on link "Personal Information Personal Information R C" at bounding box center [140, 164] width 197 height 24
click at [153, 181] on link "2 Business Information R C" at bounding box center [140, 188] width 197 height 24
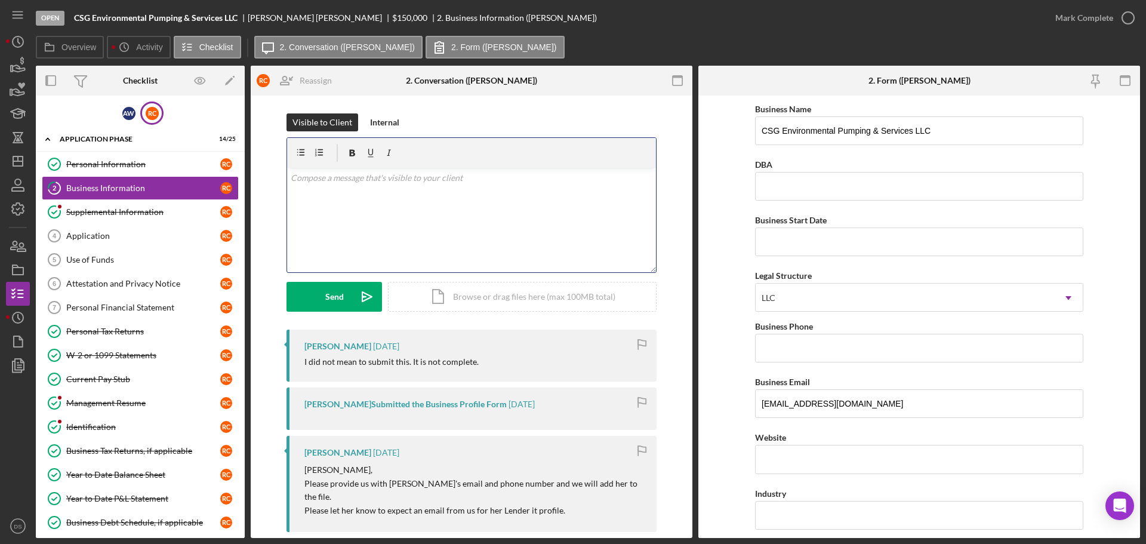
click at [502, 236] on div "v Color teal Color pink Remove color Add row above Add row below Add column bef…" at bounding box center [471, 220] width 369 height 104
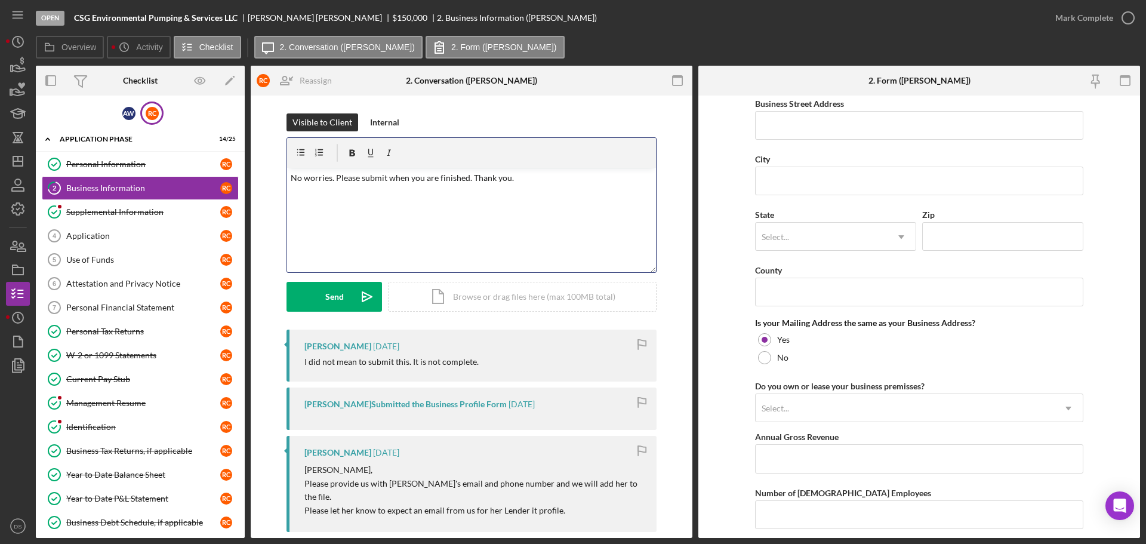
scroll to position [644, 0]
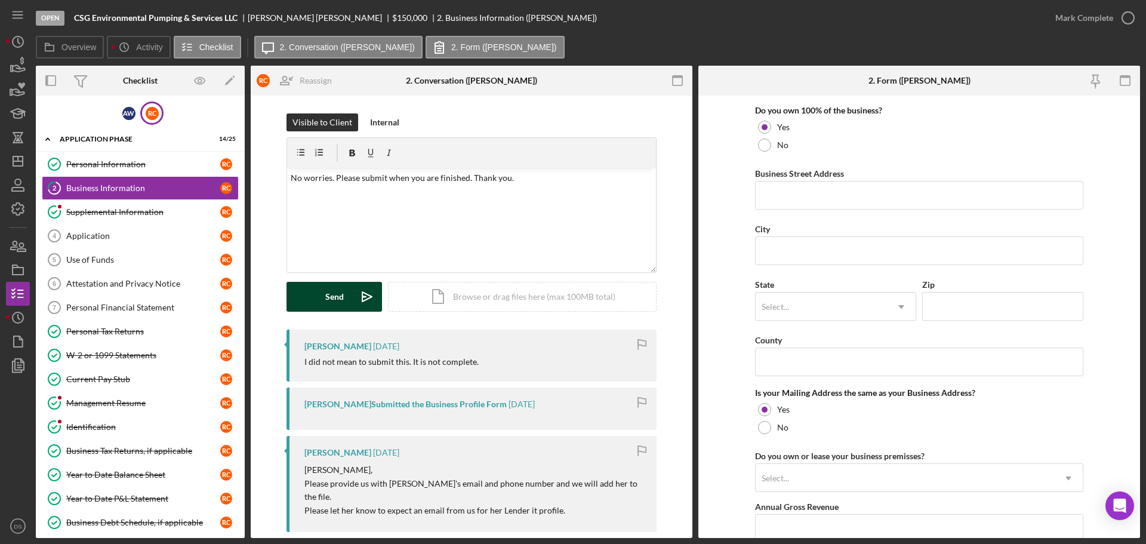
click at [326, 293] on div "Send" at bounding box center [334, 297] width 18 height 30
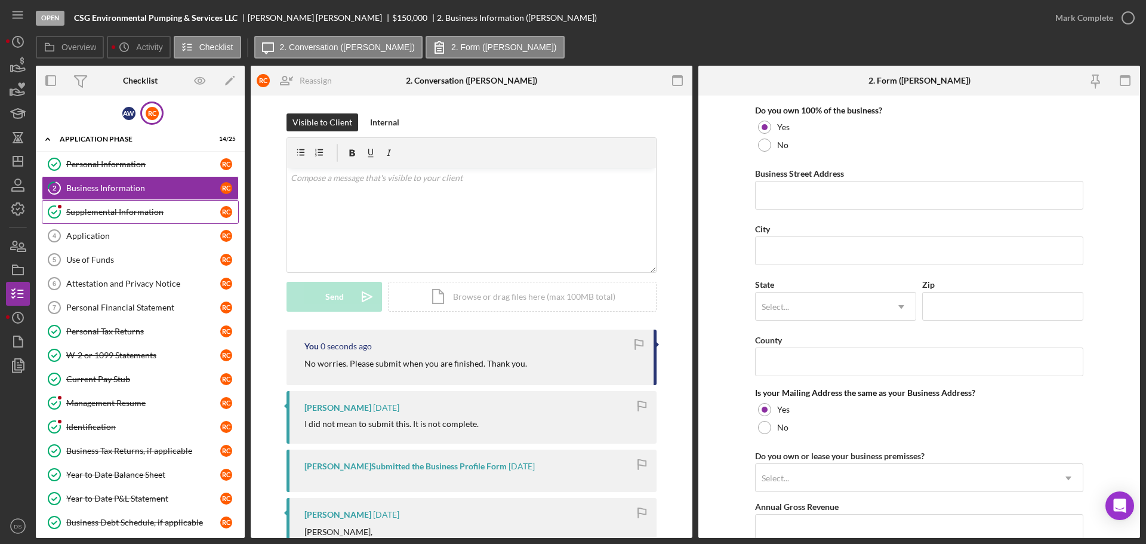
click at [135, 214] on div "Supplemental Information" at bounding box center [143, 212] width 154 height 10
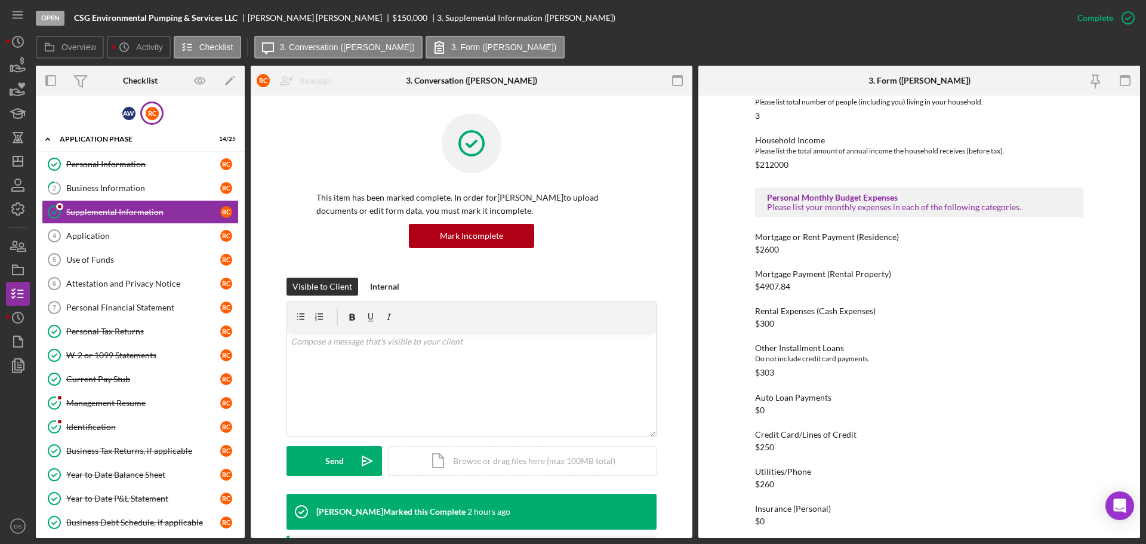
scroll to position [656, 0]
click at [173, 238] on div "Application" at bounding box center [143, 236] width 154 height 10
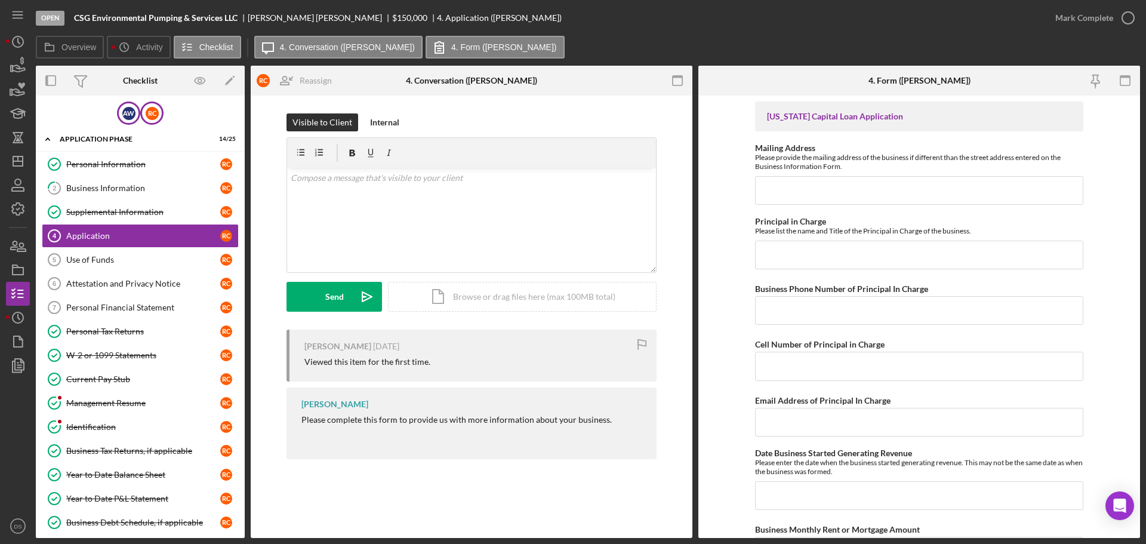
drag, startPoint x: 151, startPoint y: 109, endPoint x: 118, endPoint y: 109, distance: 33.4
click at [118, 109] on div "A W R C" at bounding box center [140, 112] width 209 height 23
click at [125, 108] on div "A W" at bounding box center [128, 113] width 13 height 13
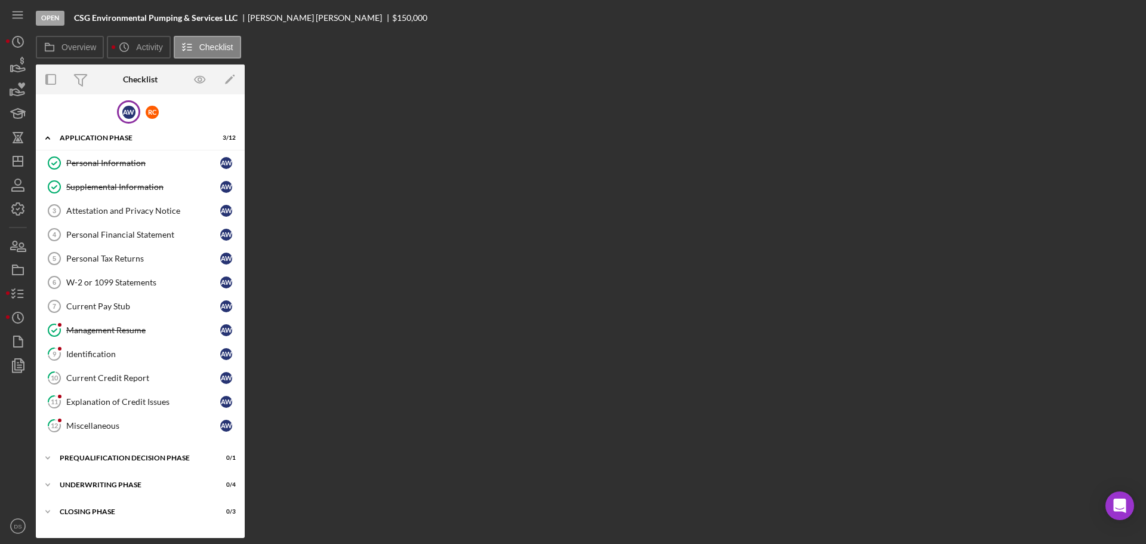
click at [139, 108] on div "A W" at bounding box center [128, 111] width 23 height 23
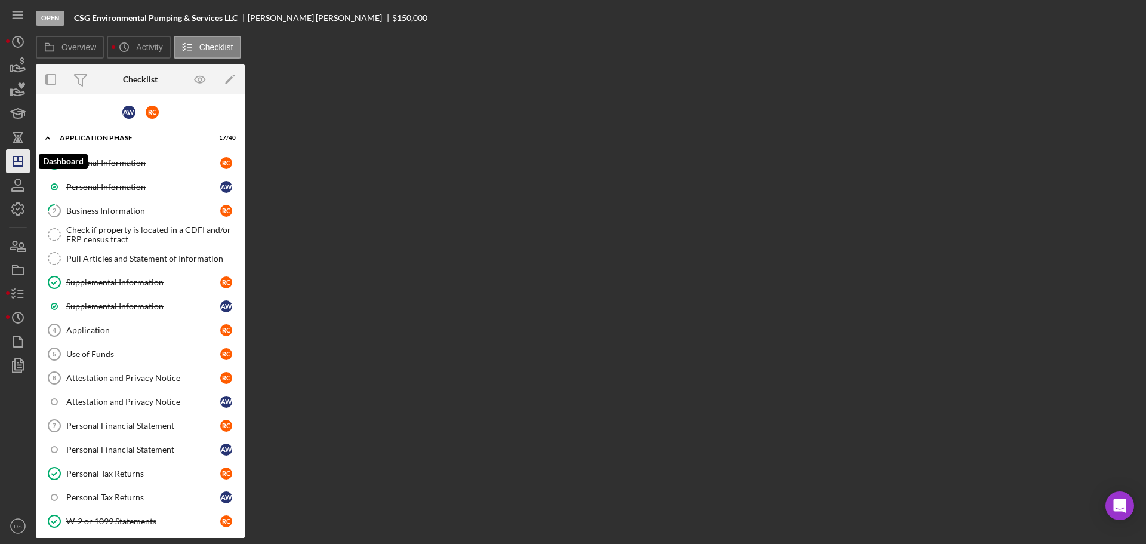
click at [25, 158] on icon "Icon/Dashboard" at bounding box center [18, 161] width 30 height 30
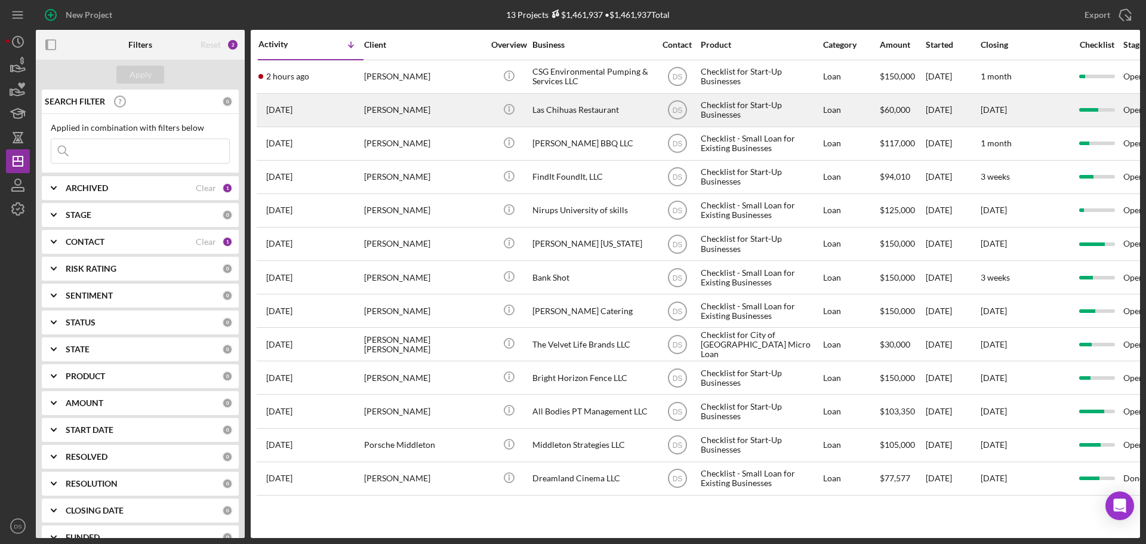
click at [445, 108] on div "[PERSON_NAME]" at bounding box center [423, 110] width 119 height 32
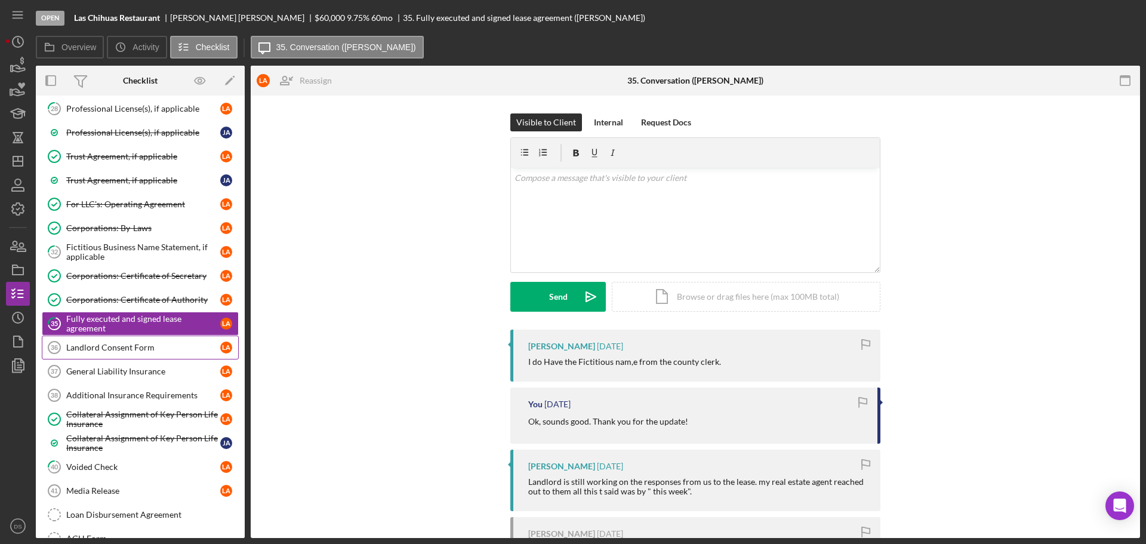
scroll to position [217, 0]
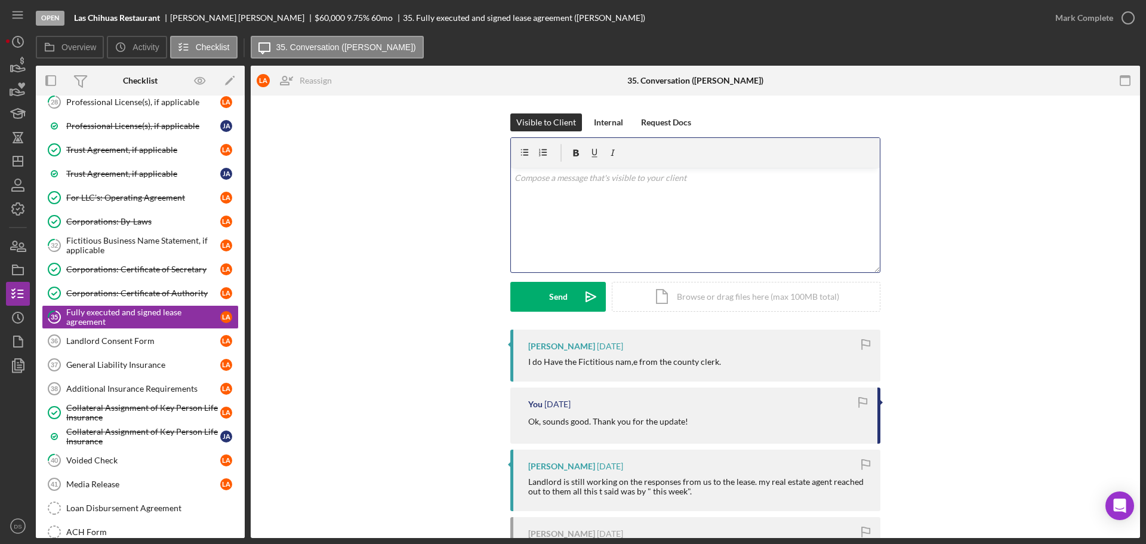
click at [622, 211] on div "v Color teal Color pink Remove color Add row above Add row below Add column bef…" at bounding box center [695, 220] width 369 height 104
drag, startPoint x: 783, startPoint y: 176, endPoint x: 476, endPoint y: 170, distance: 306.8
click at [476, 170] on div "Visible to Client Internal Request Docs v Color teal Color pink Remove color Ad…" at bounding box center [695, 221] width 853 height 216
drag, startPoint x: 599, startPoint y: 180, endPoint x: 546, endPoint y: 245, distance: 83.5
click at [546, 245] on div "v Color teal Color pink Remove color Add row above Add row below Add column bef…" at bounding box center [695, 220] width 369 height 104
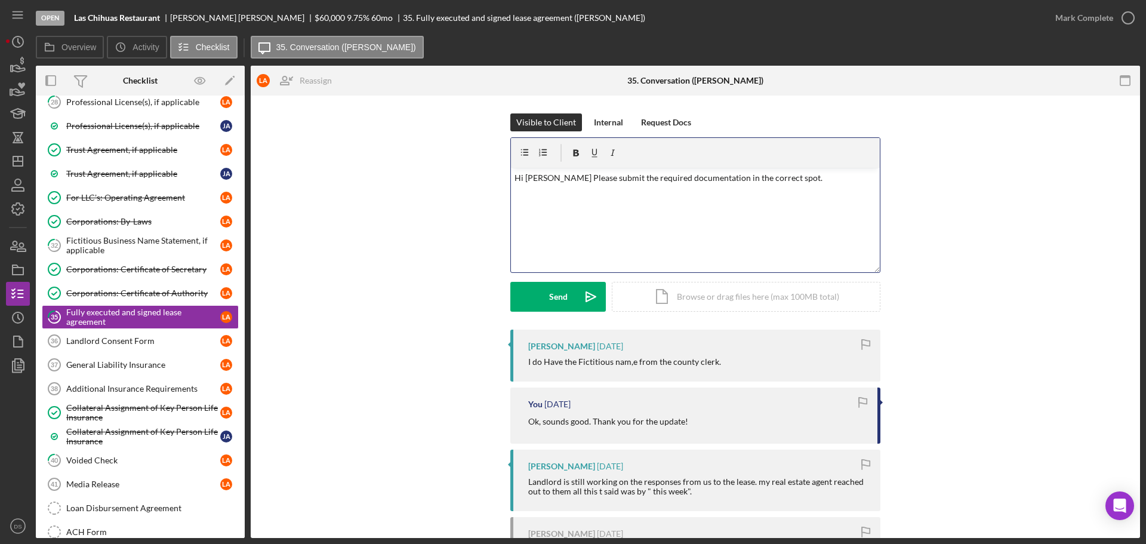
click at [788, 181] on p "Hi Liliana Please submit the required documentation in the correct spot." at bounding box center [695, 177] width 362 height 13
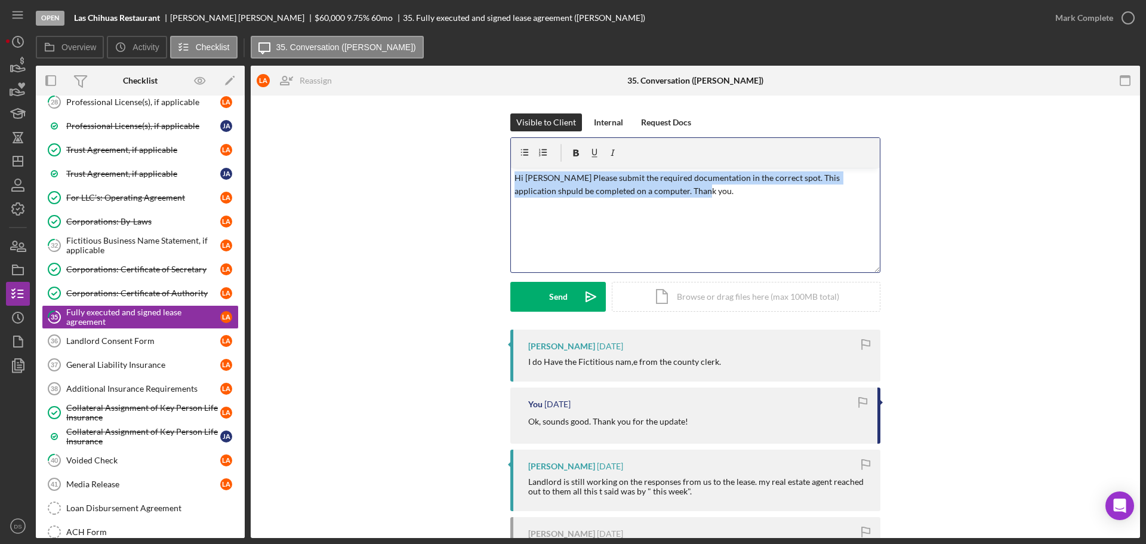
drag, startPoint x: 711, startPoint y: 196, endPoint x: 502, endPoint y: 178, distance: 209.6
click at [502, 178] on div "Visible to Client Internal Request Docs v Color teal Color pink Remove color Ad…" at bounding box center [695, 221] width 853 height 216
copy p "Hi Liliana Please submit the required documentation in the correct spot. This a…"
click at [677, 192] on p "Hi Liliana Please submit the required documentation in the correct spot. This a…" at bounding box center [695, 184] width 362 height 27
drag, startPoint x: 677, startPoint y: 192, endPoint x: 479, endPoint y: 162, distance: 201.0
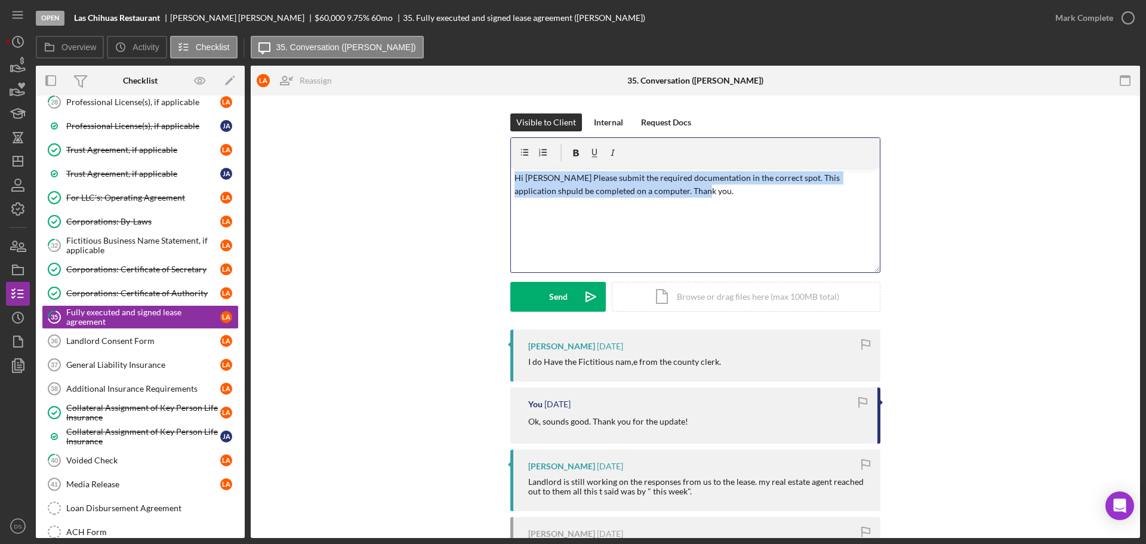
click at [479, 162] on div "Visible to Client Internal Request Docs v Color teal Color pink Remove color Ad…" at bounding box center [695, 221] width 853 height 216
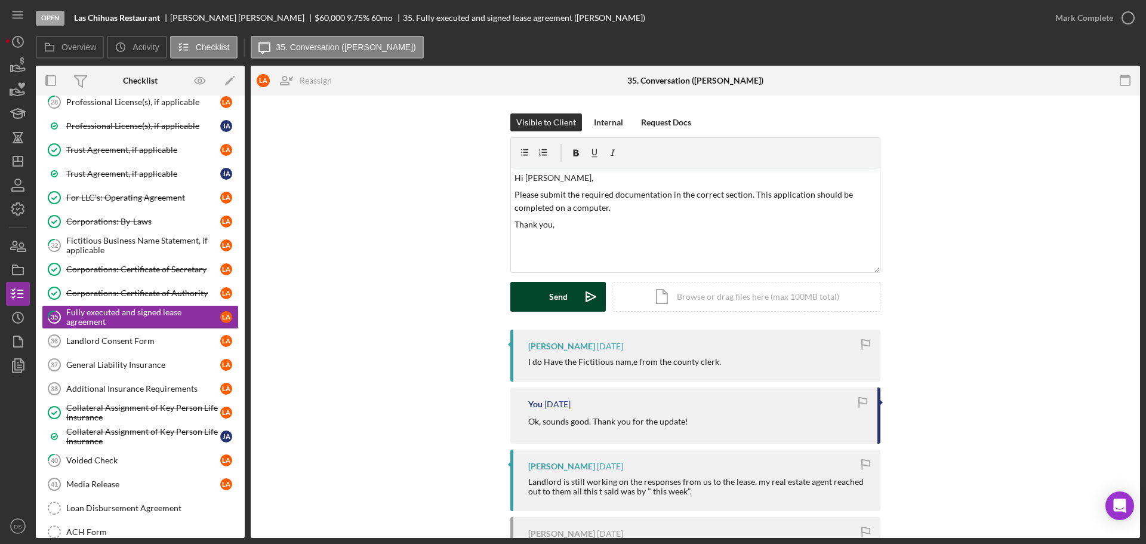
click at [545, 288] on button "Send Icon/icon-invite-send" at bounding box center [557, 297] width 95 height 30
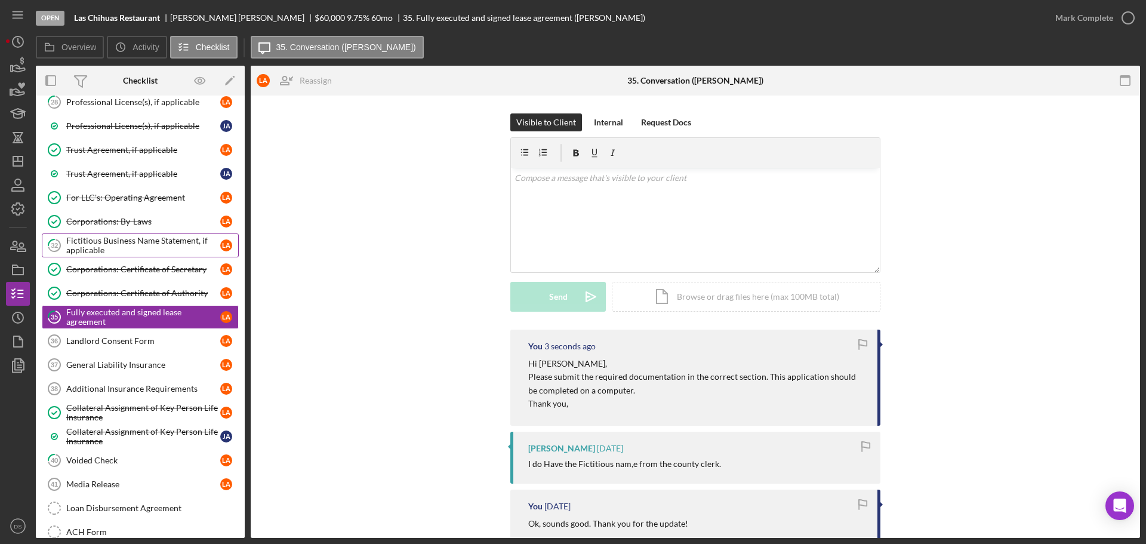
click at [174, 249] on div "Fictitious Business Name Statement, if applicable" at bounding box center [143, 245] width 154 height 19
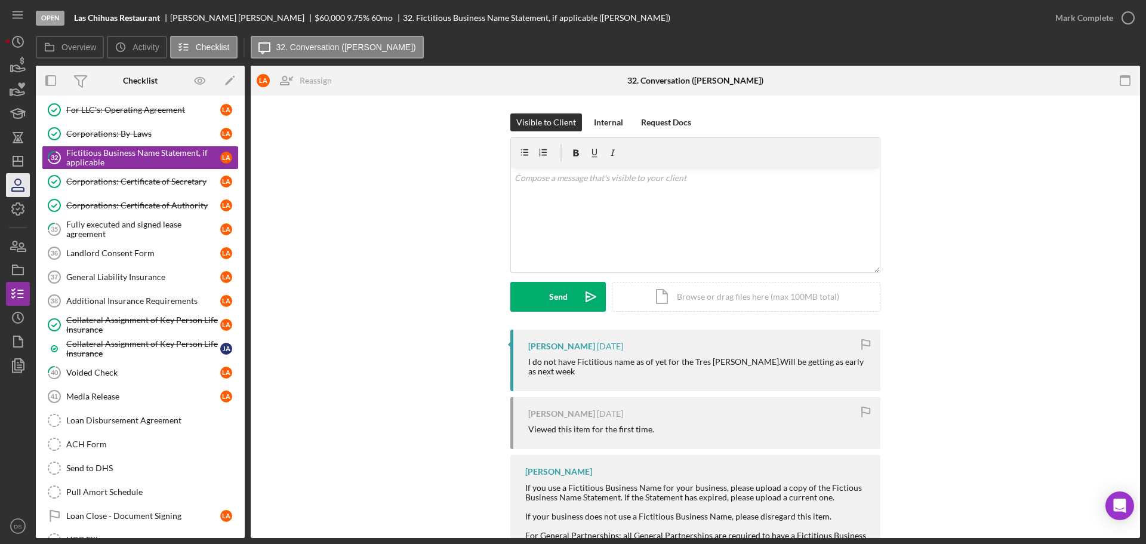
scroll to position [286, 0]
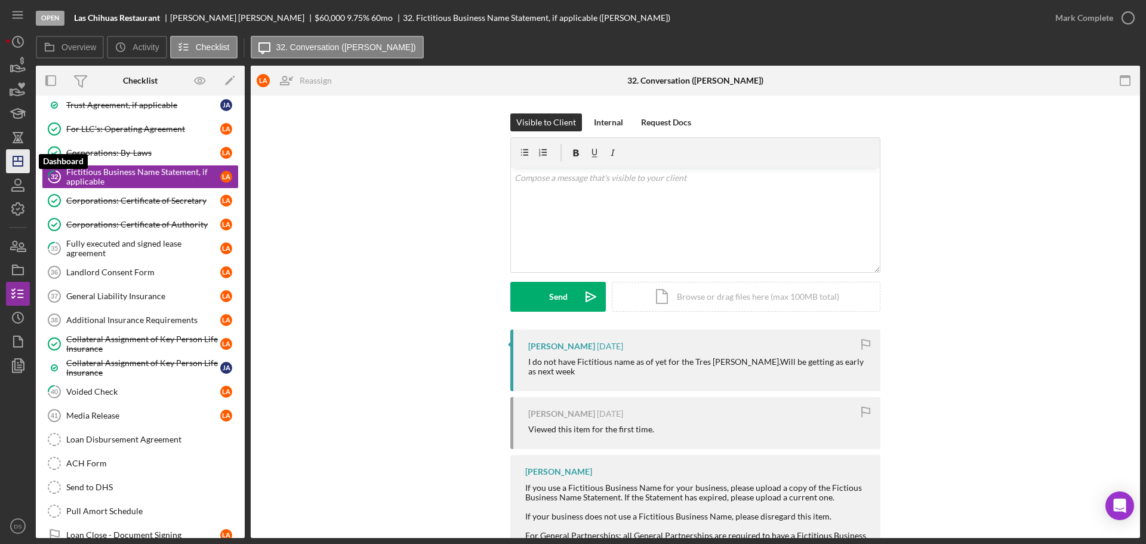
click at [16, 162] on icon "Icon/Dashboard" at bounding box center [18, 161] width 30 height 30
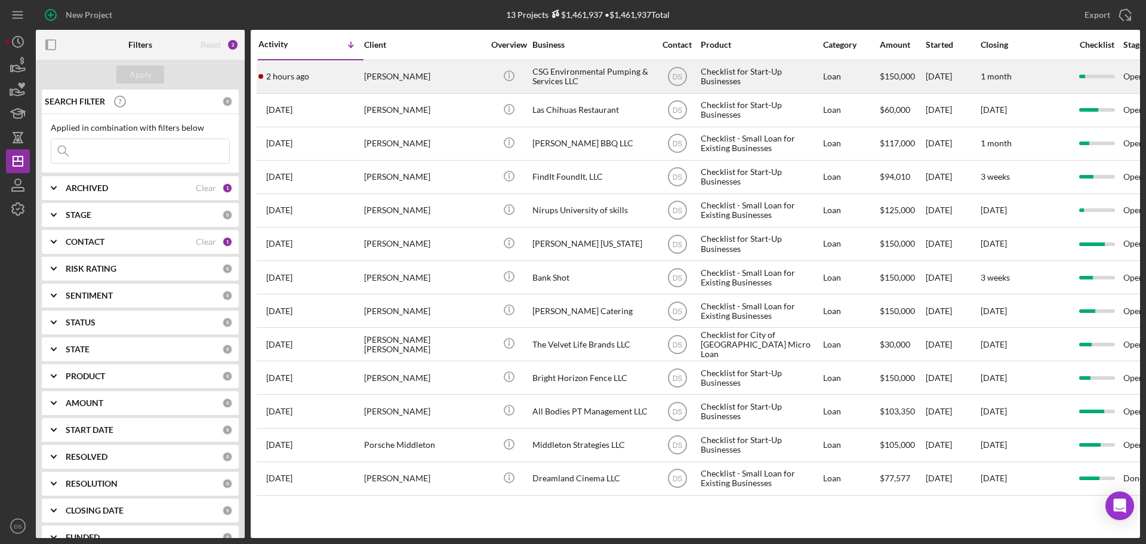
click at [624, 73] on div "CSG Environmental Pumping & Services LLC" at bounding box center [591, 77] width 119 height 32
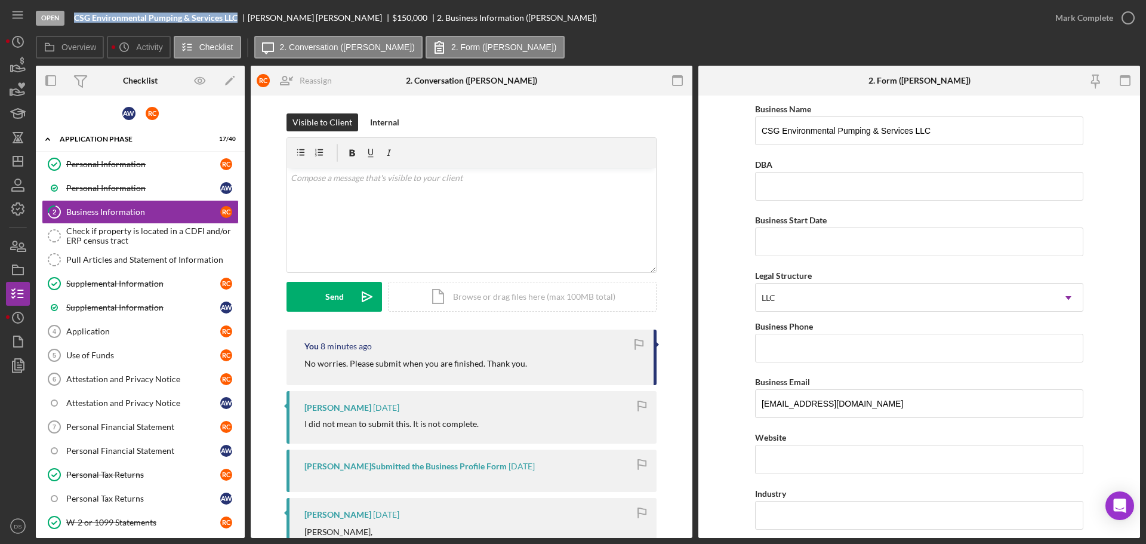
drag, startPoint x: 76, startPoint y: 18, endPoint x: 238, endPoint y: 17, distance: 162.3
click at [238, 17] on div "CSG Environmental Pumping & Services LLC" at bounding box center [161, 18] width 174 height 10
copy b "CSG Environmental Pumping & Services LLC"
